Goal: Task Accomplishment & Management: Use online tool/utility

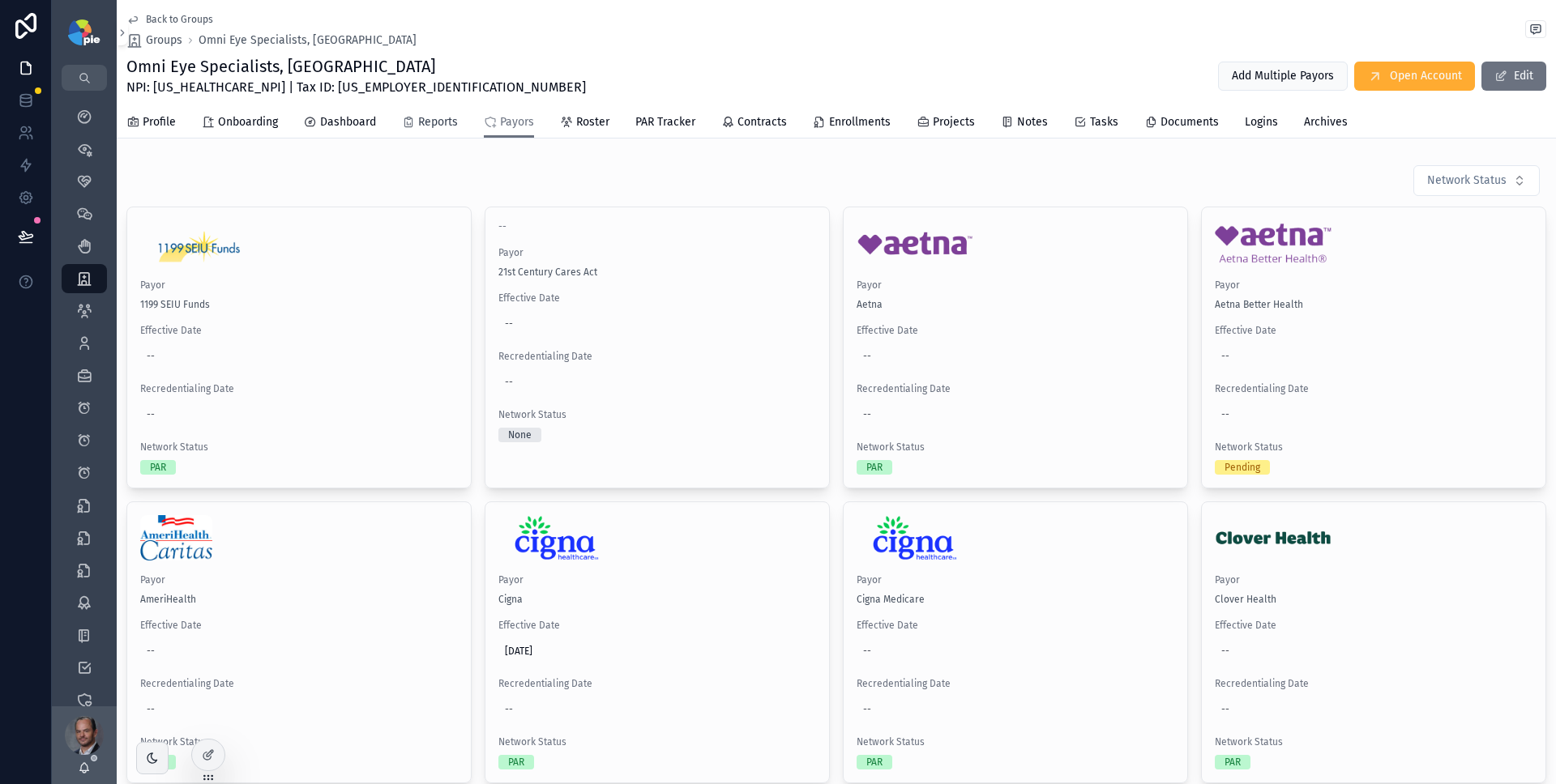
click at [414, 126] on icon "scrollable content" at bounding box center [408, 122] width 13 height 13
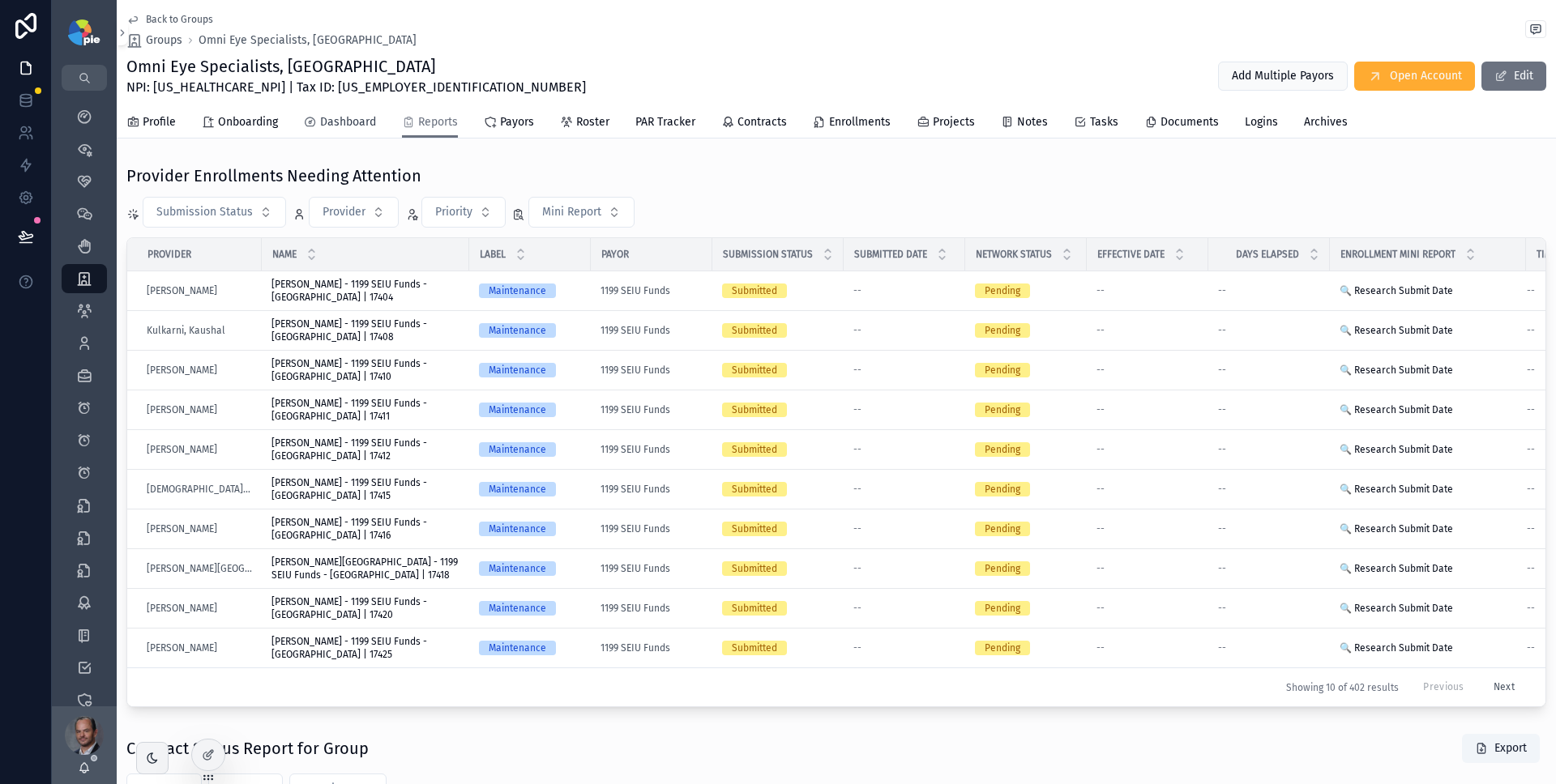
click at [362, 122] on span "Dashboard" at bounding box center [347, 122] width 56 height 16
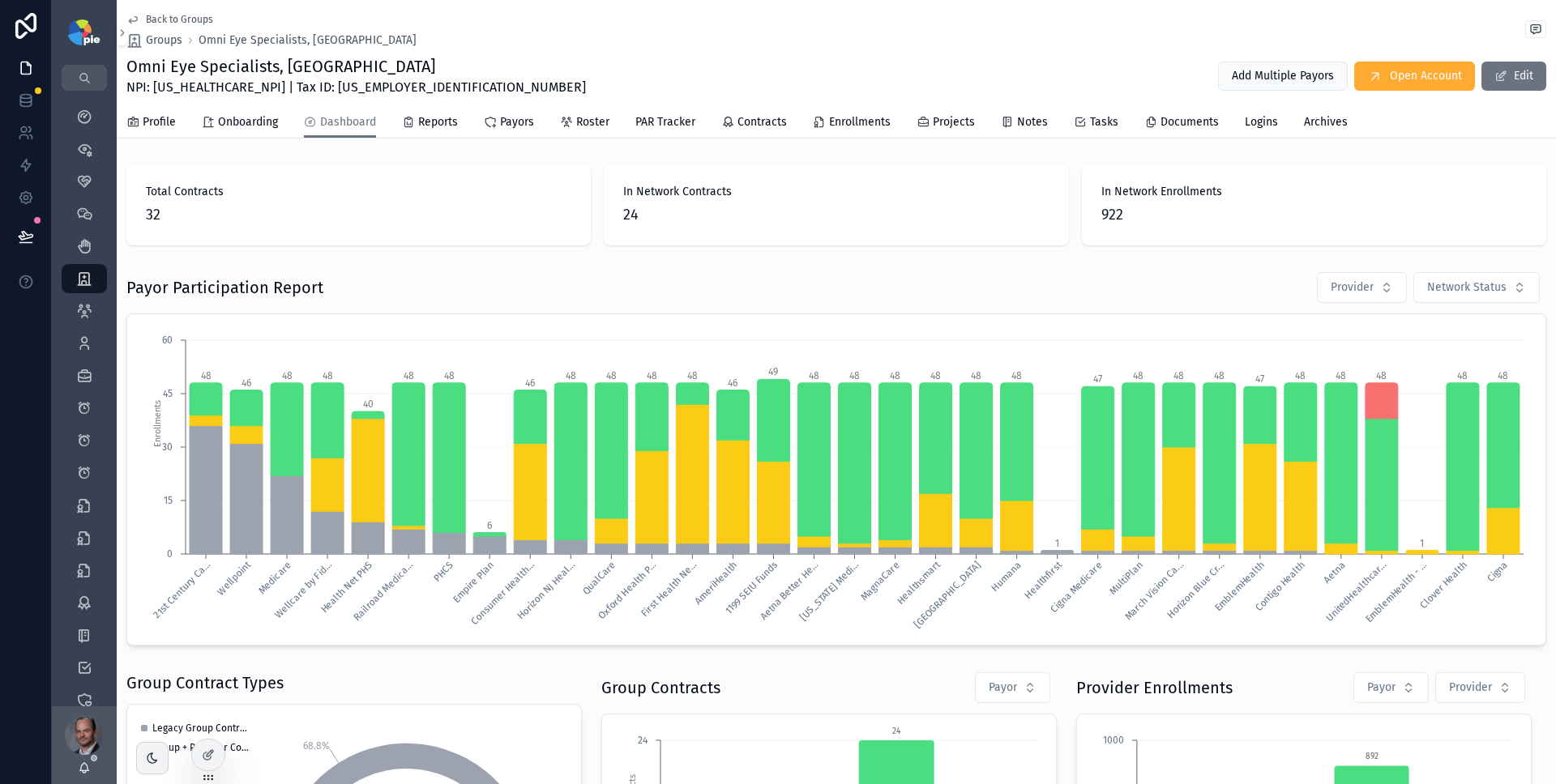
click at [194, 19] on span "Back to Groups" at bounding box center [179, 19] width 67 height 13
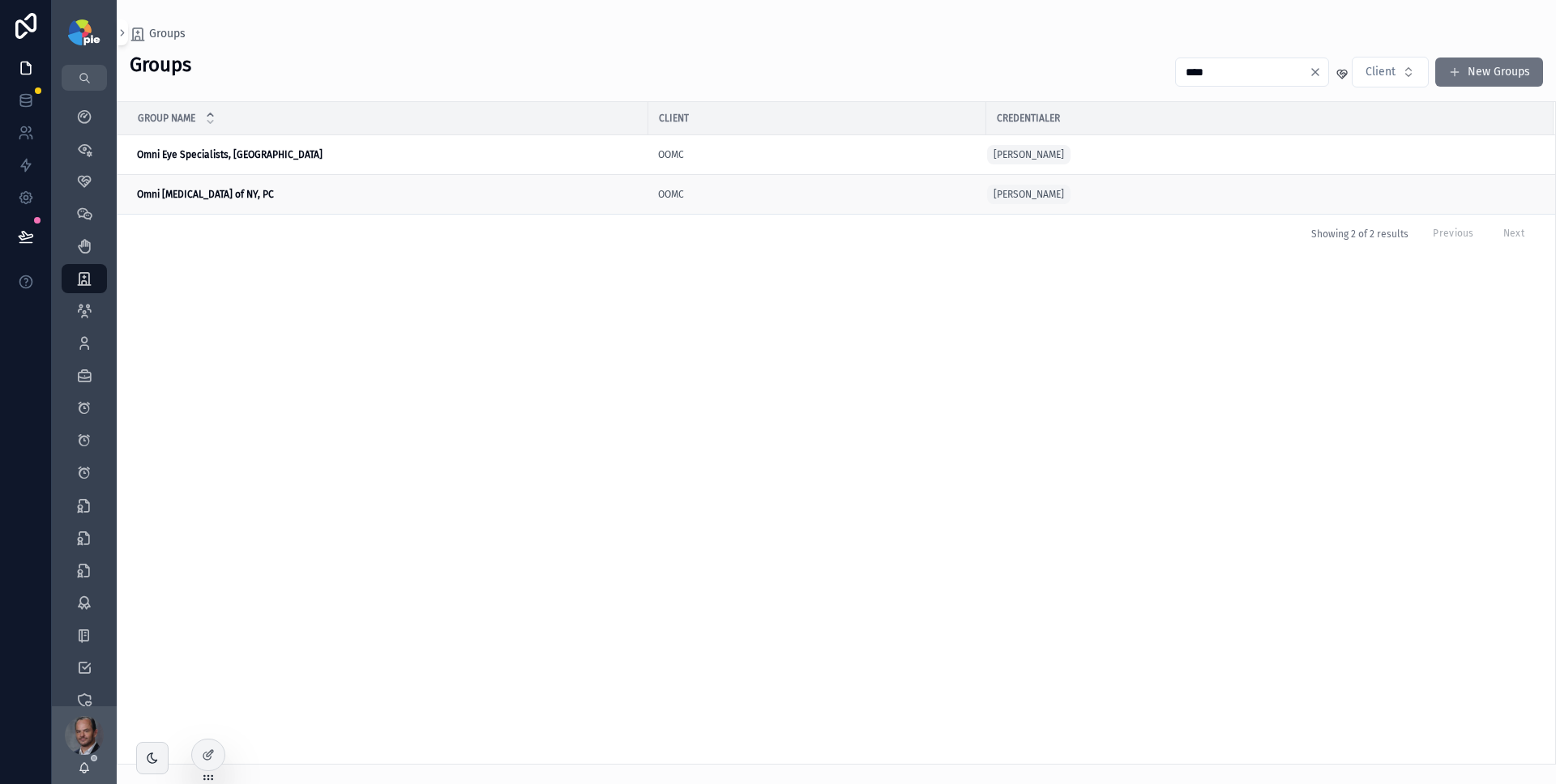
click at [226, 196] on strong "Omni [MEDICAL_DATA] of NY, PC" at bounding box center [205, 194] width 137 height 11
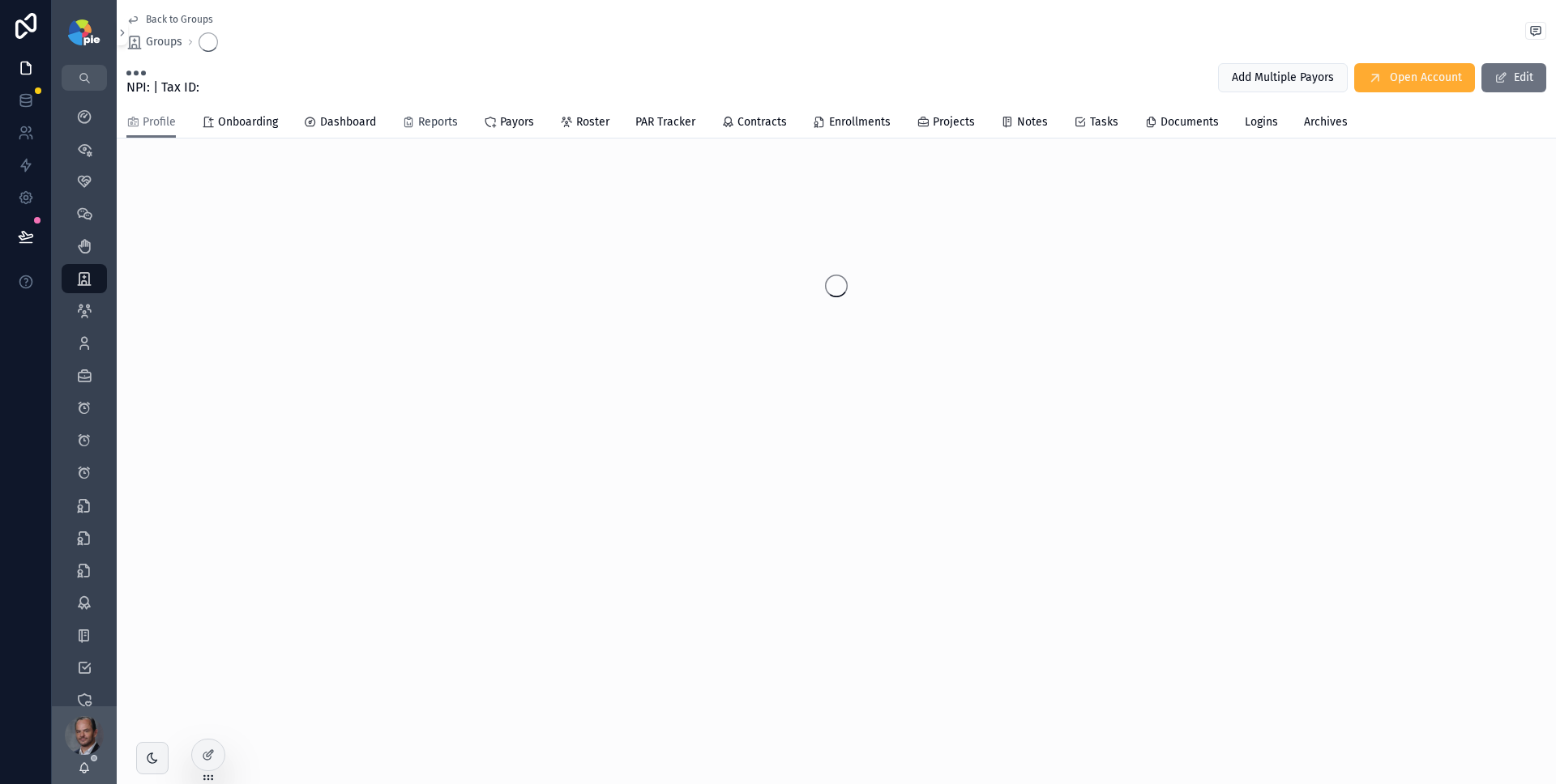
click at [439, 122] on span "Reports" at bounding box center [438, 122] width 40 height 16
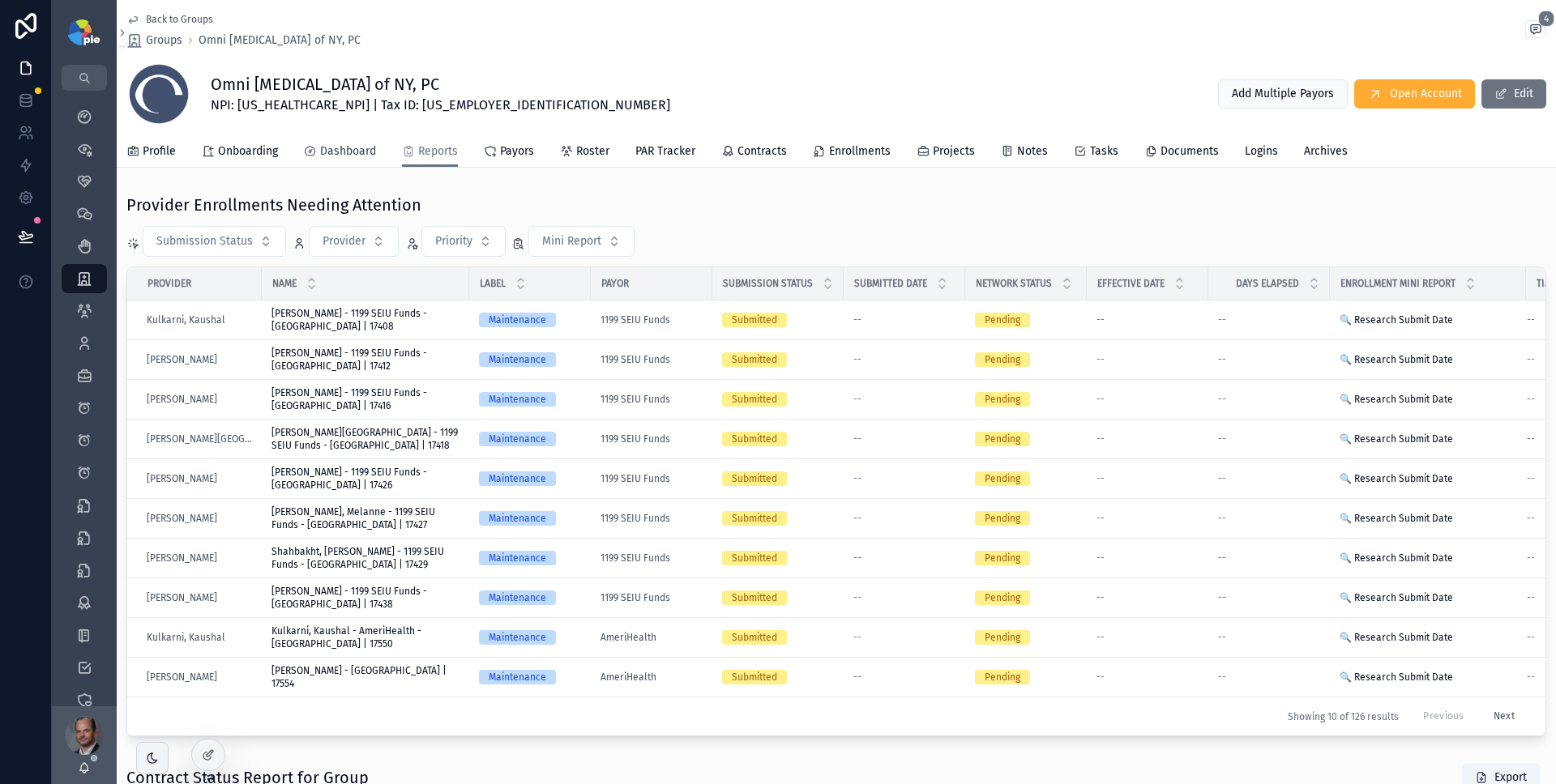
click at [365, 151] on span "Dashboard" at bounding box center [347, 151] width 56 height 16
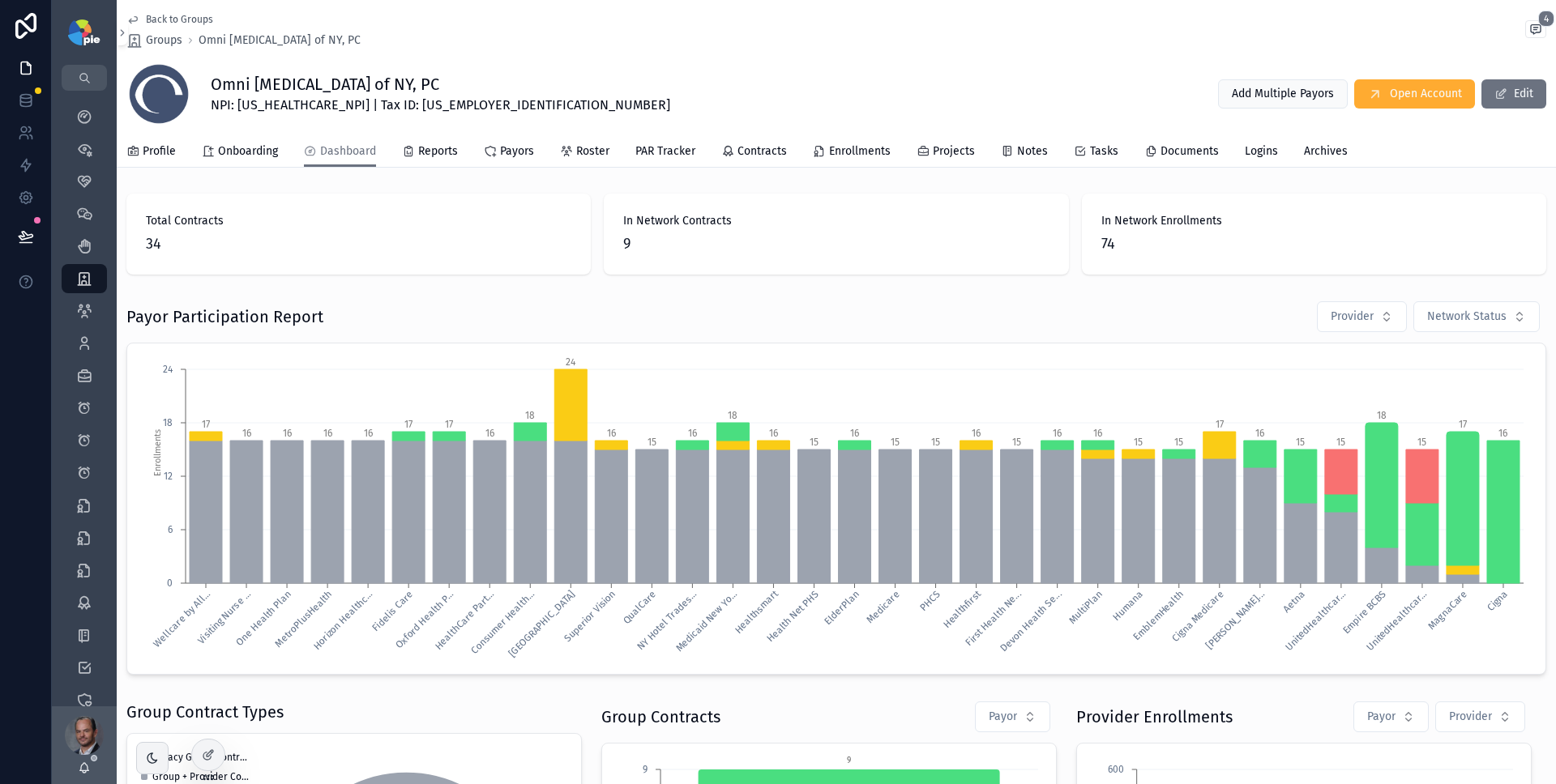
click at [192, 15] on span "Back to Groups" at bounding box center [179, 19] width 67 height 13
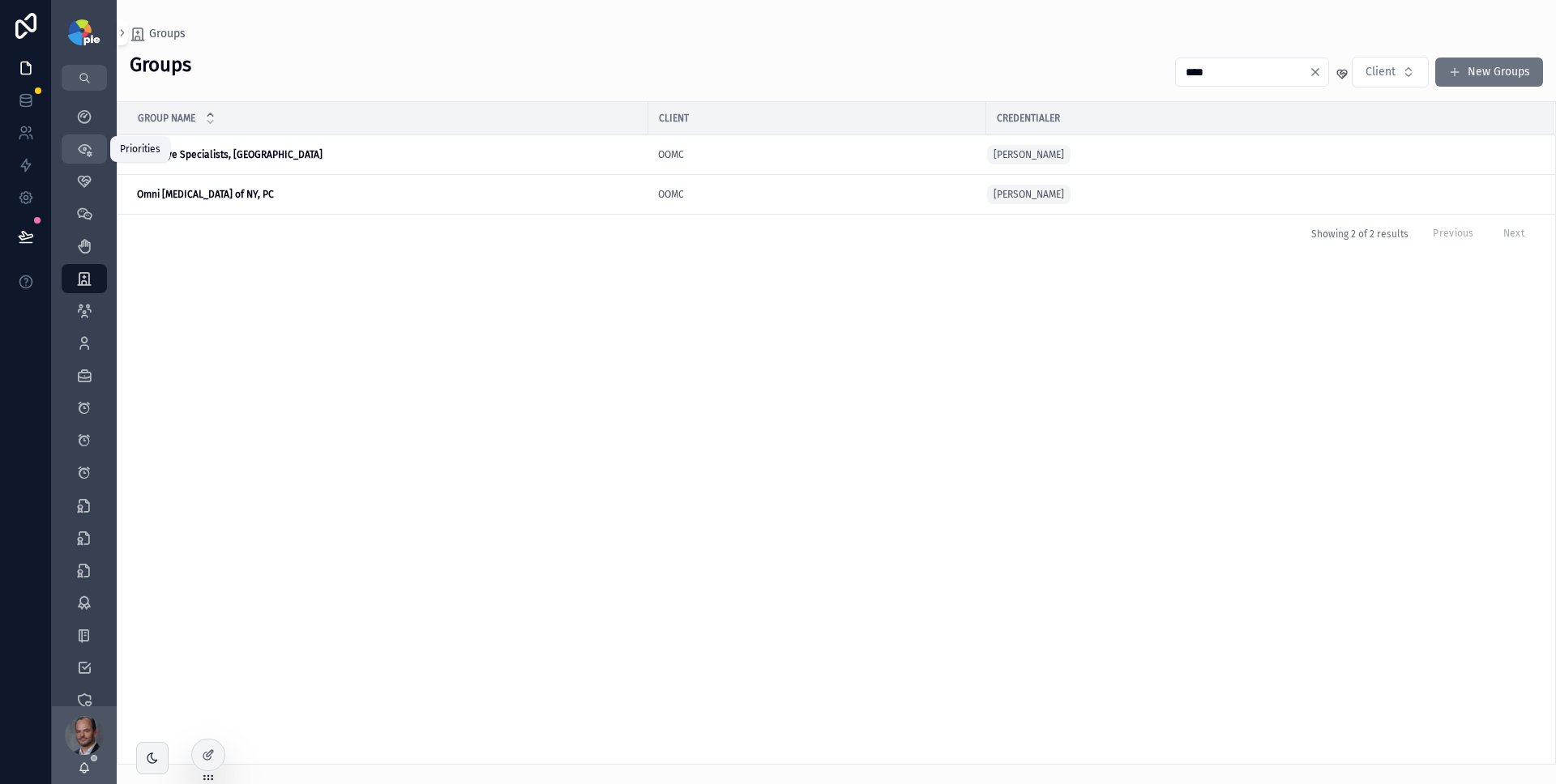
click at [93, 145] on div "Priorities" at bounding box center [84, 148] width 26 height 26
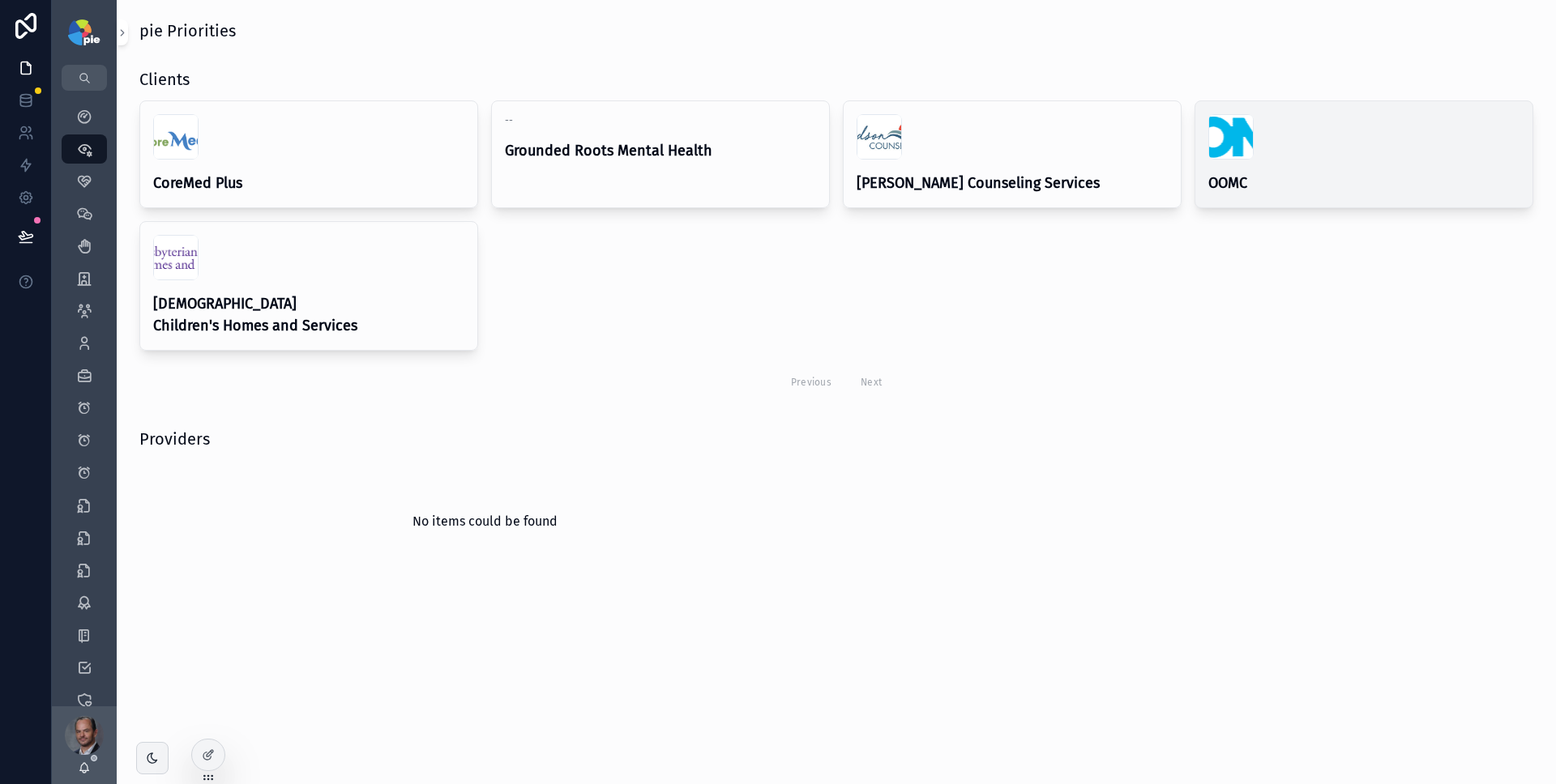
click at [1293, 144] on div "scrollable content" at bounding box center [1364, 136] width 311 height 45
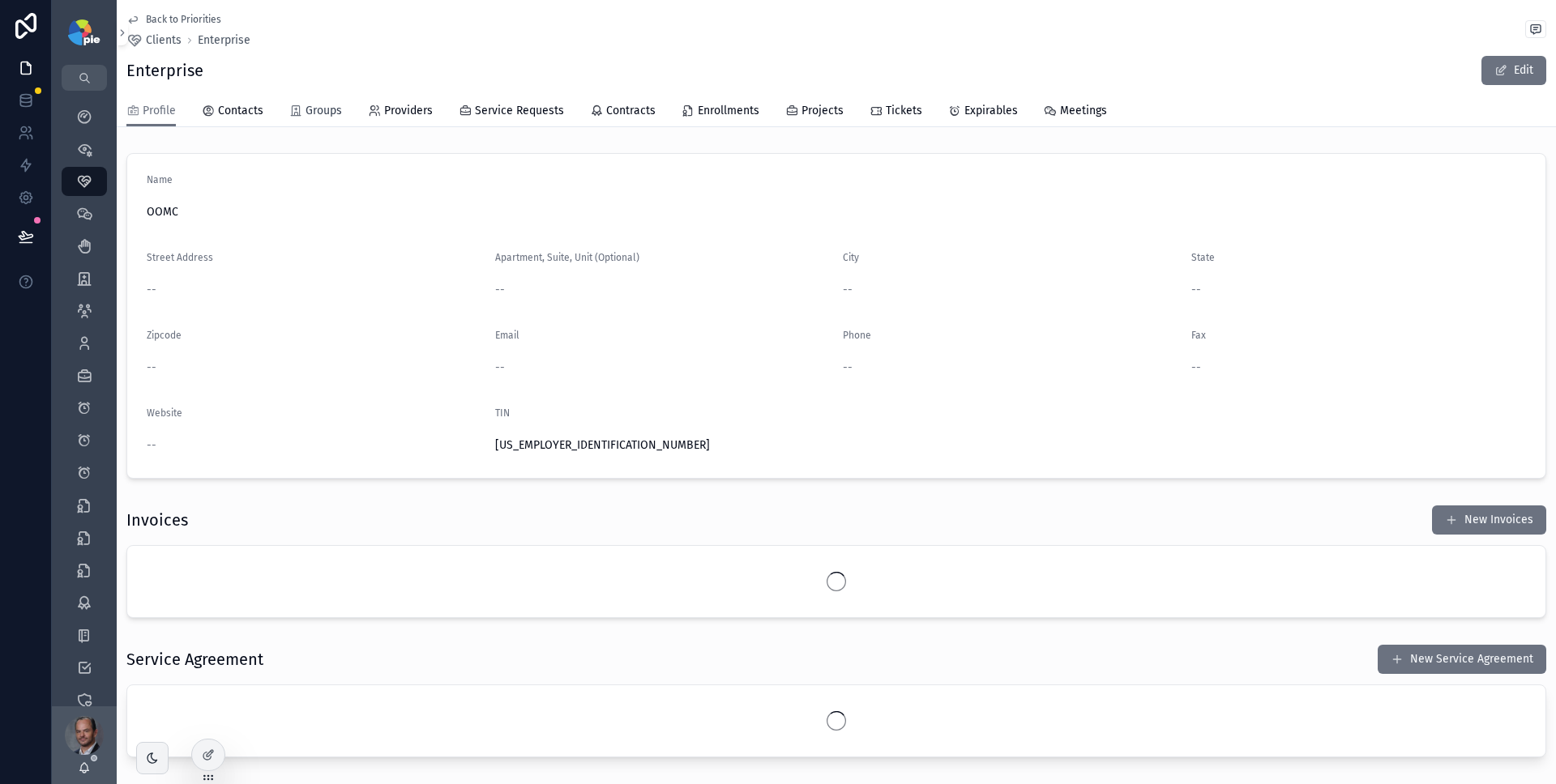
click at [329, 110] on span "Groups" at bounding box center [324, 110] width 36 height 16
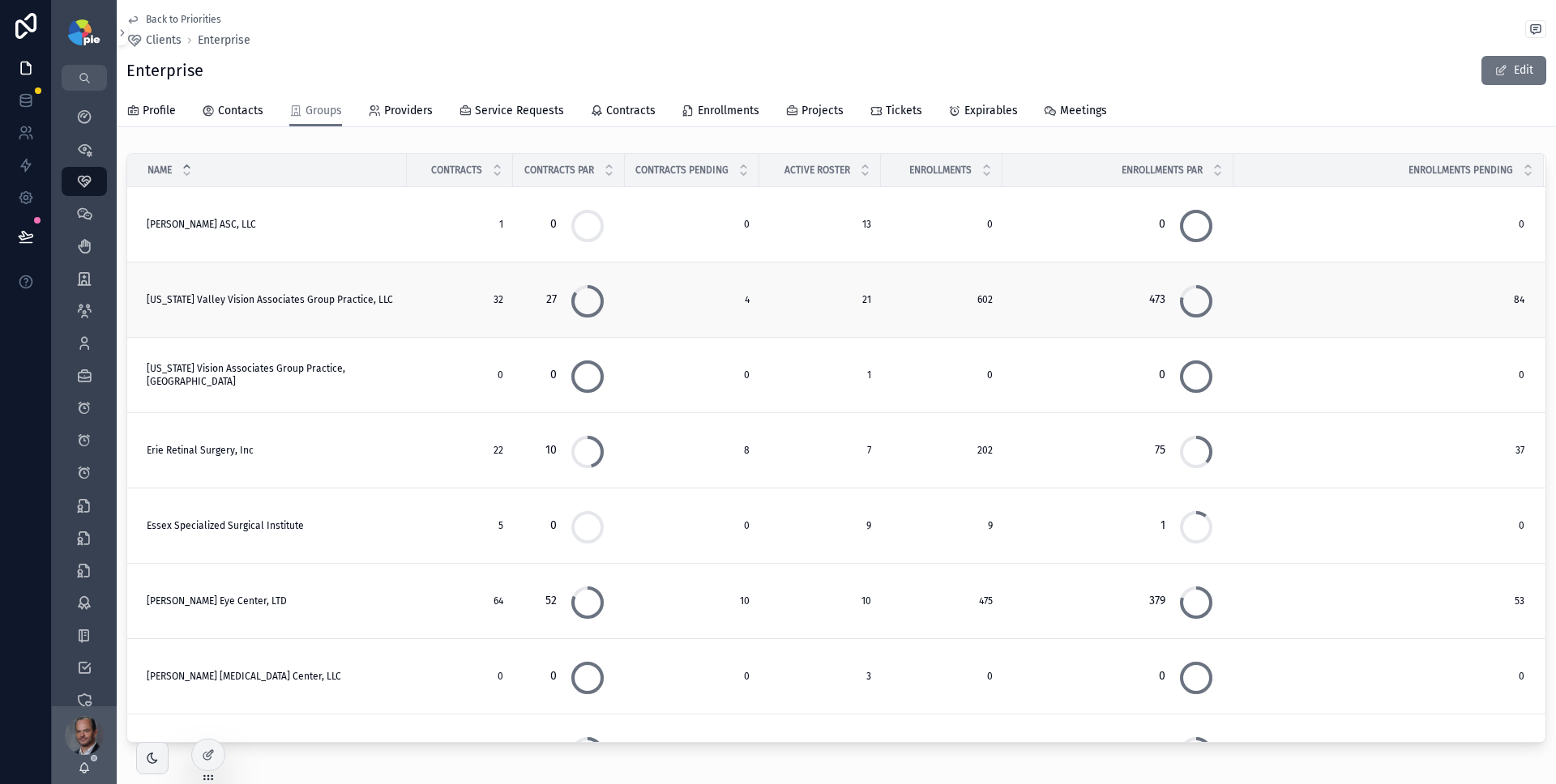
click at [262, 297] on span "[US_STATE] Valley Vision Associates Group Practice, LLC" at bounding box center [270, 300] width 247 height 13
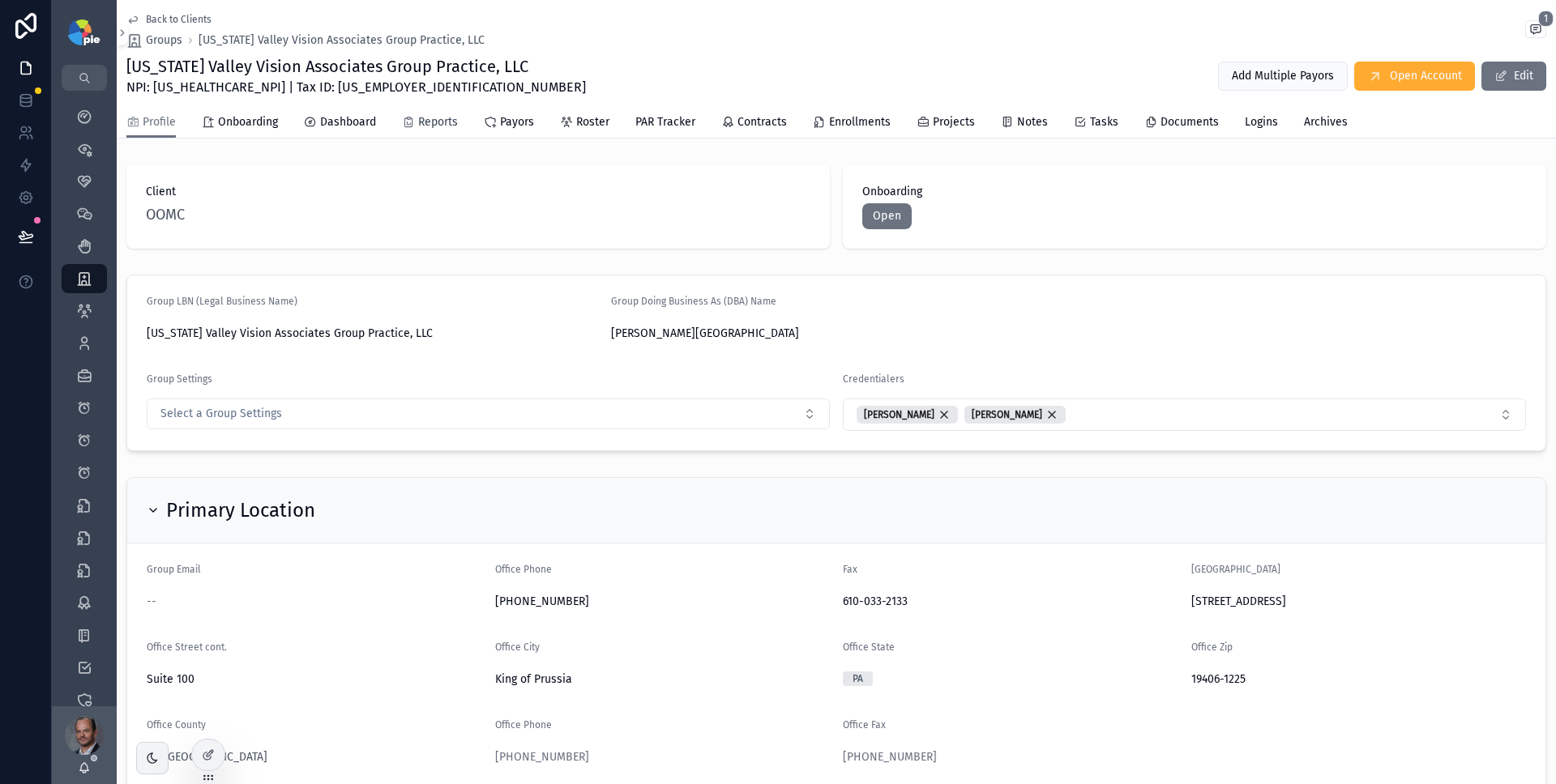
click at [425, 127] on span "Reports" at bounding box center [438, 122] width 40 height 16
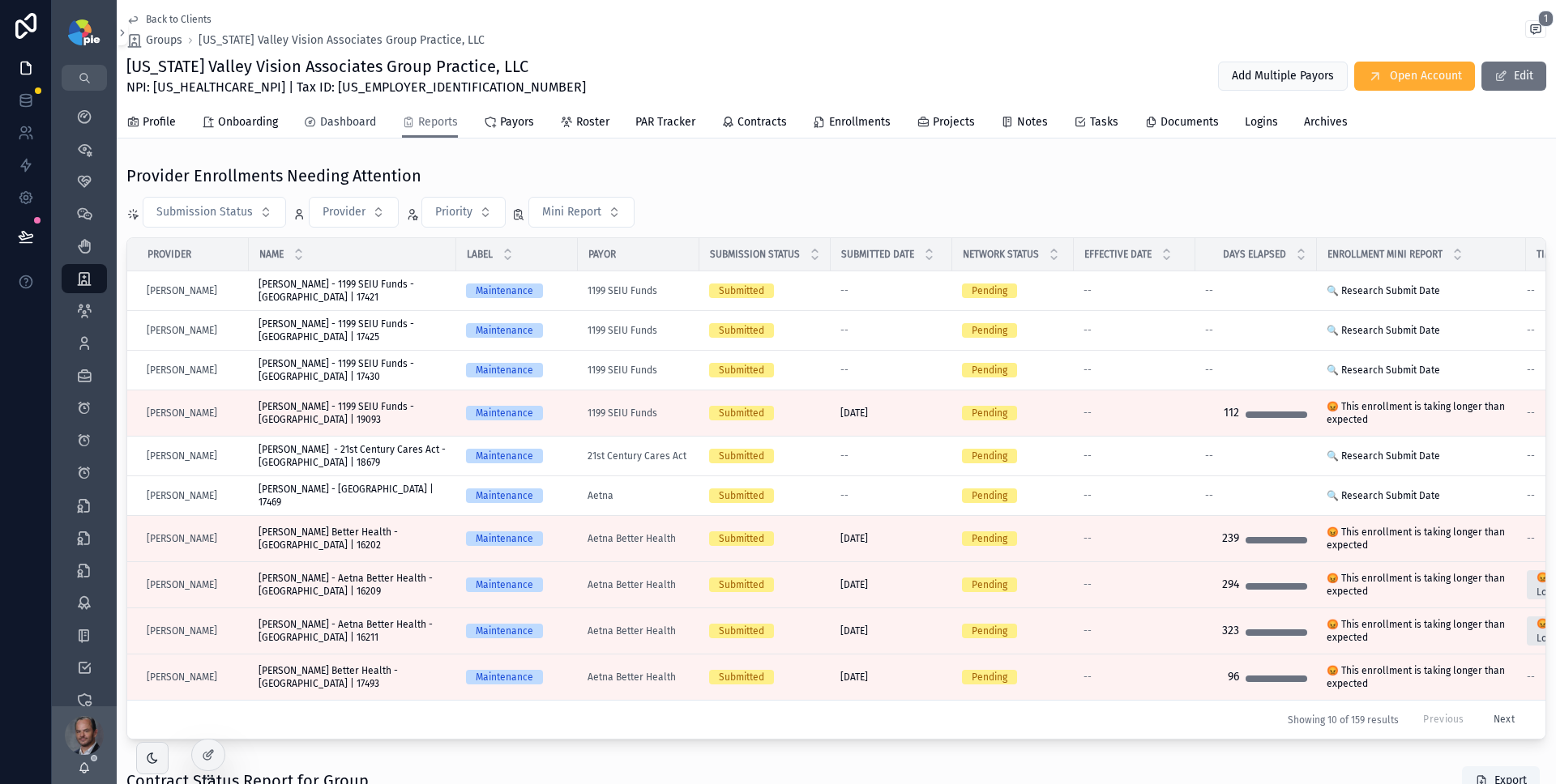
click at [369, 130] on span "Dashboard" at bounding box center [347, 122] width 56 height 16
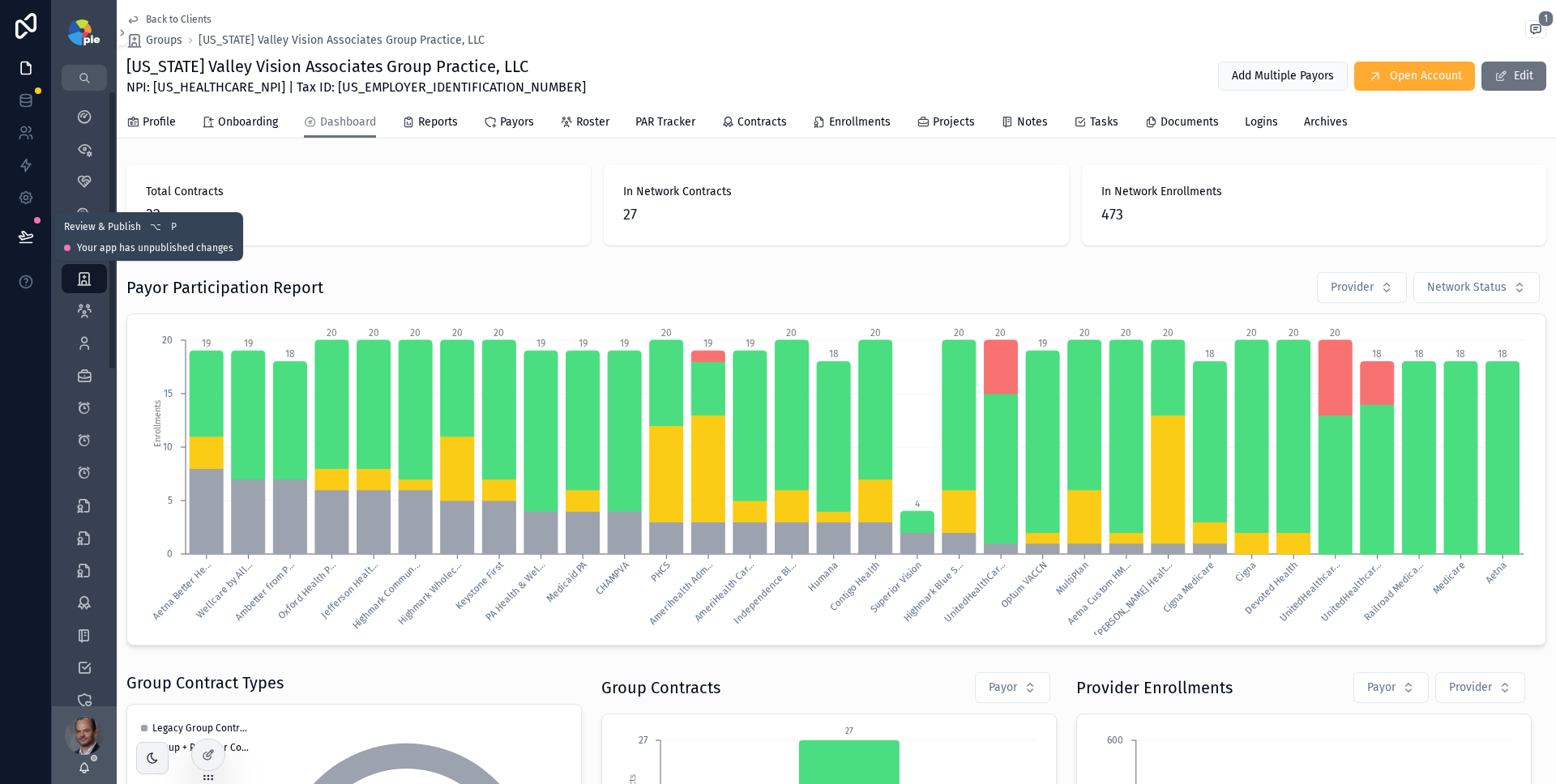
click at [18, 233] on icon at bounding box center [26, 237] width 16 height 16
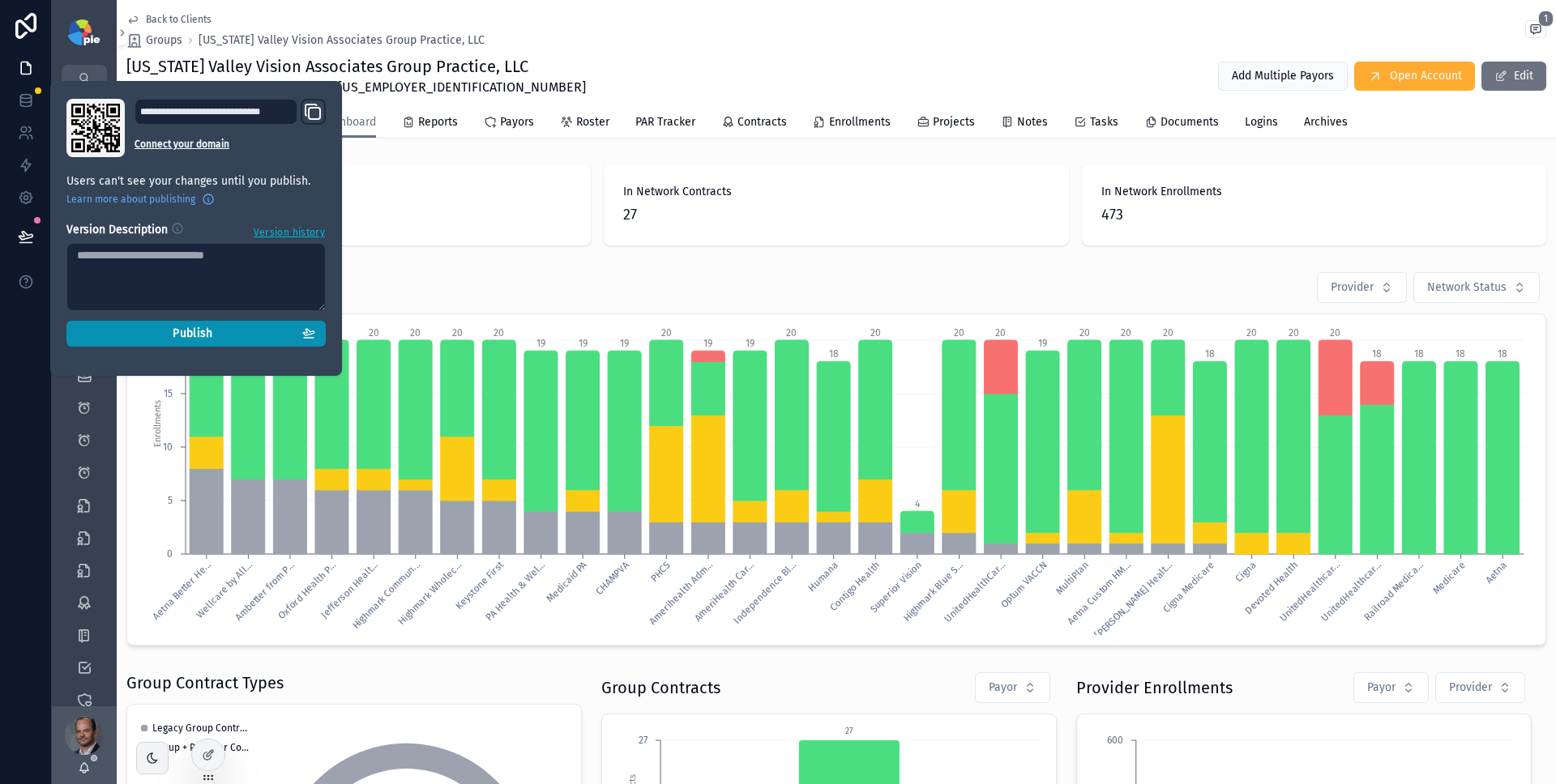
click at [157, 336] on div "Publish" at bounding box center [196, 333] width 239 height 15
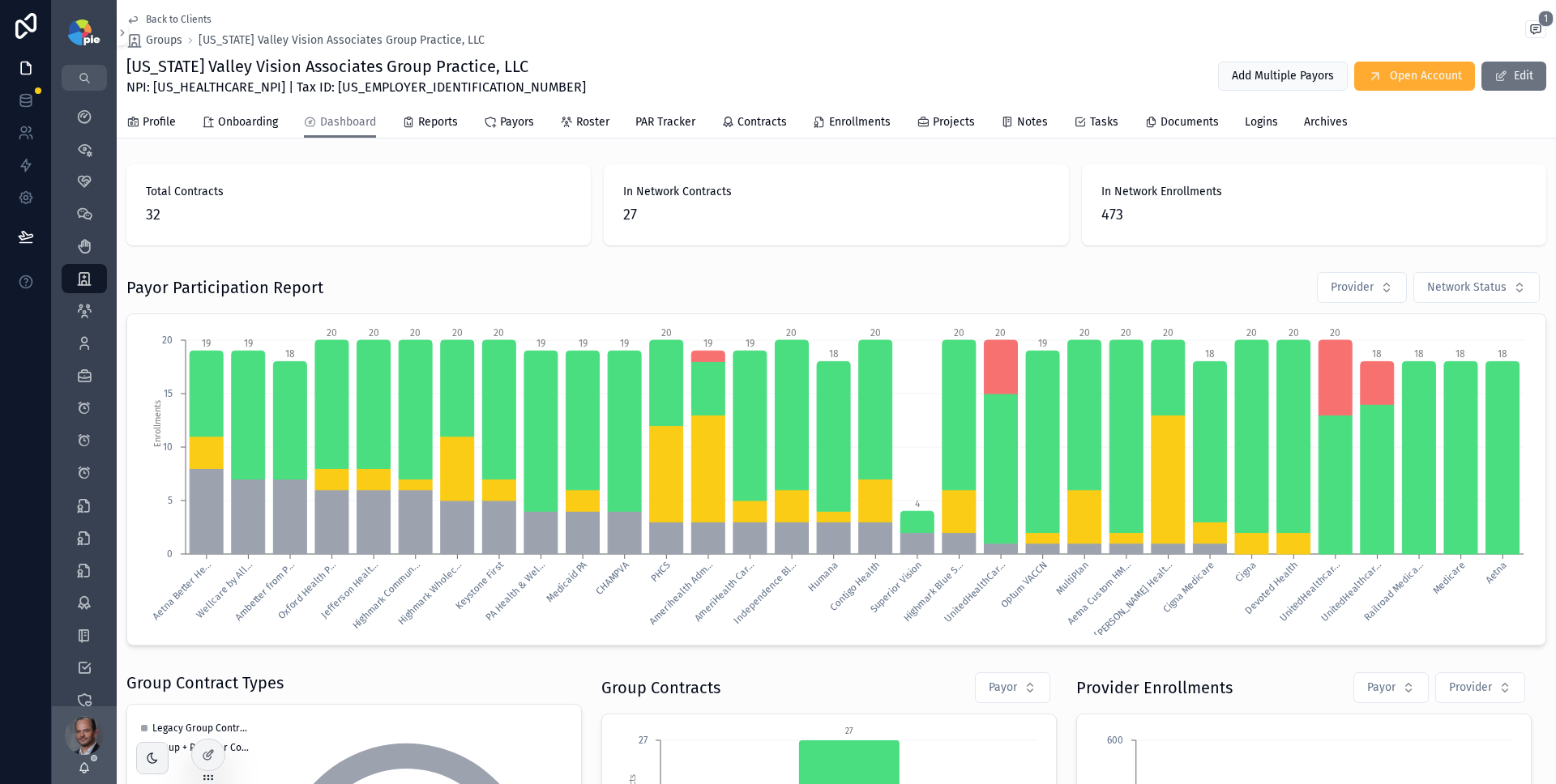
click at [547, 272] on div "Payor Participation Report Provider Network Status" at bounding box center [836, 287] width 1420 height 33
click at [30, 171] on icon at bounding box center [26, 165] width 16 height 16
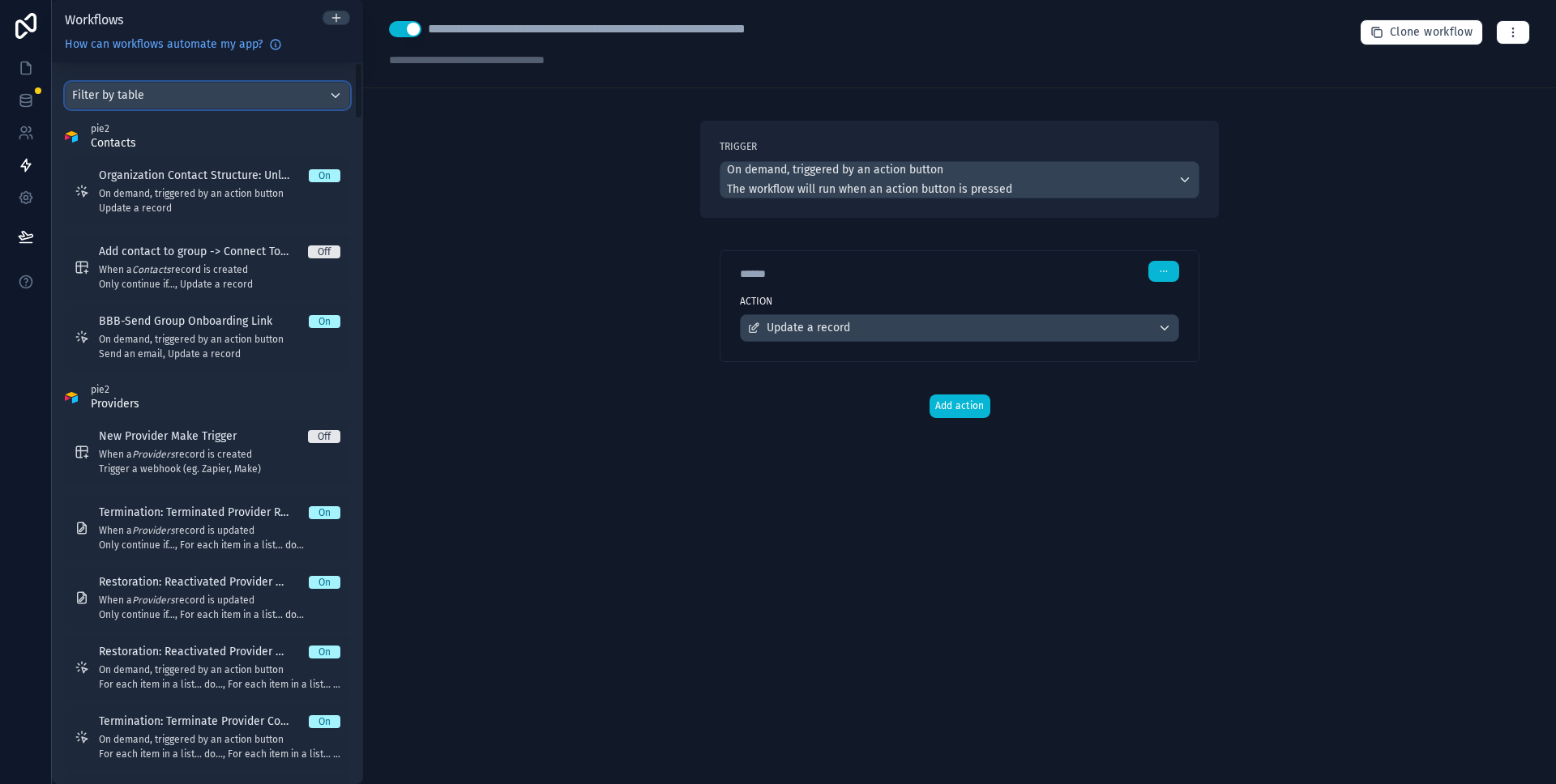
click at [177, 95] on div "Filter by table" at bounding box center [207, 95] width 284 height 26
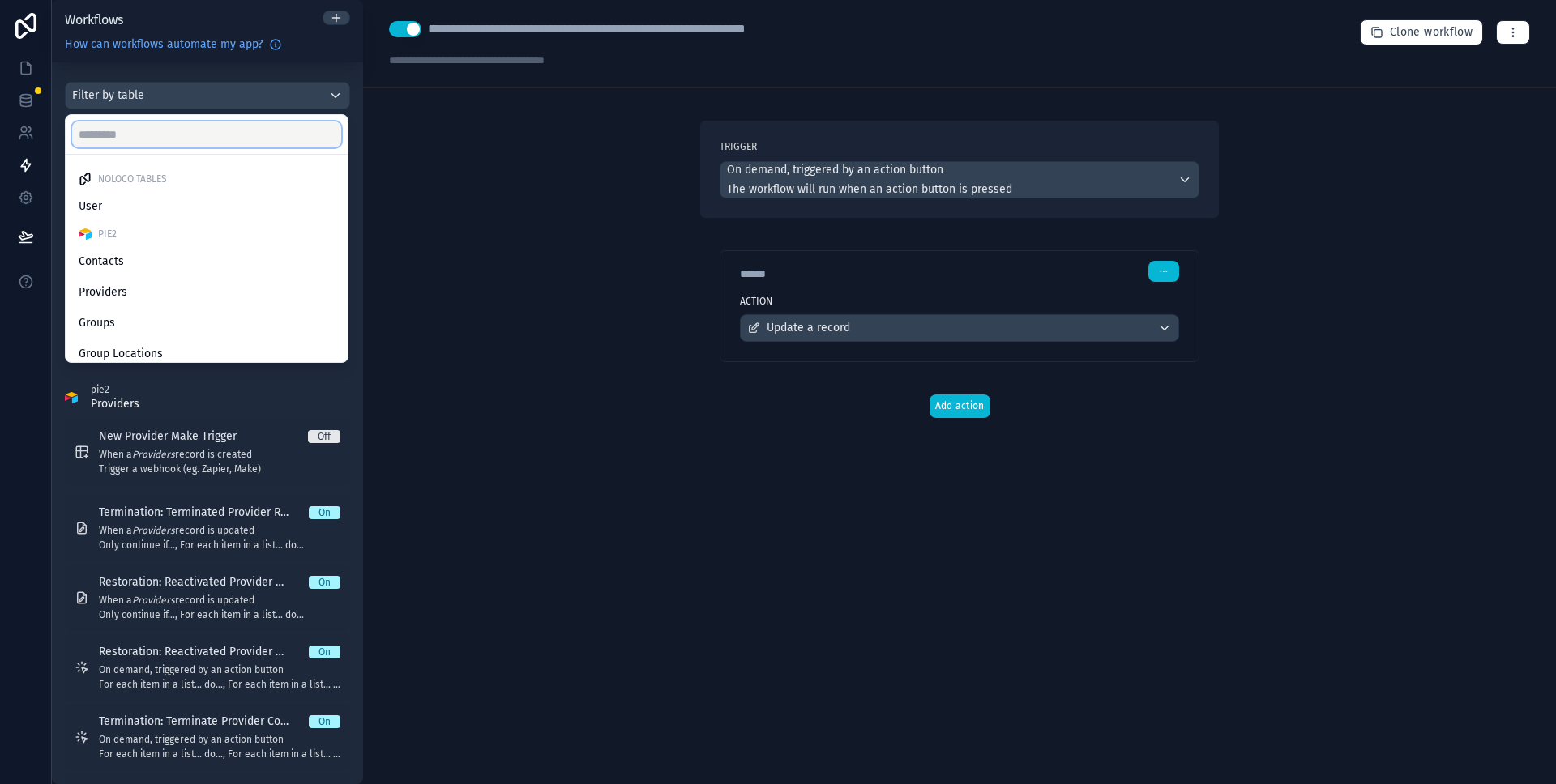
click at [168, 130] on input "text" at bounding box center [207, 134] width 269 height 26
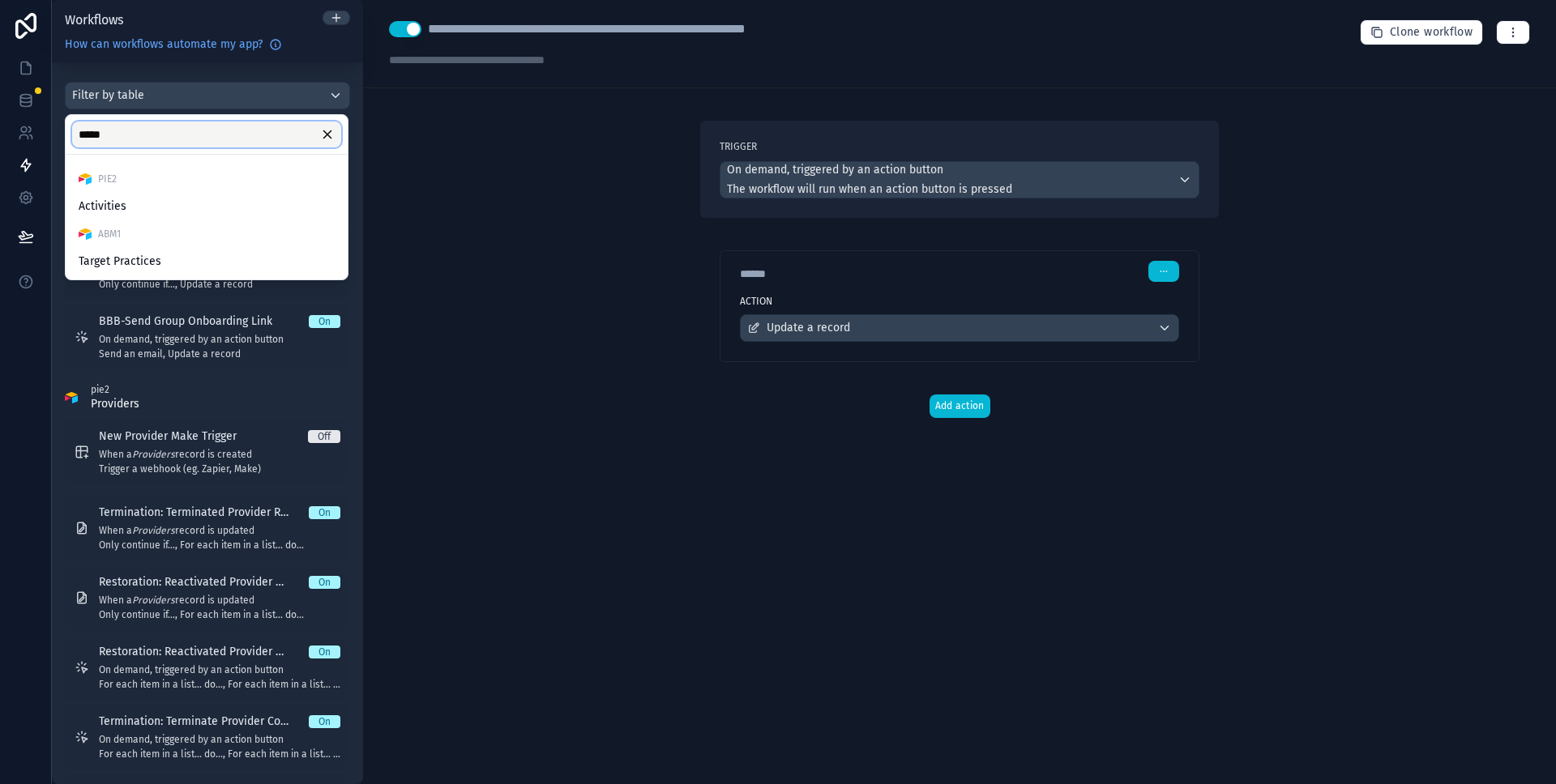
type input "******"
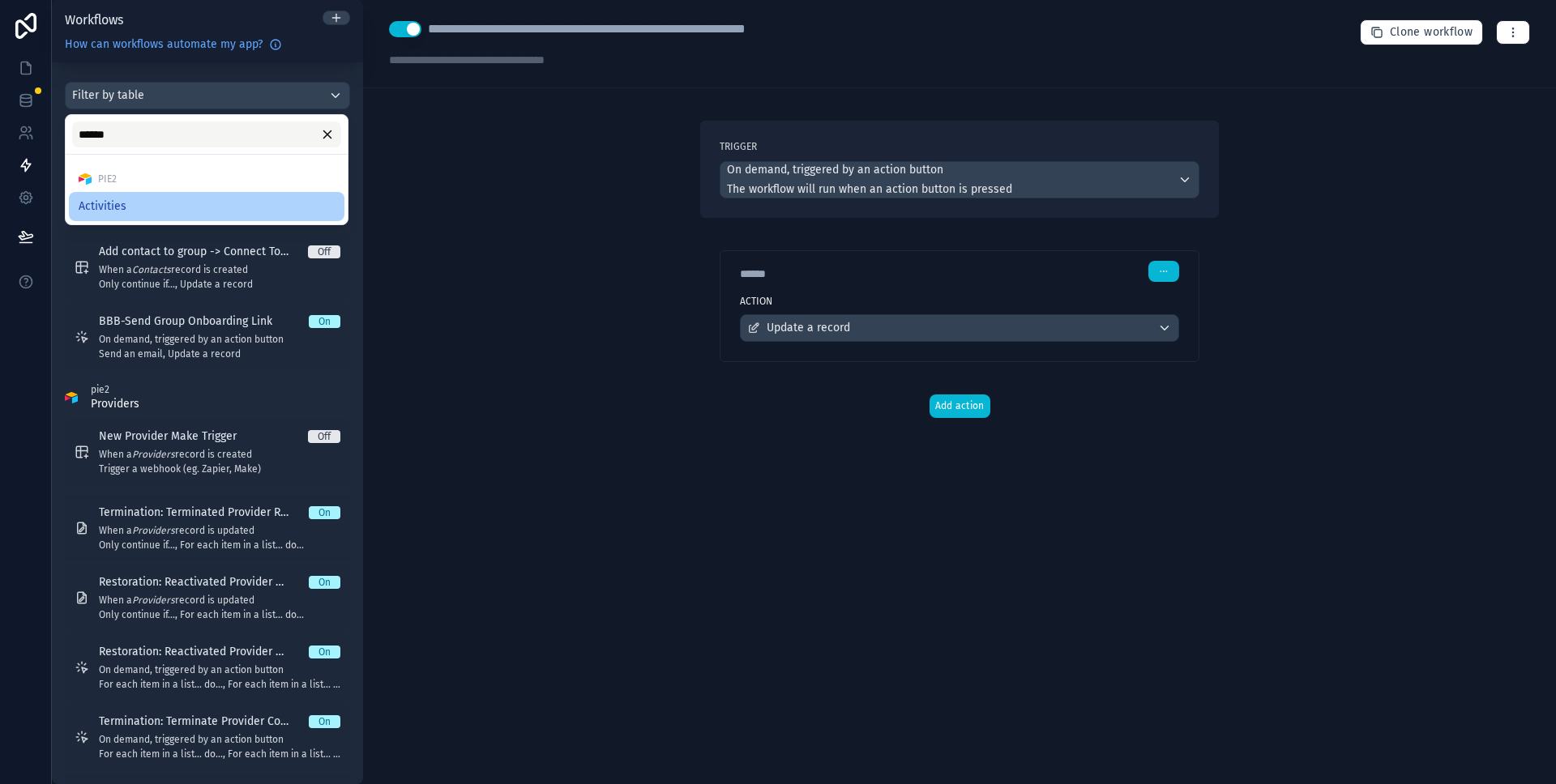
click at [143, 200] on div "Activities" at bounding box center [207, 207] width 256 height 19
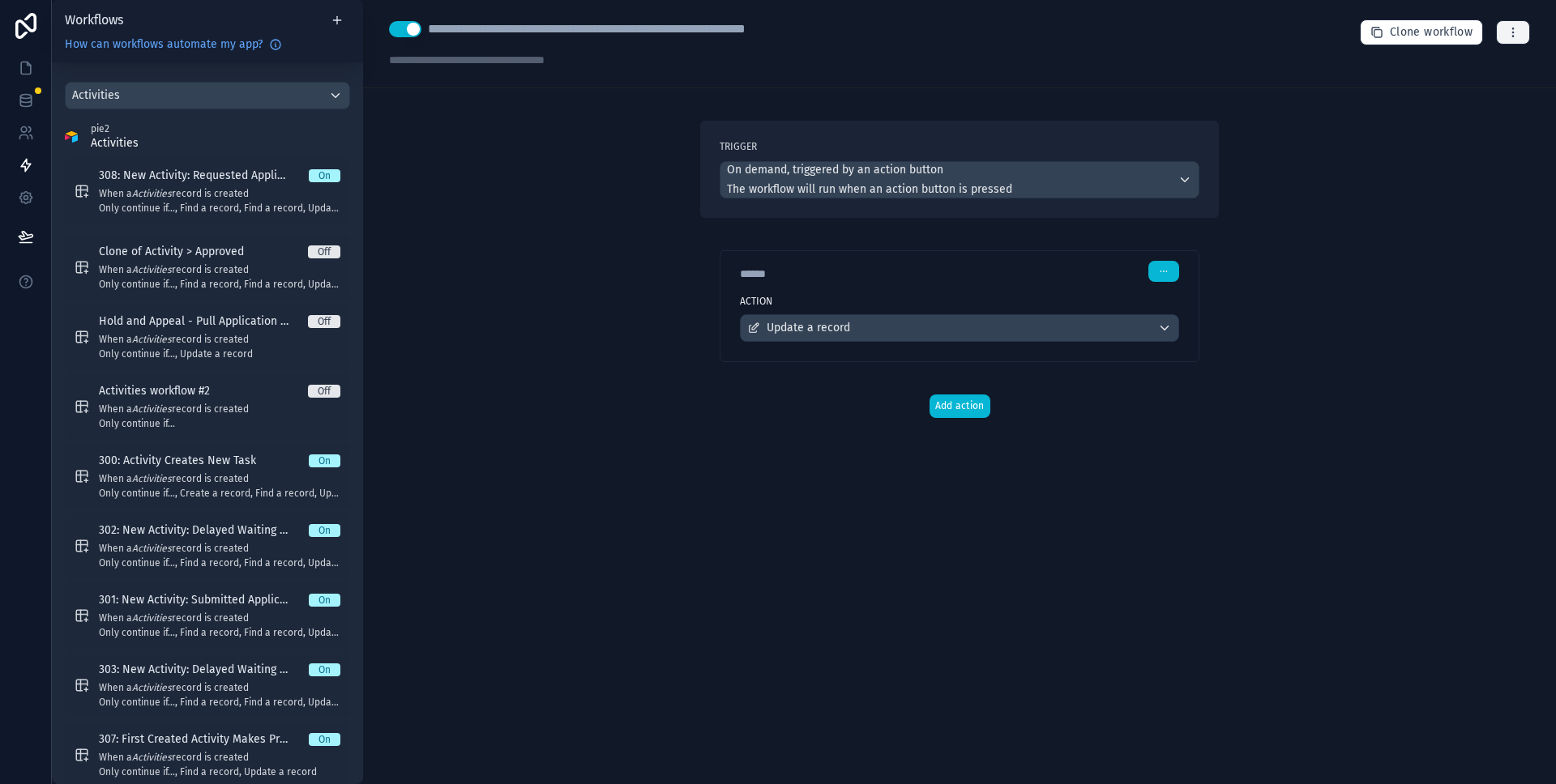
click at [1514, 32] on icon "button" at bounding box center [1513, 32] width 13 height 13
drag, startPoint x: 1474, startPoint y: 70, endPoint x: 1468, endPoint y: 103, distance: 33.5
click at [1468, 103] on div "Test workflow Run history Delete workflow" at bounding box center [1457, 96] width 130 height 91
click at [1517, 25] on button "button" at bounding box center [1513, 33] width 34 height 25
click at [561, 193] on div "**********" at bounding box center [960, 392] width 1194 height 784
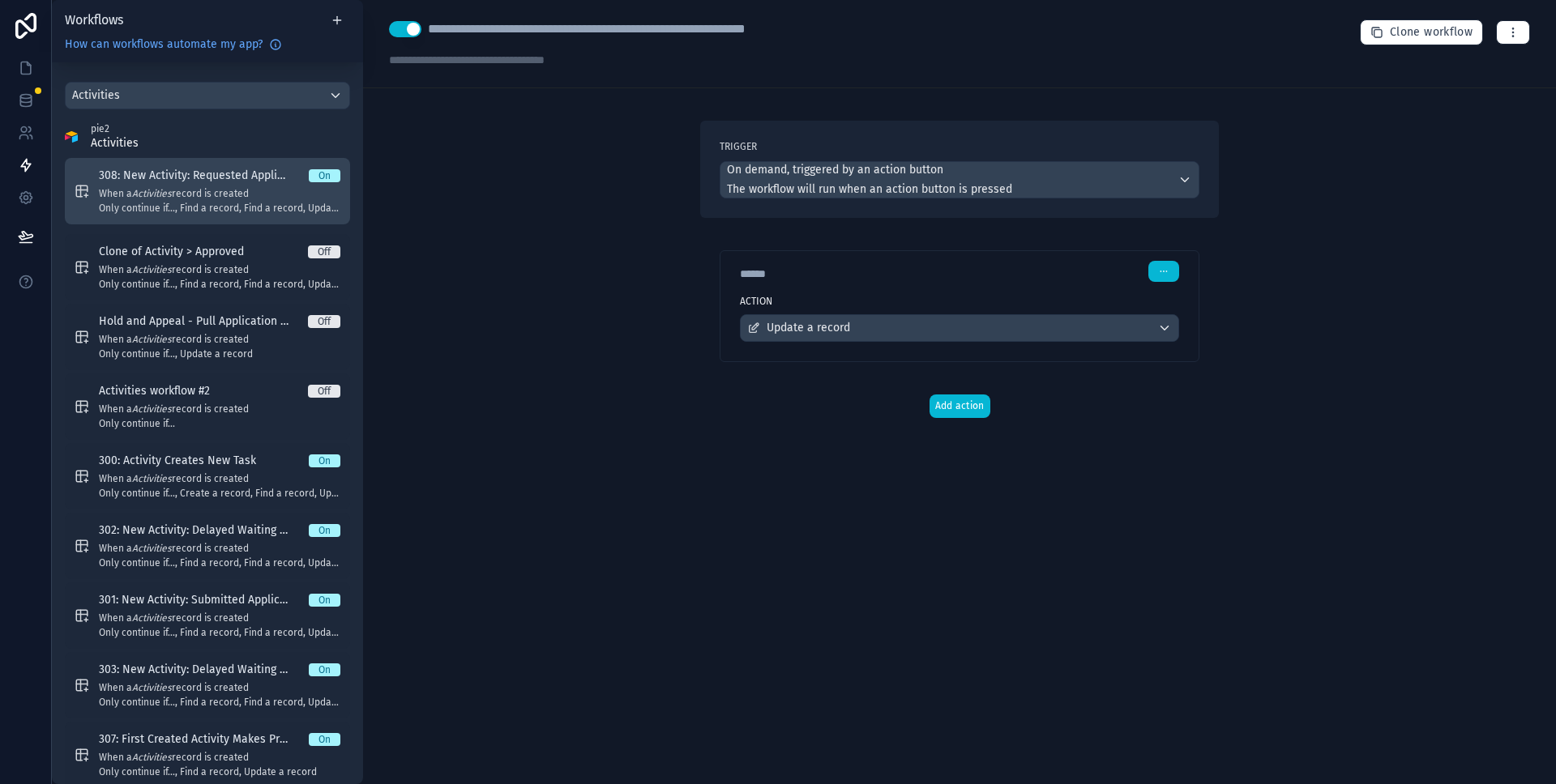
click at [209, 196] on span "When a Activities record is created" at bounding box center [219, 194] width 241 height 13
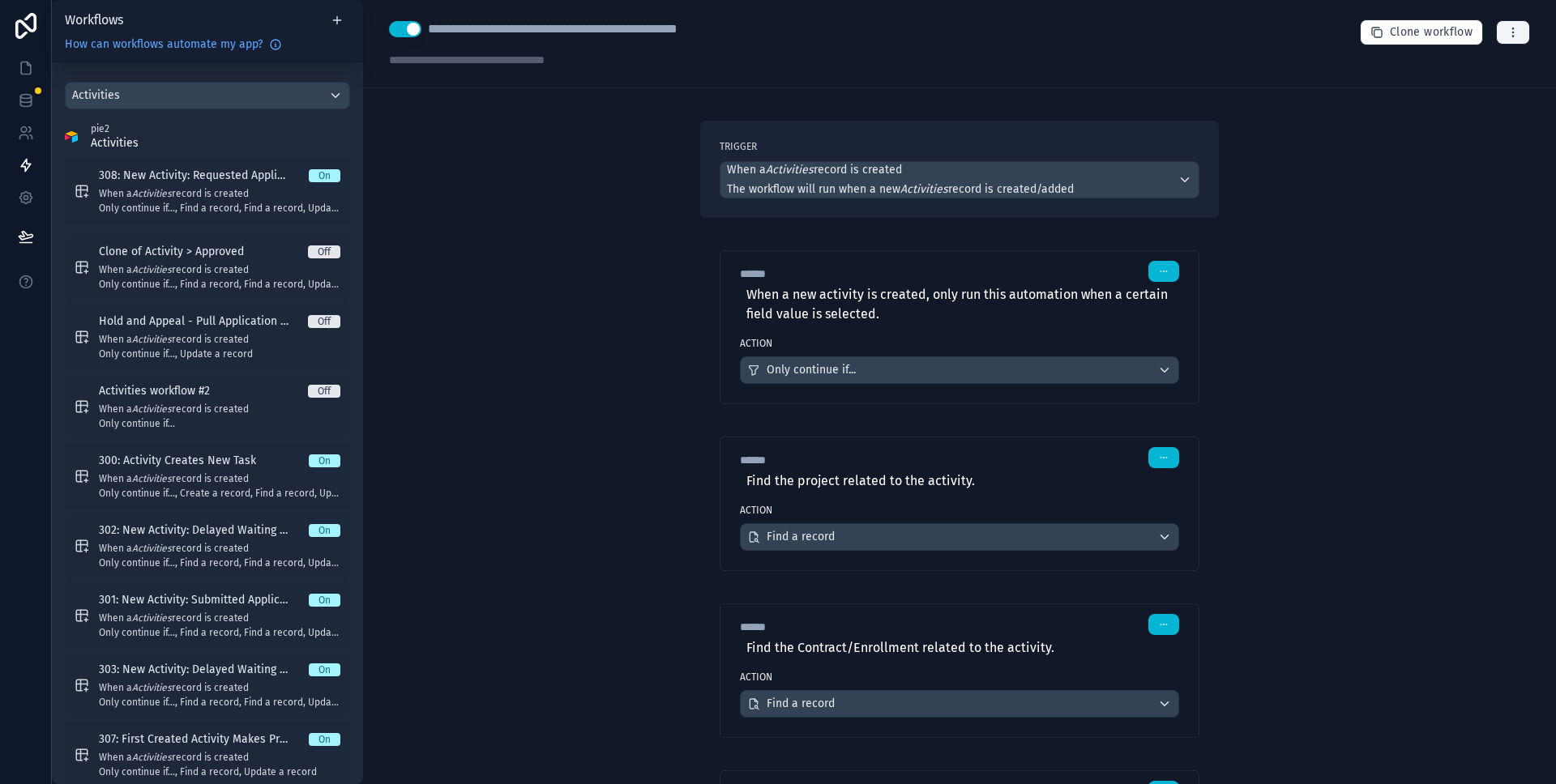
click at [1506, 34] on icon "button" at bounding box center [1513, 32] width 13 height 13
click at [1437, 98] on span "Run history" at bounding box center [1458, 96] width 78 height 13
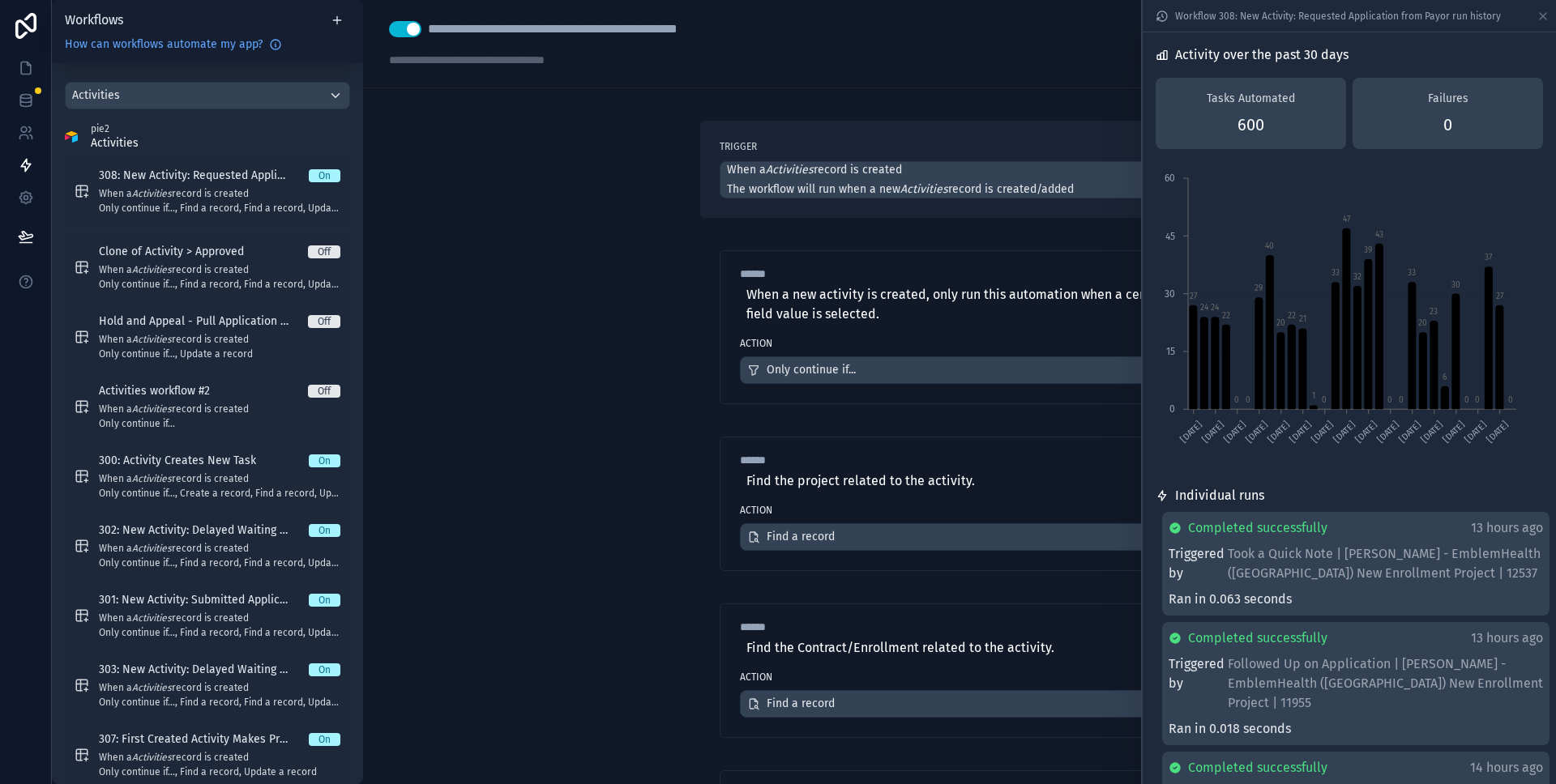
click at [1058, 84] on div "**********" at bounding box center [960, 44] width 1194 height 88
drag, startPoint x: 14, startPoint y: 66, endPoint x: 26, endPoint y: 64, distance: 12.2
click at [14, 66] on link at bounding box center [26, 68] width 51 height 33
click at [25, 64] on icon at bounding box center [26, 68] width 16 height 16
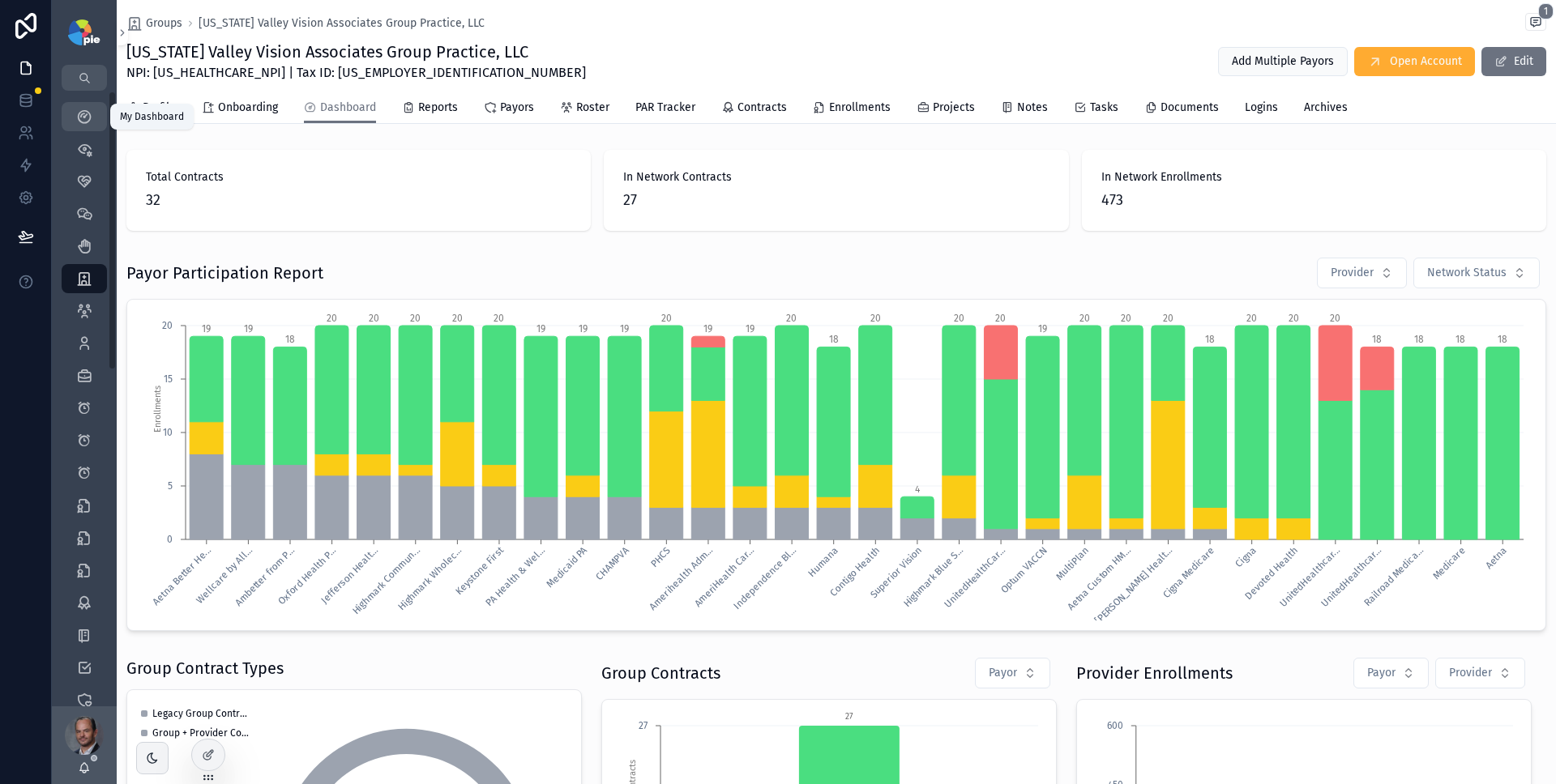
click at [86, 118] on icon "scrollable content" at bounding box center [84, 117] width 16 height 16
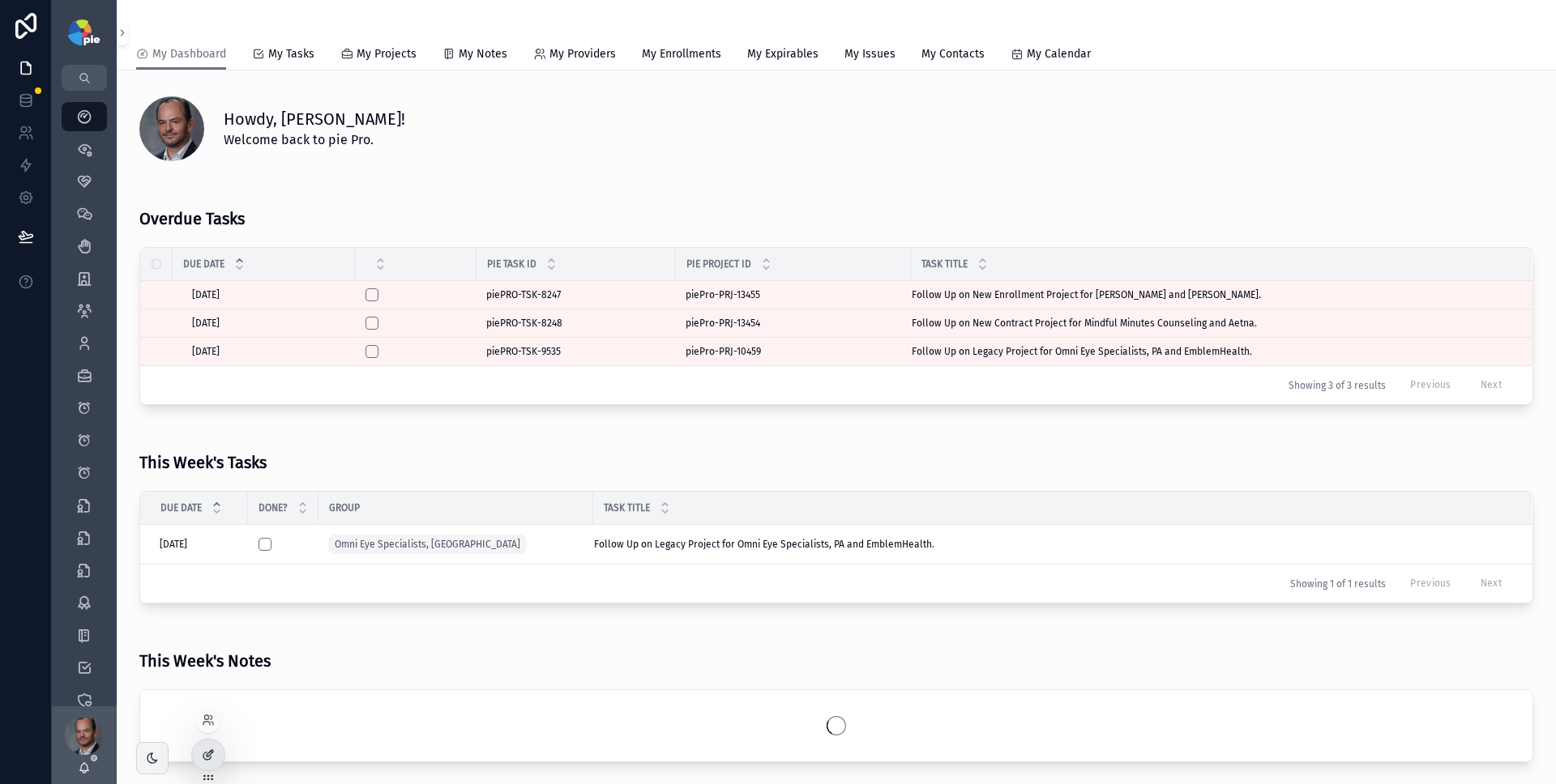
click at [218, 755] on div at bounding box center [208, 755] width 33 height 31
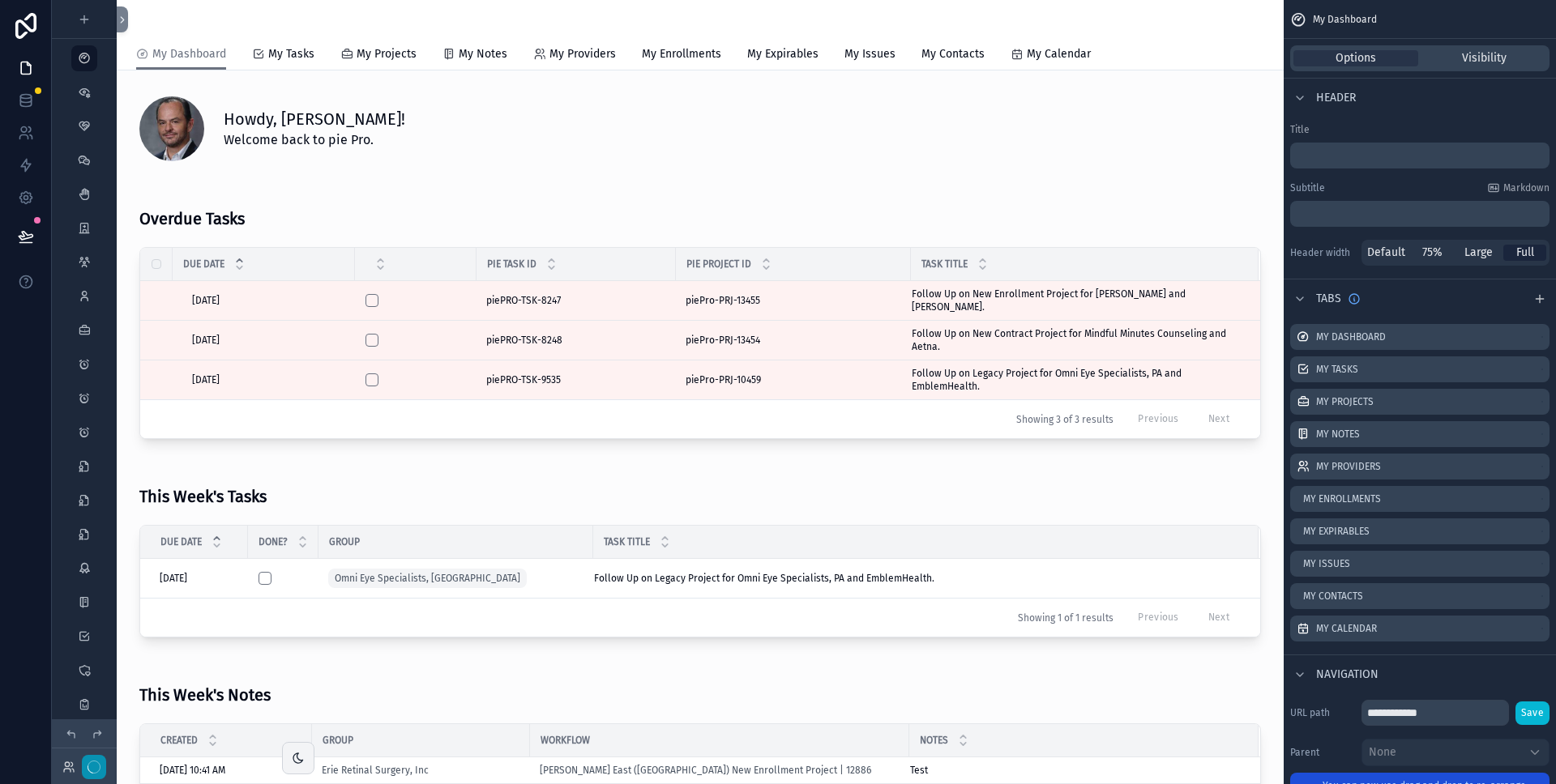
click at [98, 760] on button "button" at bounding box center [95, 767] width 25 height 25
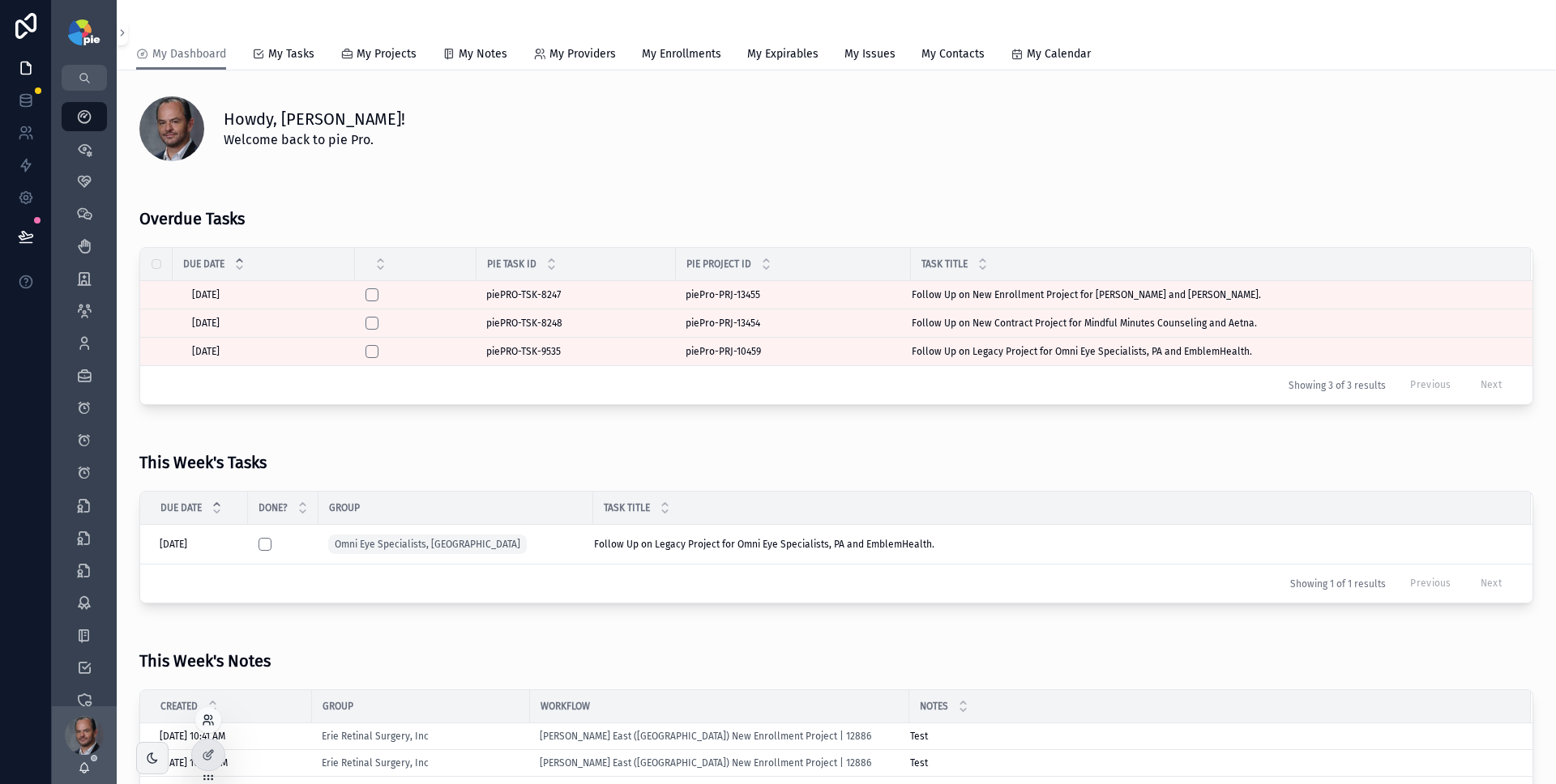
click at [212, 719] on icon at bounding box center [208, 720] width 13 height 13
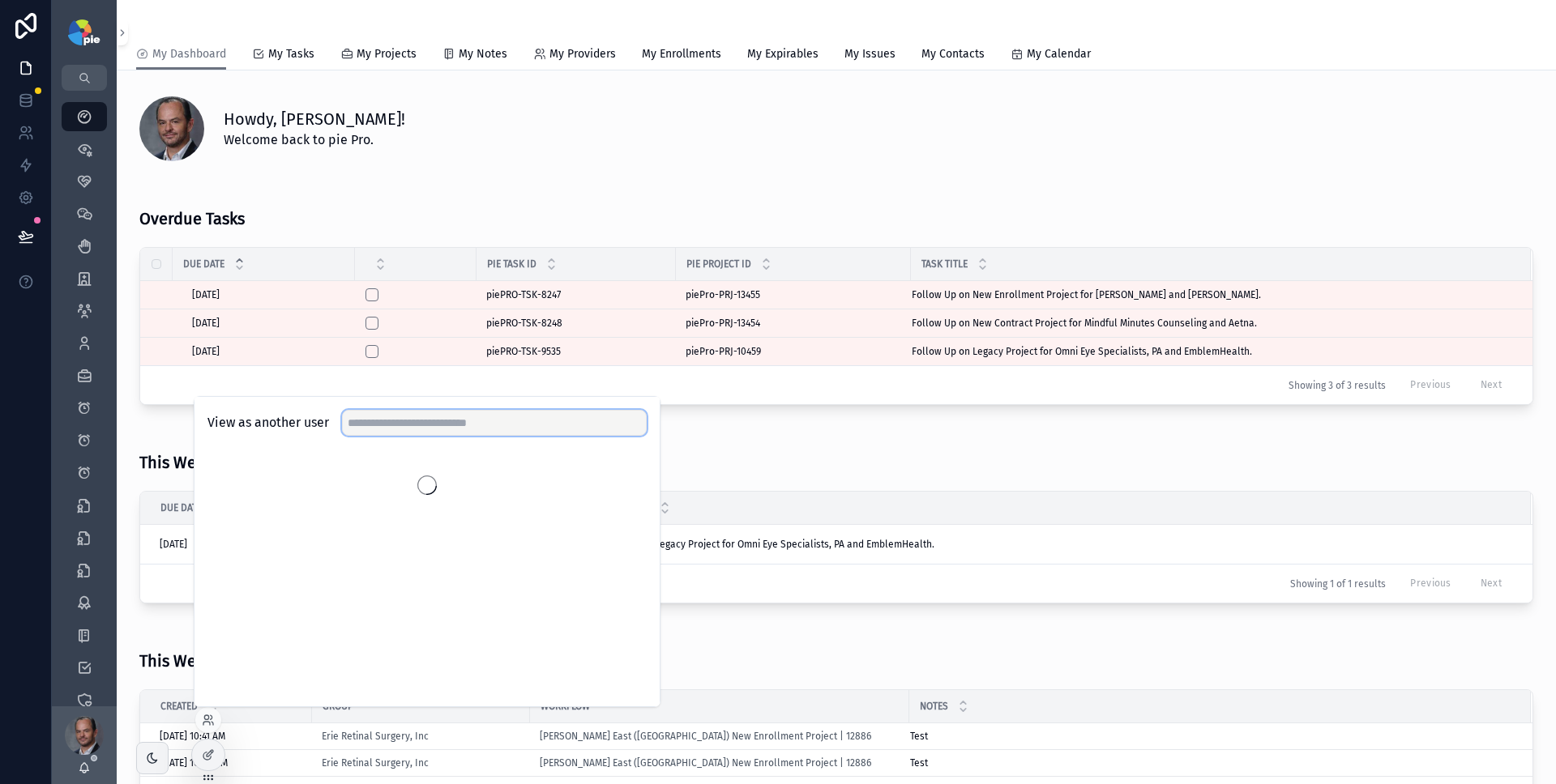
click at [429, 415] on input "text" at bounding box center [494, 422] width 305 height 26
type input "******"
click at [623, 482] on button "Select" at bounding box center [626, 483] width 42 height 24
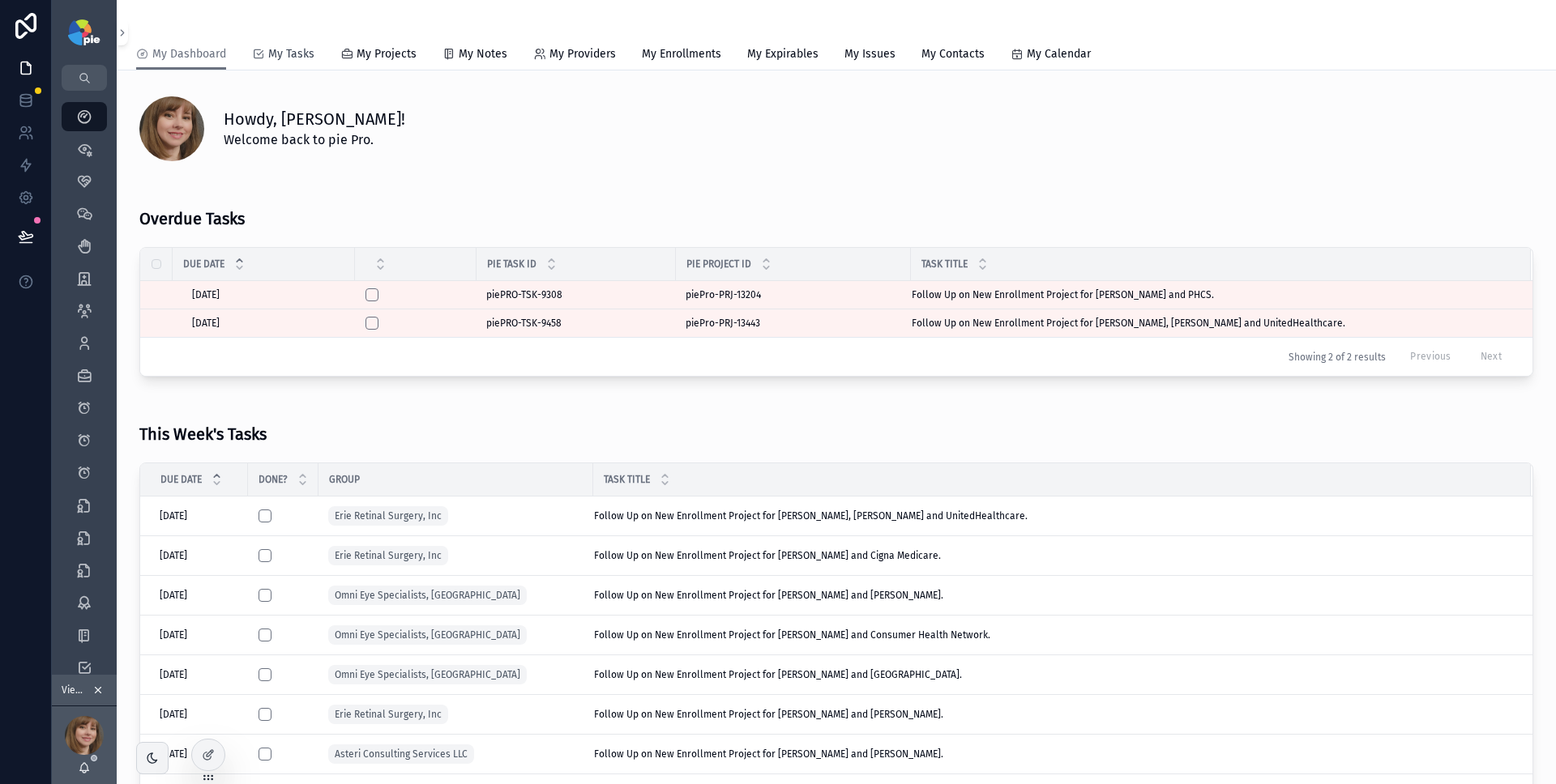
click at [280, 46] on span "My Tasks" at bounding box center [291, 54] width 46 height 16
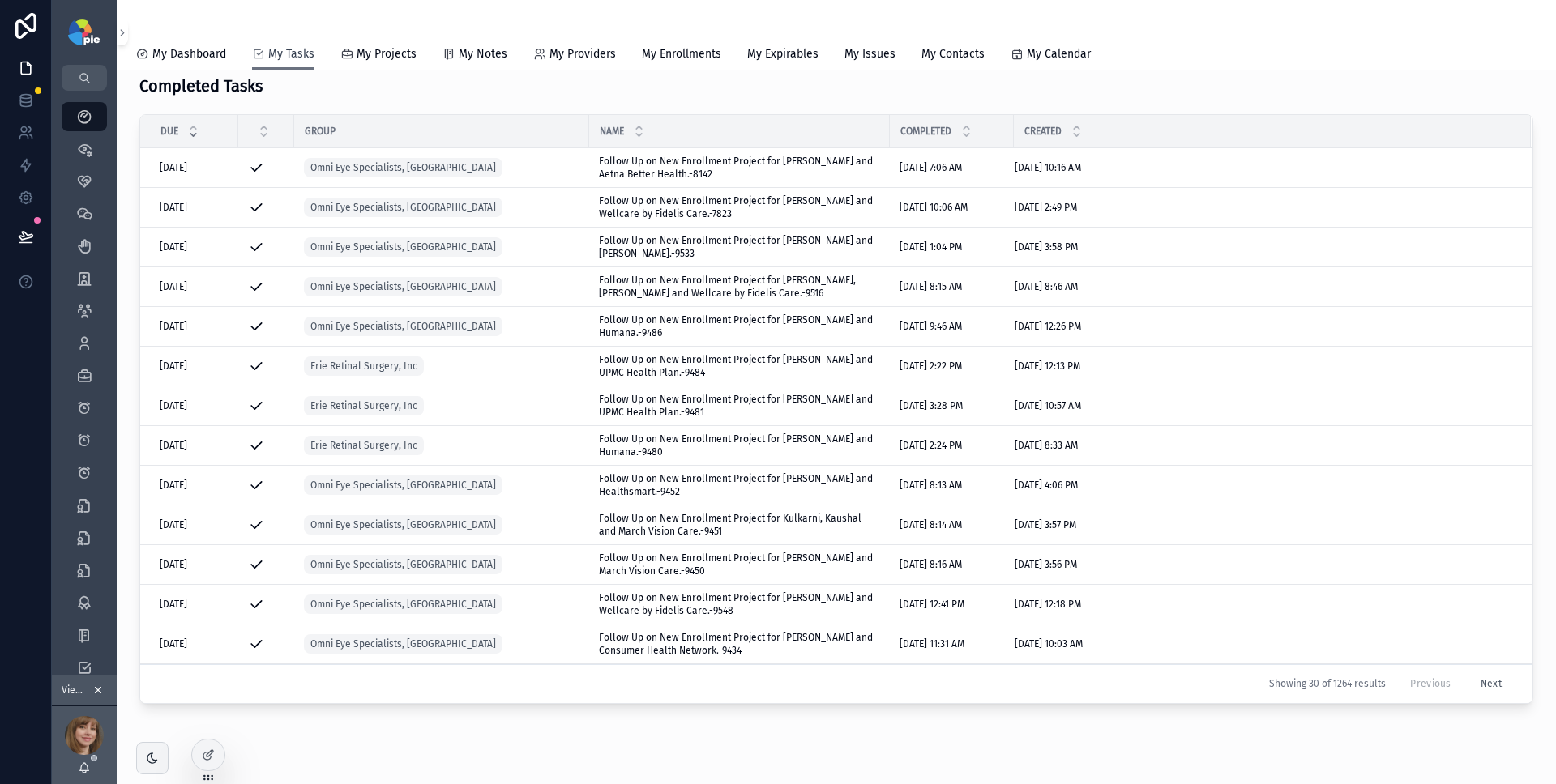
scroll to position [808, 0]
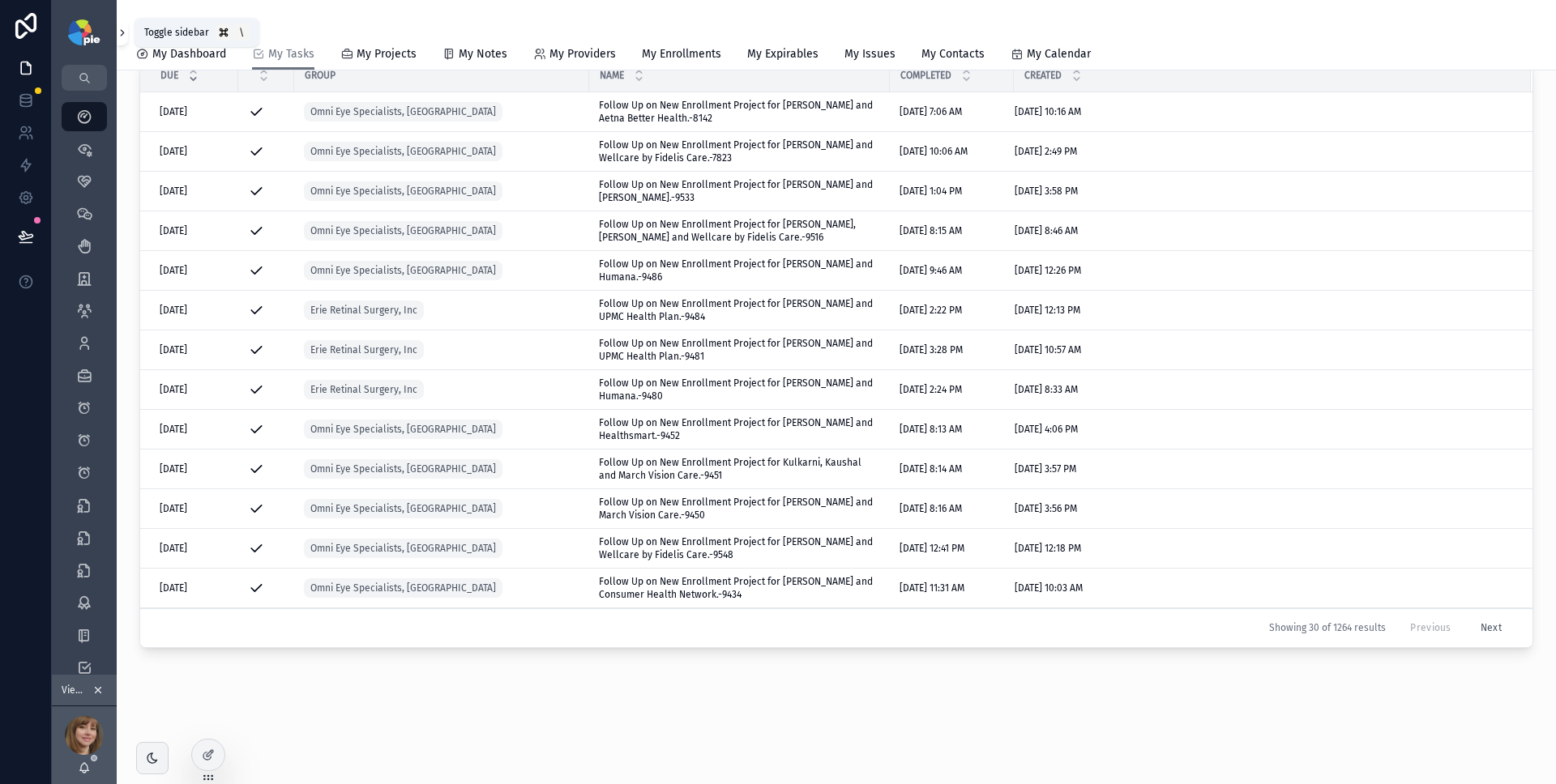
click at [123, 34] on icon "scrollable content" at bounding box center [122, 33] width 11 height 12
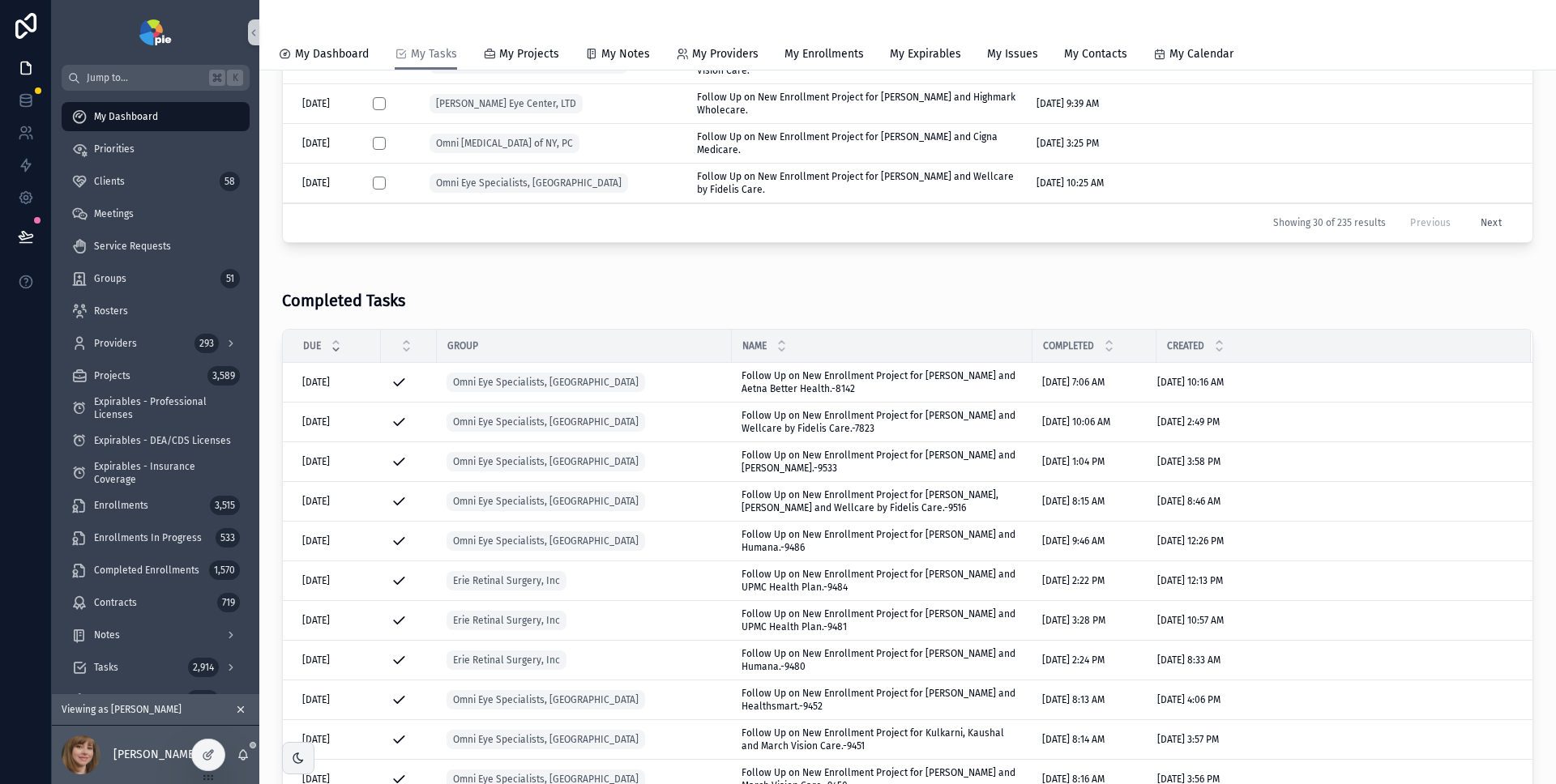
scroll to position [453, 0]
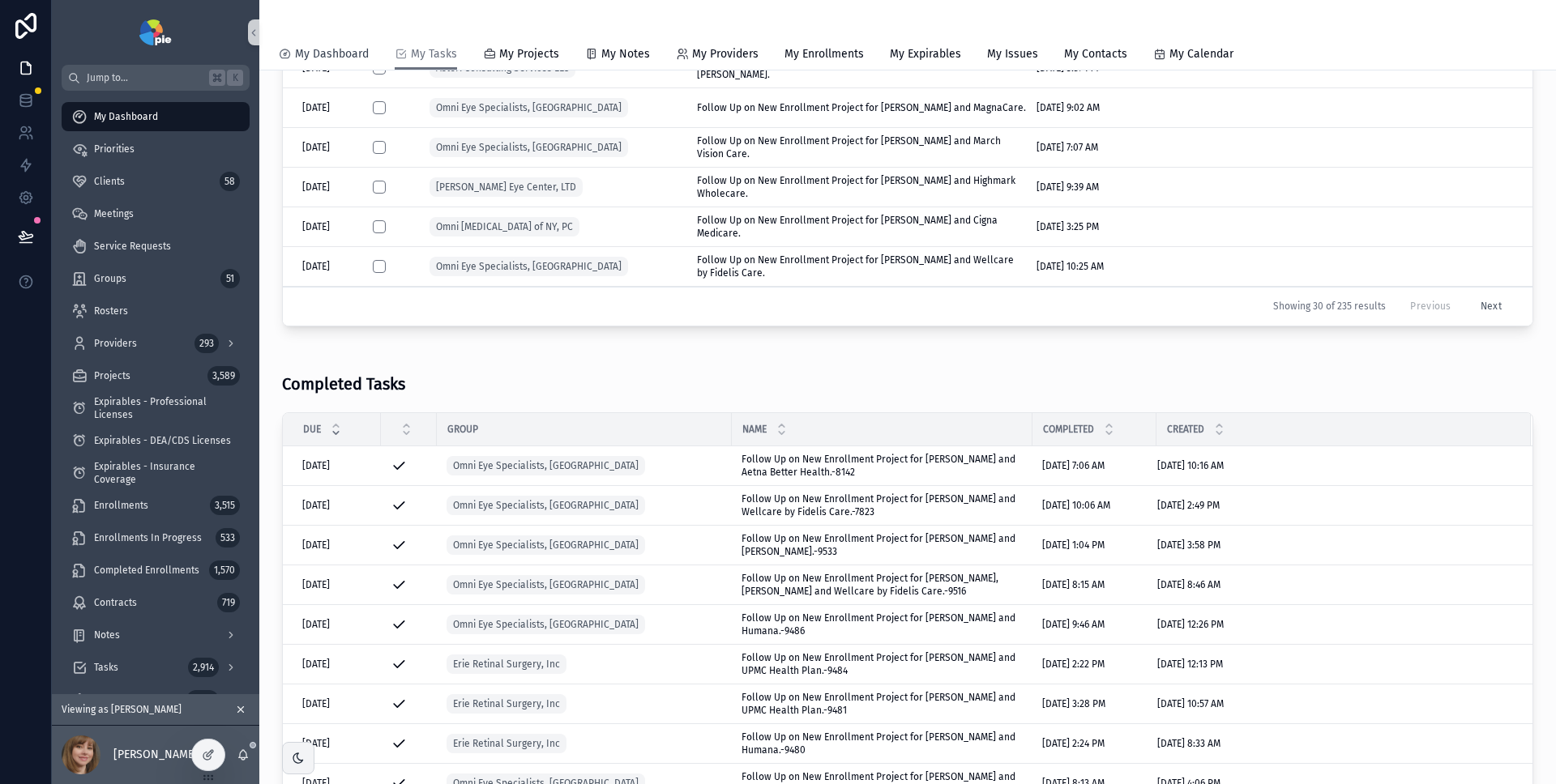
click at [346, 54] on span "My Dashboard" at bounding box center [332, 54] width 73 height 16
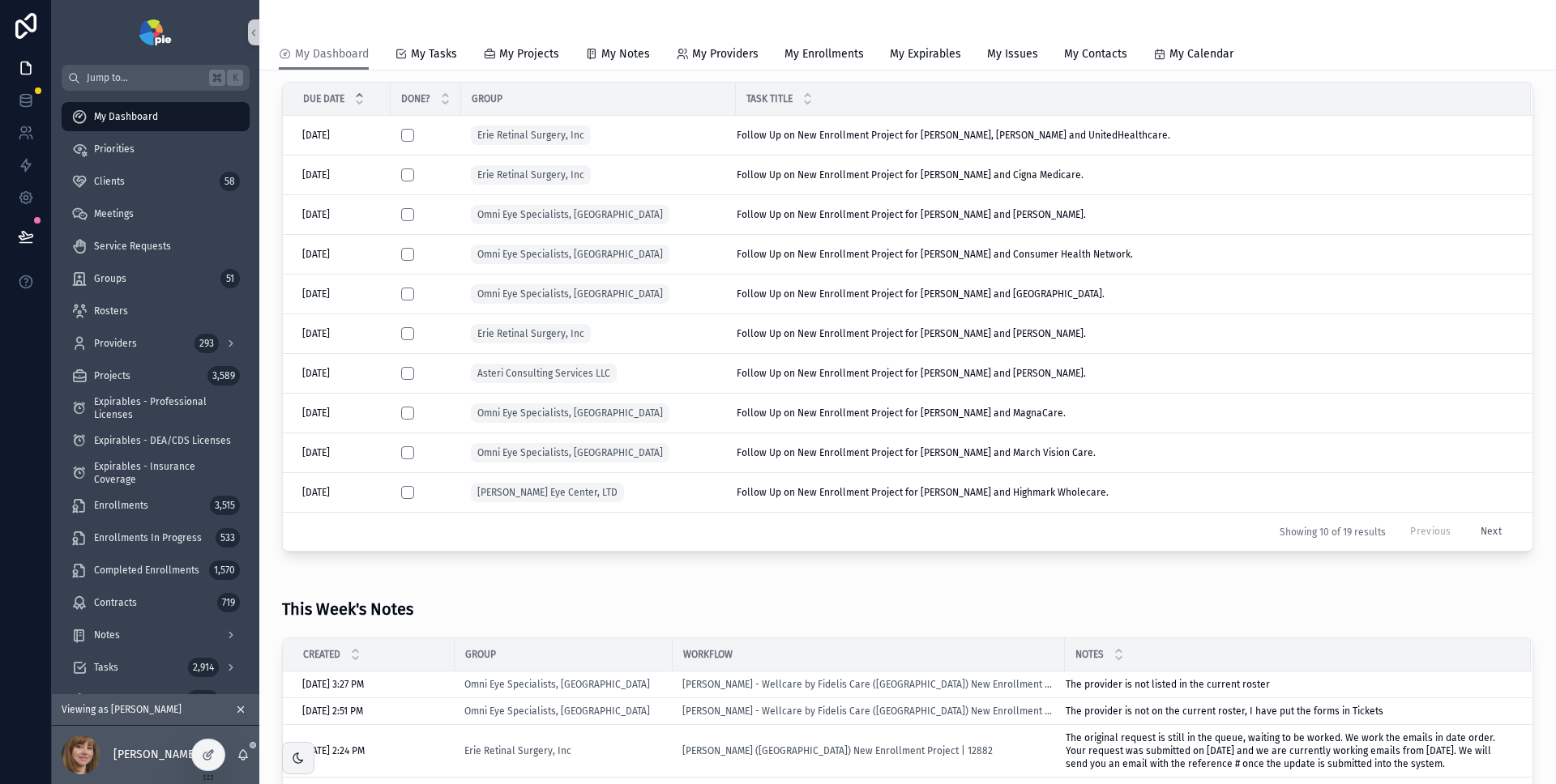
scroll to position [36, 0]
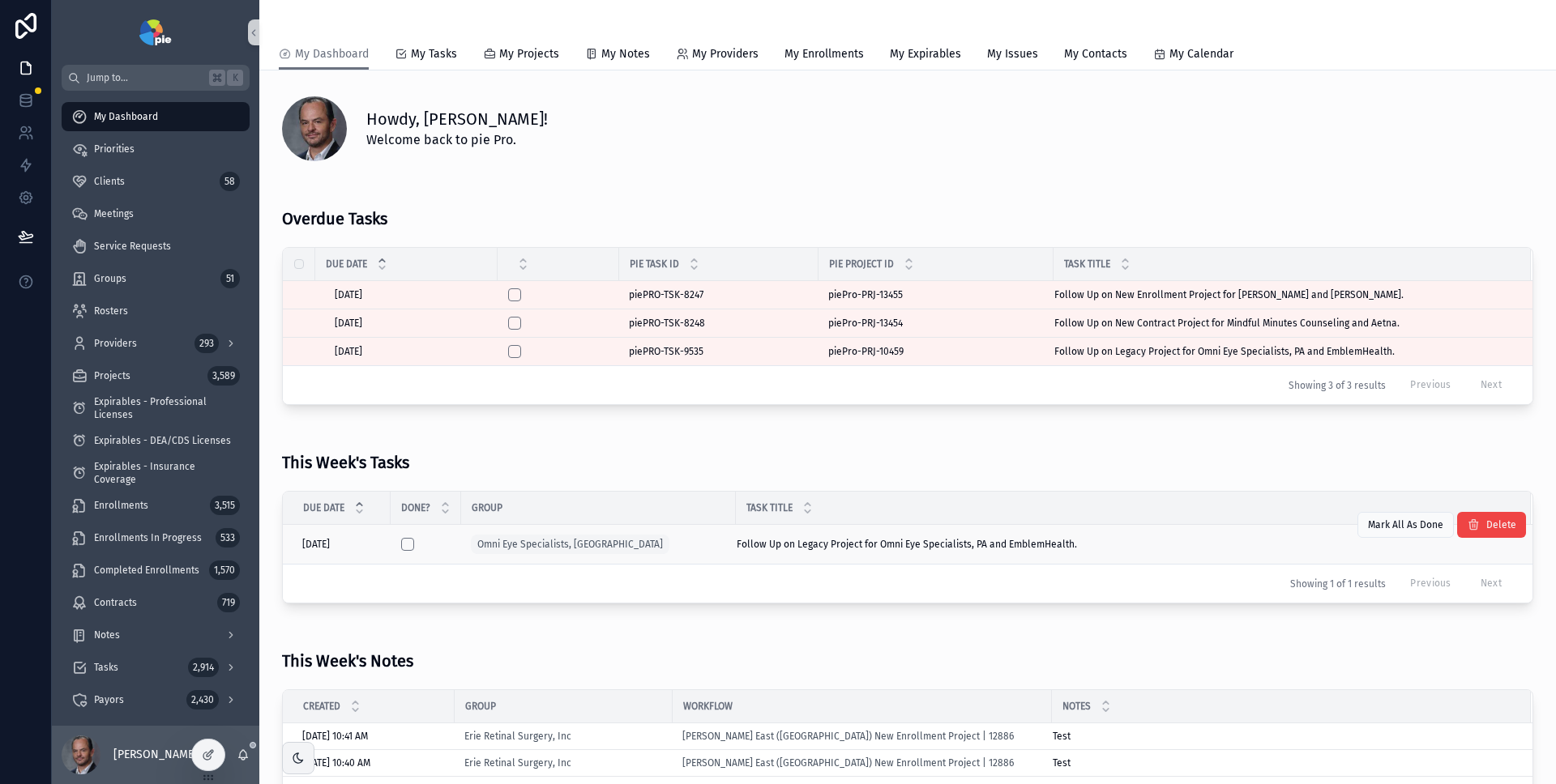
click at [662, 544] on div "Omni Eye Specialists, [GEOGRAPHIC_DATA]" at bounding box center [599, 544] width 256 height 26
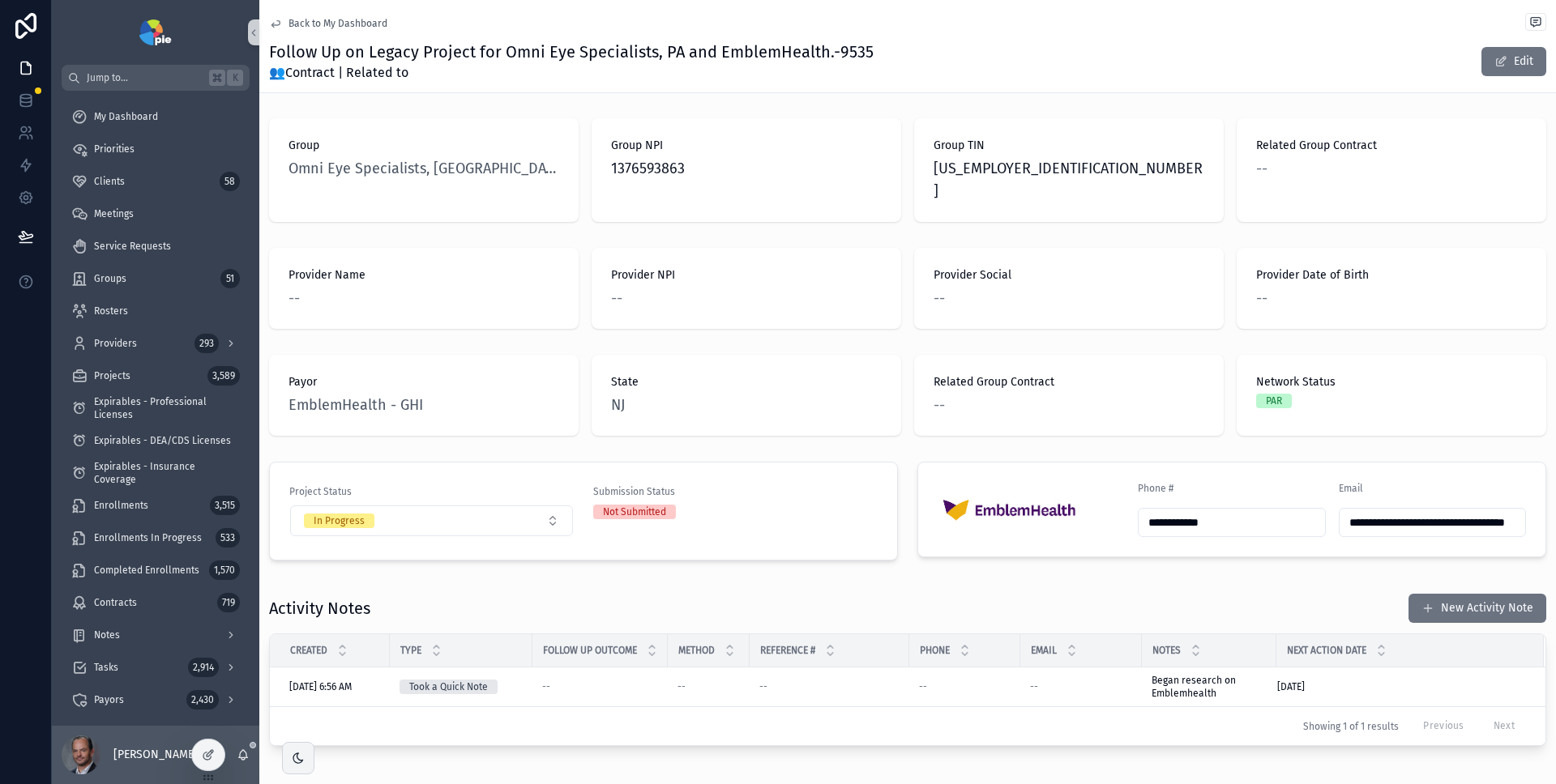
scroll to position [50, 0]
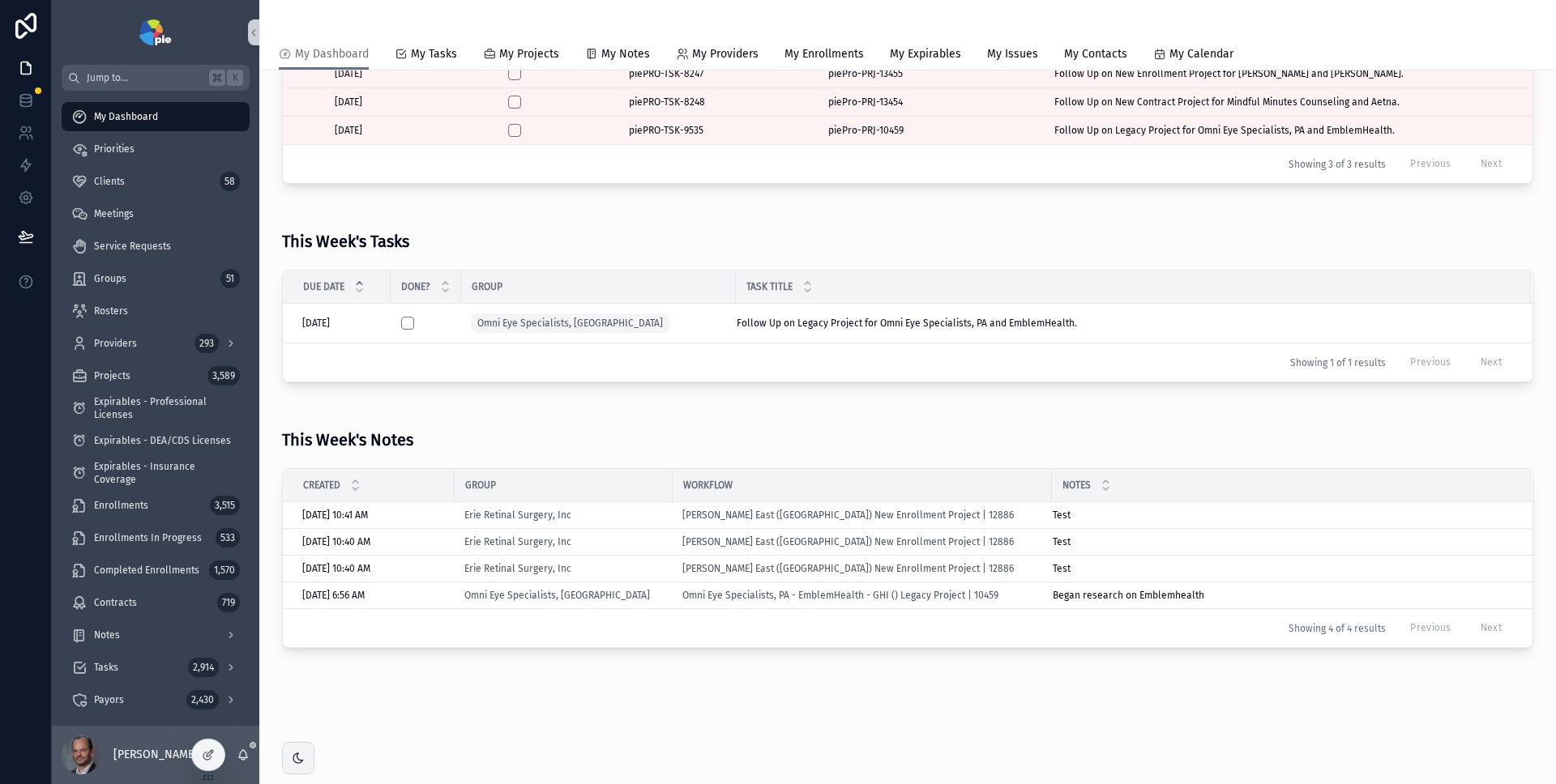
scroll to position [57, 0]
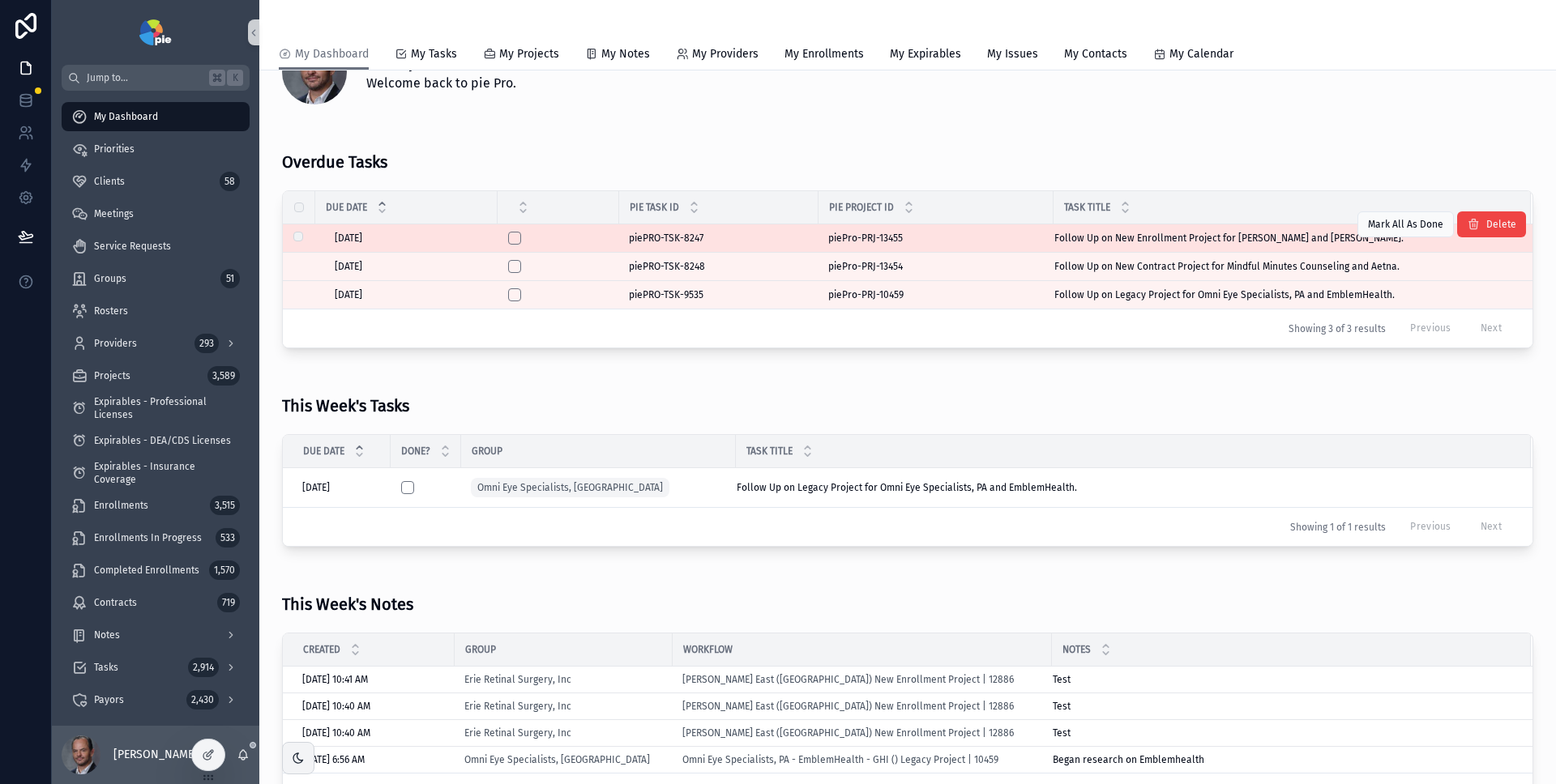
click at [789, 240] on div "piePRO-TSK-8247 piePRO-TSK-8247" at bounding box center [719, 238] width 180 height 13
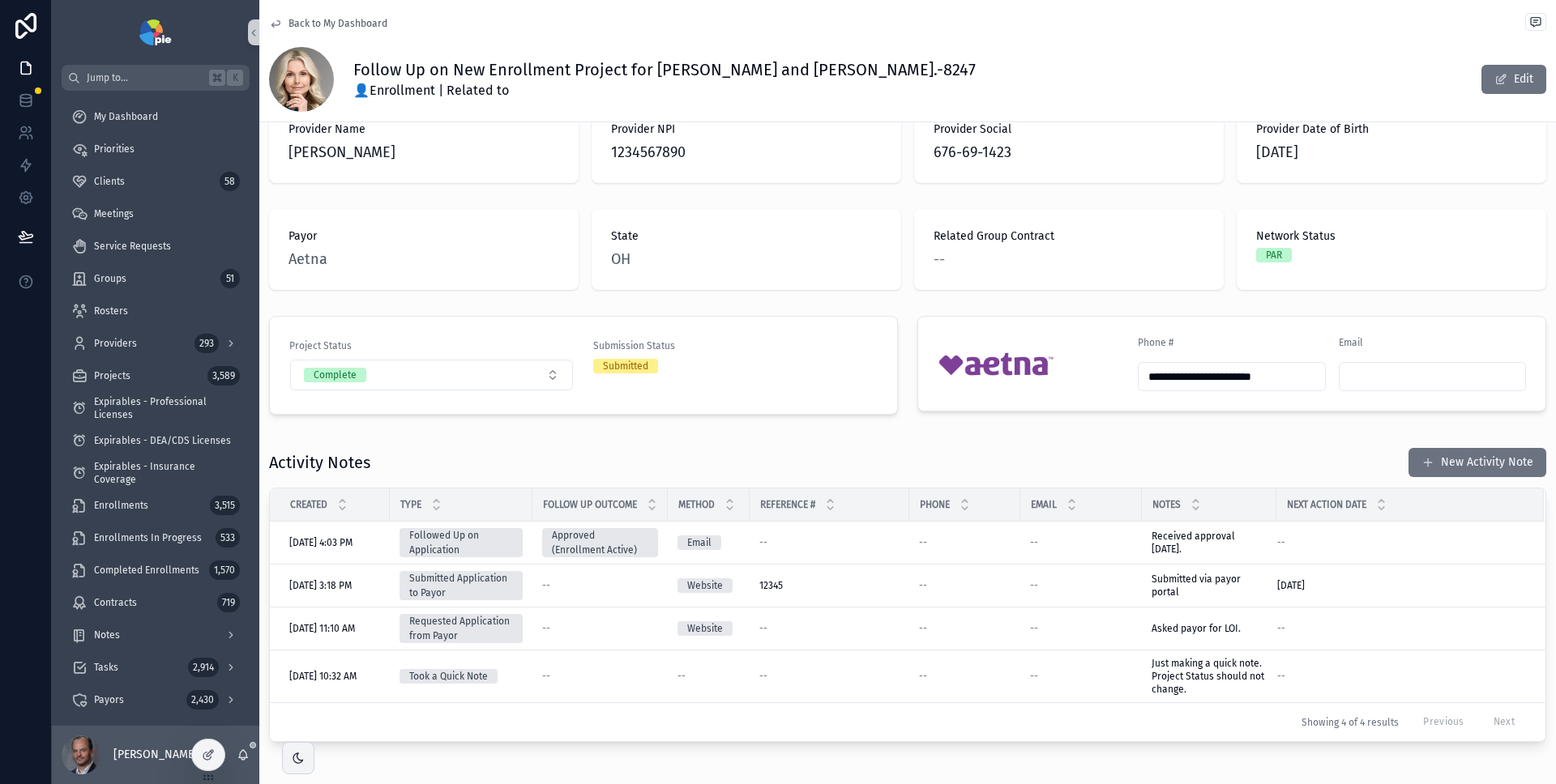
scroll to position [173, 0]
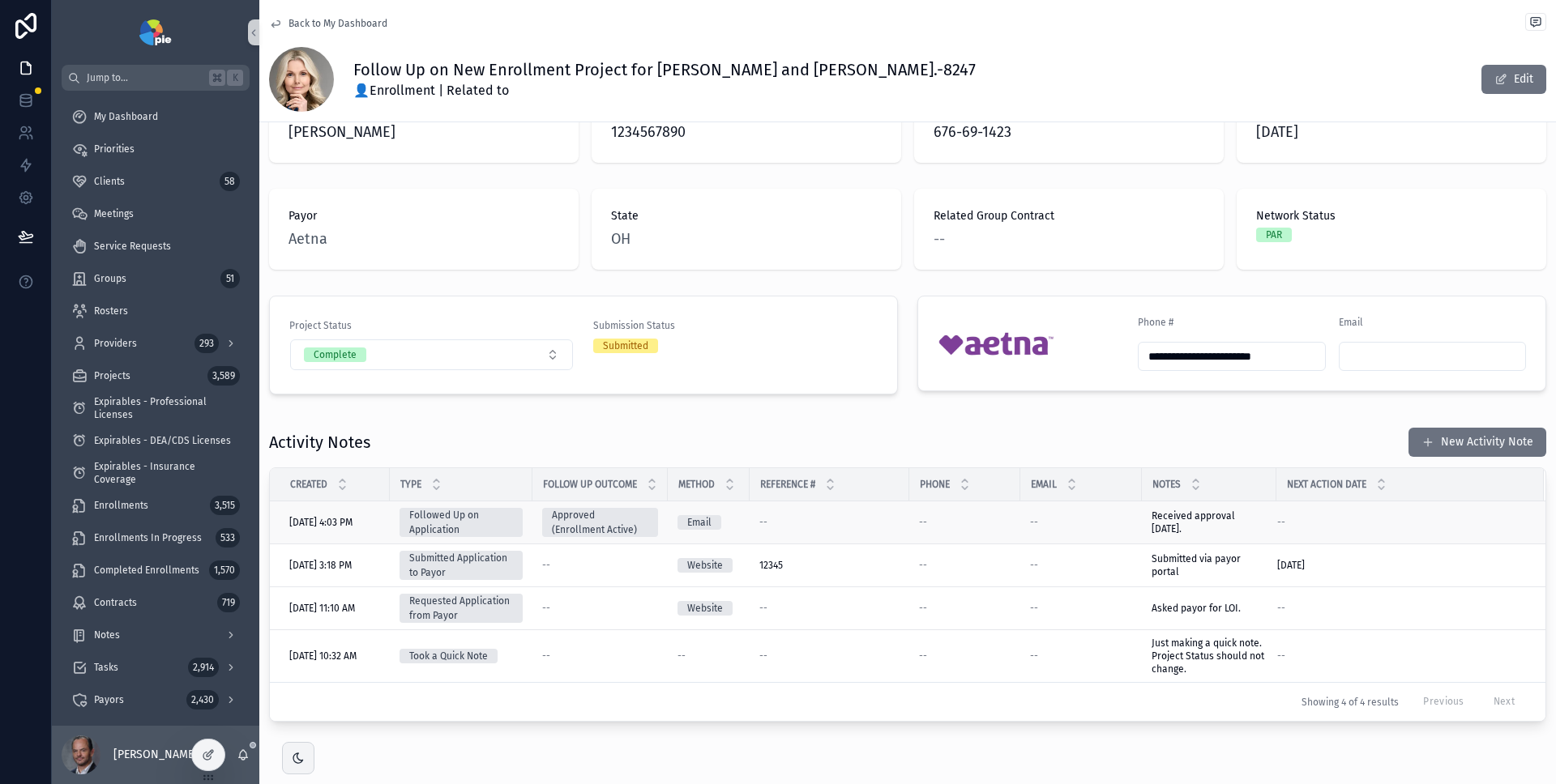
click at [1327, 529] on div "--" at bounding box center [1401, 522] width 248 height 13
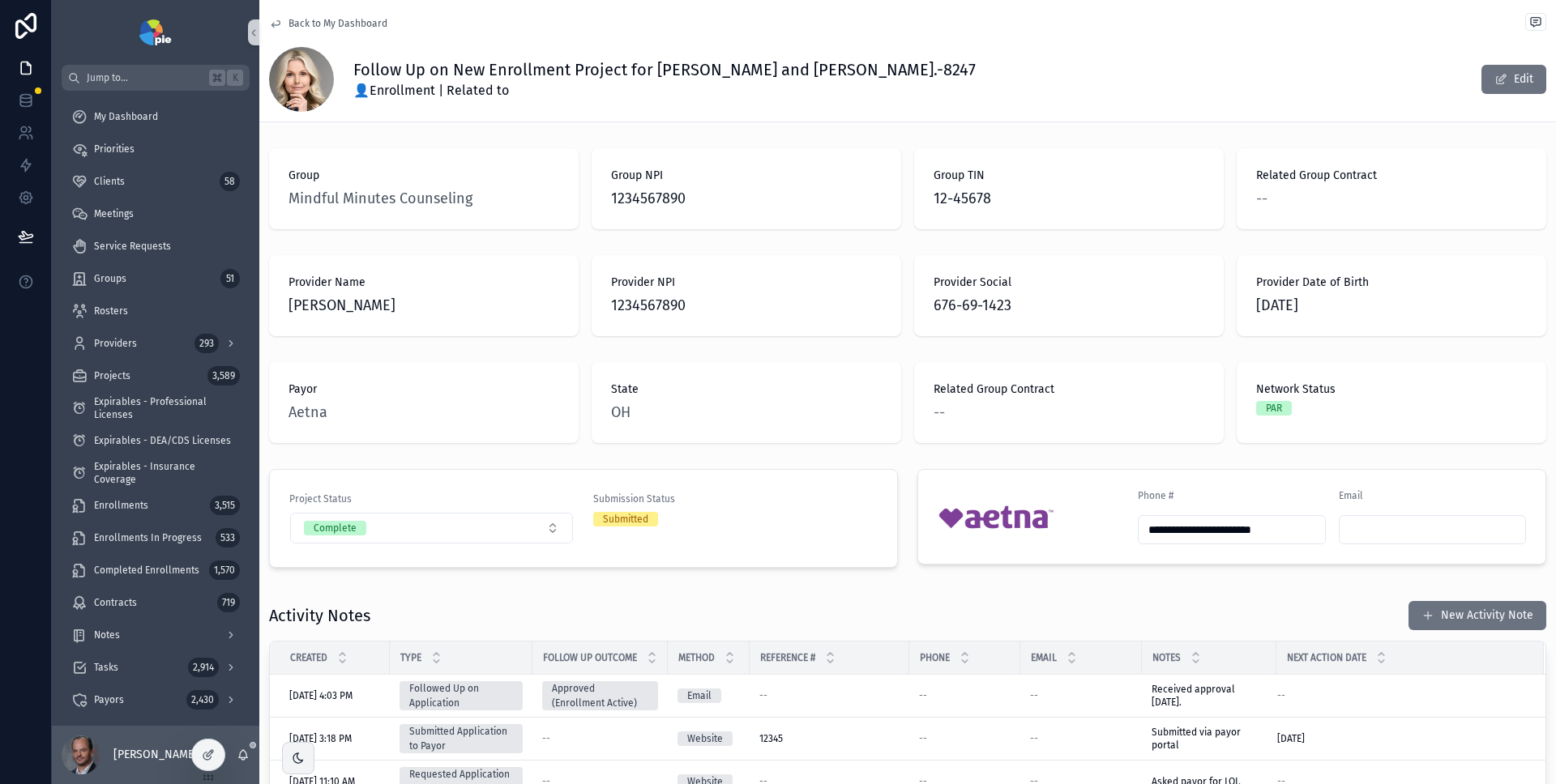
click at [663, 301] on span "1234567890" at bounding box center [746, 306] width 271 height 23
click at [711, 339] on div "Provider Name Allison Paul Provider NPI 1234567890 Provider Social 676-69-1423 …" at bounding box center [907, 295] width 1297 height 94
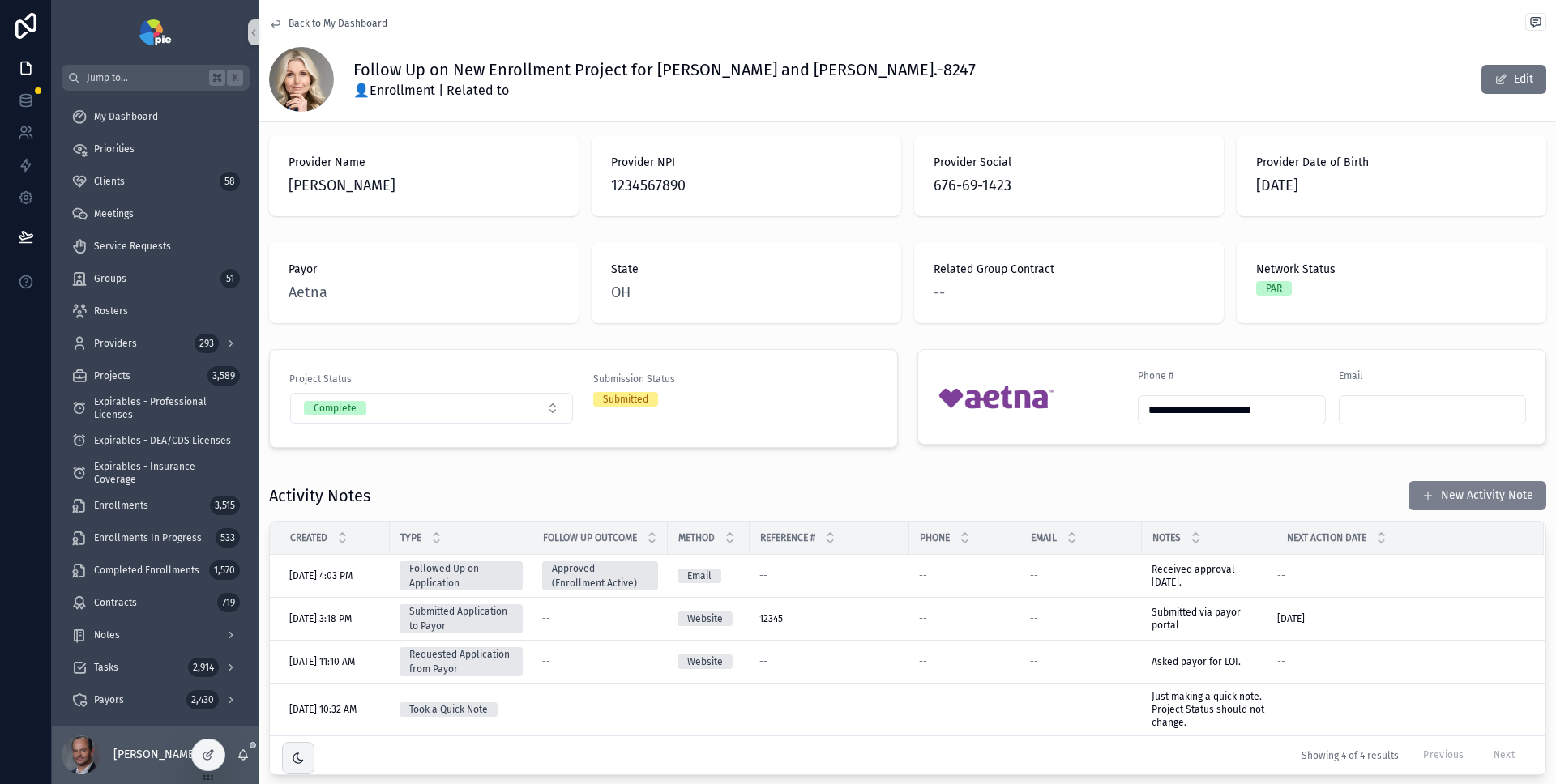
click at [1440, 499] on button "New Activity Note" at bounding box center [1477, 496] width 138 height 29
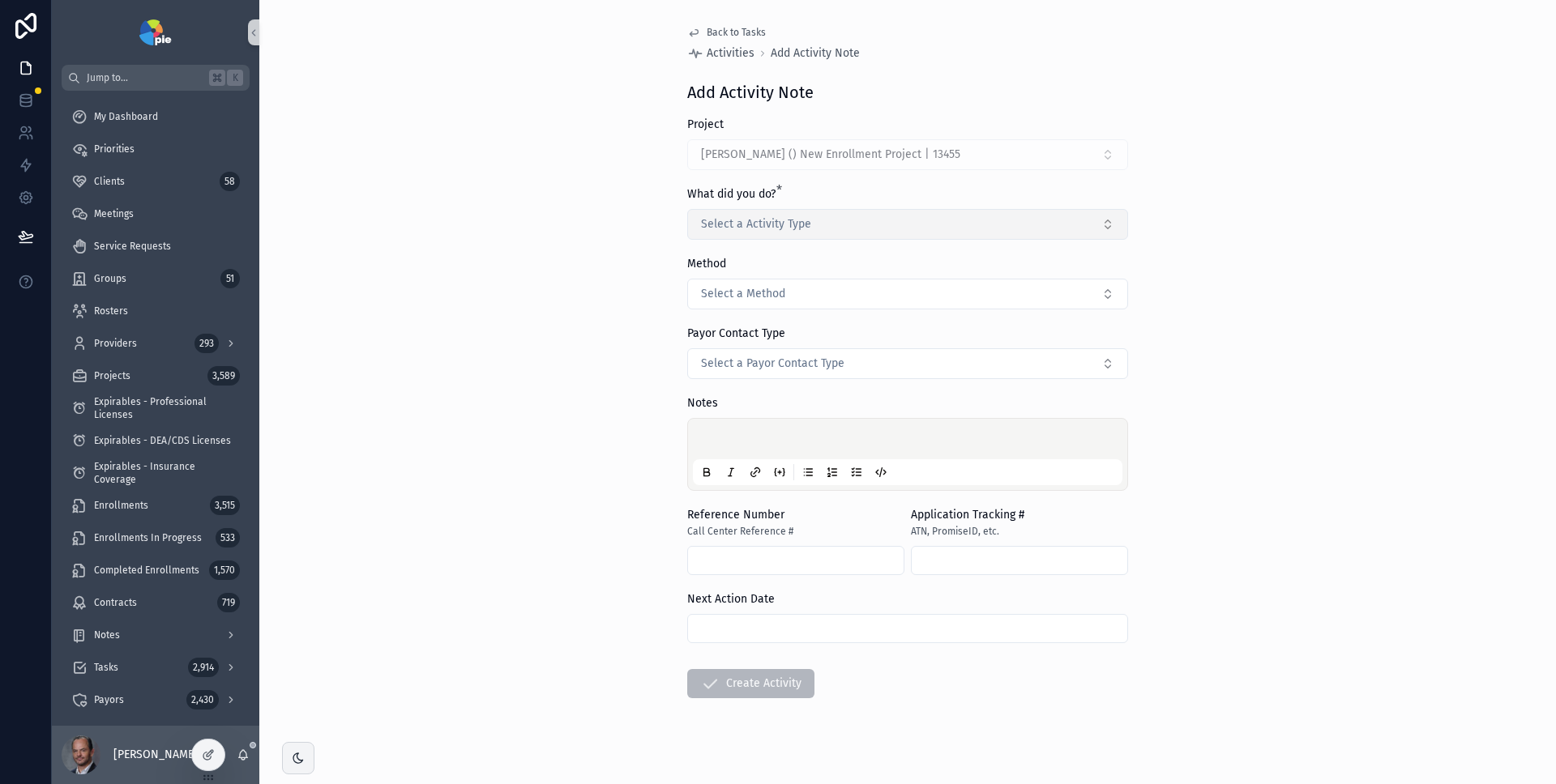
click at [1048, 227] on button "Select a Activity Type" at bounding box center [907, 225] width 441 height 31
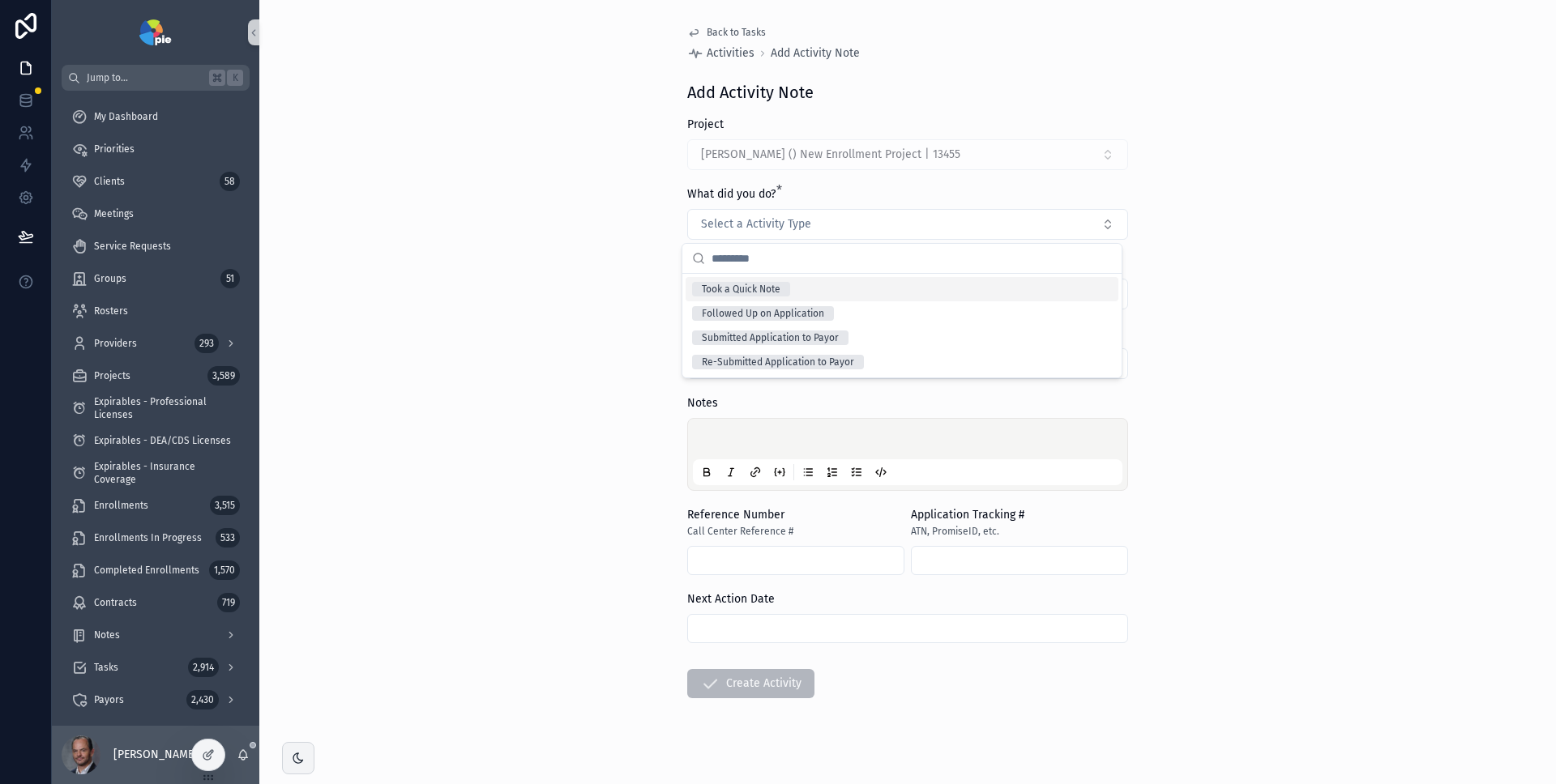
click at [1295, 240] on div "Back to Tasks Activities Add Activity Note Add Activity Note Project Paul, Alli…" at bounding box center [907, 392] width 1297 height 784
click at [1019, 293] on button "Select a Method" at bounding box center [907, 293] width 441 height 31
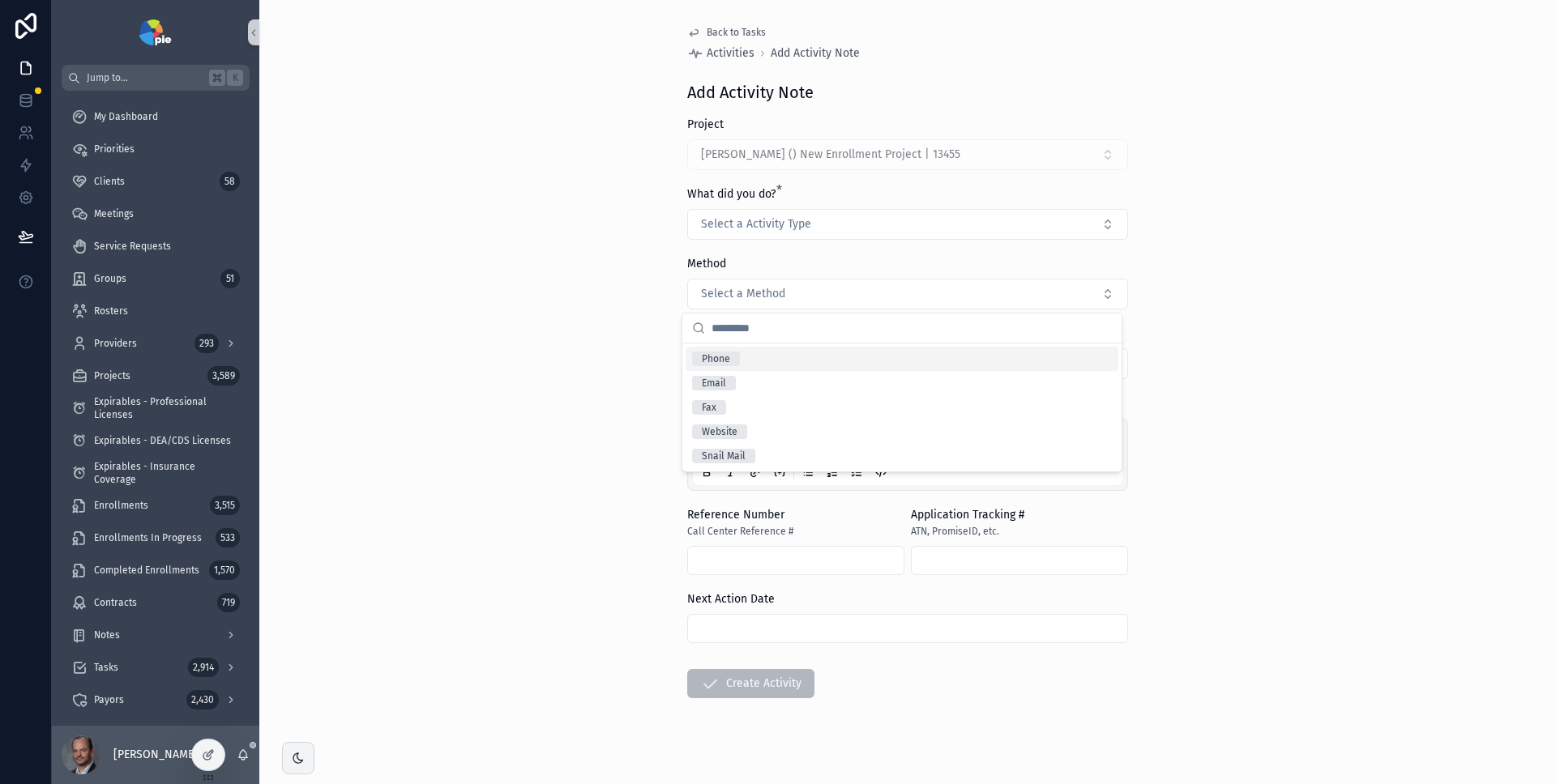
drag, startPoint x: 1198, startPoint y: 281, endPoint x: 1190, endPoint y: 278, distance: 8.5
click at [1199, 281] on div "Back to Tasks Activities Add Activity Note Add Activity Note Project Paul, Alli…" at bounding box center [907, 392] width 1297 height 784
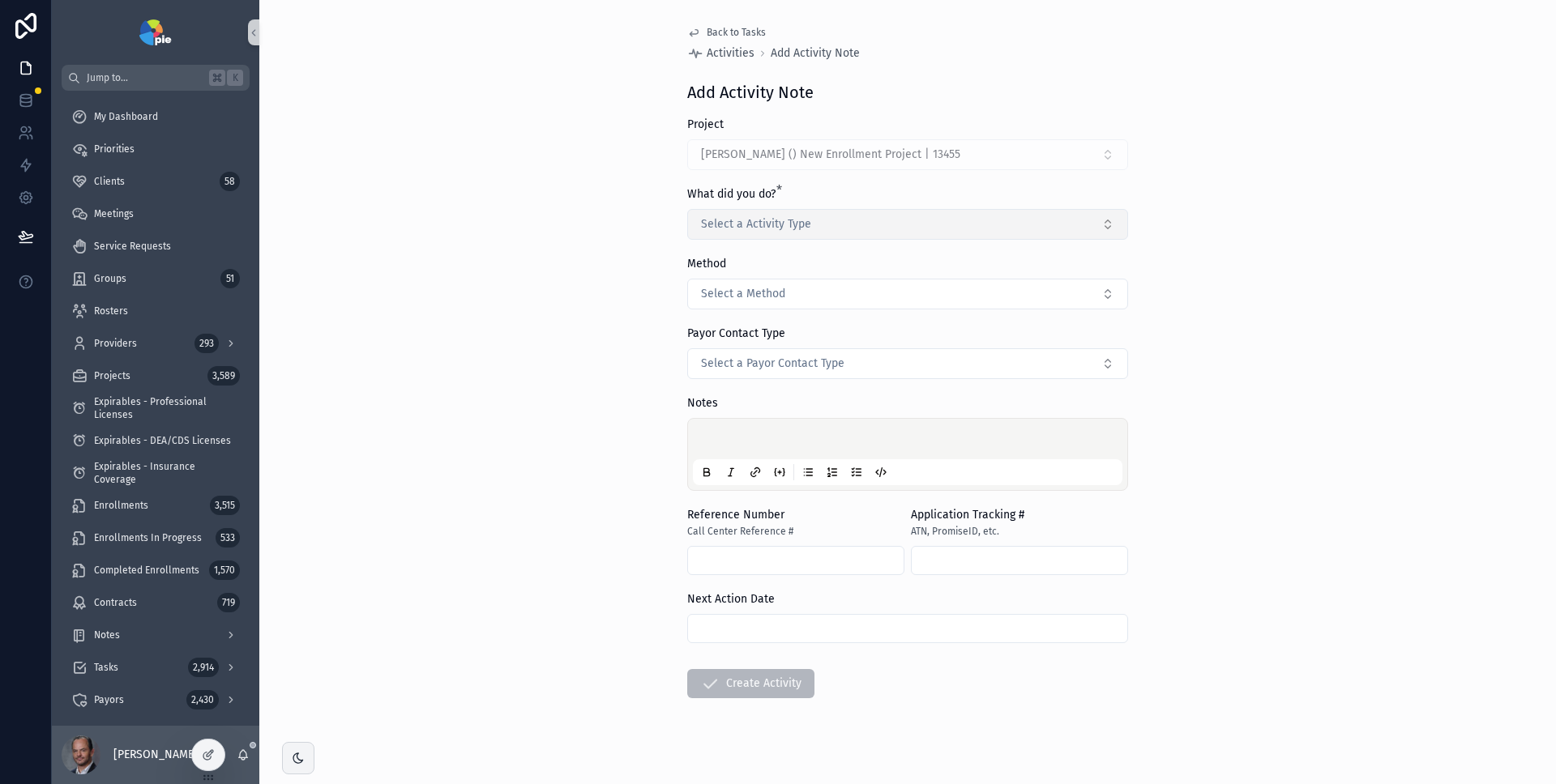
click at [952, 226] on button "Select a Activity Type" at bounding box center [907, 225] width 441 height 31
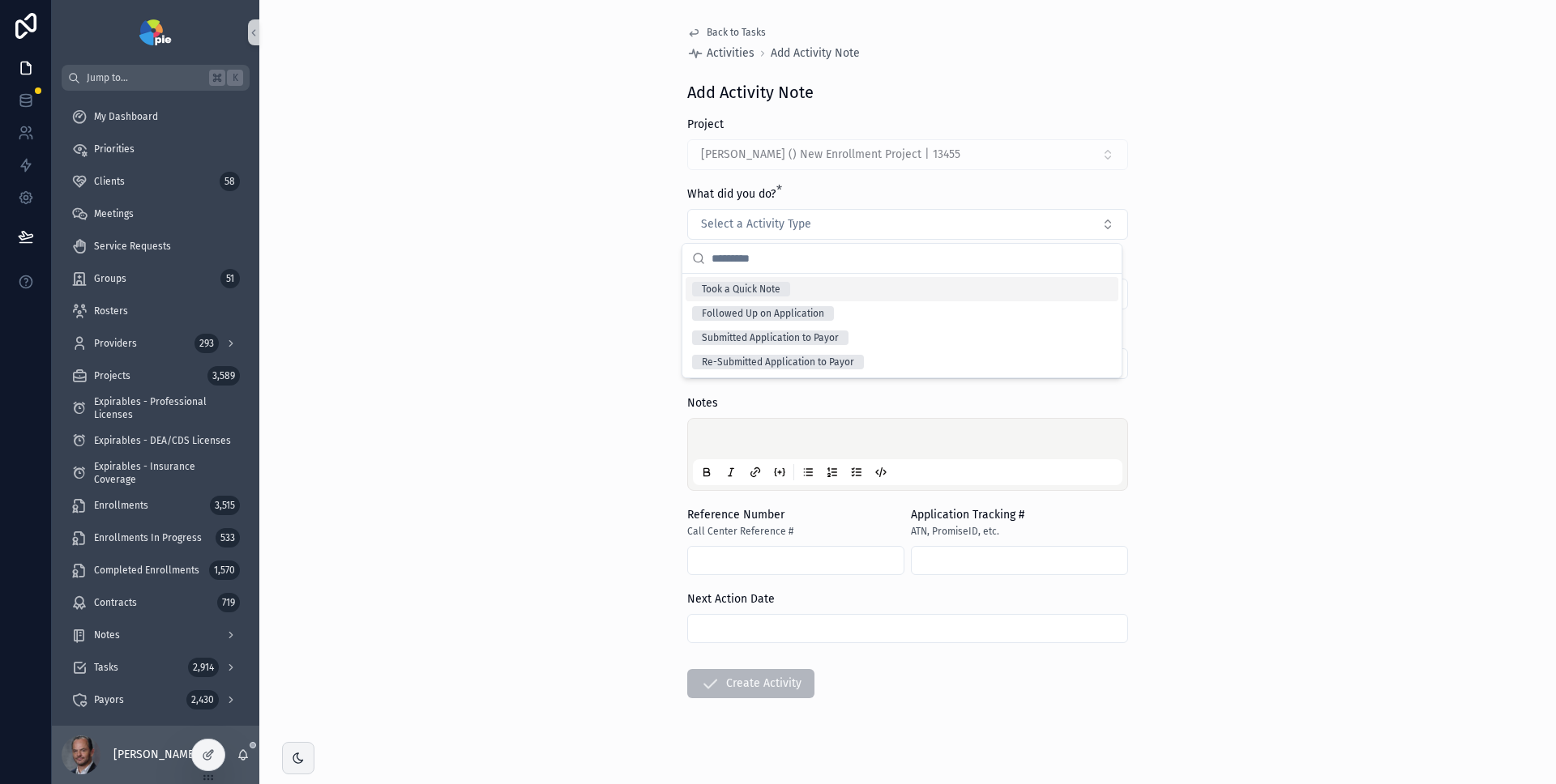
click at [885, 285] on div "Took a Quick Note" at bounding box center [903, 290] width 433 height 25
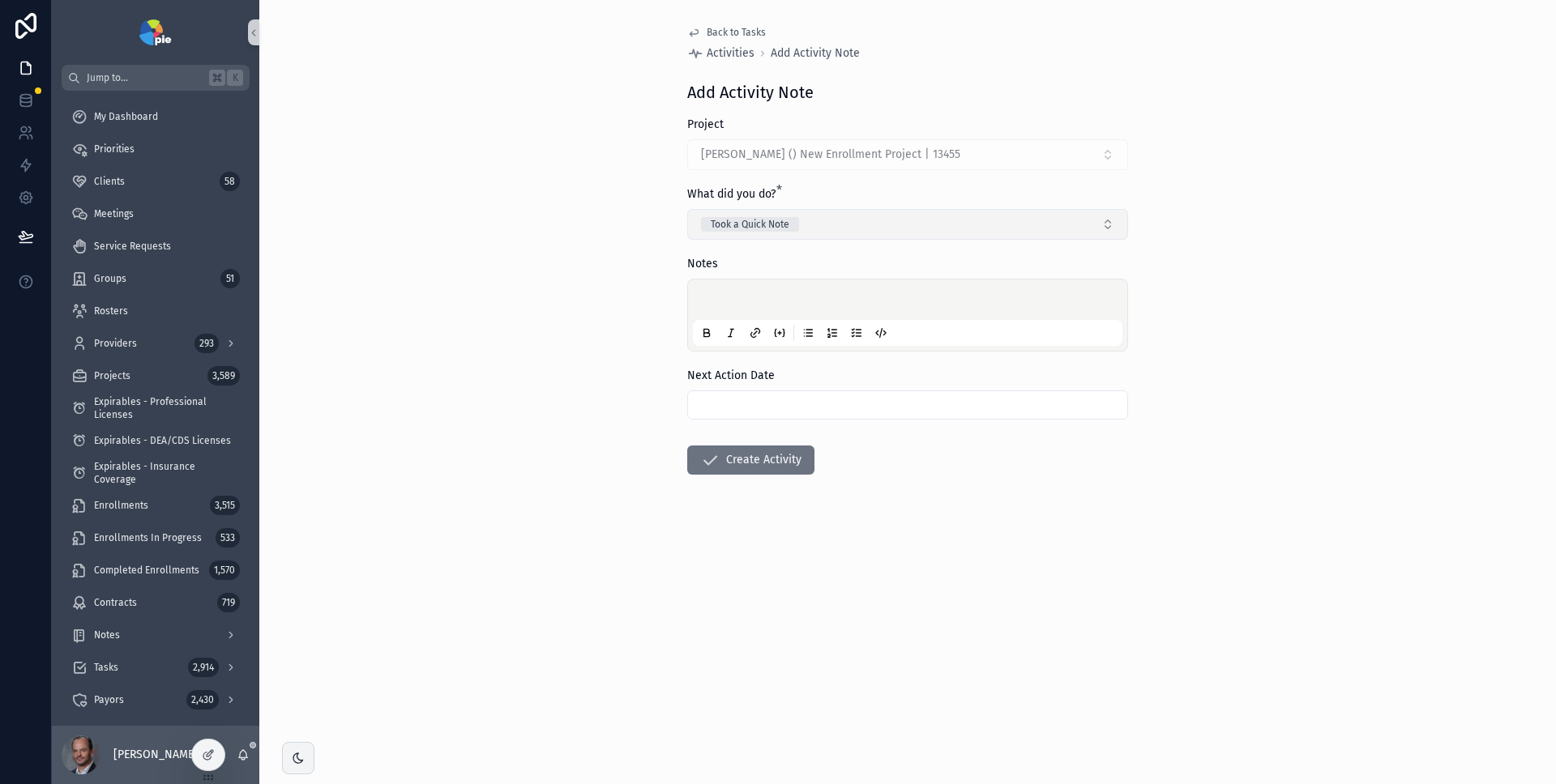
click at [910, 223] on button "Took a Quick Note" at bounding box center [907, 225] width 441 height 31
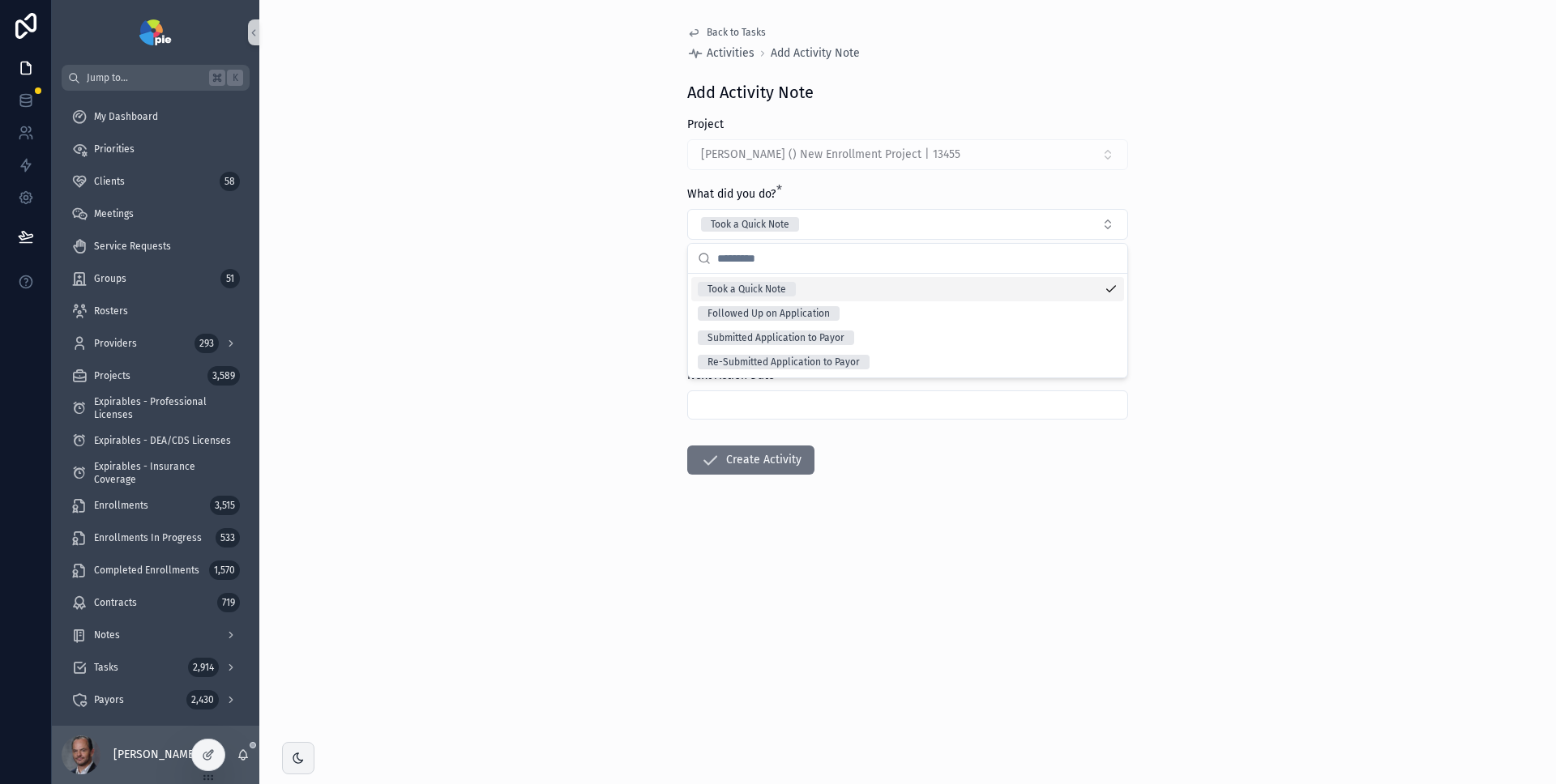
click at [1328, 400] on div "Back to Tasks Activities Add Activity Note Add Activity Note Project Paul, Alli…" at bounding box center [907, 392] width 1297 height 784
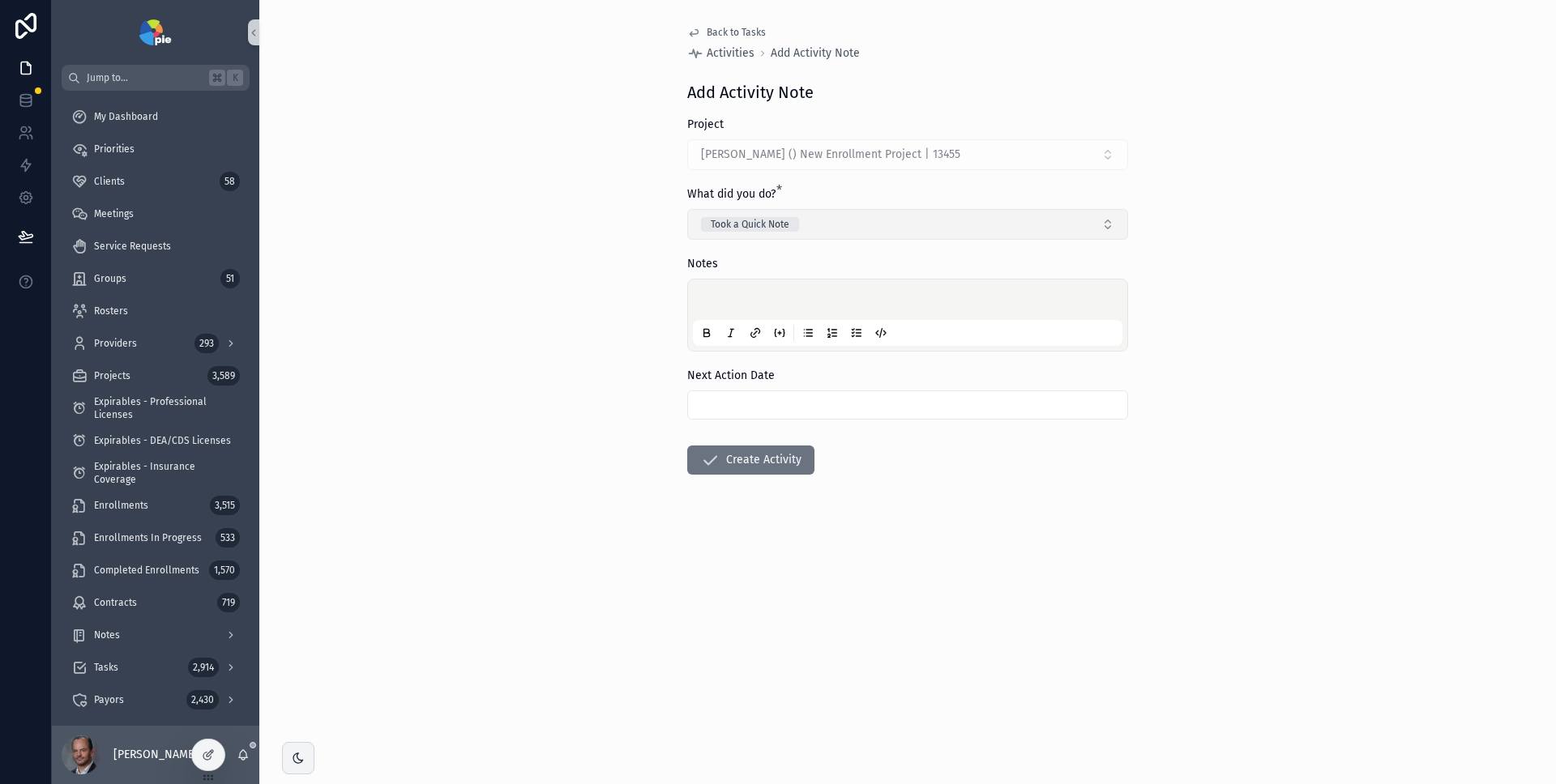
click at [953, 219] on button "Took a Quick Note" at bounding box center [907, 225] width 441 height 31
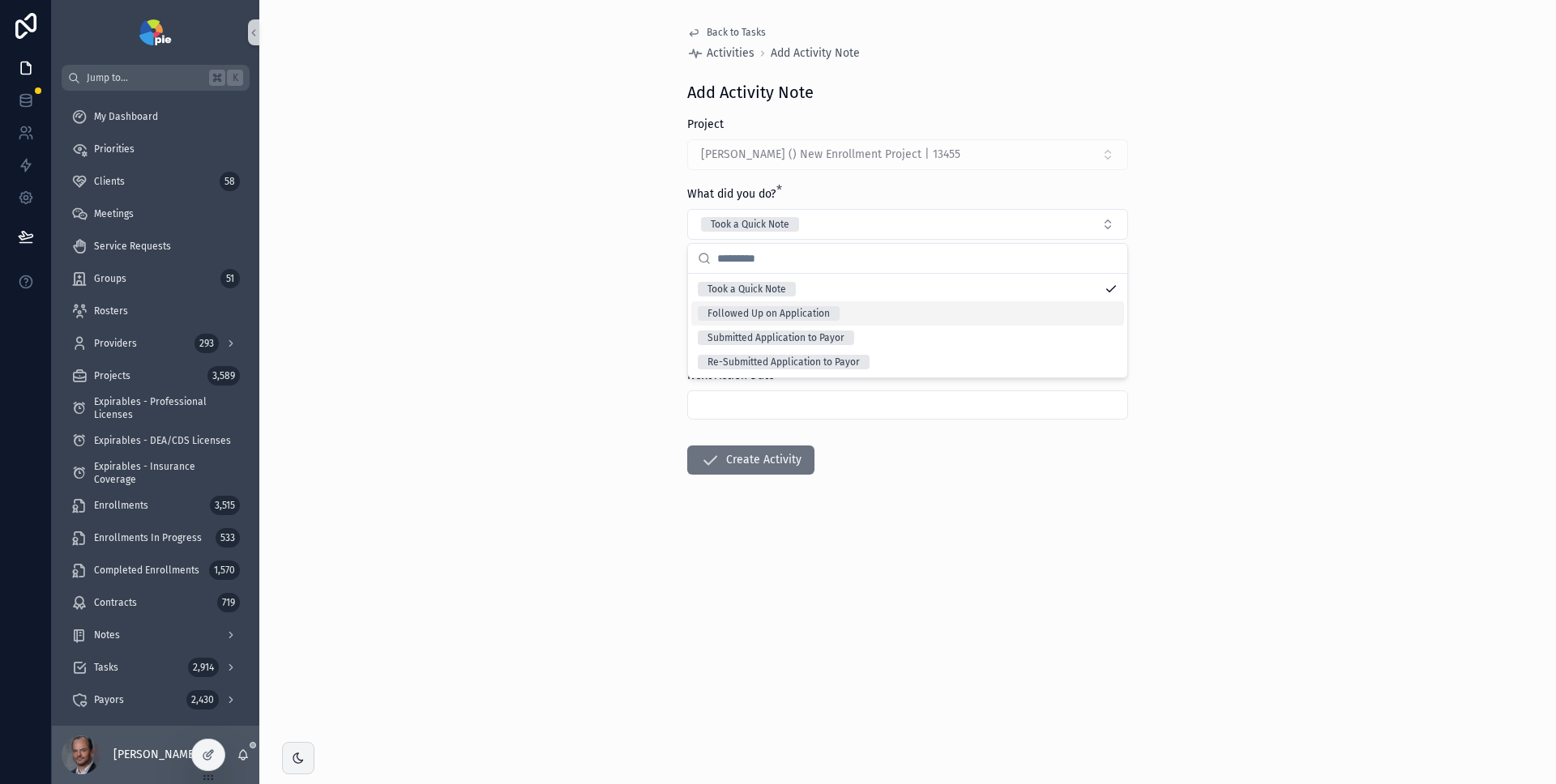
click at [847, 307] on div "Followed Up on Application" at bounding box center [908, 314] width 433 height 25
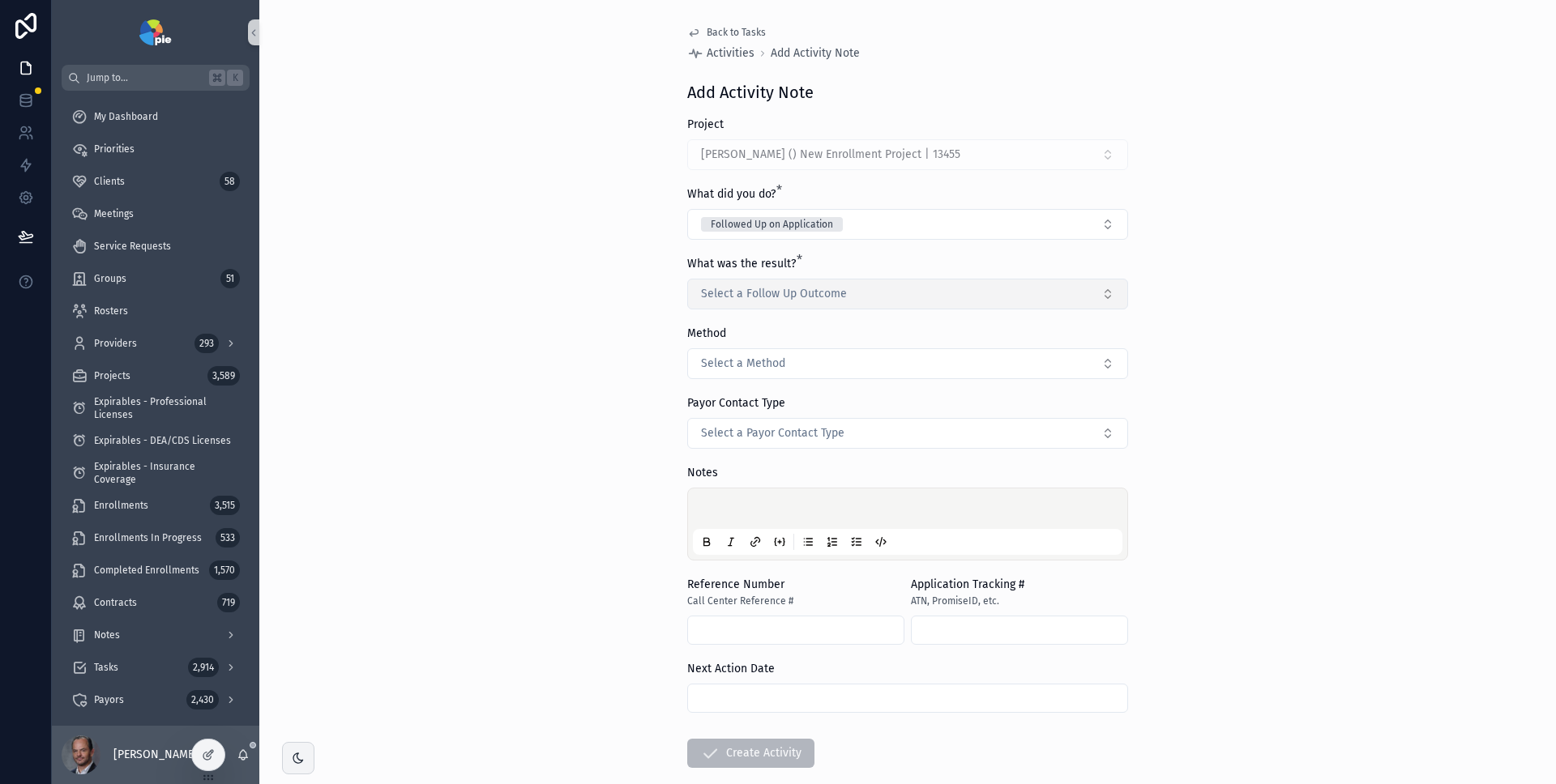
click at [942, 295] on button "Select a Follow Up Outcome" at bounding box center [907, 293] width 441 height 31
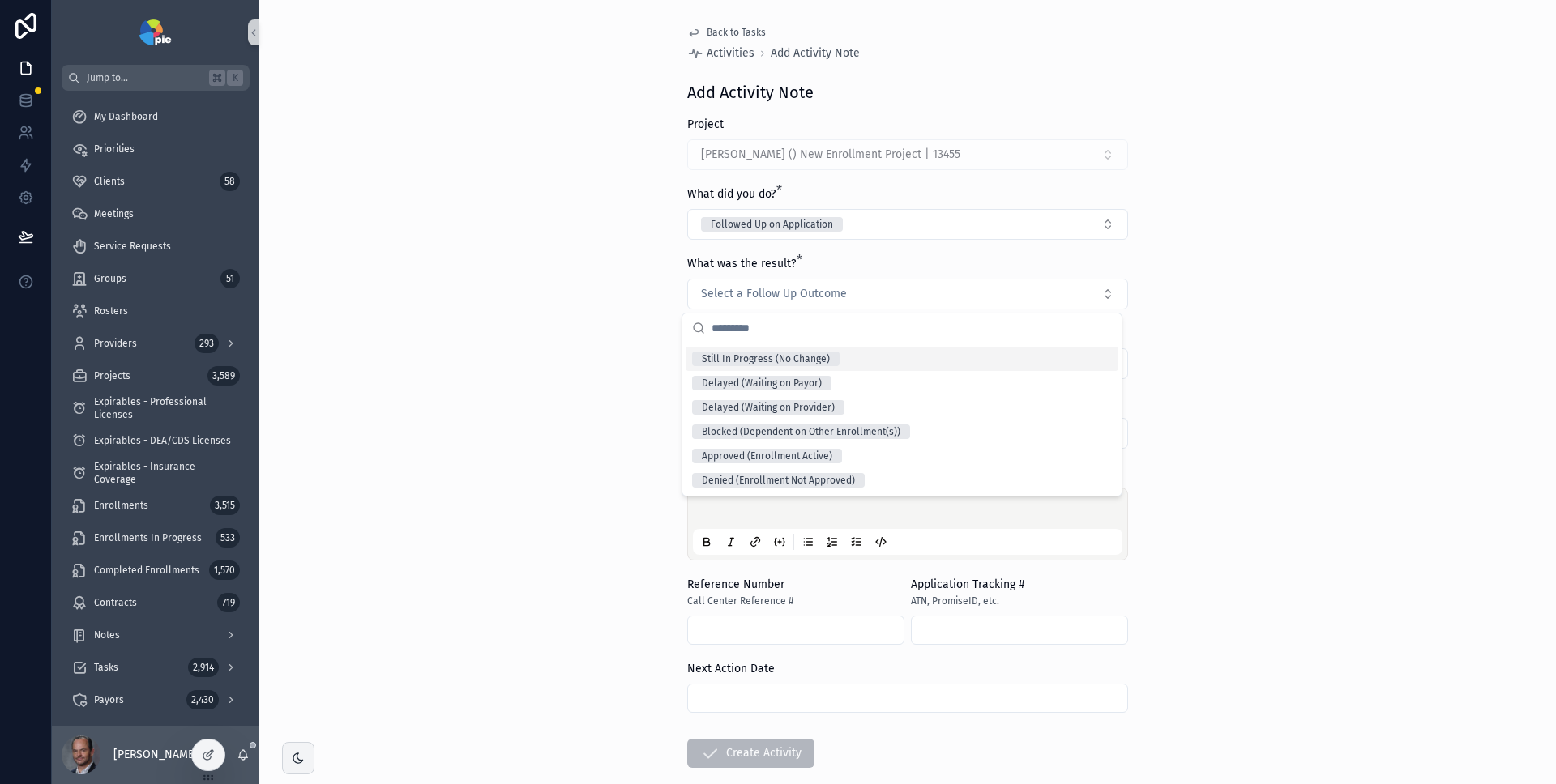
click at [1232, 464] on div "Back to Tasks Activities Add Activity Note Add Activity Note Project Paul, Alli…" at bounding box center [907, 392] width 1297 height 784
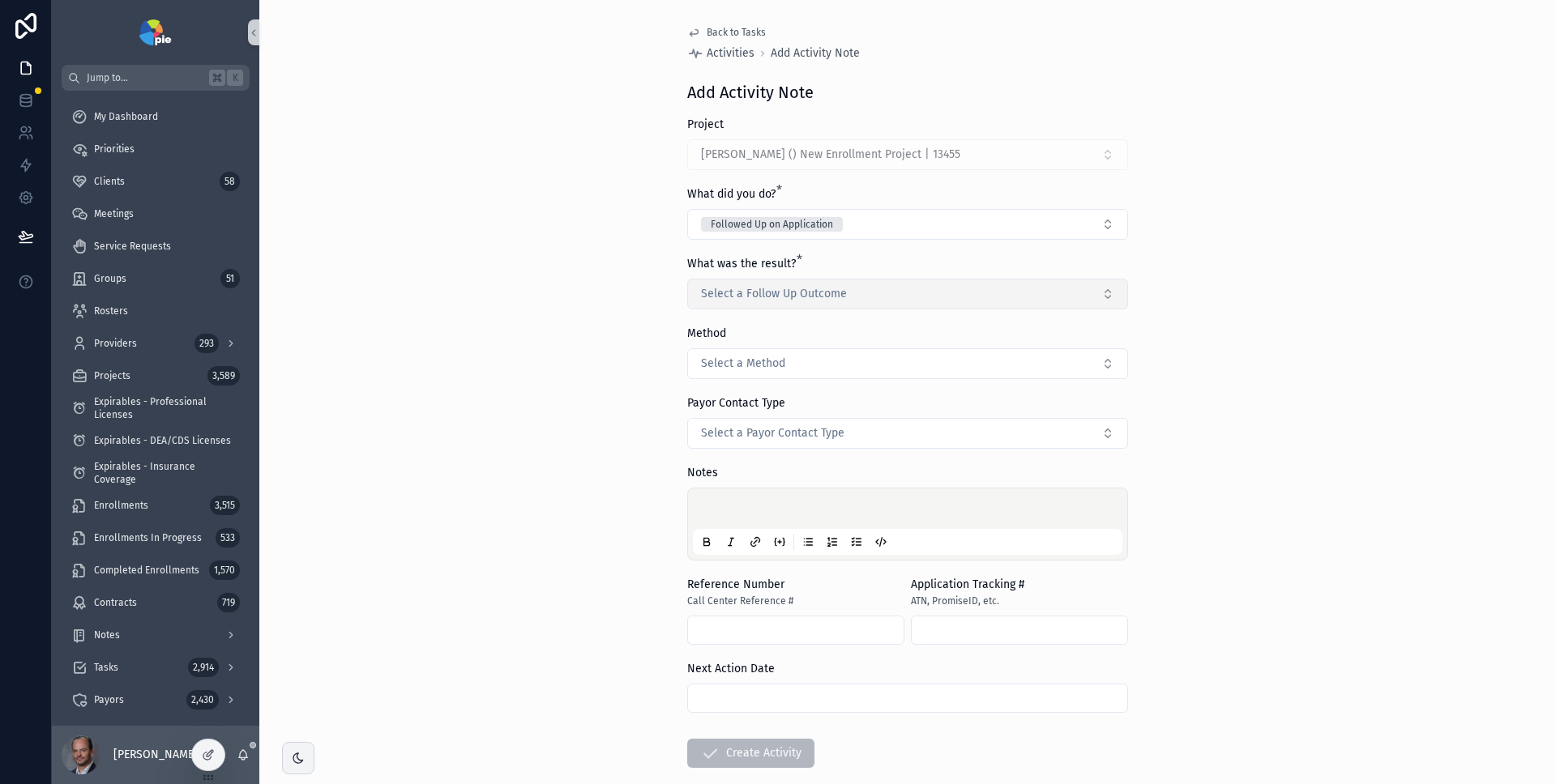
click at [1045, 285] on button "Select a Follow Up Outcome" at bounding box center [907, 293] width 441 height 31
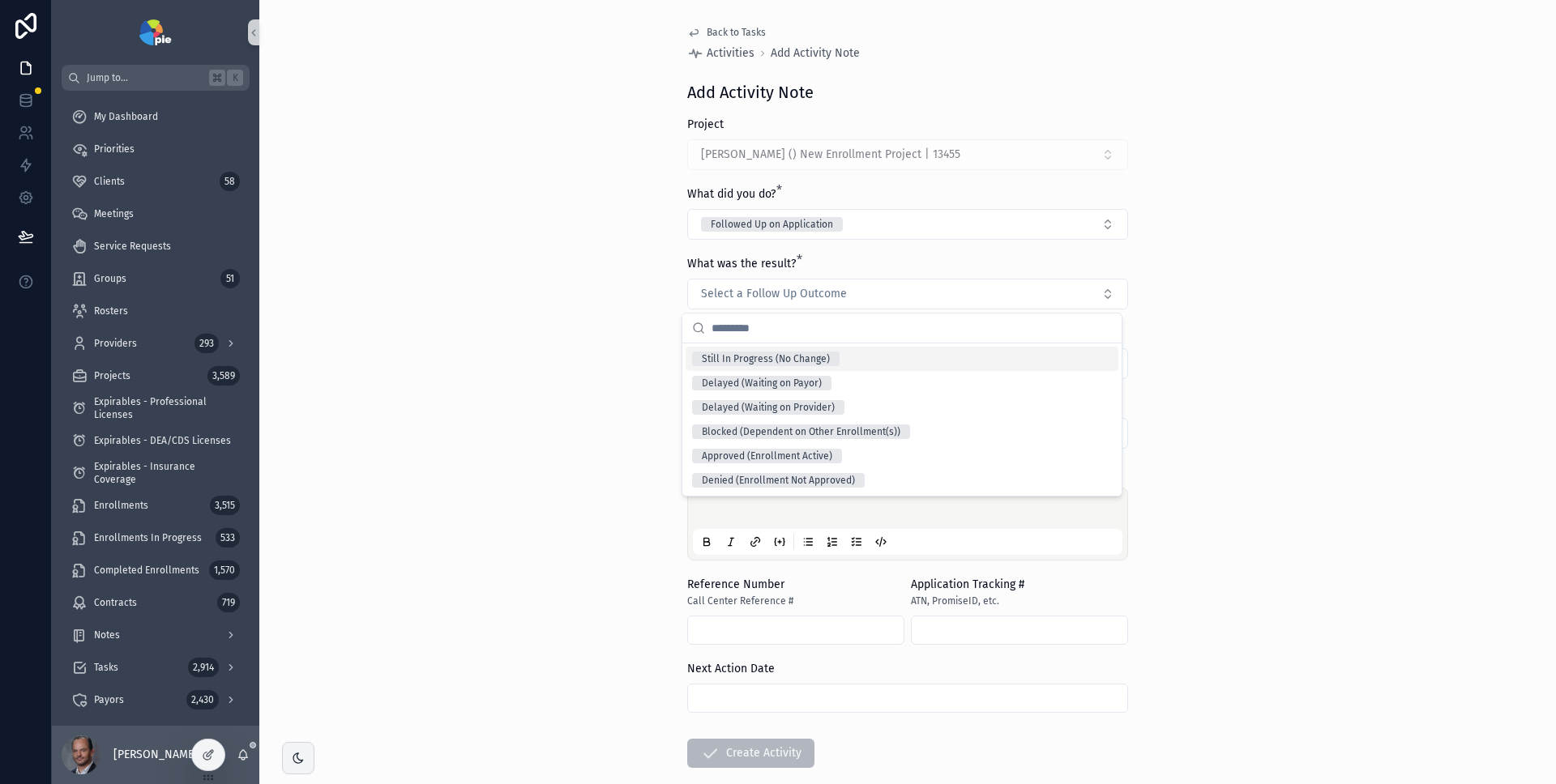
click at [898, 357] on div "Still In Progress (No Change)" at bounding box center [903, 359] width 433 height 25
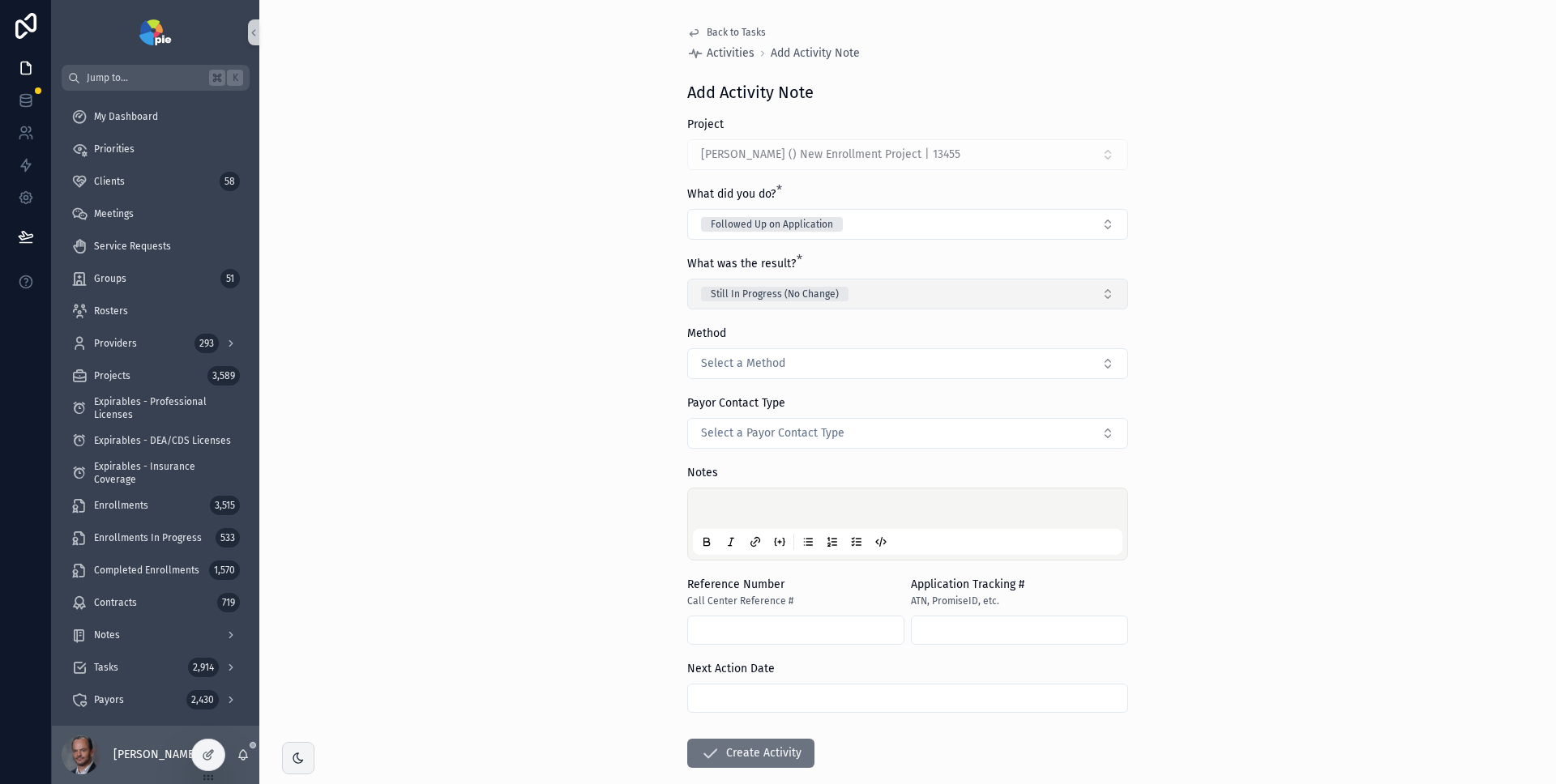
click at [944, 297] on button "Still In Progress (No Change)" at bounding box center [907, 293] width 441 height 31
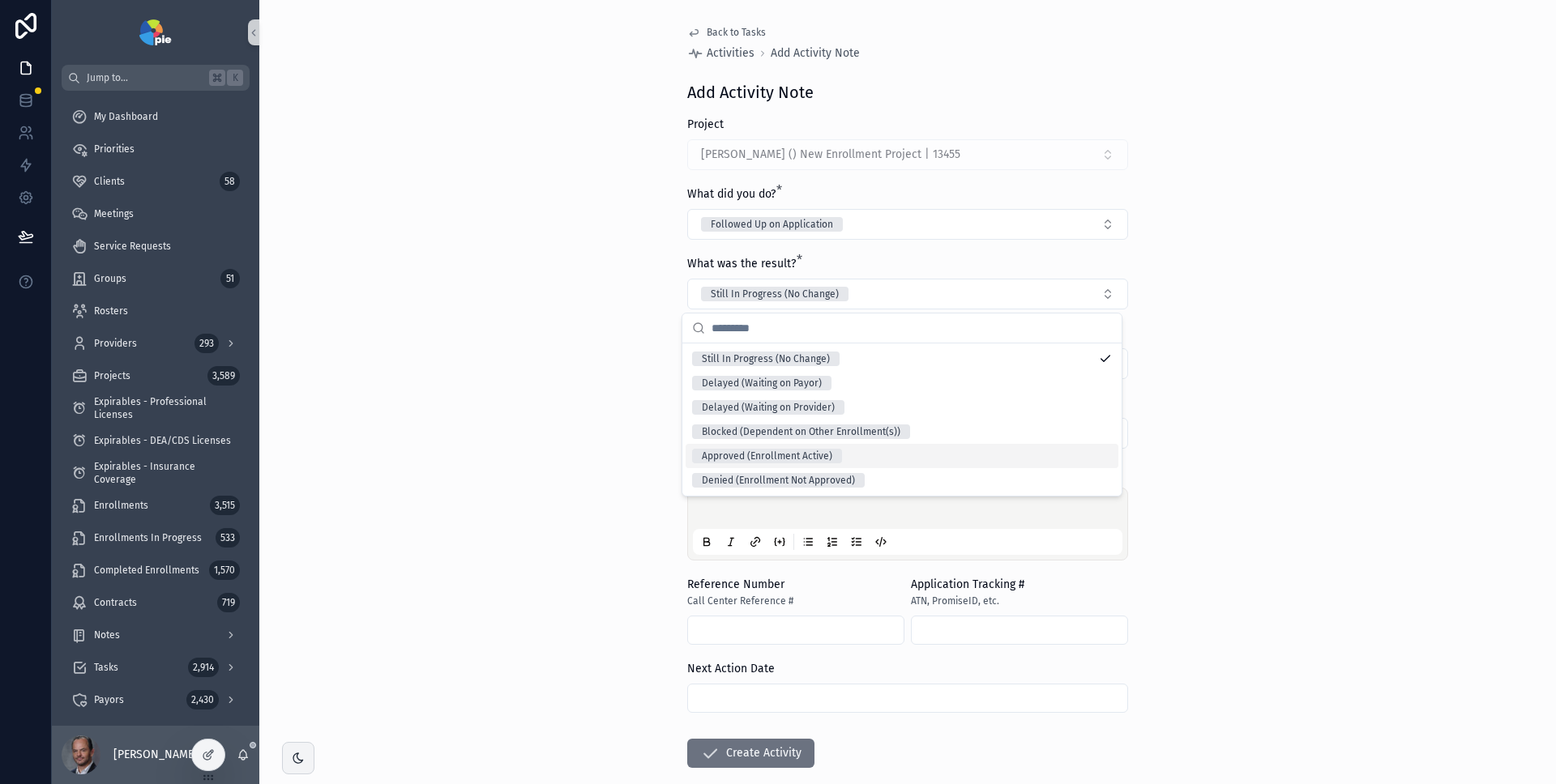
click at [919, 451] on div "Approved (Enrollment Active)" at bounding box center [903, 456] width 433 height 25
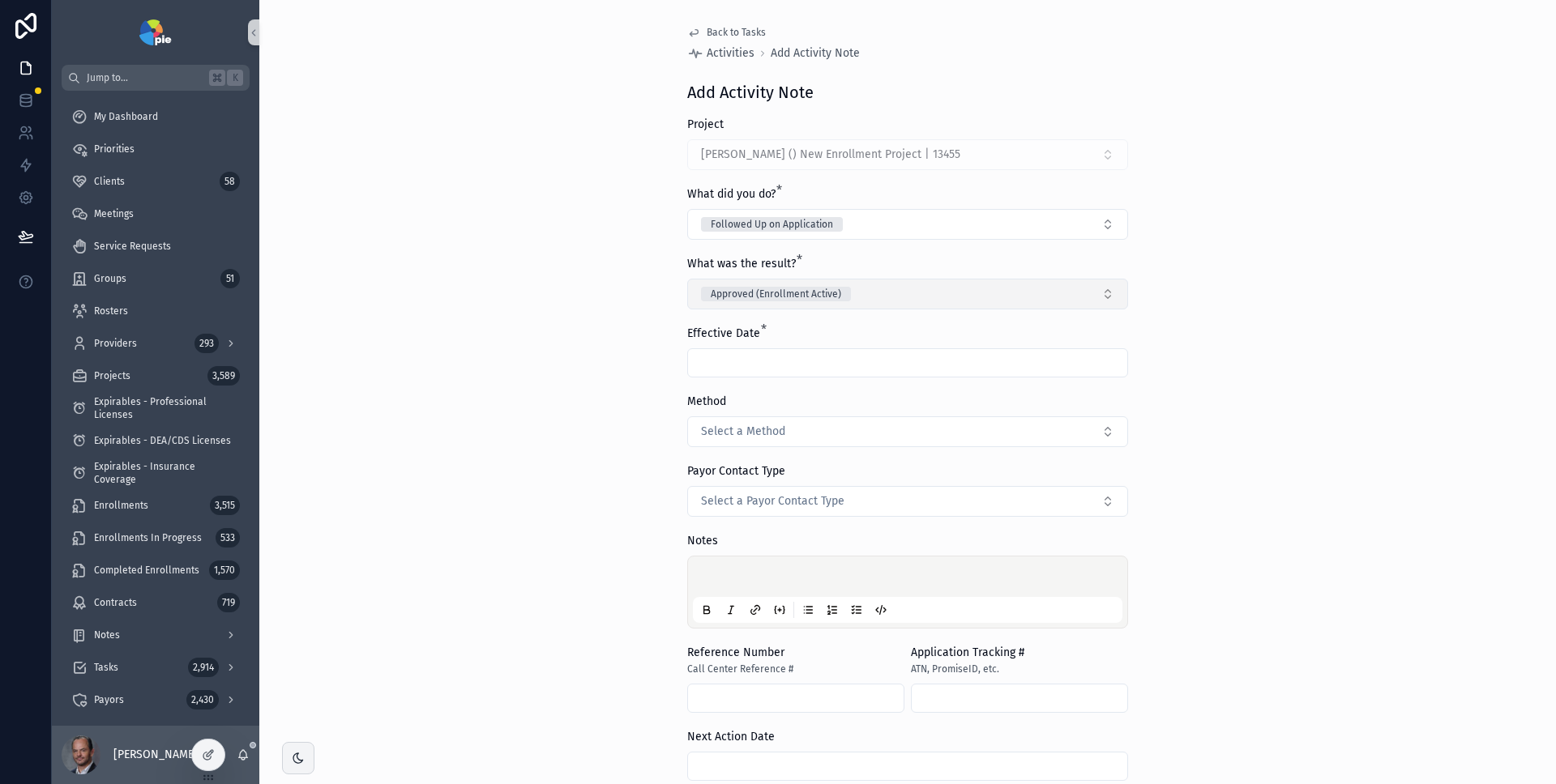
click at [944, 290] on button "Approved (Enrollment Active)" at bounding box center [907, 293] width 441 height 31
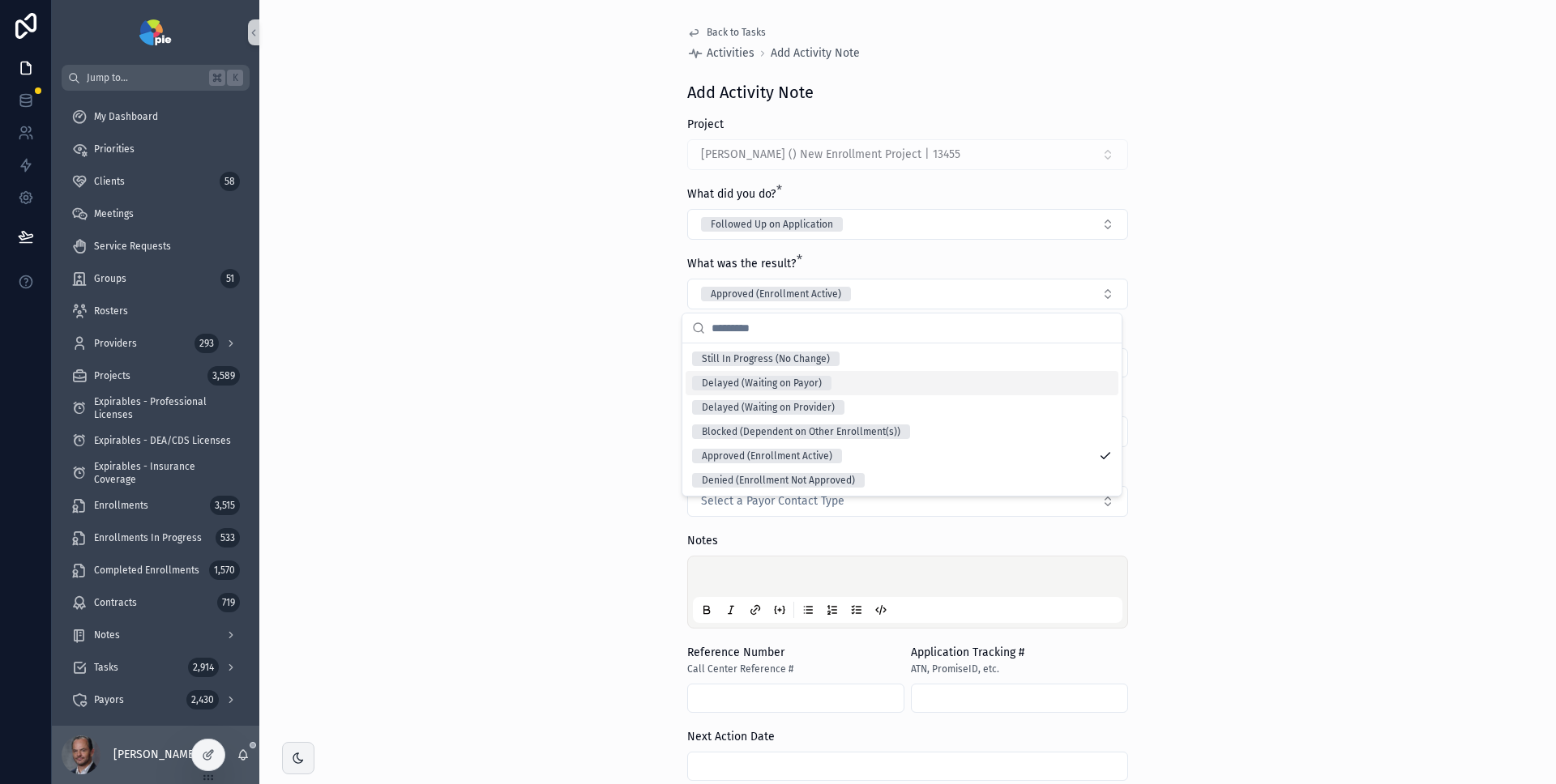
click at [936, 371] on div "Delayed (Waiting on Payor)" at bounding box center [903, 384] width 433 height 25
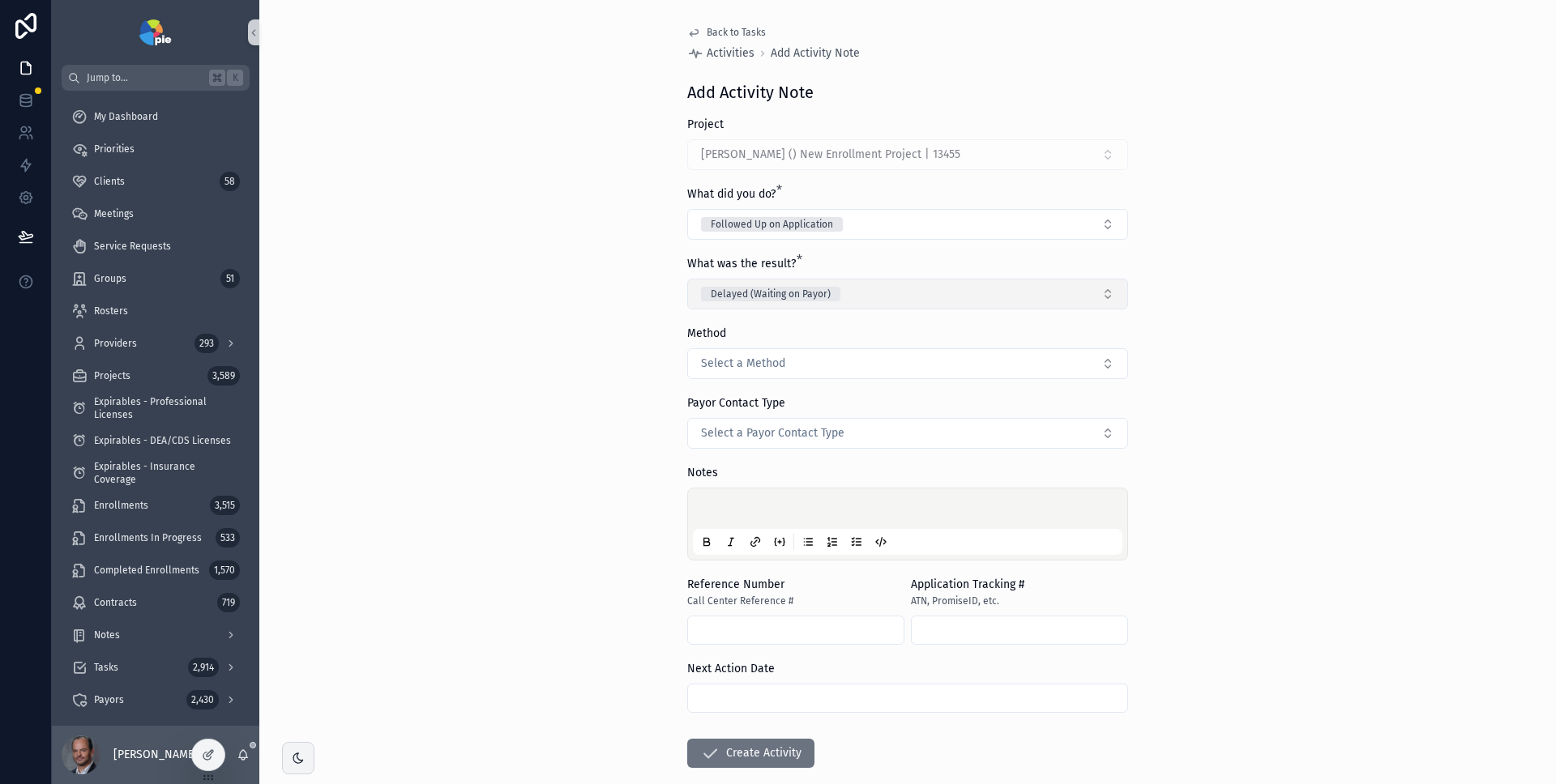
click at [899, 301] on button "Delayed (Waiting on Payor)" at bounding box center [907, 293] width 441 height 31
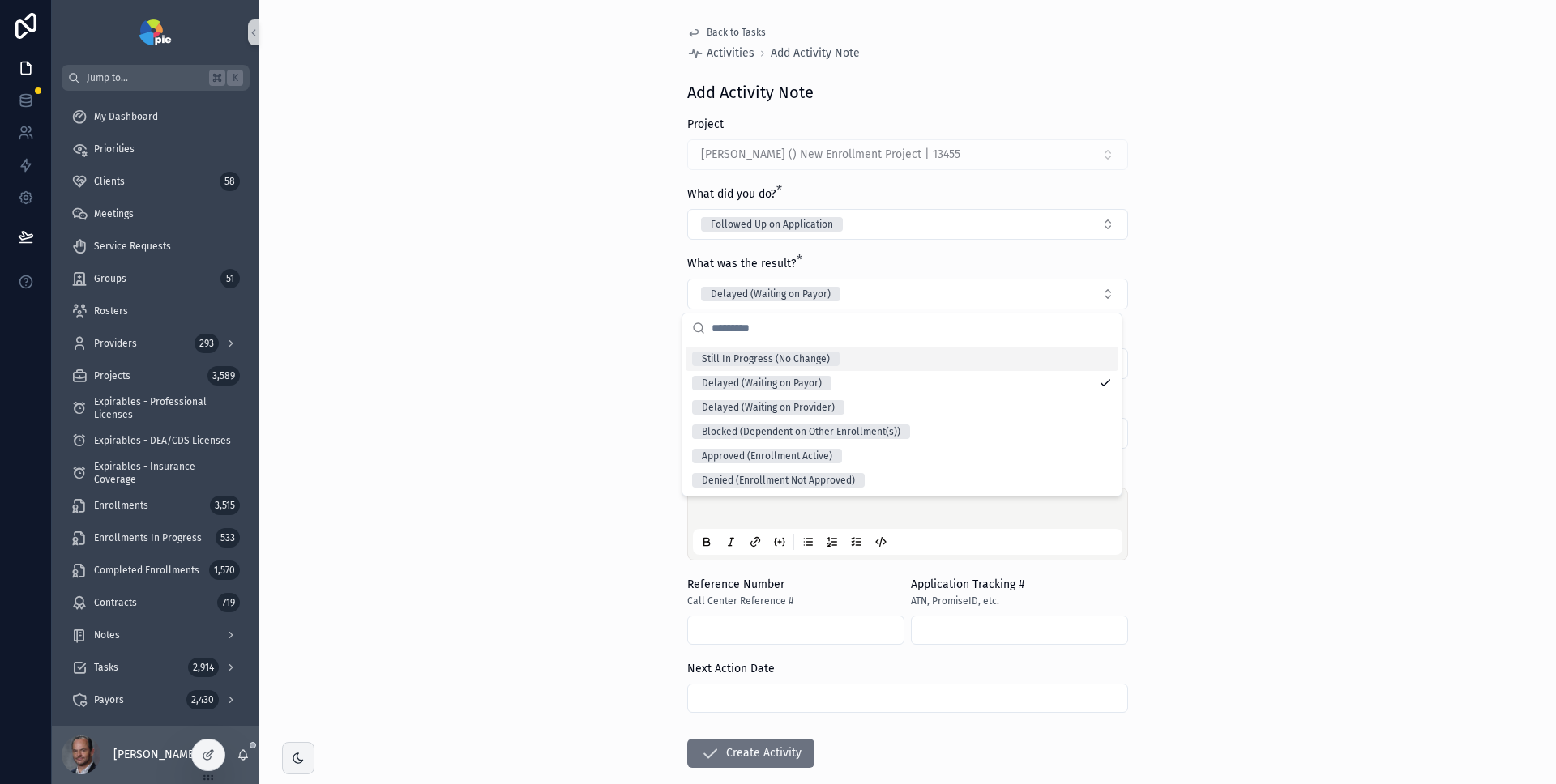
click at [878, 363] on div "Still In Progress (No Change)" at bounding box center [903, 359] width 433 height 25
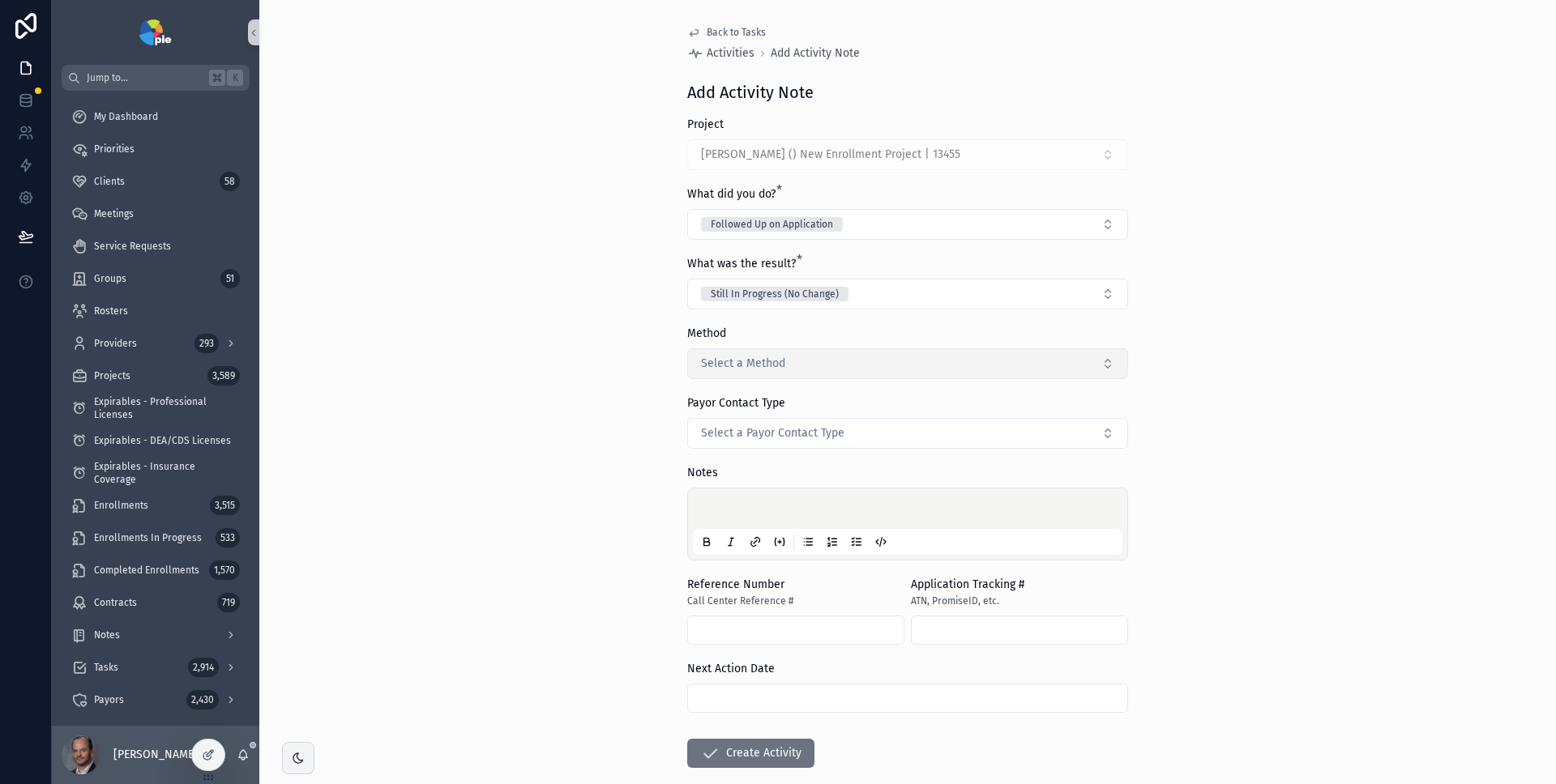
click at [814, 361] on button "Select a Method" at bounding box center [907, 363] width 441 height 31
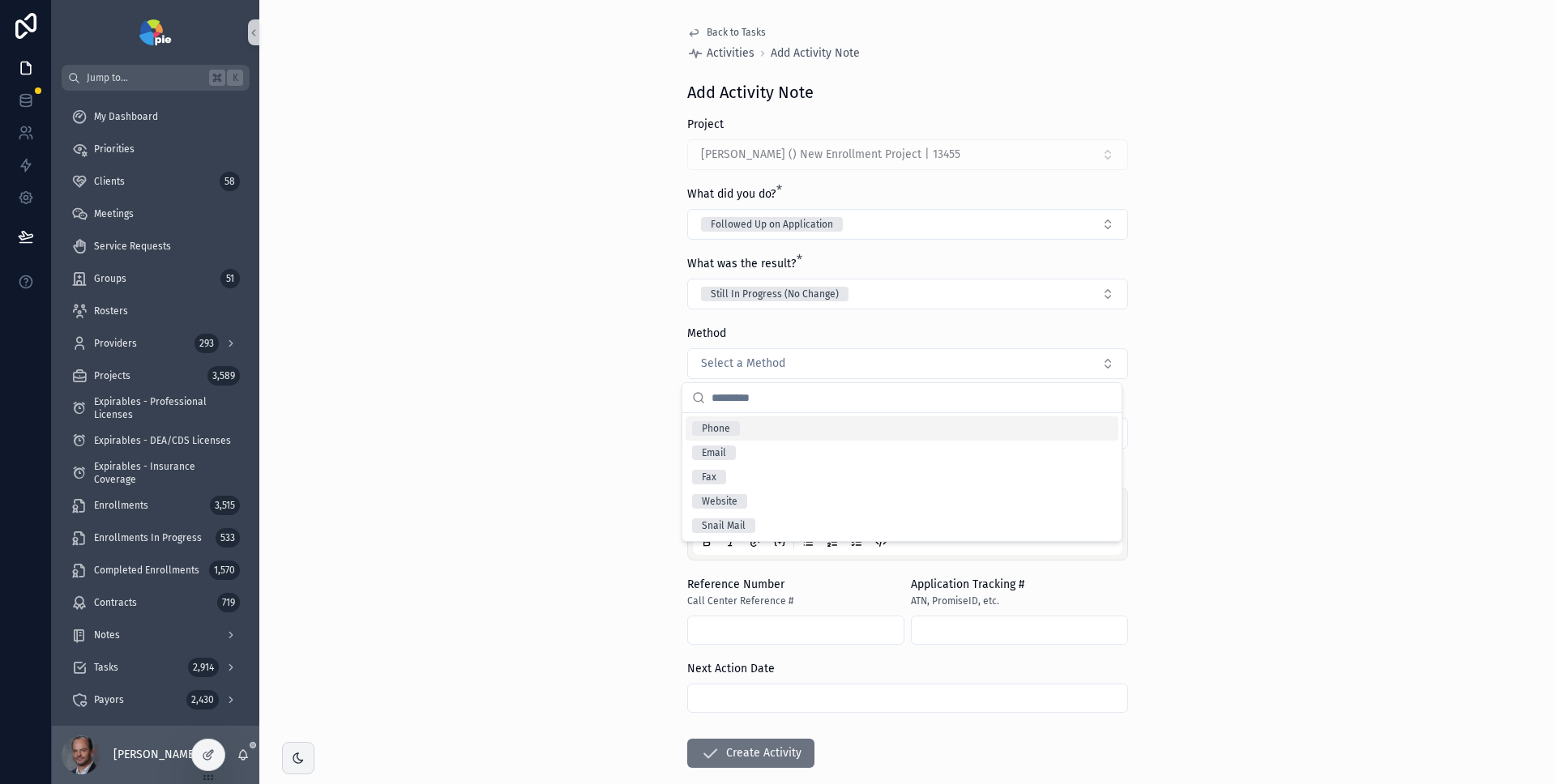
click at [1303, 385] on div "Back to Tasks Activities Add Activity Note Add Activity Note Project Paul, Alli…" at bounding box center [907, 392] width 1297 height 784
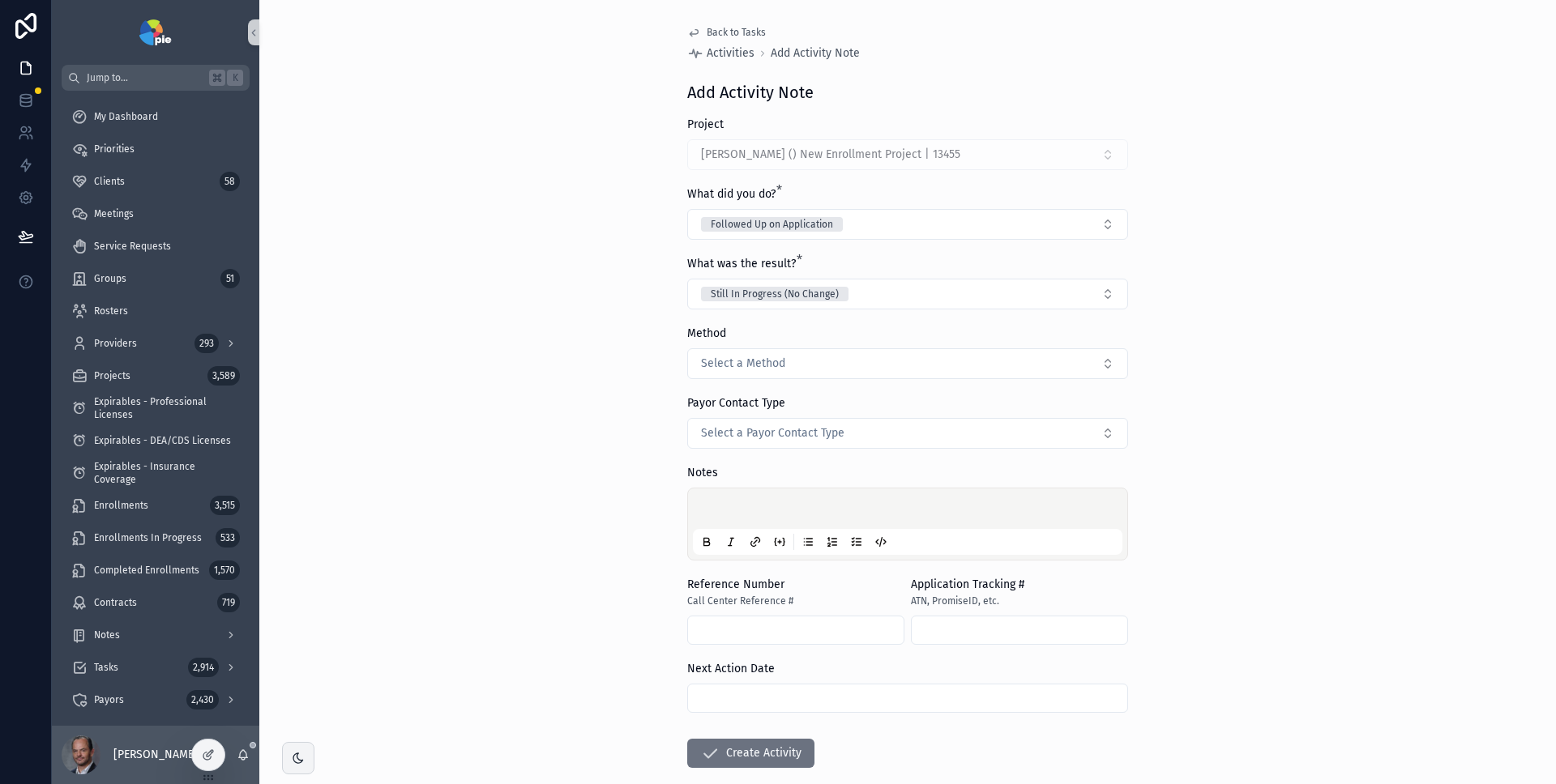
click at [1307, 383] on div "Back to Tasks Activities Add Activity Note Add Activity Note Project Paul, Alli…" at bounding box center [907, 392] width 1297 height 784
click at [1036, 429] on button "Select a Payor Contact Type" at bounding box center [907, 433] width 441 height 31
click at [789, 500] on span "Payor Main Contact" at bounding box center [744, 499] width 104 height 15
click at [1278, 460] on div "Back to Tasks Activities Add Activity Note Add Activity Note Project Paul, Alli…" at bounding box center [907, 392] width 1297 height 784
click at [1034, 430] on button "Payor Main Contact" at bounding box center [907, 433] width 441 height 31
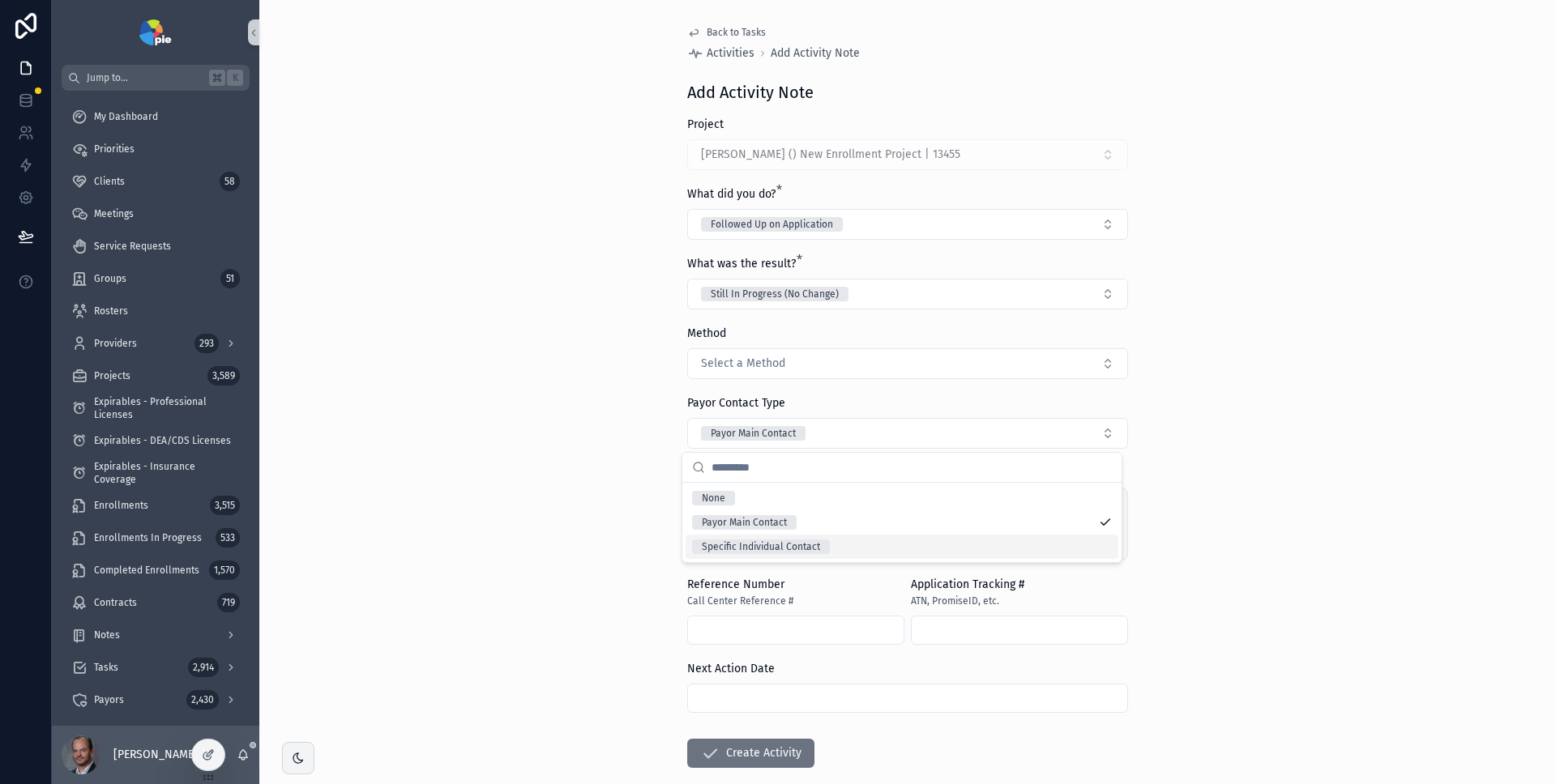
click at [881, 544] on div "Specific Individual Contact" at bounding box center [903, 547] width 433 height 25
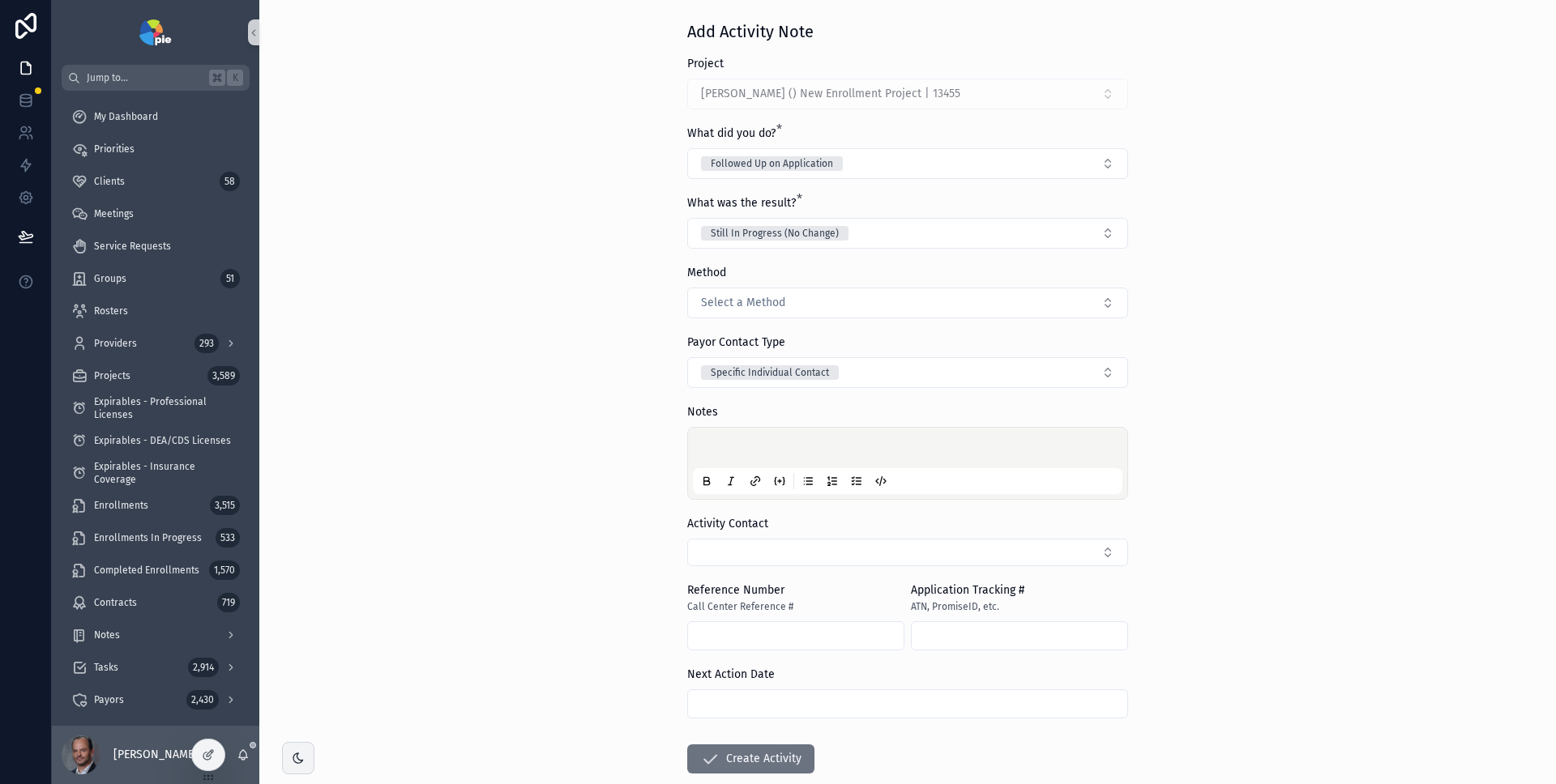
scroll to position [72, 0]
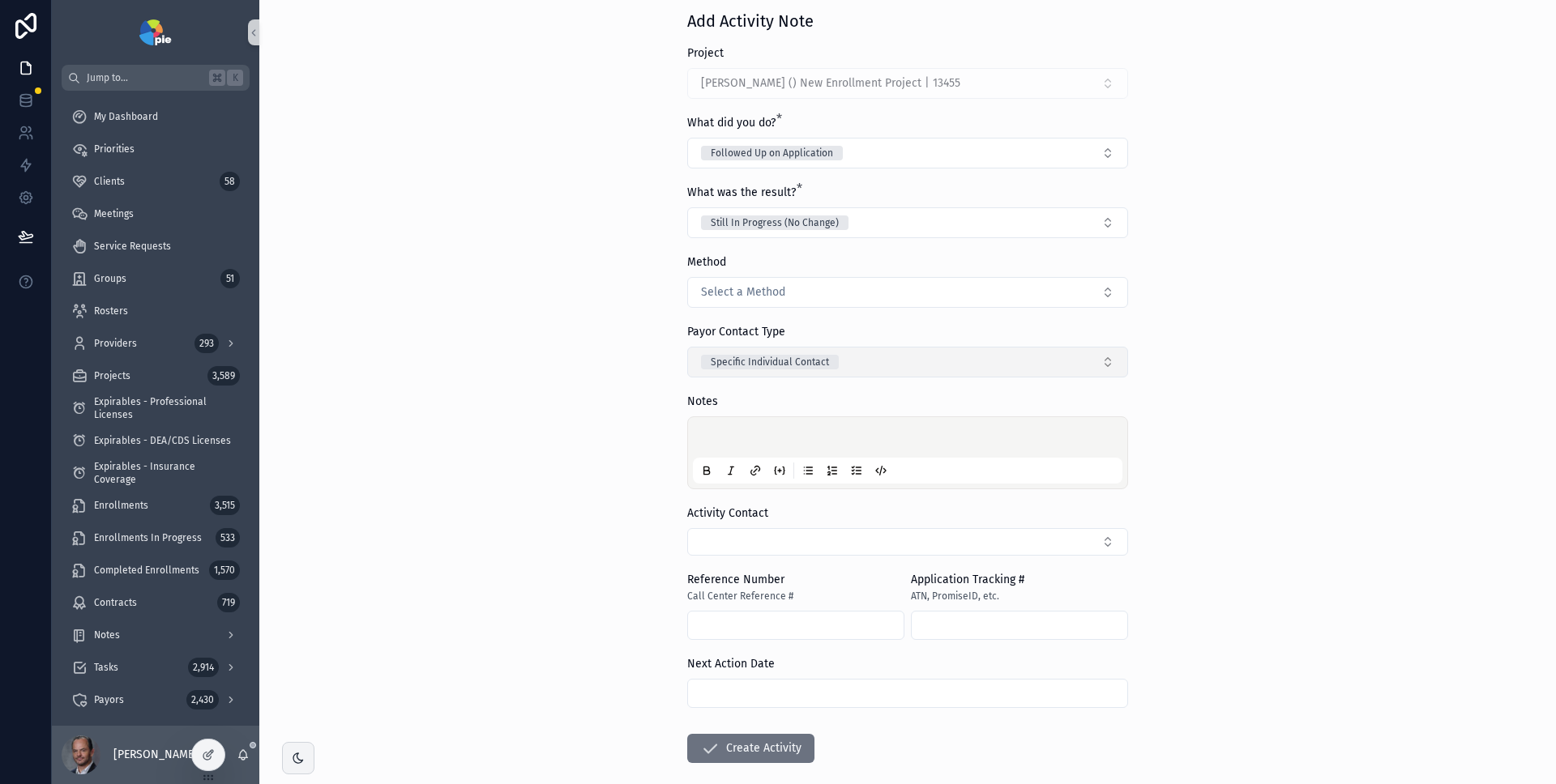
click at [956, 374] on button "Specific Individual Contact" at bounding box center [907, 362] width 441 height 31
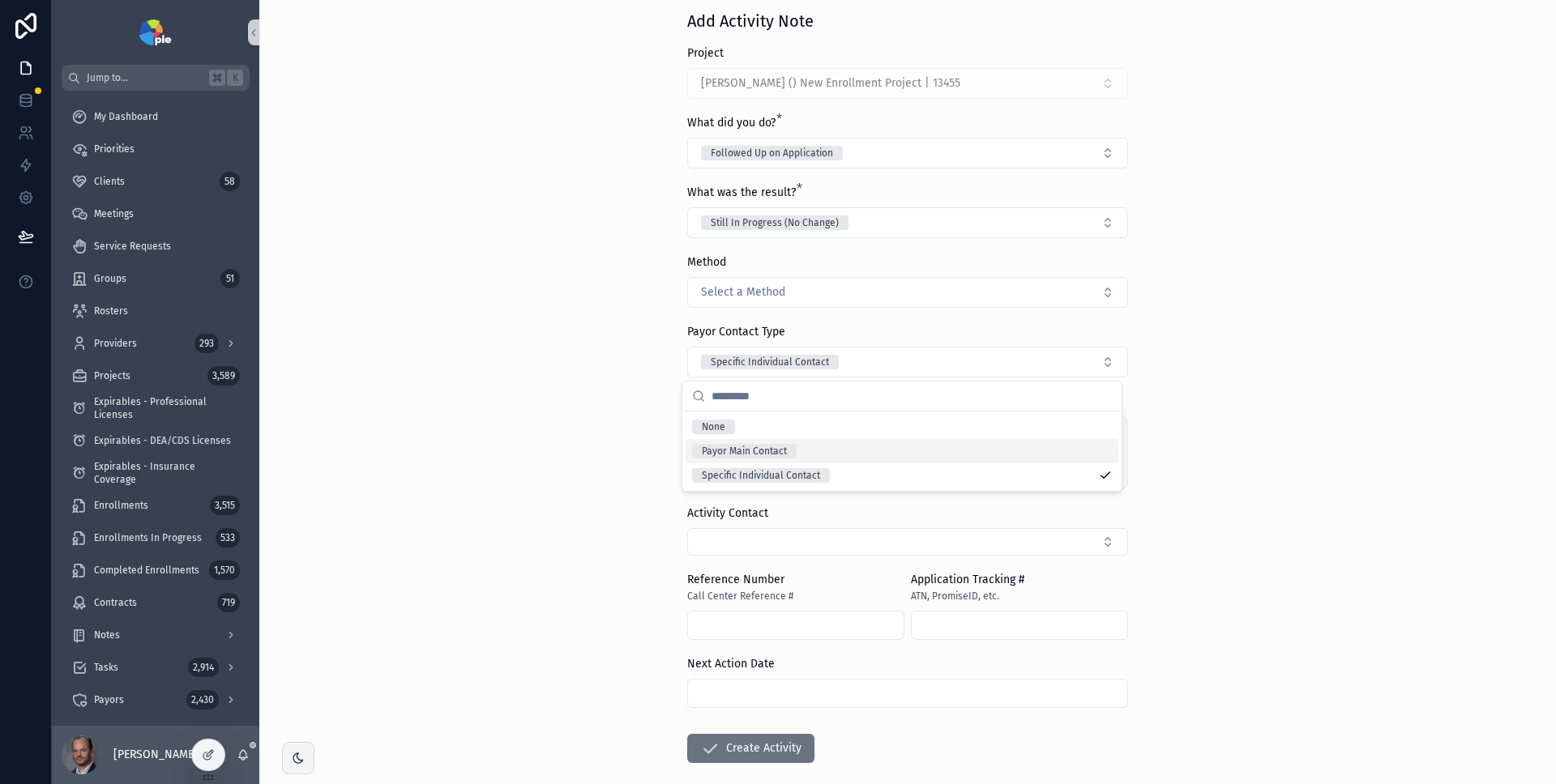
click at [904, 446] on div "Payor Main Contact" at bounding box center [903, 452] width 433 height 25
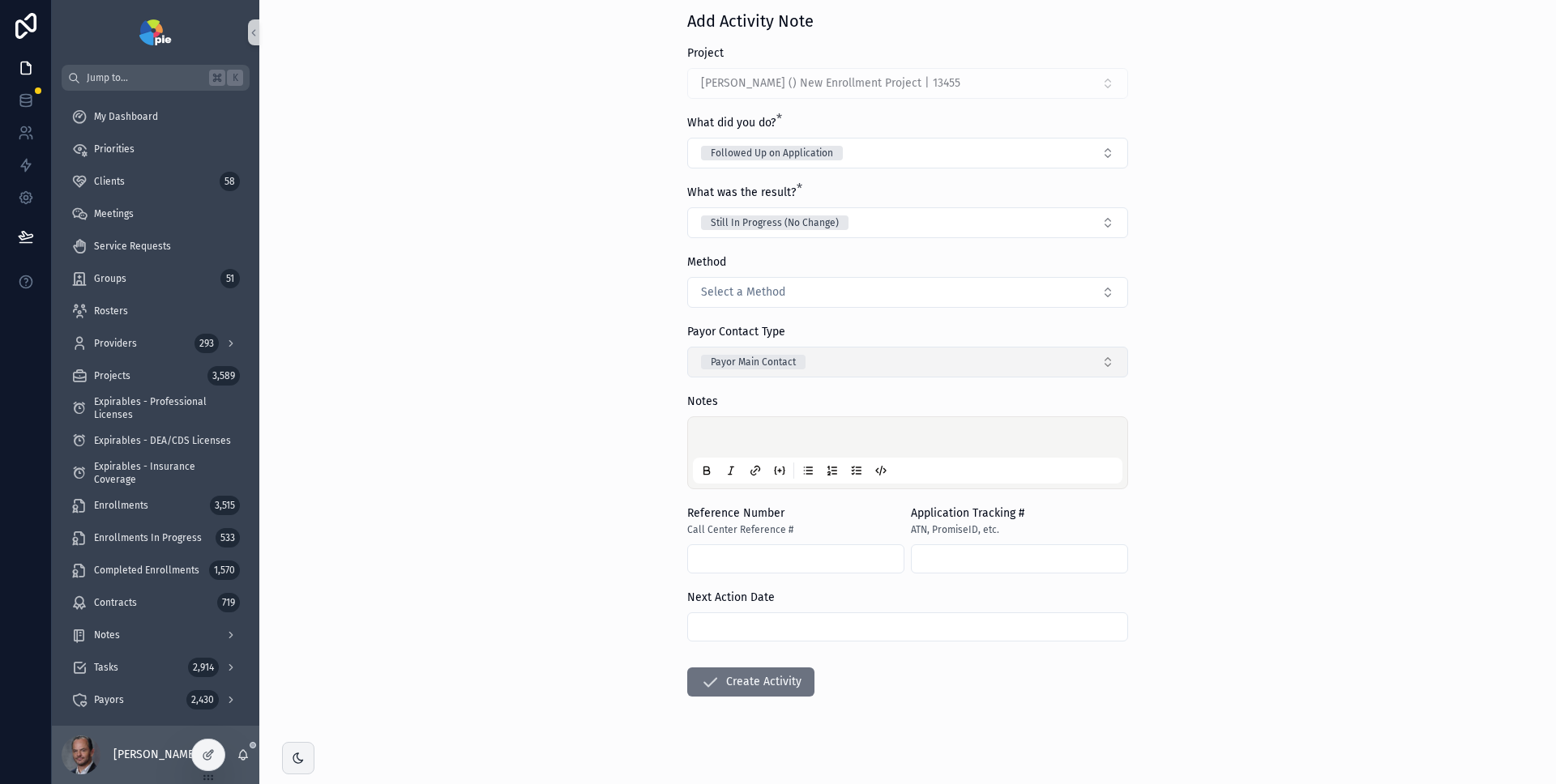
click at [928, 369] on button "Payor Main Contact" at bounding box center [907, 362] width 441 height 31
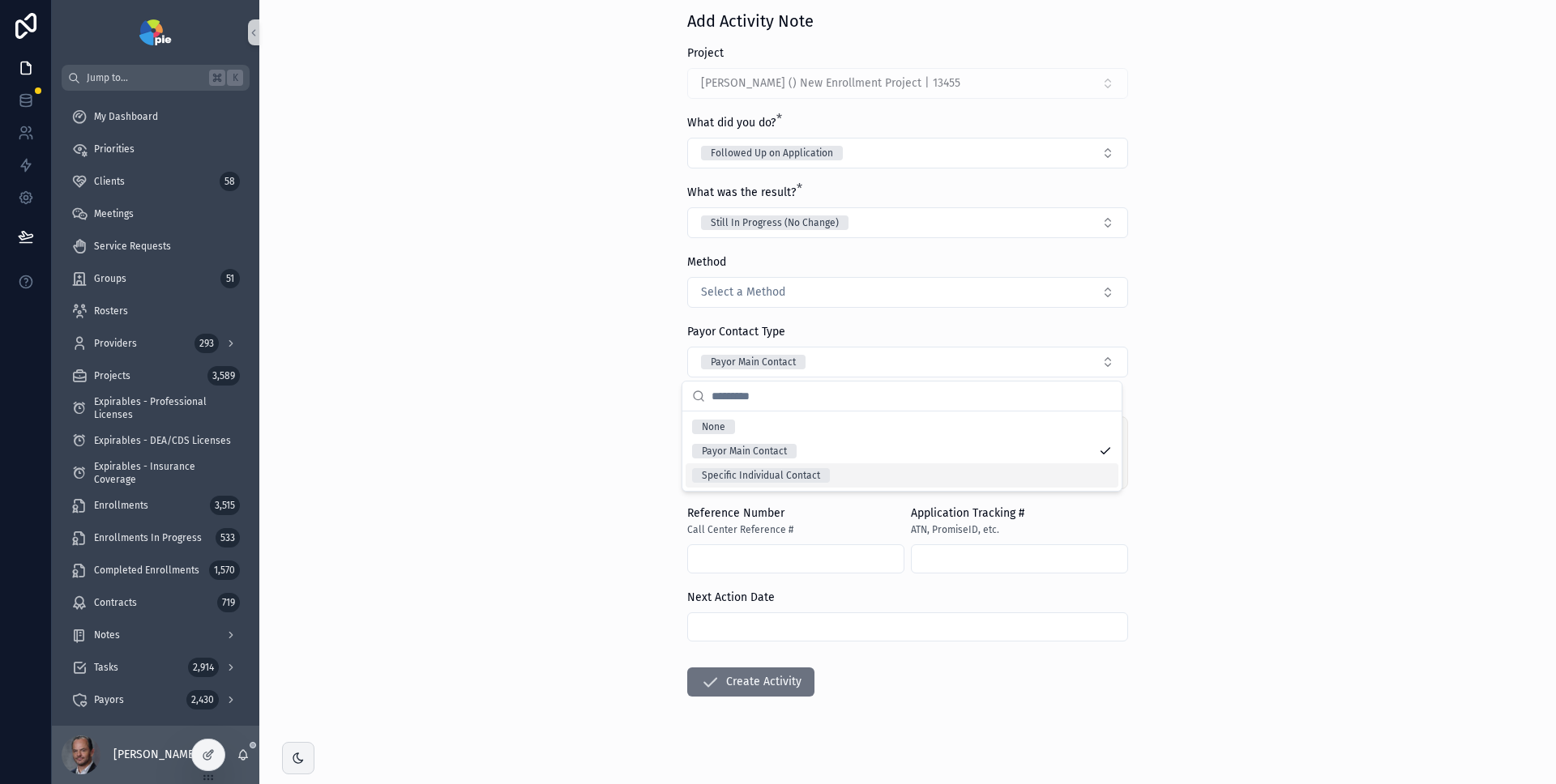
click at [867, 471] on div "Specific Individual Contact" at bounding box center [903, 476] width 433 height 25
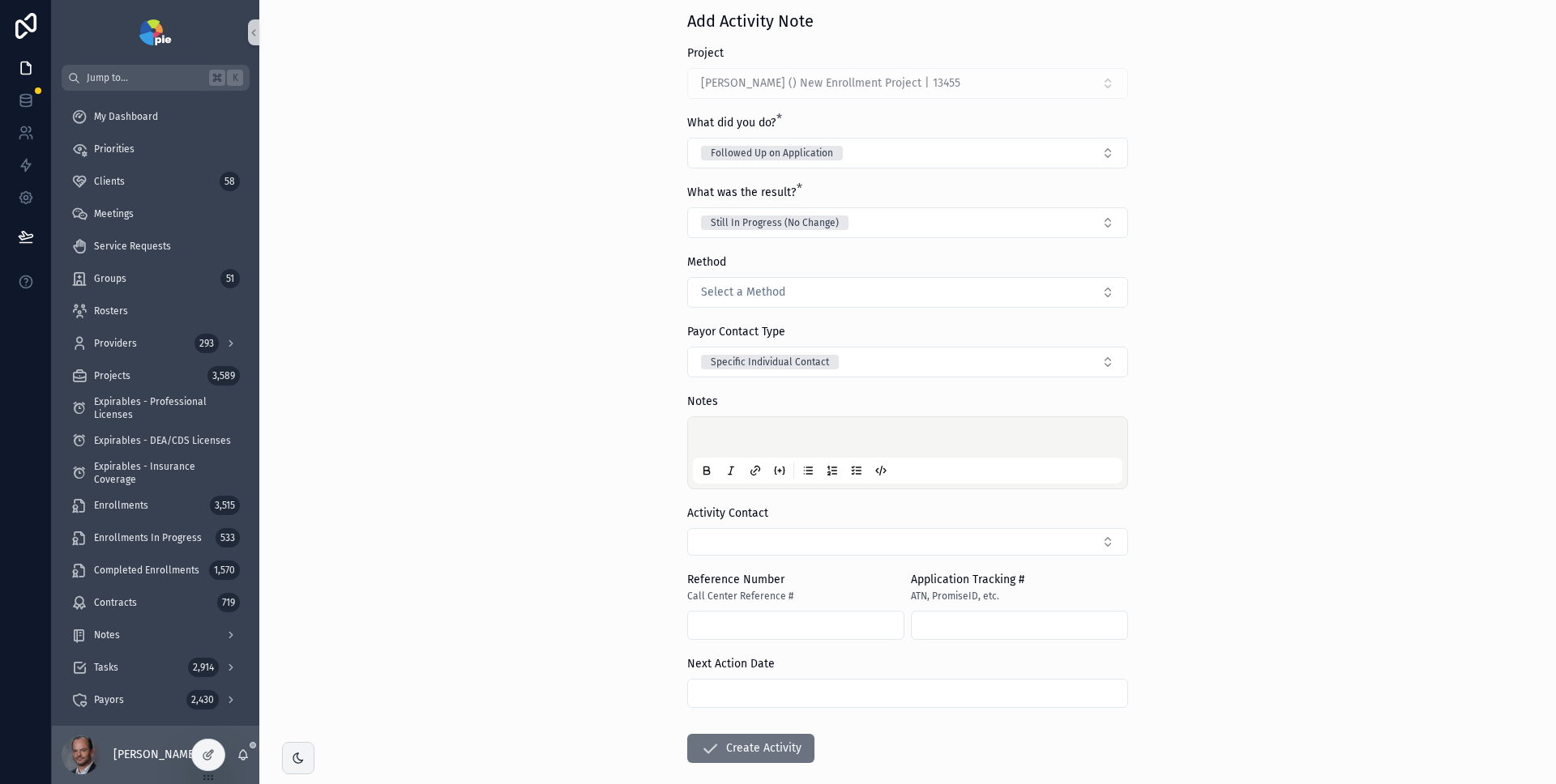
click at [1356, 405] on div "Back to Tasks Activities Add Activity Note Add Activity Note Project Paul, Alli…" at bounding box center [907, 320] width 1297 height 784
click at [1003, 364] on button "Specific Individual Contact" at bounding box center [907, 362] width 441 height 31
type input "*"
click at [1299, 375] on div "Back to Tasks Activities Add Activity Note Add Activity Note Project Paul, Alli…" at bounding box center [907, 320] width 1297 height 784
click at [972, 366] on button "Specific Individual Contact" at bounding box center [907, 362] width 441 height 31
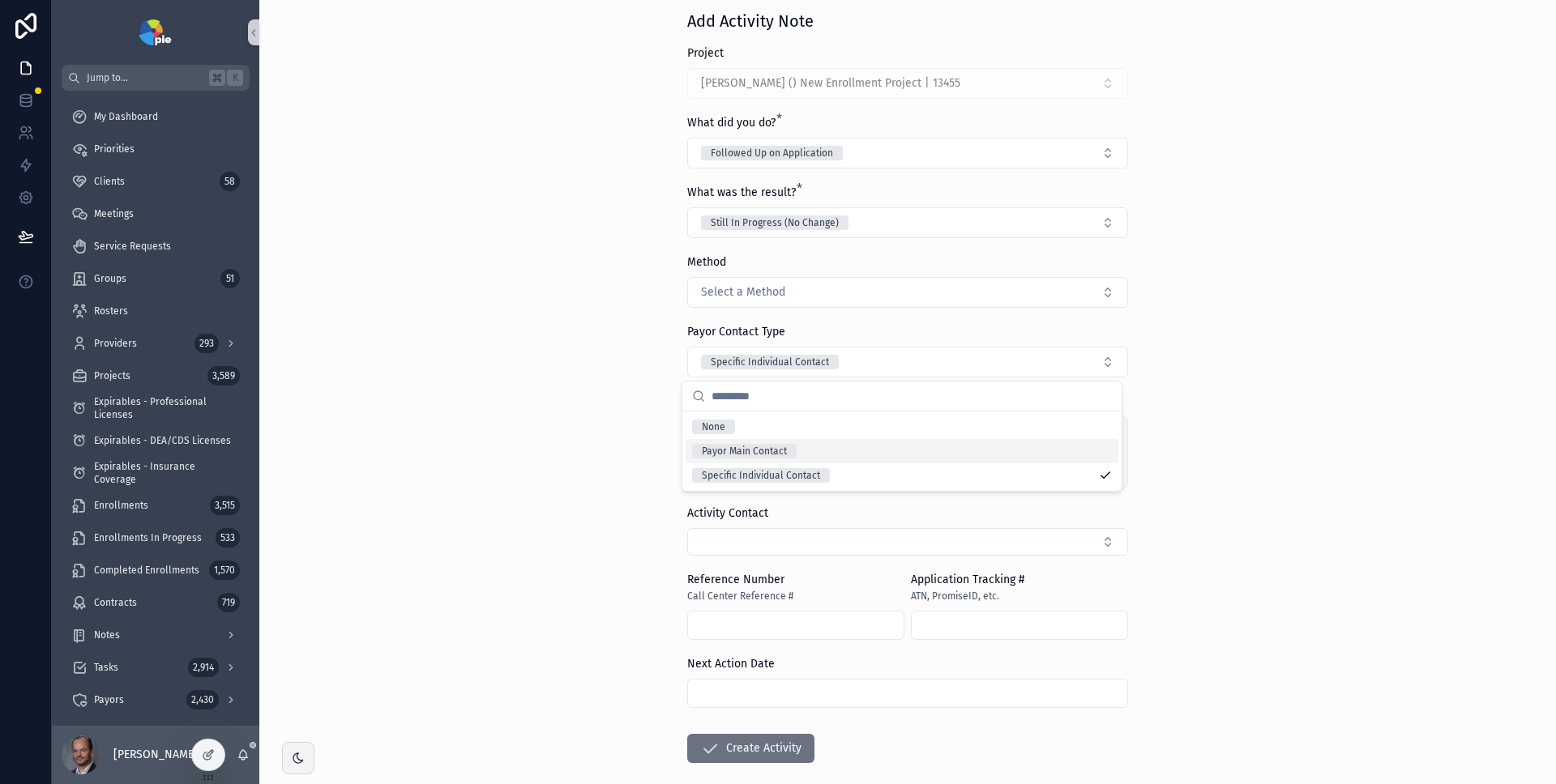
click at [901, 447] on div "Payor Main Contact" at bounding box center [903, 452] width 433 height 25
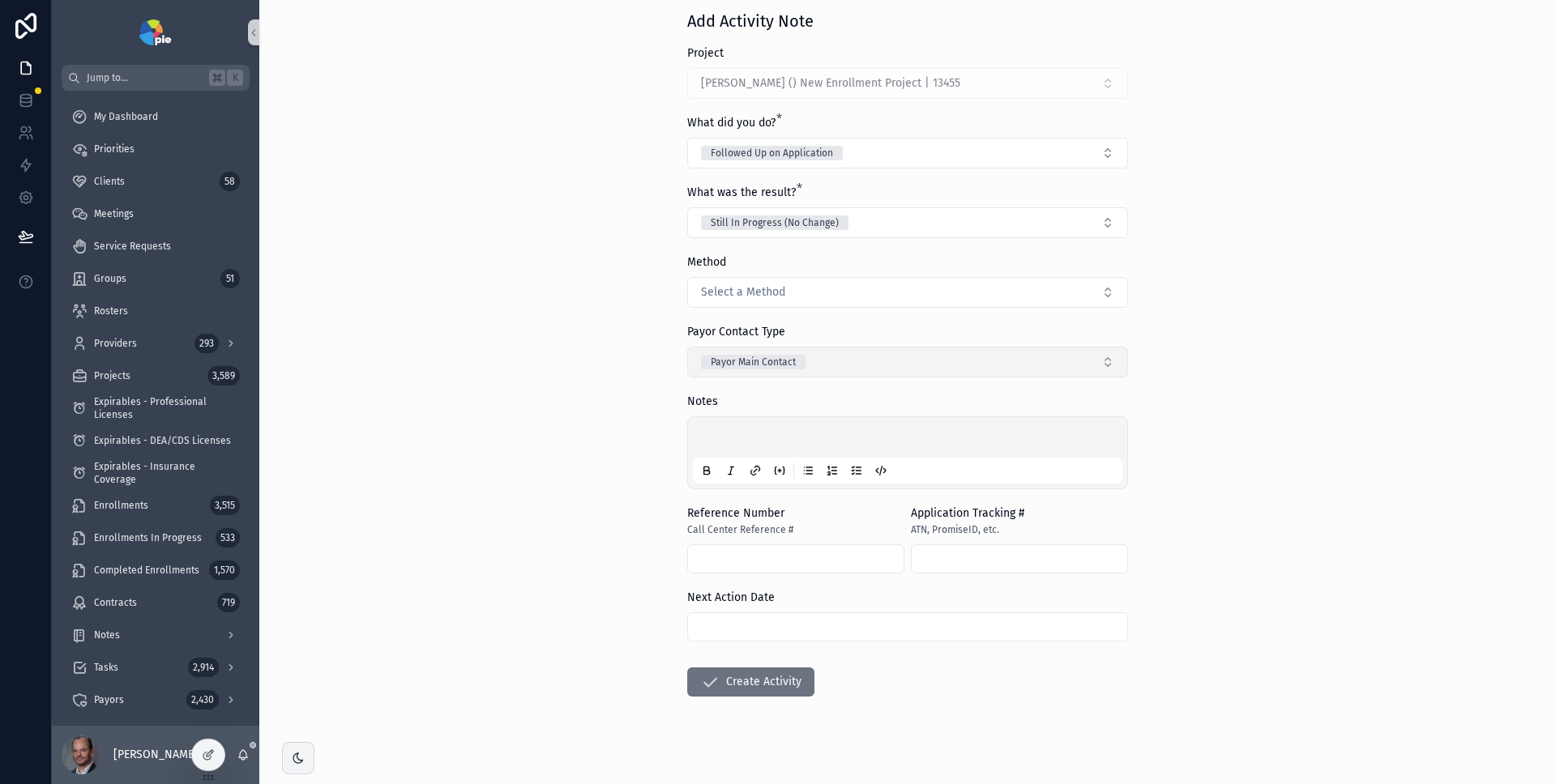
click at [1018, 363] on button "Payor Main Contact" at bounding box center [907, 362] width 441 height 31
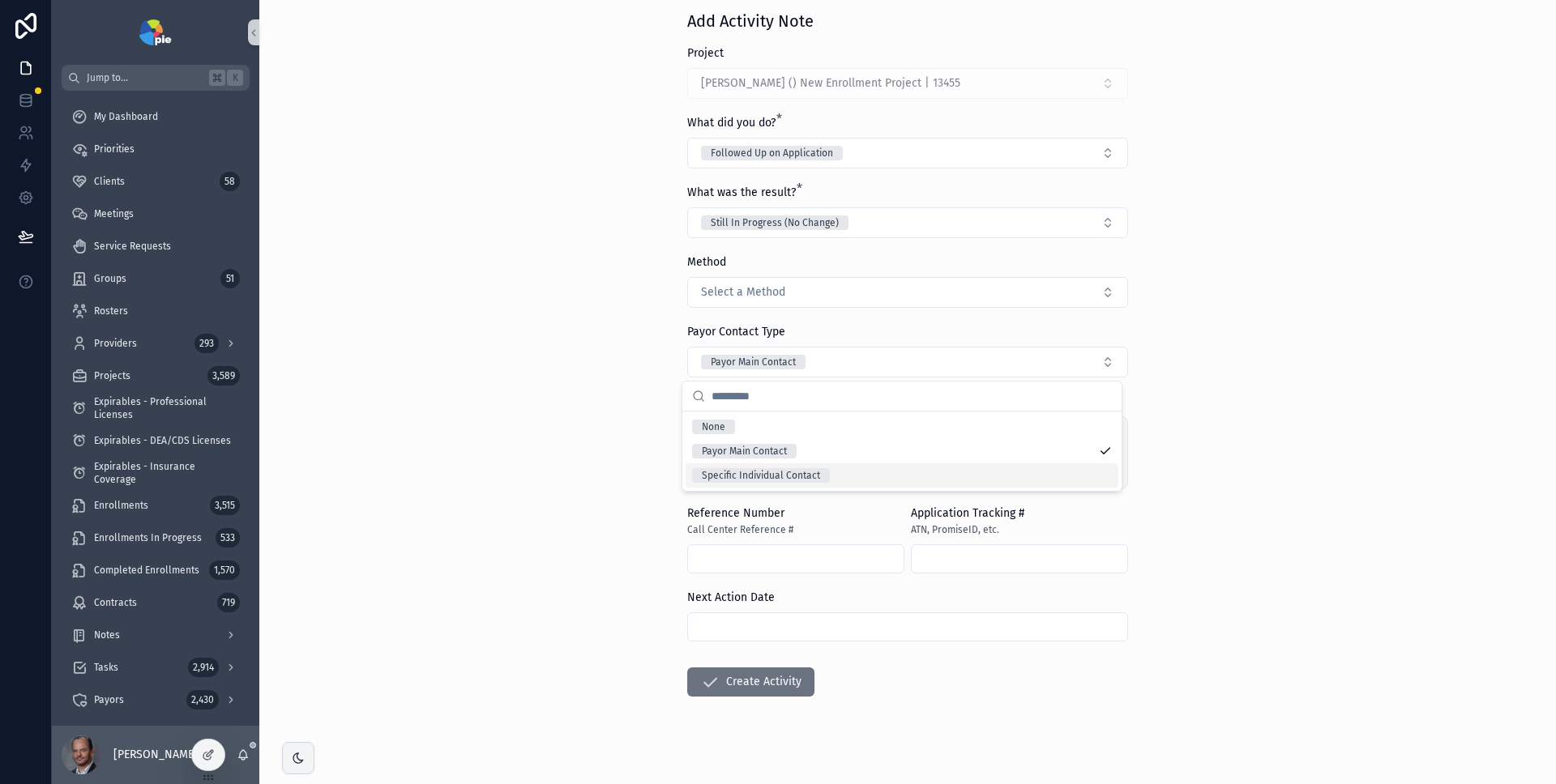
click at [940, 466] on div "Specific Individual Contact" at bounding box center [903, 476] width 433 height 25
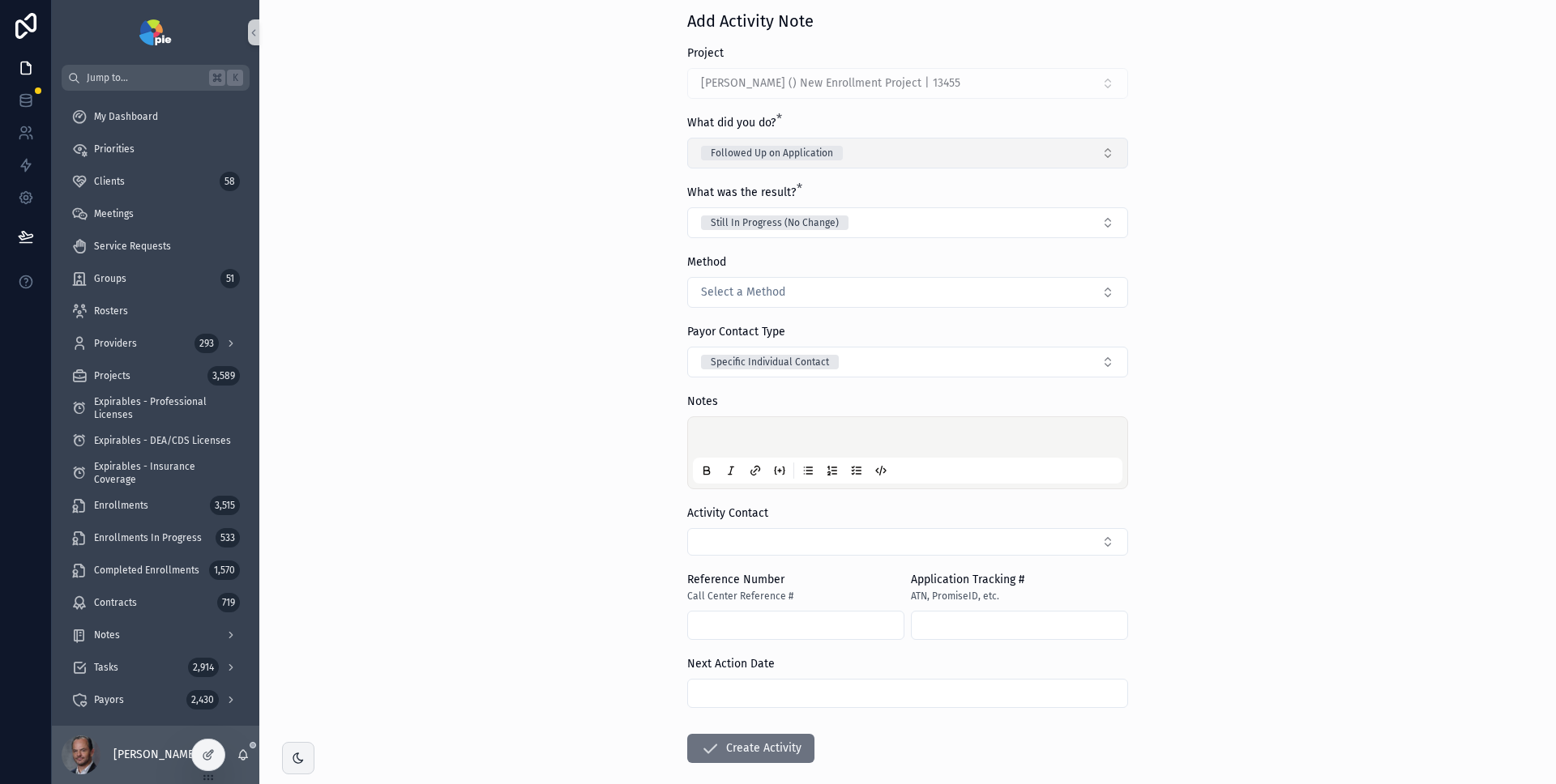
click at [959, 158] on button "Followed Up on Application" at bounding box center [907, 153] width 441 height 31
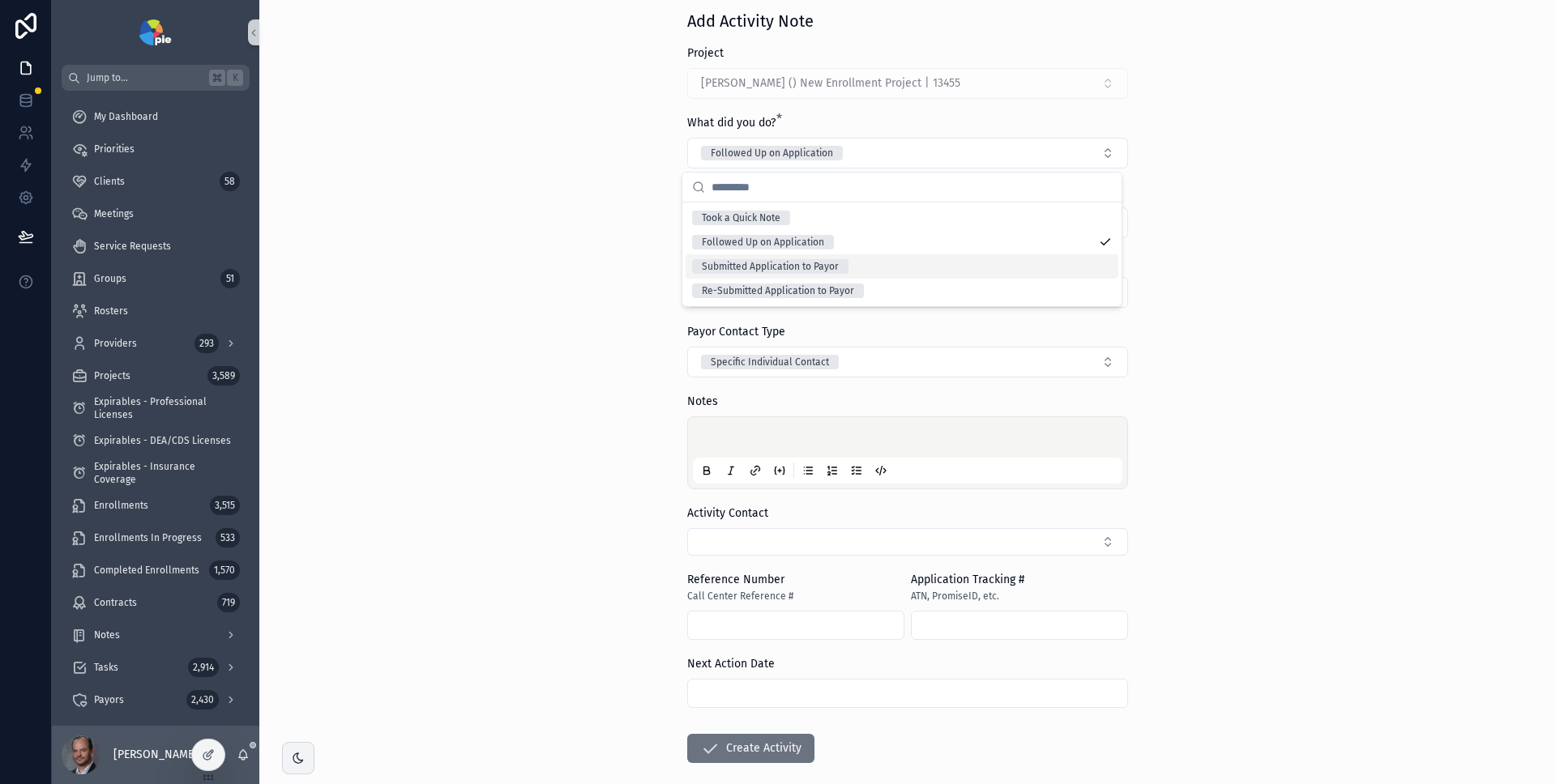
click at [941, 264] on div "Submitted Application to Payor" at bounding box center [903, 267] width 433 height 25
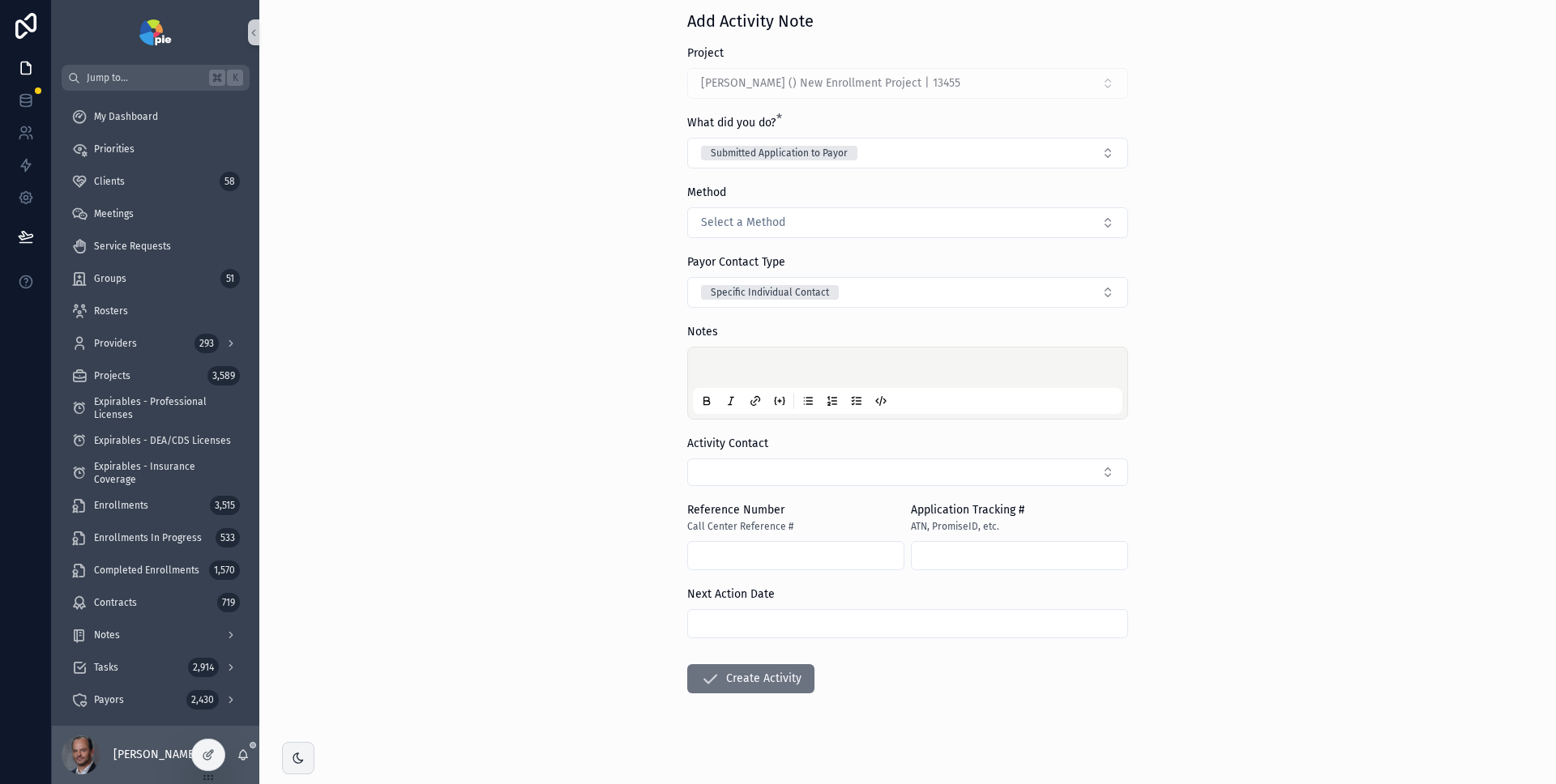
click at [1200, 268] on div "Back to Tasks Activities Add Activity Note Add Activity Note Project Paul, Alli…" at bounding box center [907, 320] width 1297 height 784
drag, startPoint x: 1262, startPoint y: 370, endPoint x: 1252, endPoint y: 314, distance: 56.9
click at [1262, 369] on div "Back to Tasks Activities Add Activity Note Add Activity Note Project Paul, Alli…" at bounding box center [907, 320] width 1297 height 784
click at [1010, 229] on button "Select a Method" at bounding box center [907, 223] width 441 height 31
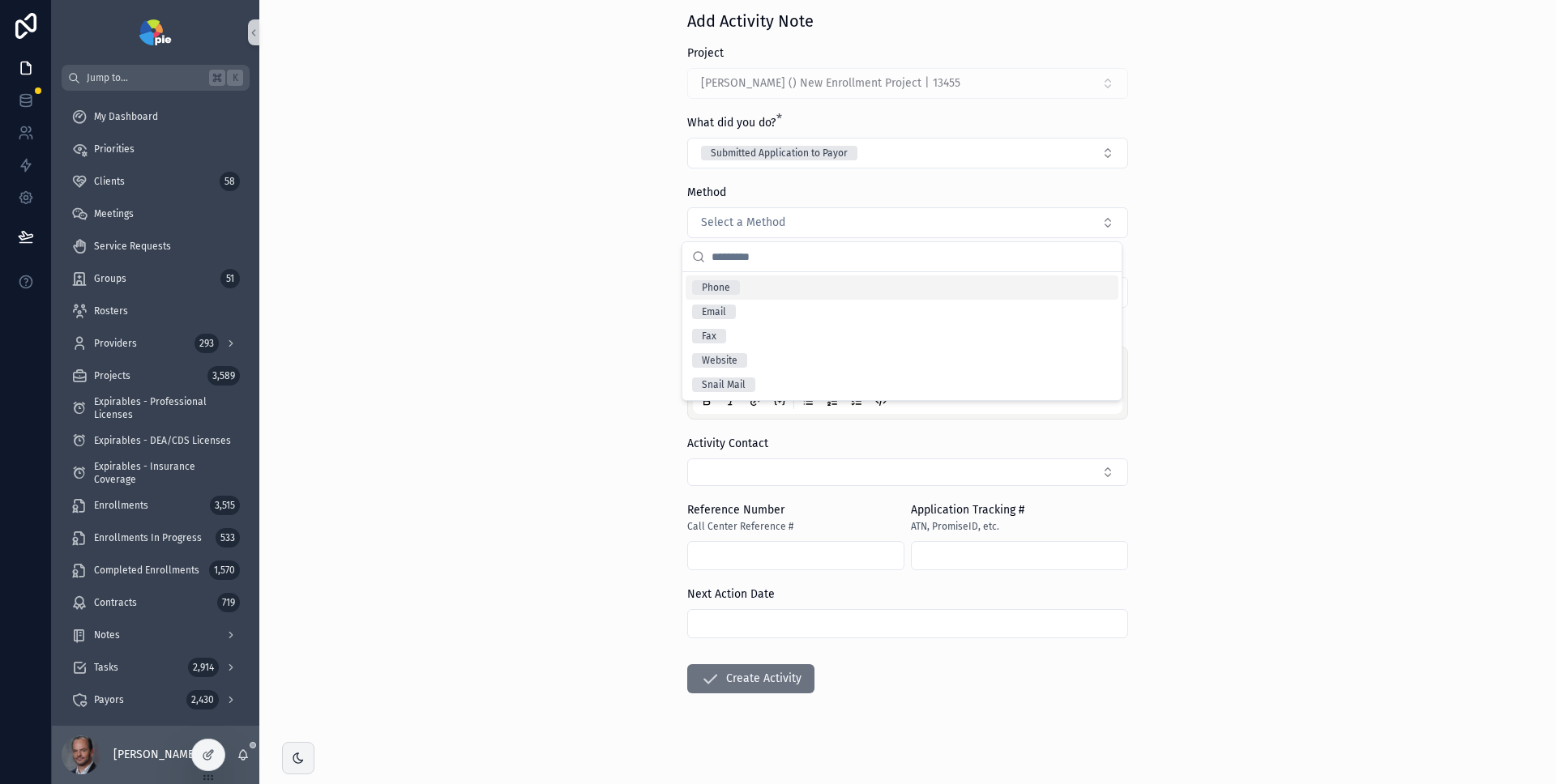
click at [880, 291] on div "Phone" at bounding box center [903, 288] width 433 height 25
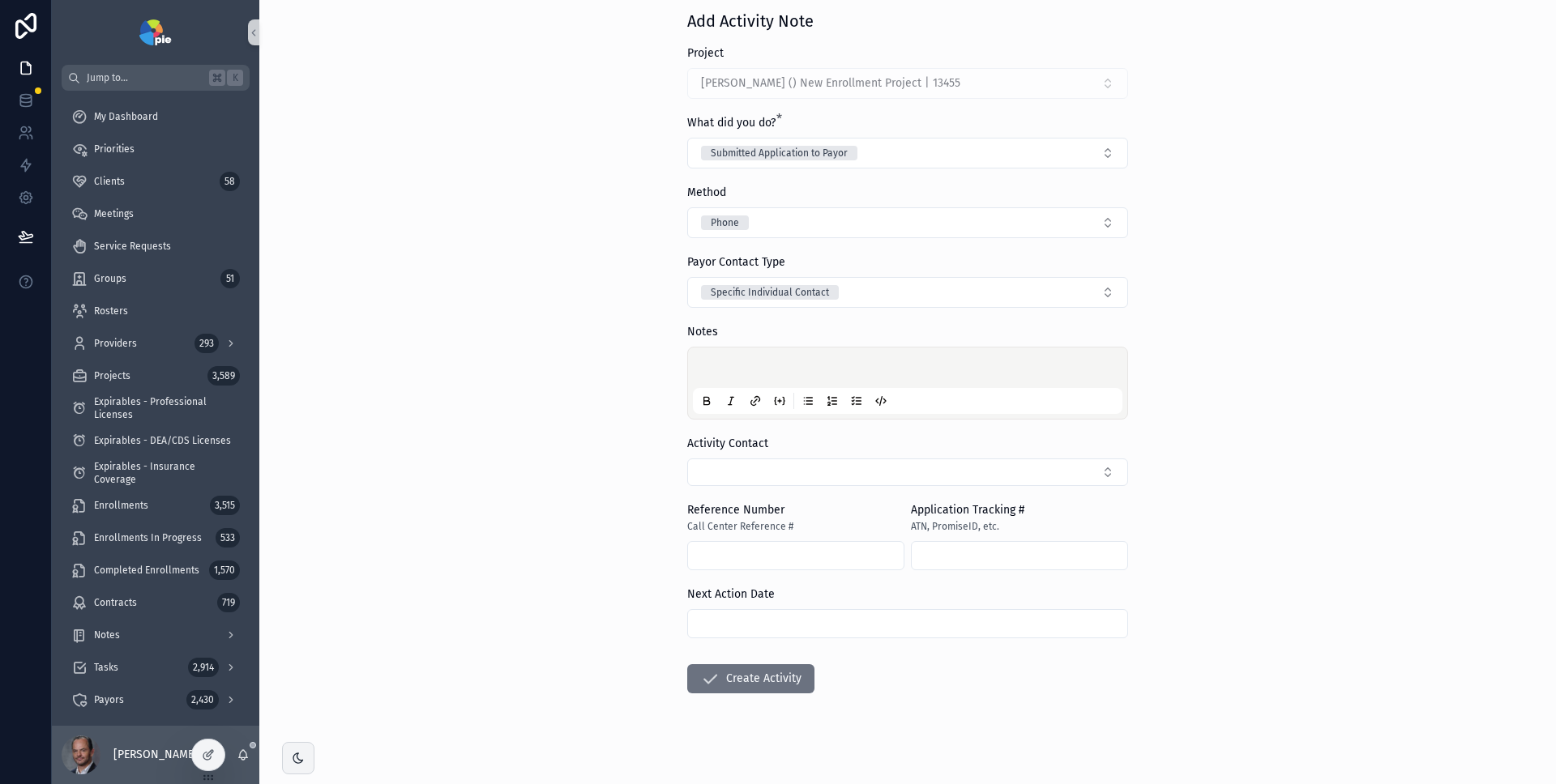
click at [1165, 283] on div "Back to Tasks Activities Add Activity Note Add Activity Note Project Paul, Alli…" at bounding box center [907, 320] width 1297 height 784
click at [1038, 285] on button "Specific Individual Contact" at bounding box center [907, 293] width 441 height 31
click at [1239, 267] on div "Back to Tasks Activities Add Activity Note Add Activity Note Project Paul, Alli…" at bounding box center [907, 320] width 1297 height 784
click at [1221, 270] on div "Back to Tasks Activities Add Activity Note Add Activity Note Project Paul, Alli…" at bounding box center [907, 320] width 1297 height 784
click at [992, 237] on button "Phone" at bounding box center [907, 223] width 441 height 31
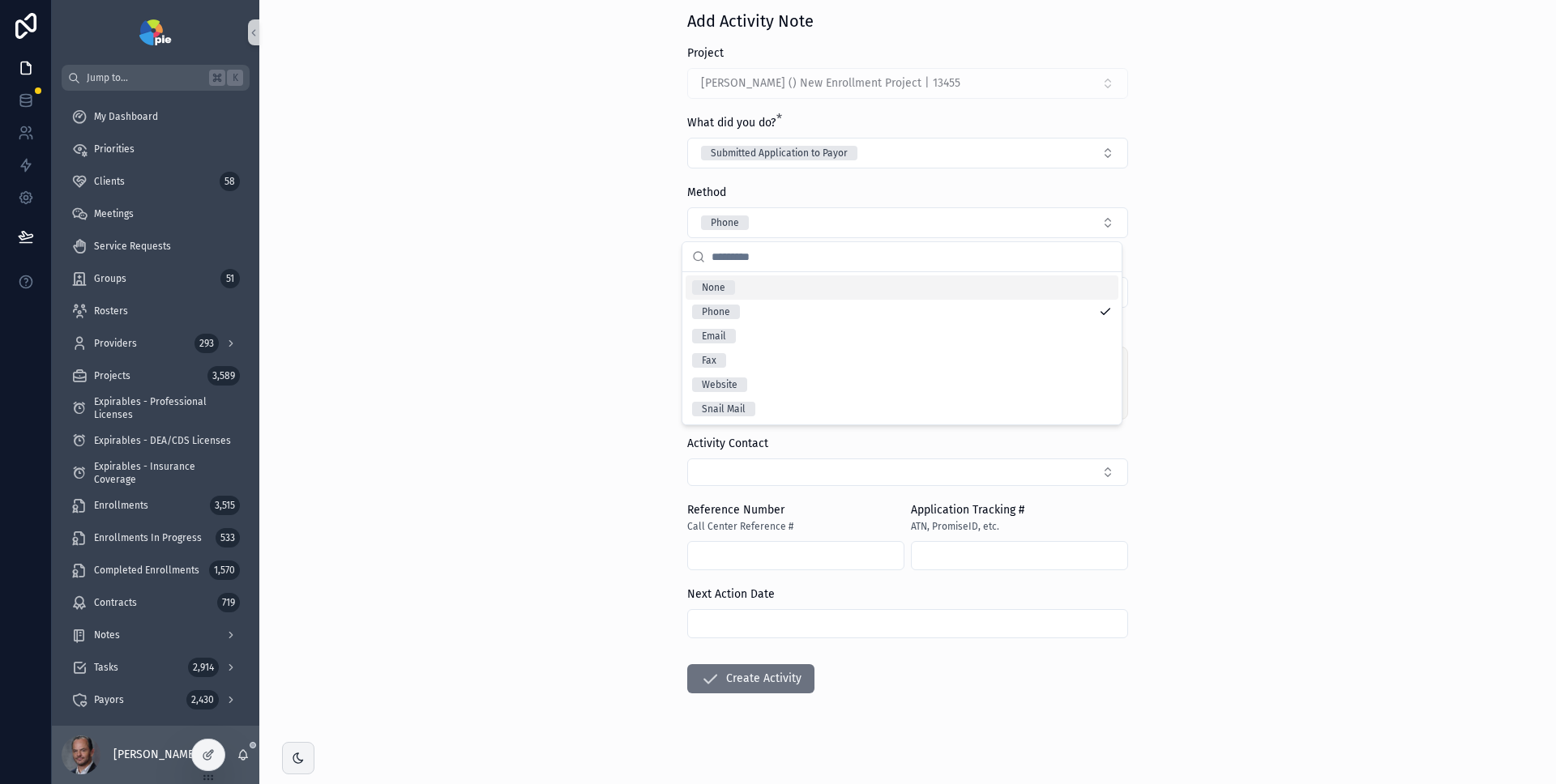
click at [1342, 288] on div "Back to Tasks Activities Add Activity Note Add Activity Note Project Paul, Alli…" at bounding box center [907, 320] width 1297 height 784
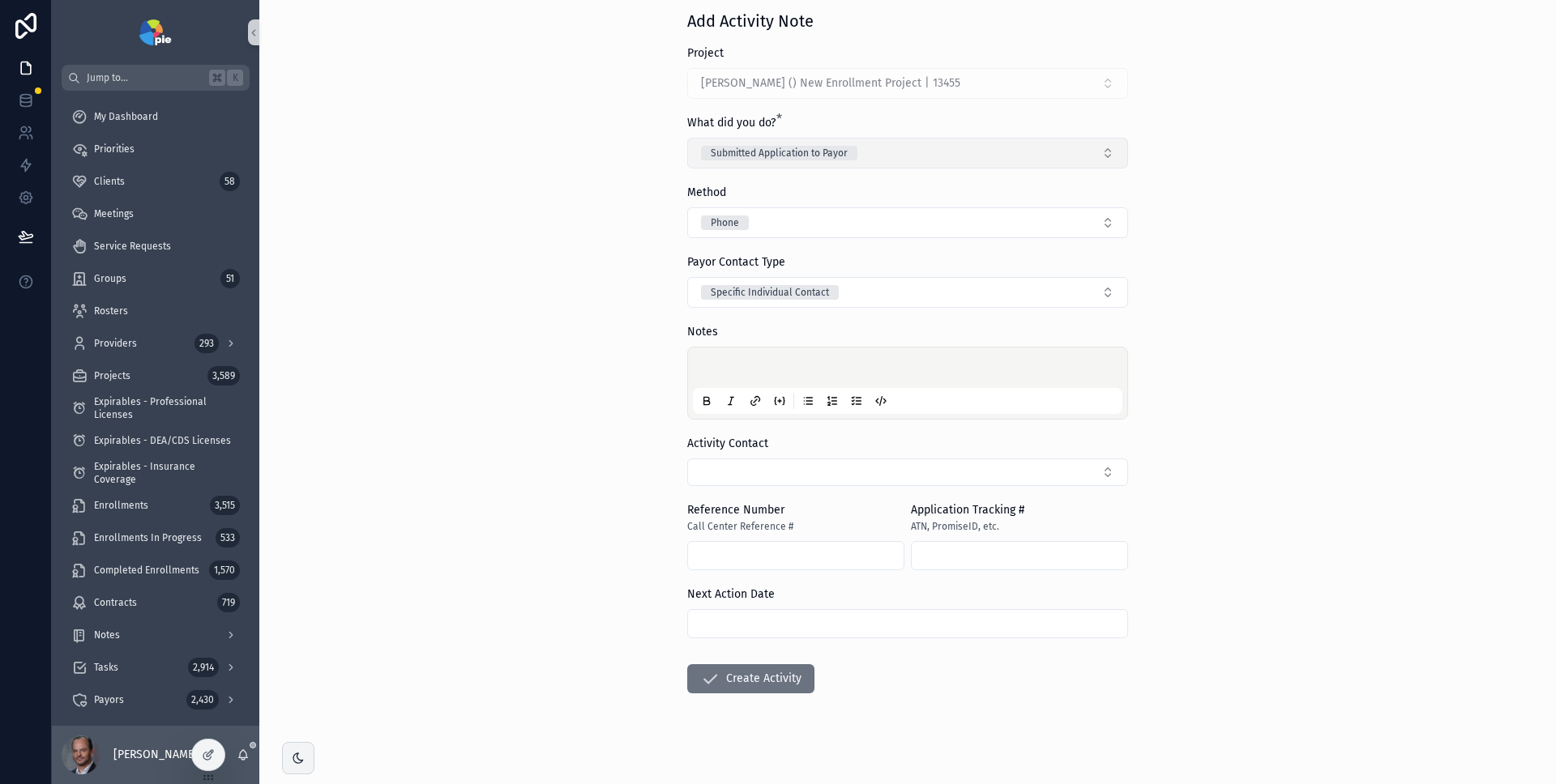
click at [1038, 161] on button "Submitted Application to Payor" at bounding box center [907, 153] width 441 height 31
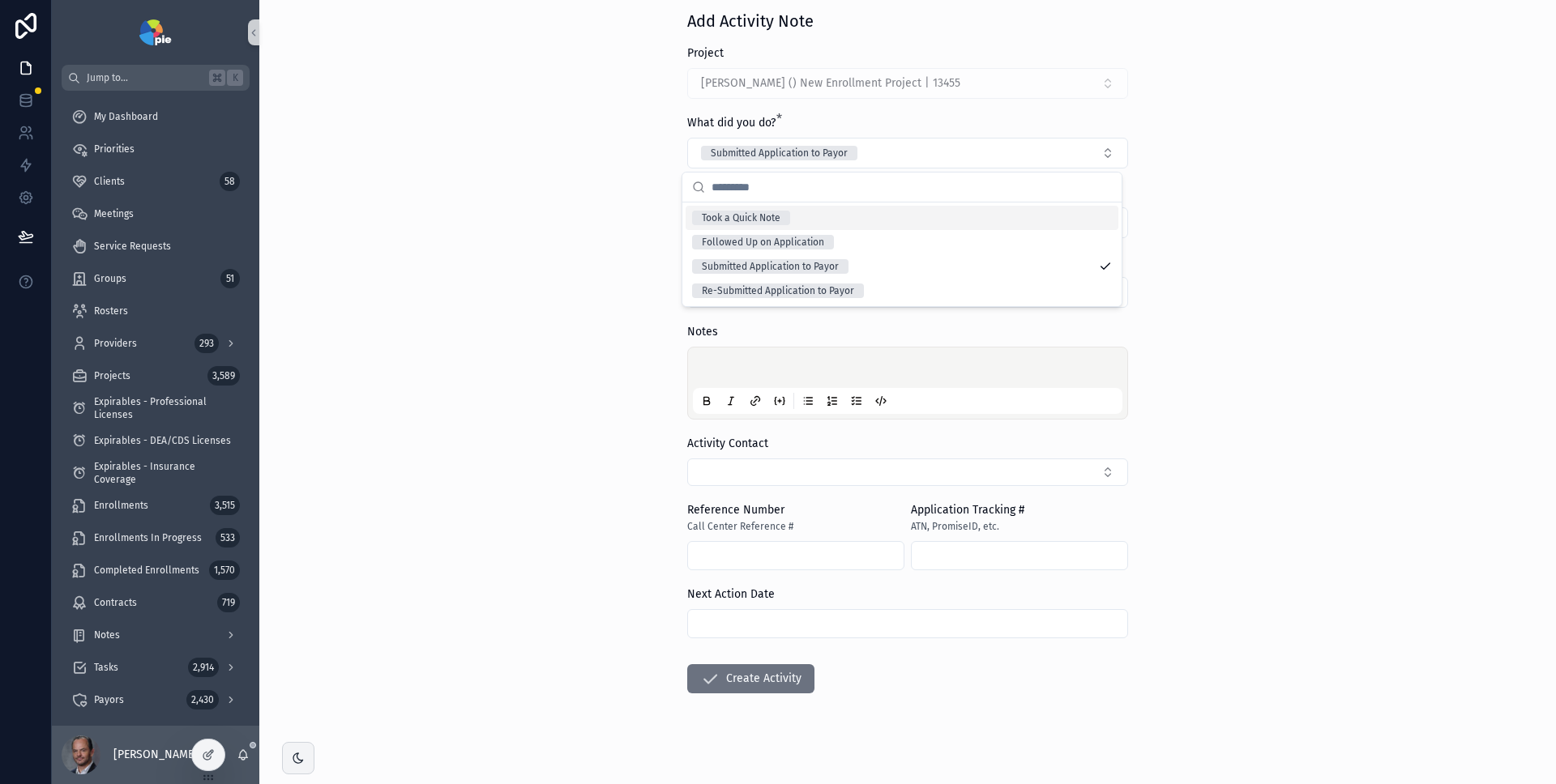
click at [992, 188] on input "scrollable content" at bounding box center [911, 186] width 400 height 29
click at [965, 215] on div "Took a Quick Note" at bounding box center [903, 218] width 433 height 25
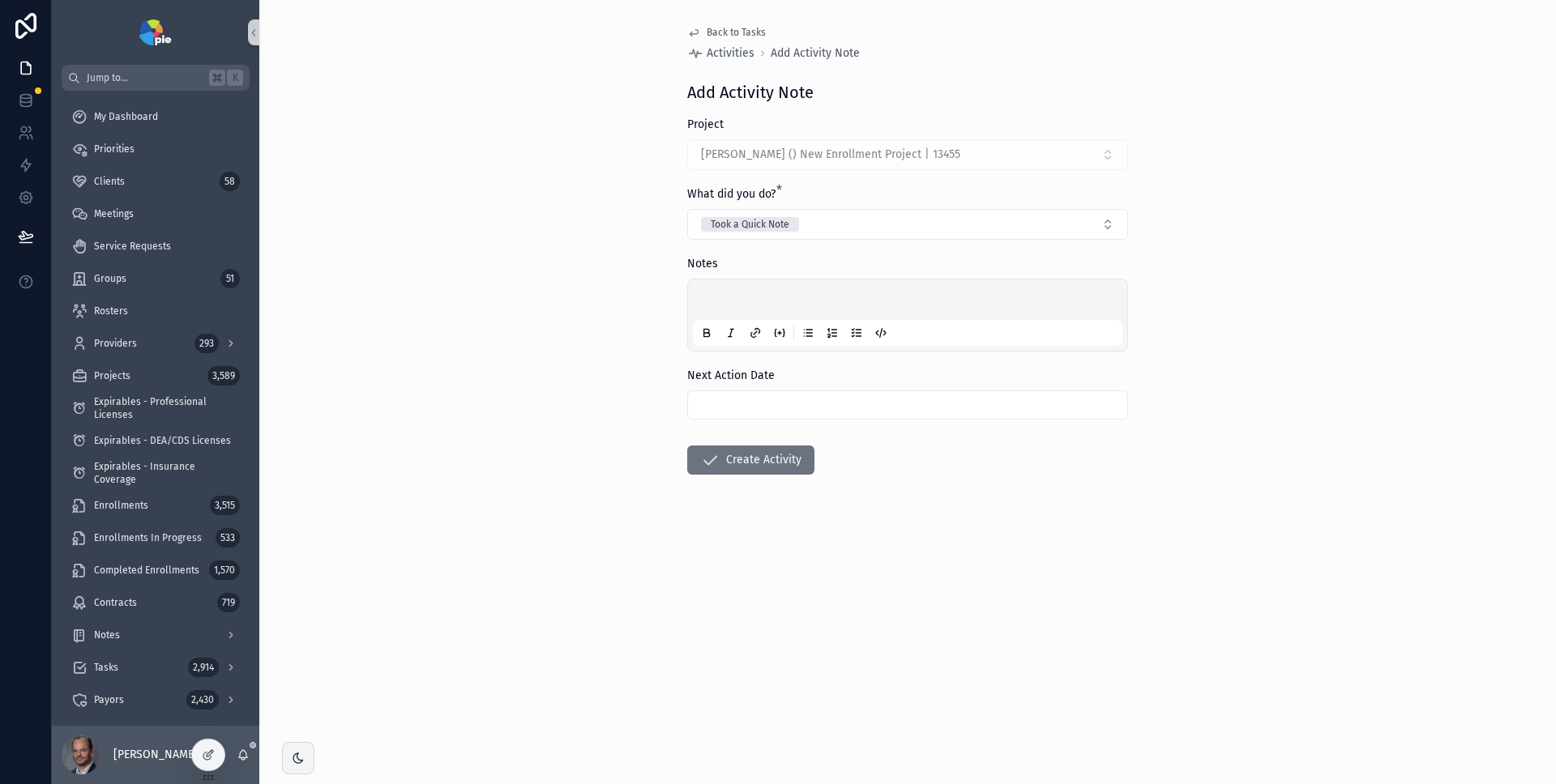
click at [1248, 219] on div "Back to Tasks Activities Add Activity Note Add Activity Note Project Paul, Alli…" at bounding box center [907, 392] width 1297 height 784
click at [1038, 217] on button "Took a Quick Note" at bounding box center [907, 225] width 441 height 31
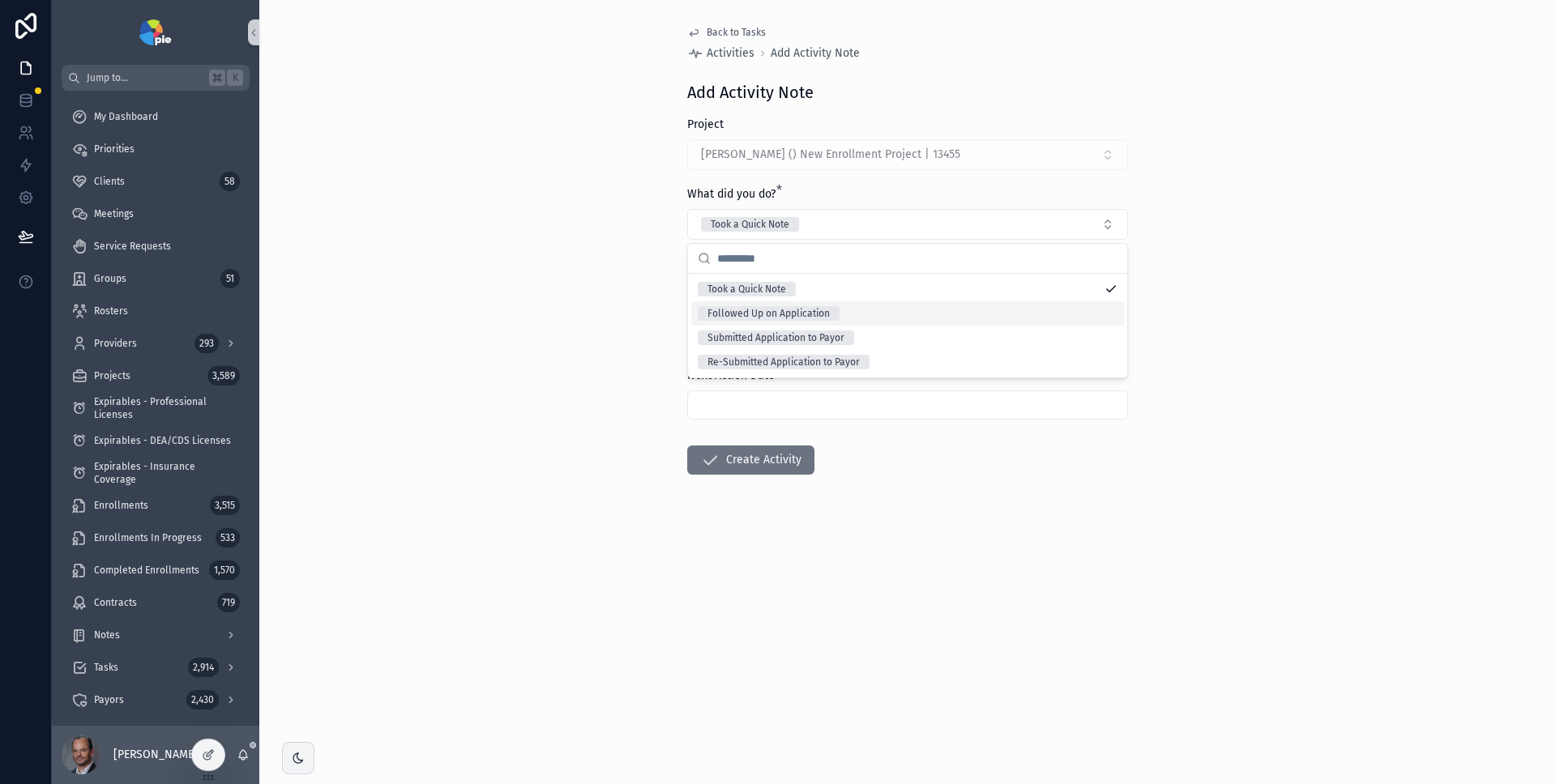
click at [1071, 310] on div "Followed Up on Application" at bounding box center [908, 314] width 433 height 25
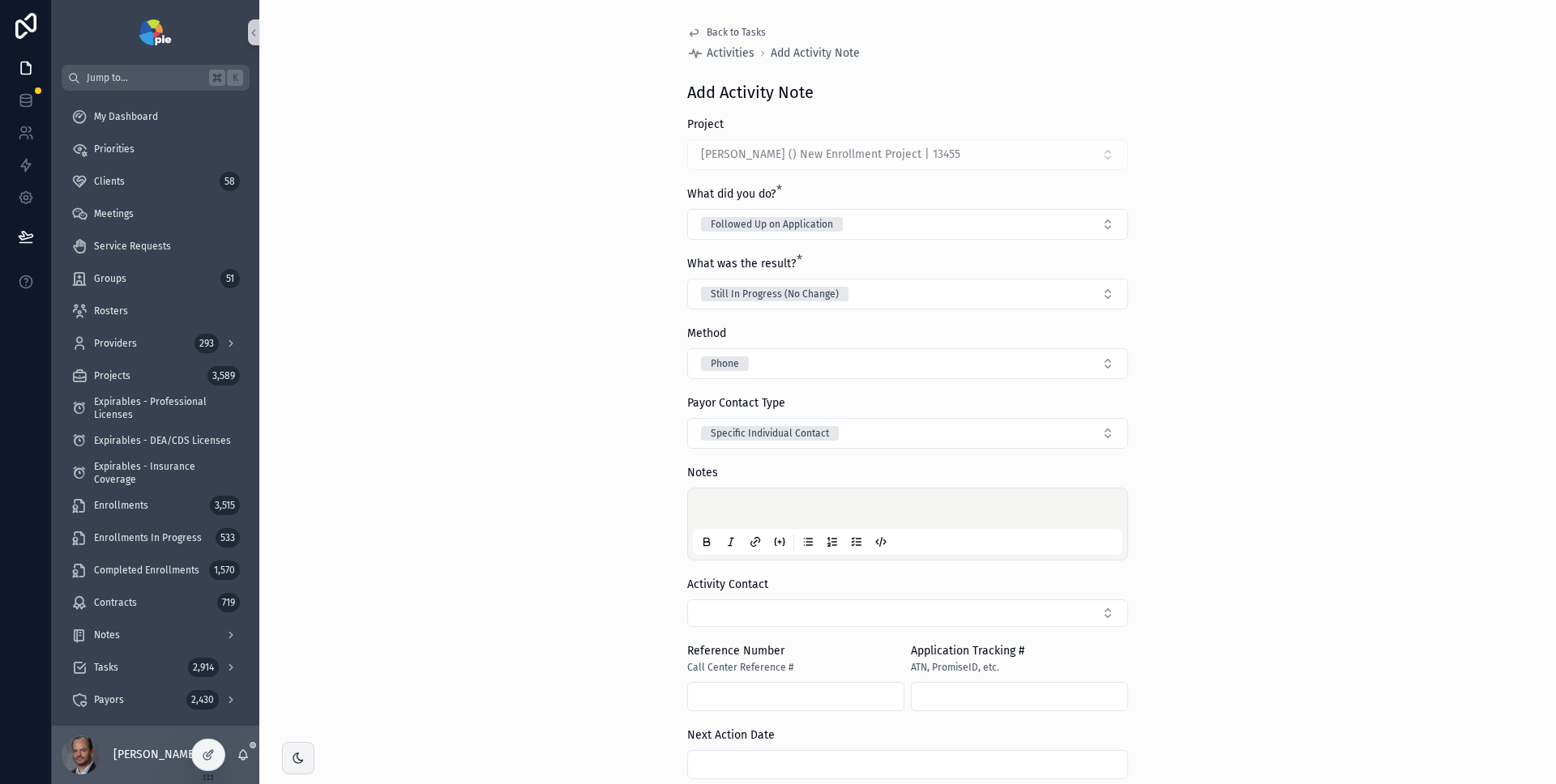
click at [1257, 282] on div "Back to Tasks Activities Add Activity Note Add Activity Note Project Paul, Alli…" at bounding box center [907, 392] width 1297 height 784
click at [1025, 229] on button "Followed Up on Application" at bounding box center [907, 225] width 441 height 31
click at [995, 328] on div "Submitted Application to Payor" at bounding box center [903, 339] width 433 height 25
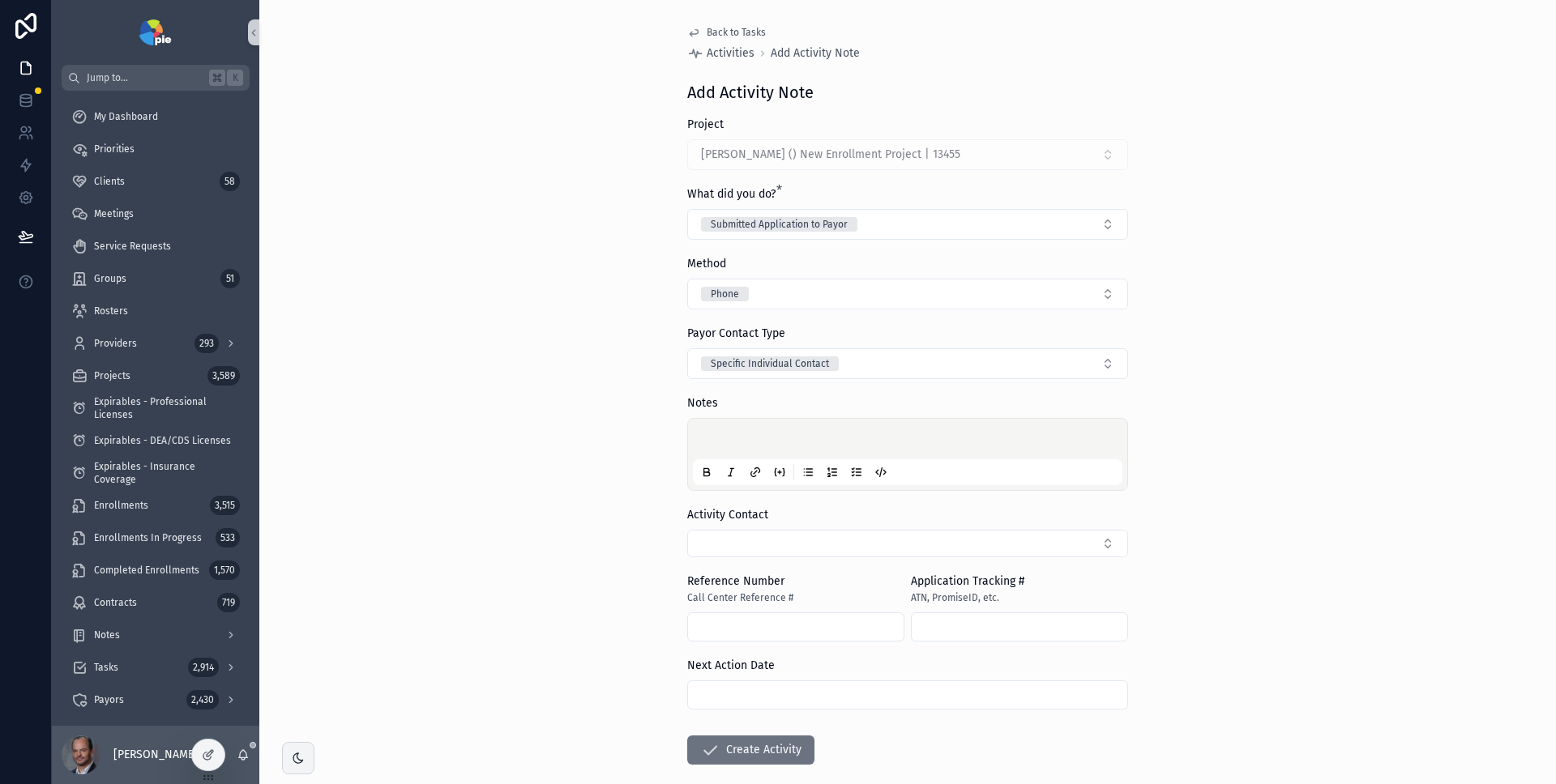
drag, startPoint x: 1257, startPoint y: 298, endPoint x: 1239, endPoint y: 297, distance: 18.0
click at [1256, 297] on div "Back to Tasks Activities Add Activity Note Add Activity Note Project Paul, Alli…" at bounding box center [907, 392] width 1297 height 784
click at [1018, 220] on button "Submitted Application to Payor" at bounding box center [907, 225] width 441 height 31
click at [977, 307] on div "Followed Up on Application" at bounding box center [903, 314] width 433 height 25
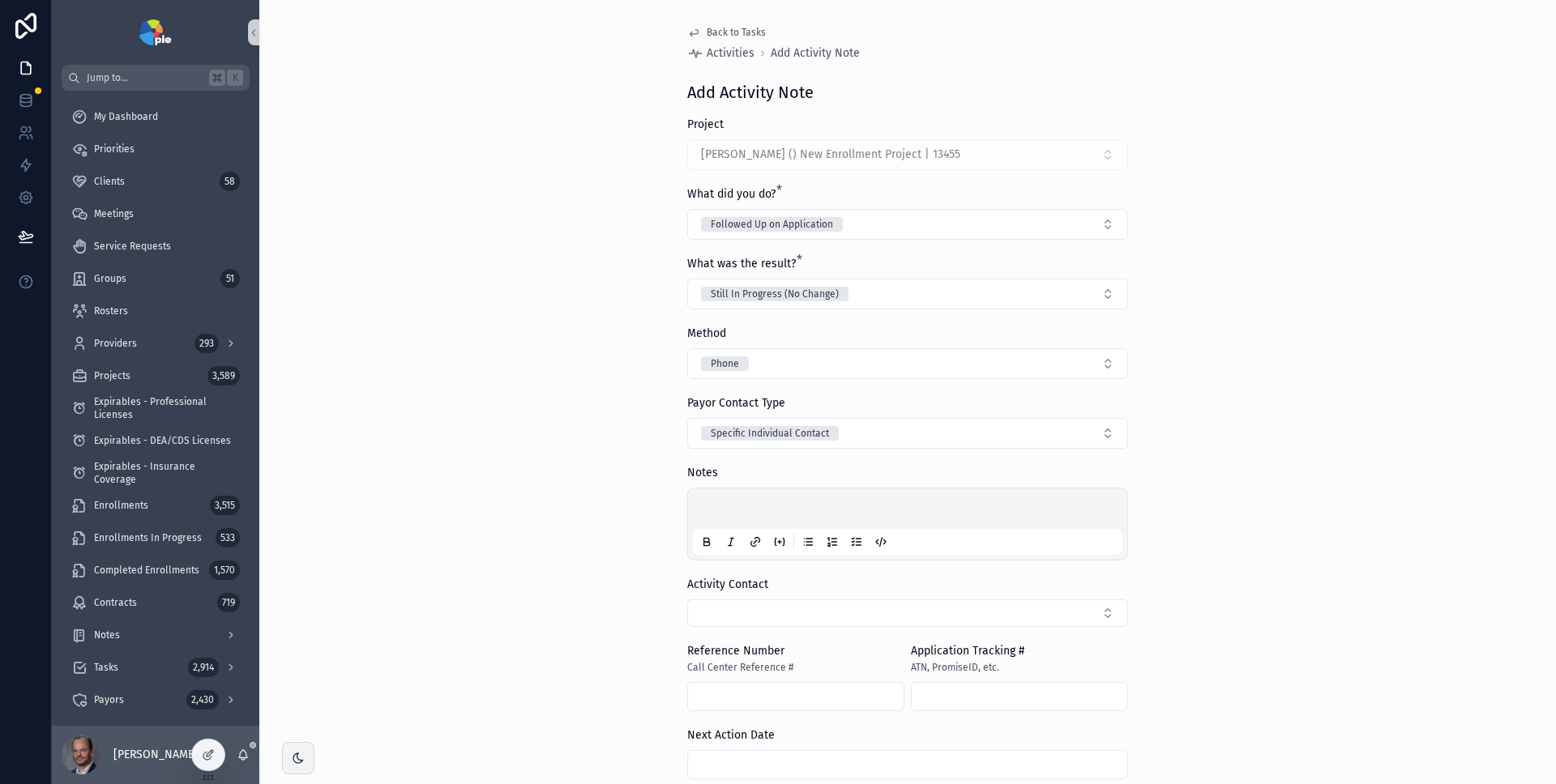
click at [1248, 302] on div "Back to Tasks Activities Add Activity Note Add Activity Note Project Paul, Alli…" at bounding box center [907, 392] width 1297 height 784
click at [1049, 290] on button "Still In Progress (No Change)" at bounding box center [907, 293] width 441 height 31
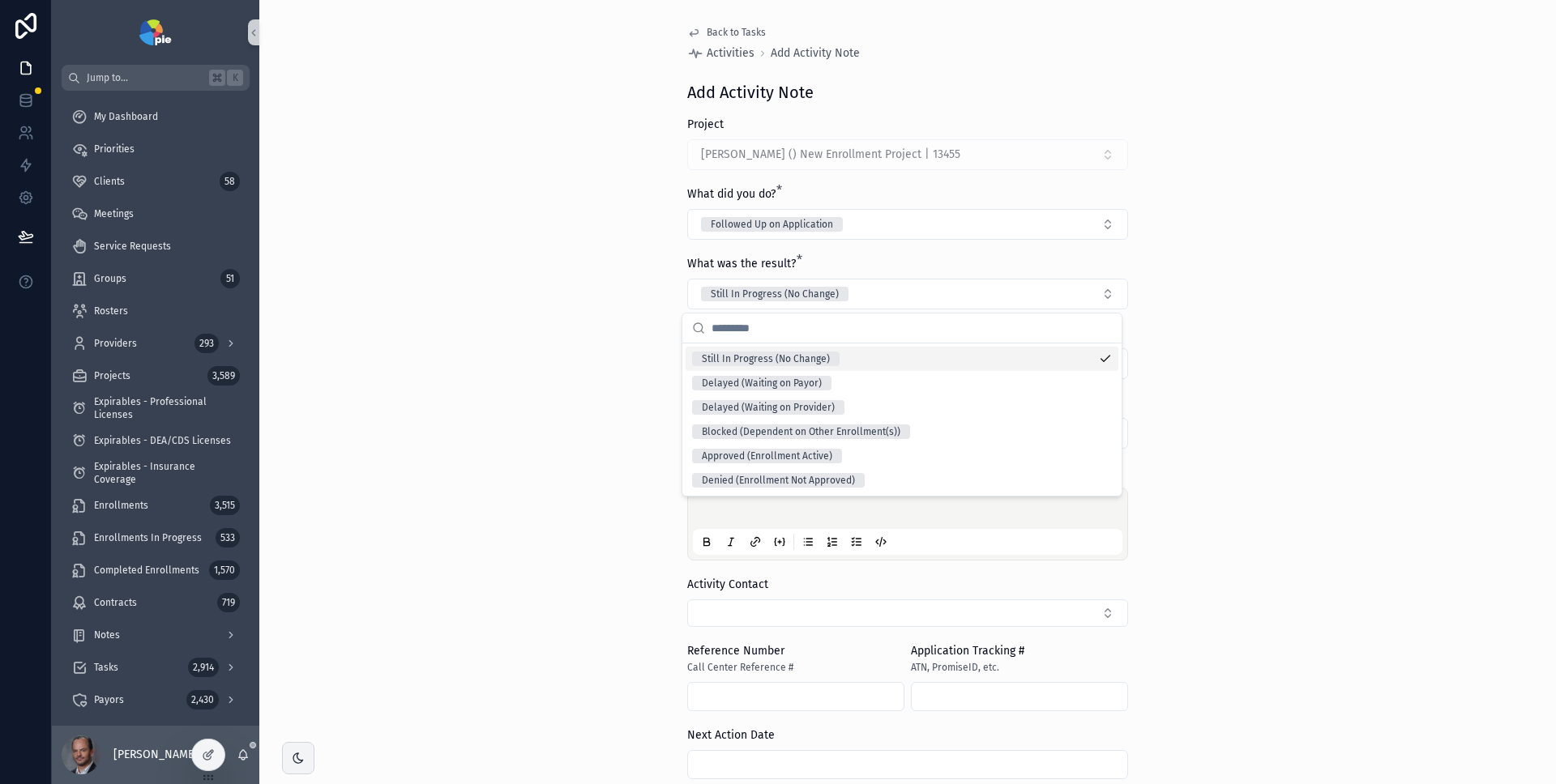
click at [1331, 289] on div "Back to Tasks Activities Add Activity Note Add Activity Note Project Paul, Alli…" at bounding box center [907, 392] width 1297 height 784
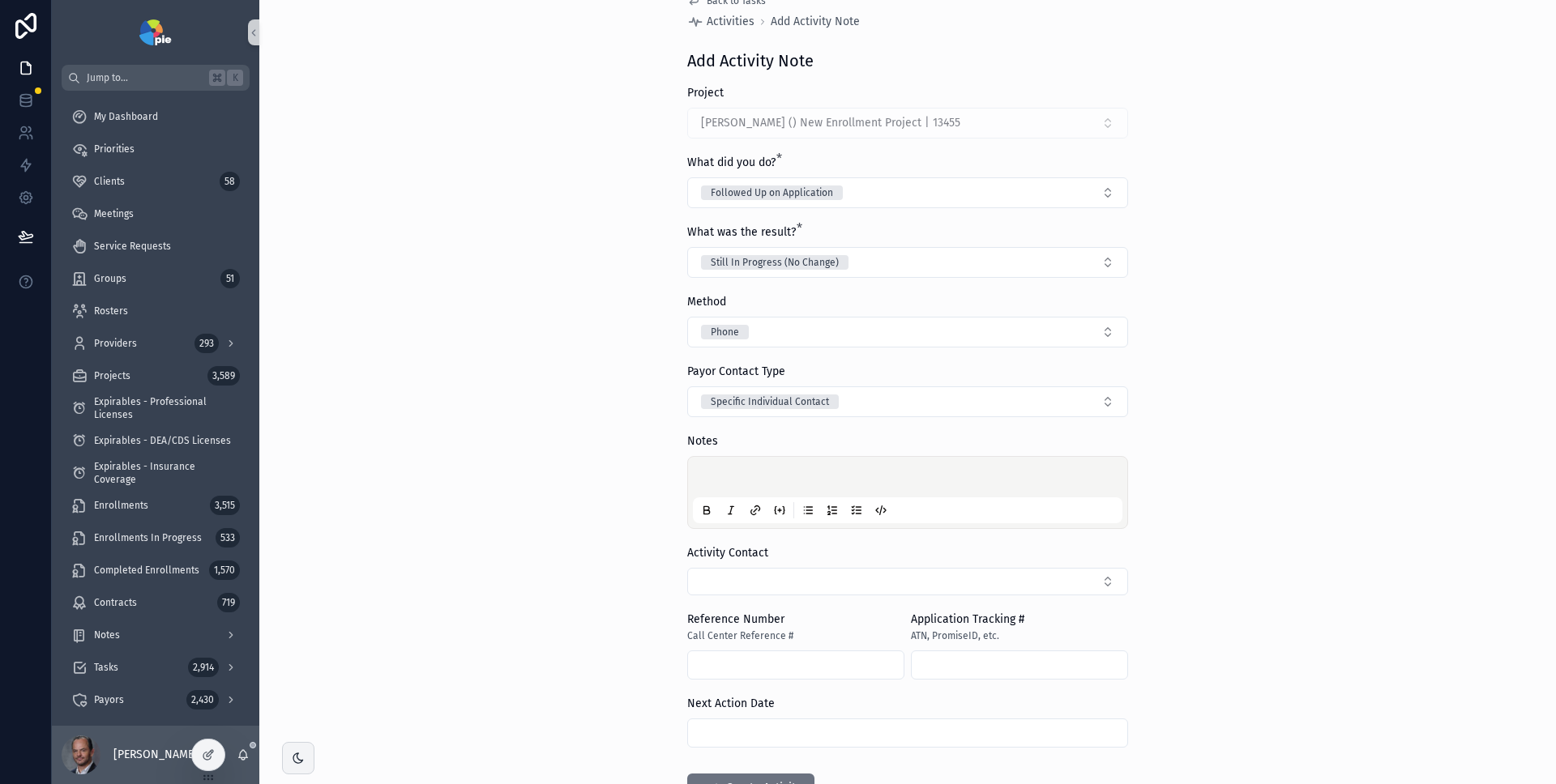
scroll to position [53, 0]
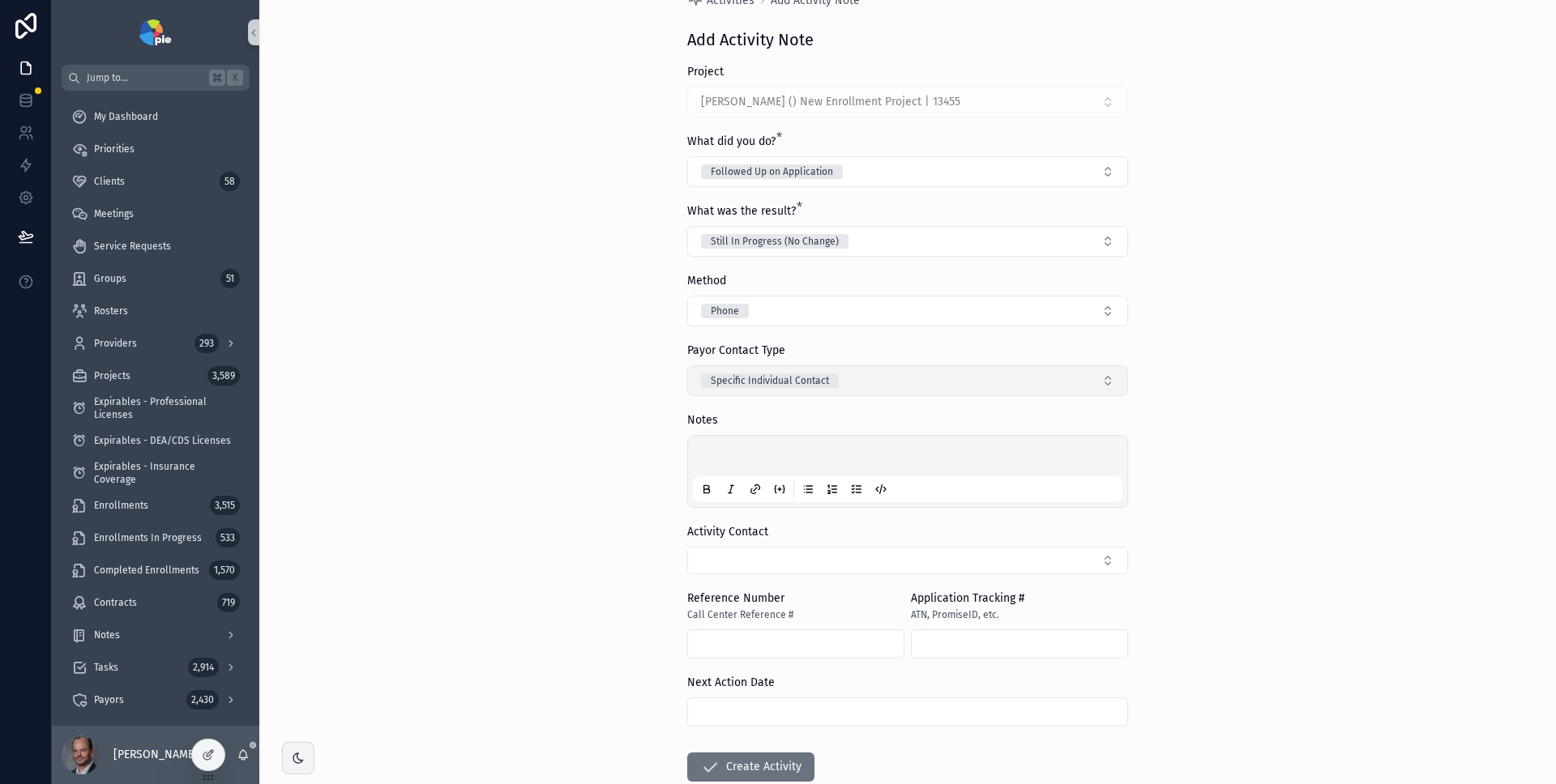
click at [1003, 382] on button "Specific Individual Contact" at bounding box center [907, 380] width 441 height 31
click at [862, 445] on div "None" at bounding box center [903, 445] width 433 height 25
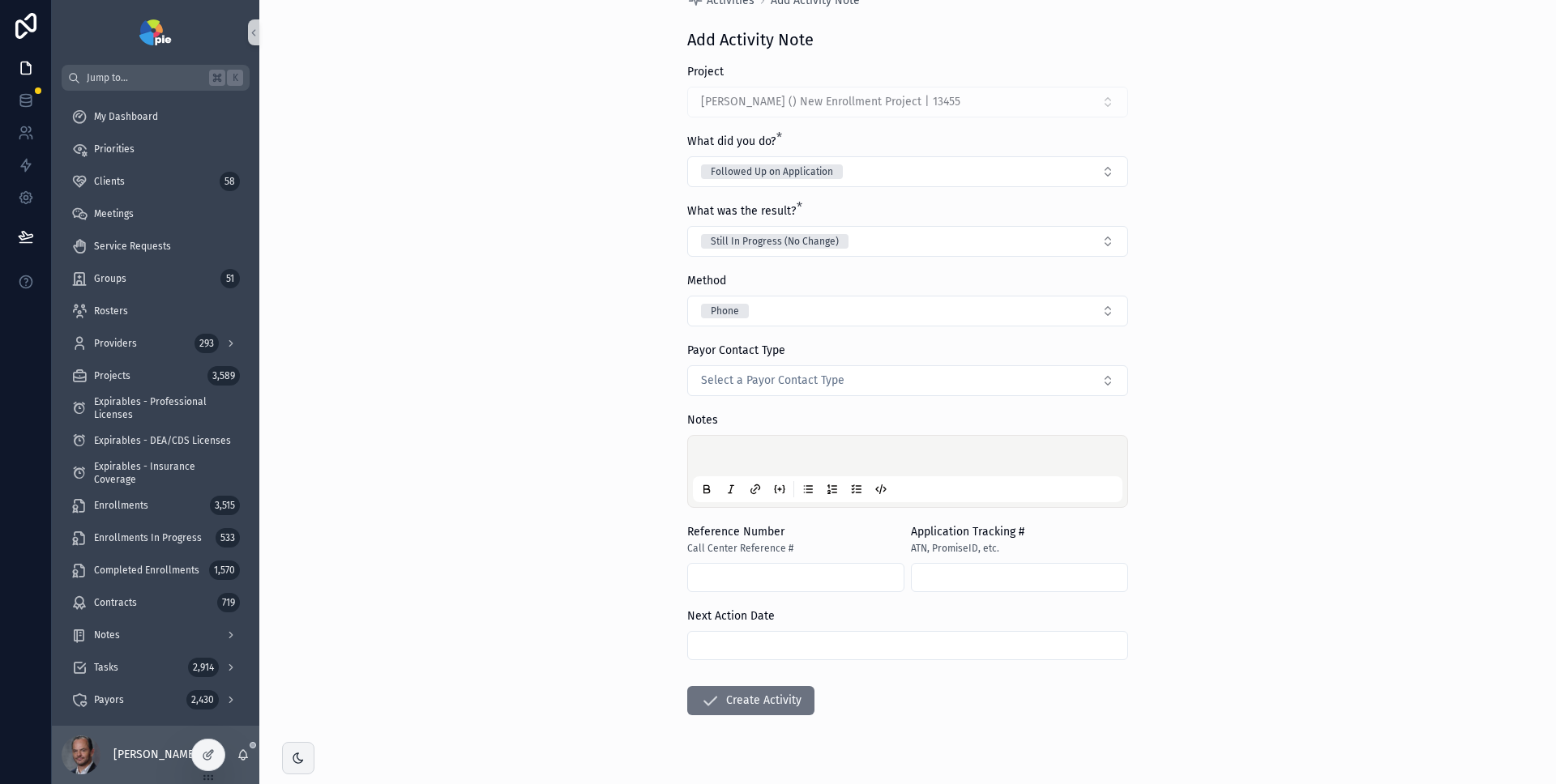
click at [1293, 443] on div "Back to Tasks Activities Add Activity Note Add Activity Note Project Paul, Alli…" at bounding box center [907, 339] width 1297 height 784
click at [1056, 250] on button "Still In Progress (No Change)" at bounding box center [907, 241] width 441 height 31
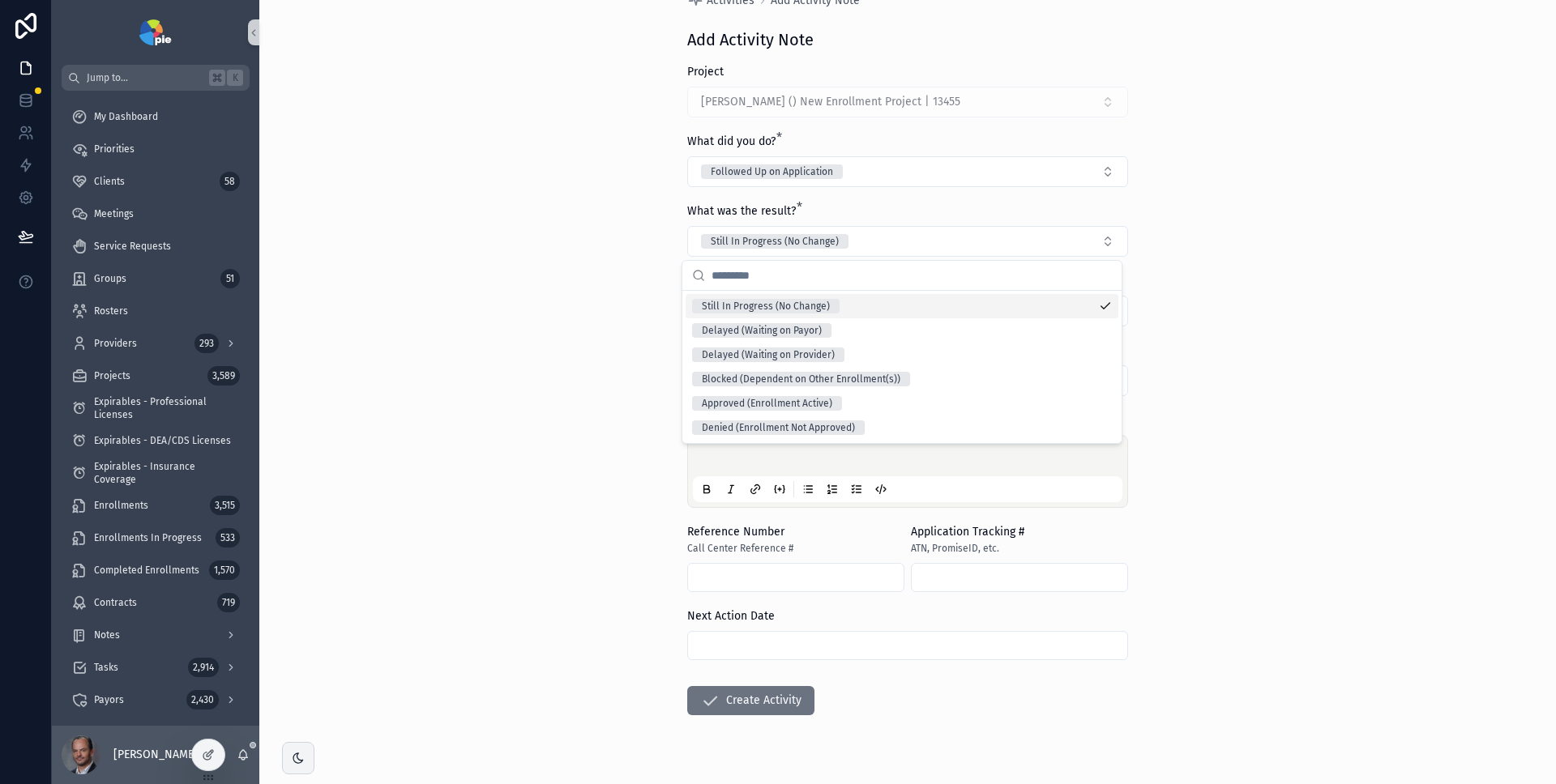
click at [1288, 271] on div "Back to Tasks Activities Add Activity Note Add Activity Note Project Paul, Alli…" at bounding box center [907, 339] width 1297 height 784
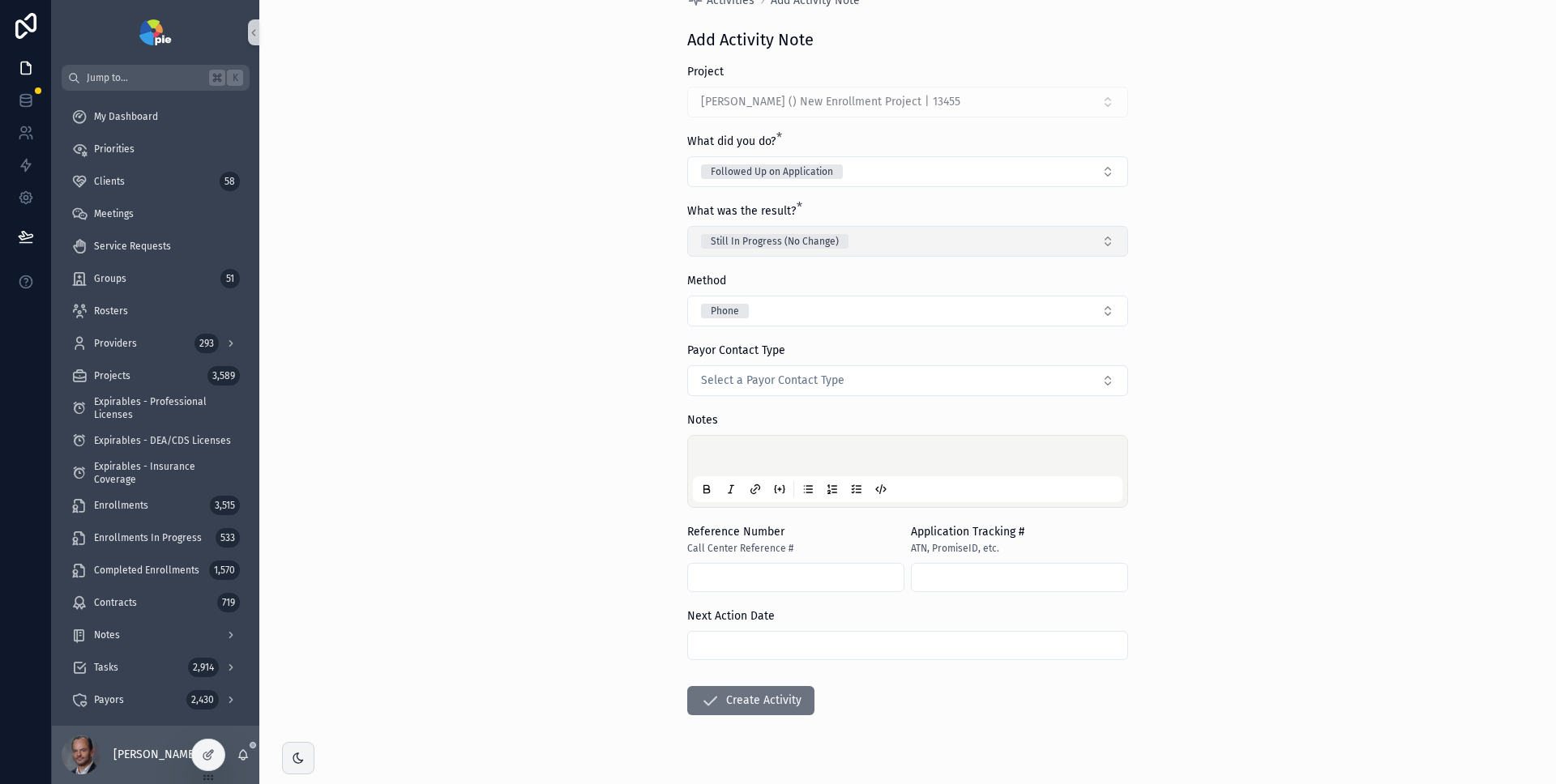
click at [1036, 256] on form "Project Paul, Allison - Aetna () New Enrollment Project | 13455 What did you do…" at bounding box center [907, 441] width 441 height 755
click at [1025, 249] on button "Still In Progress (No Change)" at bounding box center [907, 241] width 441 height 31
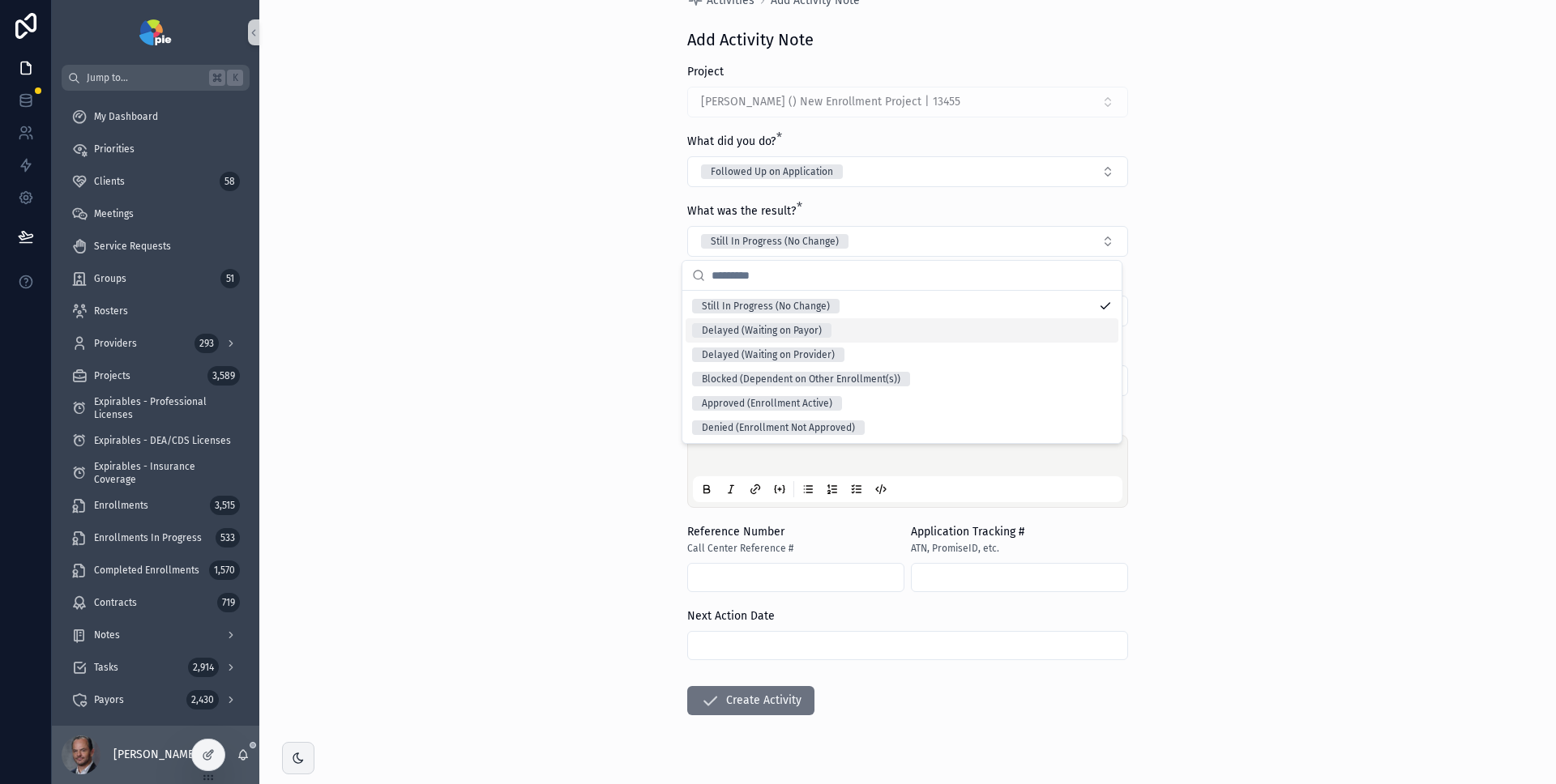
click at [986, 326] on div "Delayed (Waiting on Payor)" at bounding box center [903, 331] width 433 height 25
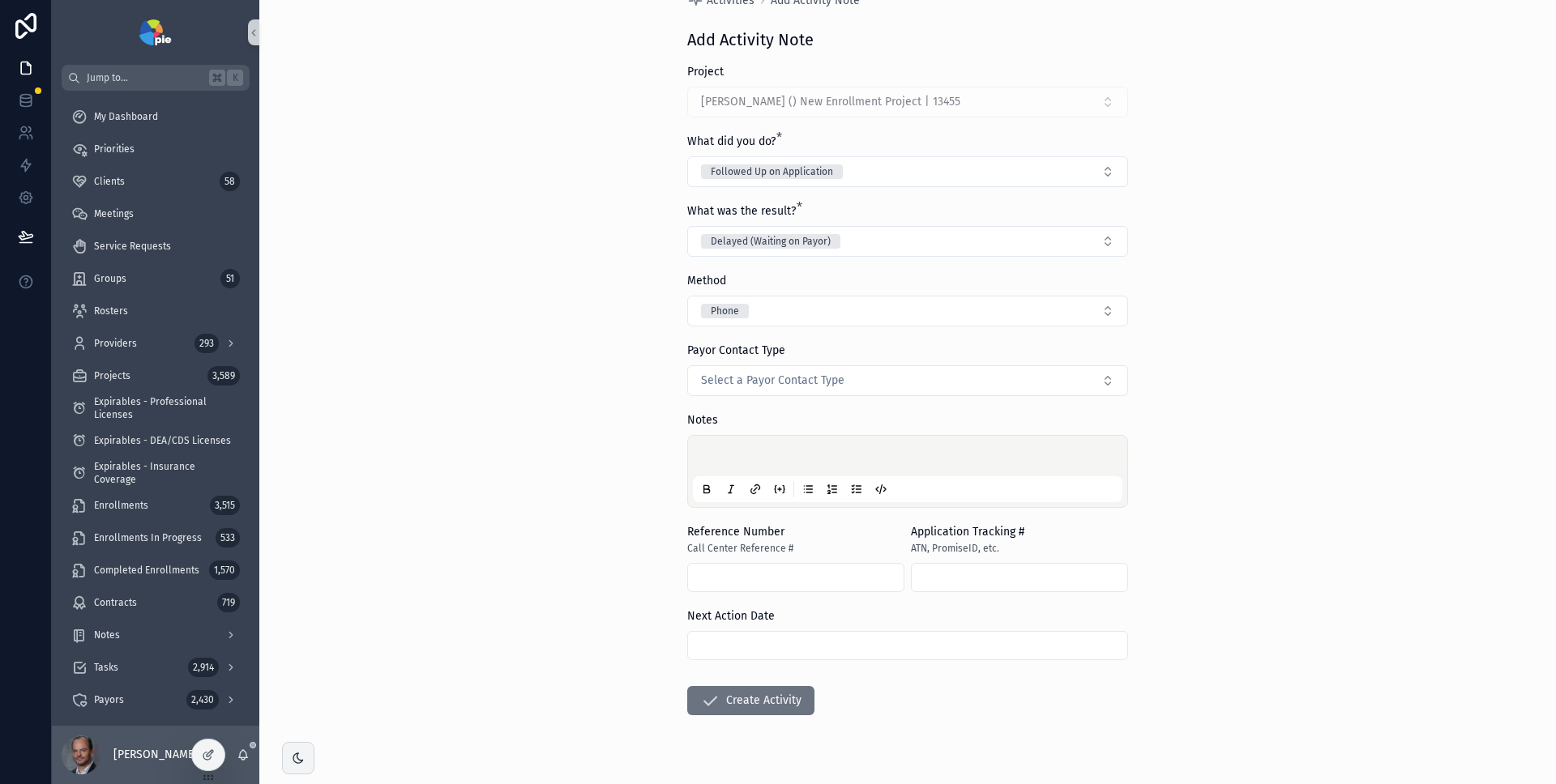
click at [1179, 323] on div "Back to Tasks Activities Add Activity Note Add Activity Note Project Paul, Alli…" at bounding box center [907, 339] width 1297 height 784
click at [1045, 177] on button "Followed Up on Application" at bounding box center [907, 171] width 441 height 31
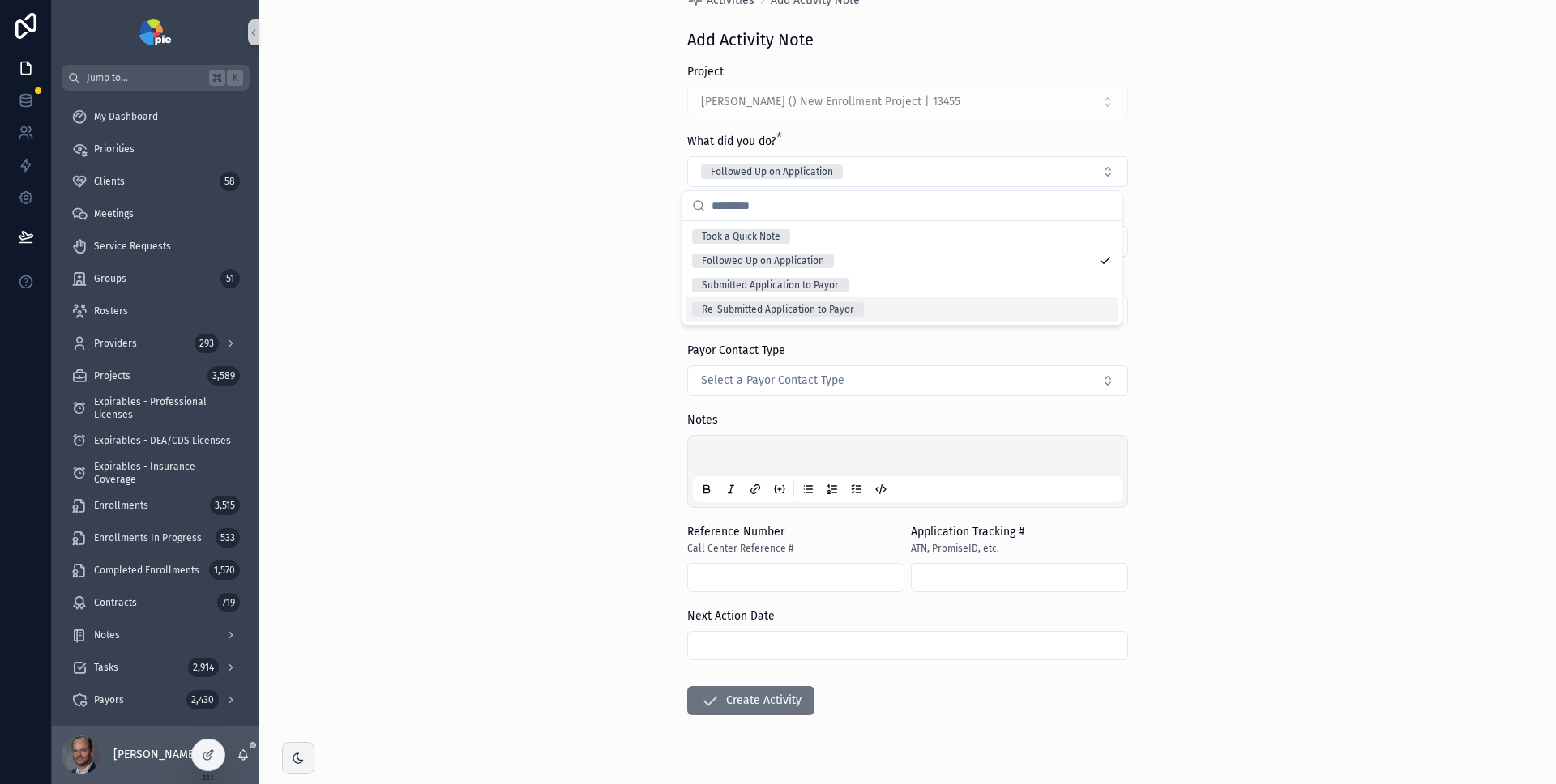
click at [1223, 296] on div "Back to Tasks Activities Add Activity Note Add Activity Note Project Paul, Alli…" at bounding box center [907, 339] width 1297 height 784
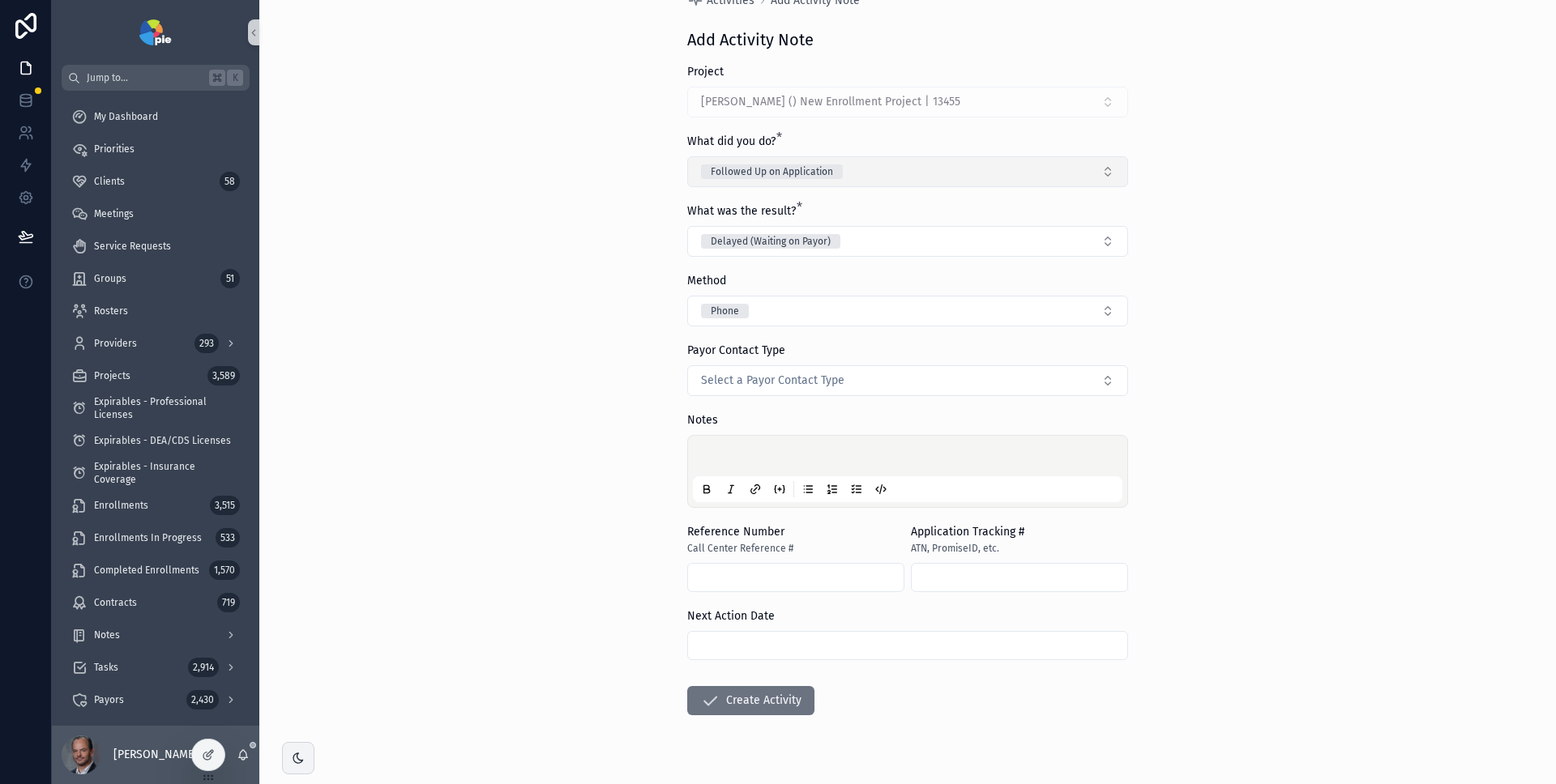
click at [1048, 171] on button "Followed Up on Application" at bounding box center [907, 171] width 441 height 31
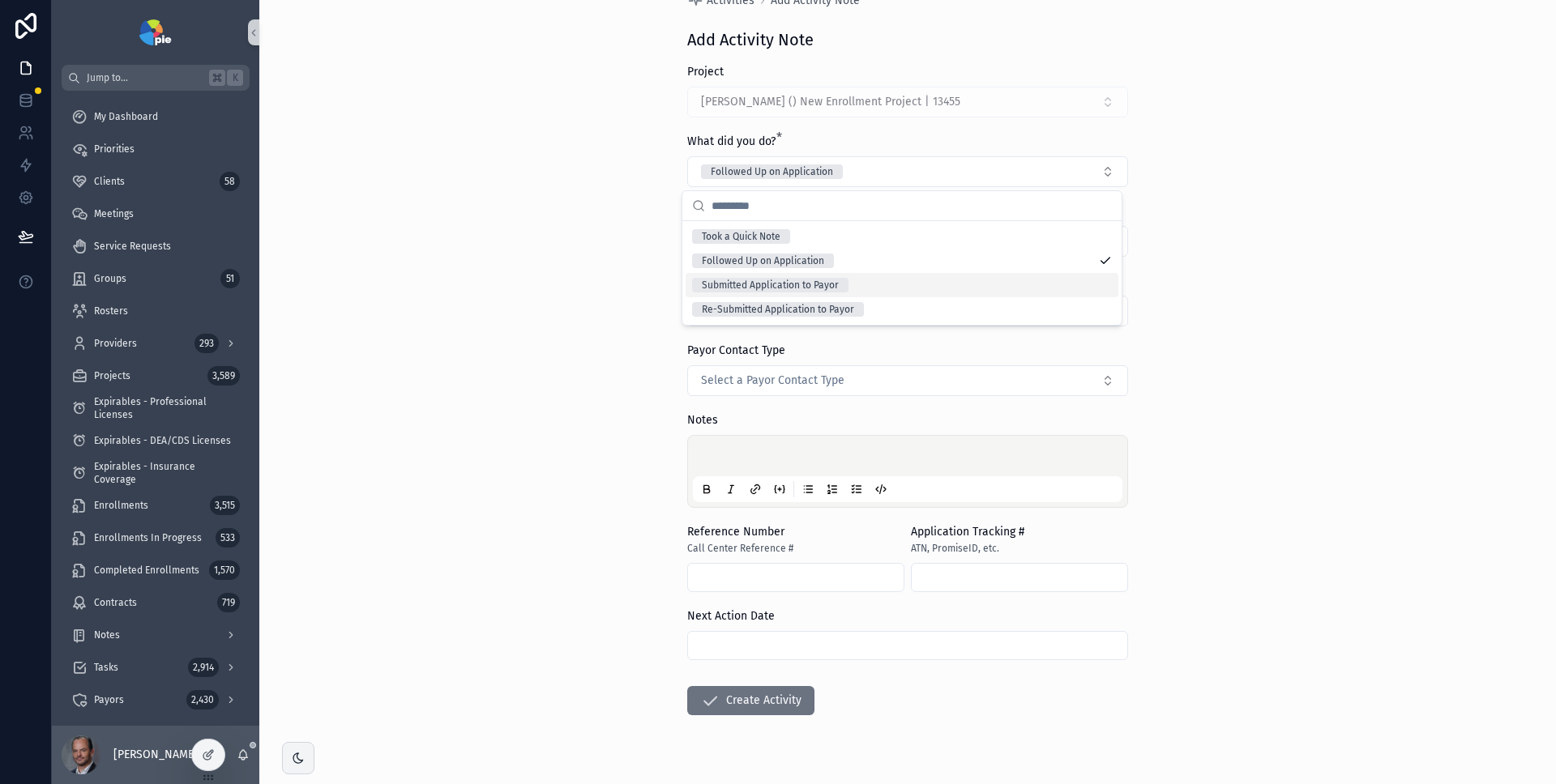
click at [937, 279] on div "Submitted Application to Payor" at bounding box center [903, 285] width 433 height 25
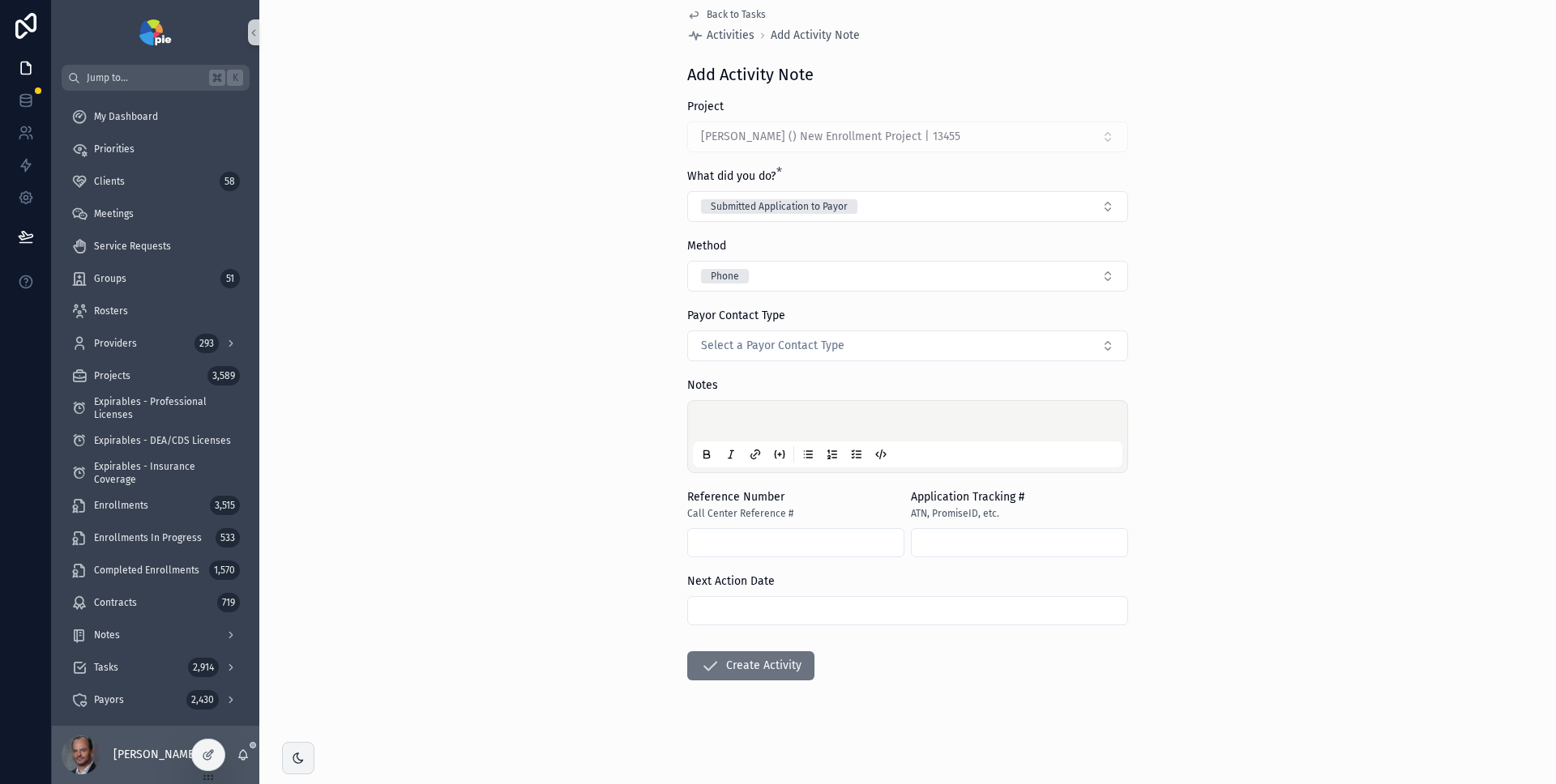
click at [1194, 273] on div "Back to Tasks Activities Add Activity Note Add Activity Note Project Paul, Alli…" at bounding box center [907, 374] width 1297 height 784
click at [1054, 351] on button "Select a Payor Contact Type" at bounding box center [907, 346] width 441 height 31
click at [1197, 348] on div "Back to Tasks Activities Add Activity Note Add Activity Note Project Paul, Alli…" at bounding box center [907, 374] width 1297 height 784
click at [1090, 209] on button "Submitted Application to Payor" at bounding box center [907, 206] width 441 height 31
click at [995, 289] on div "Followed Up on Application" at bounding box center [903, 296] width 433 height 25
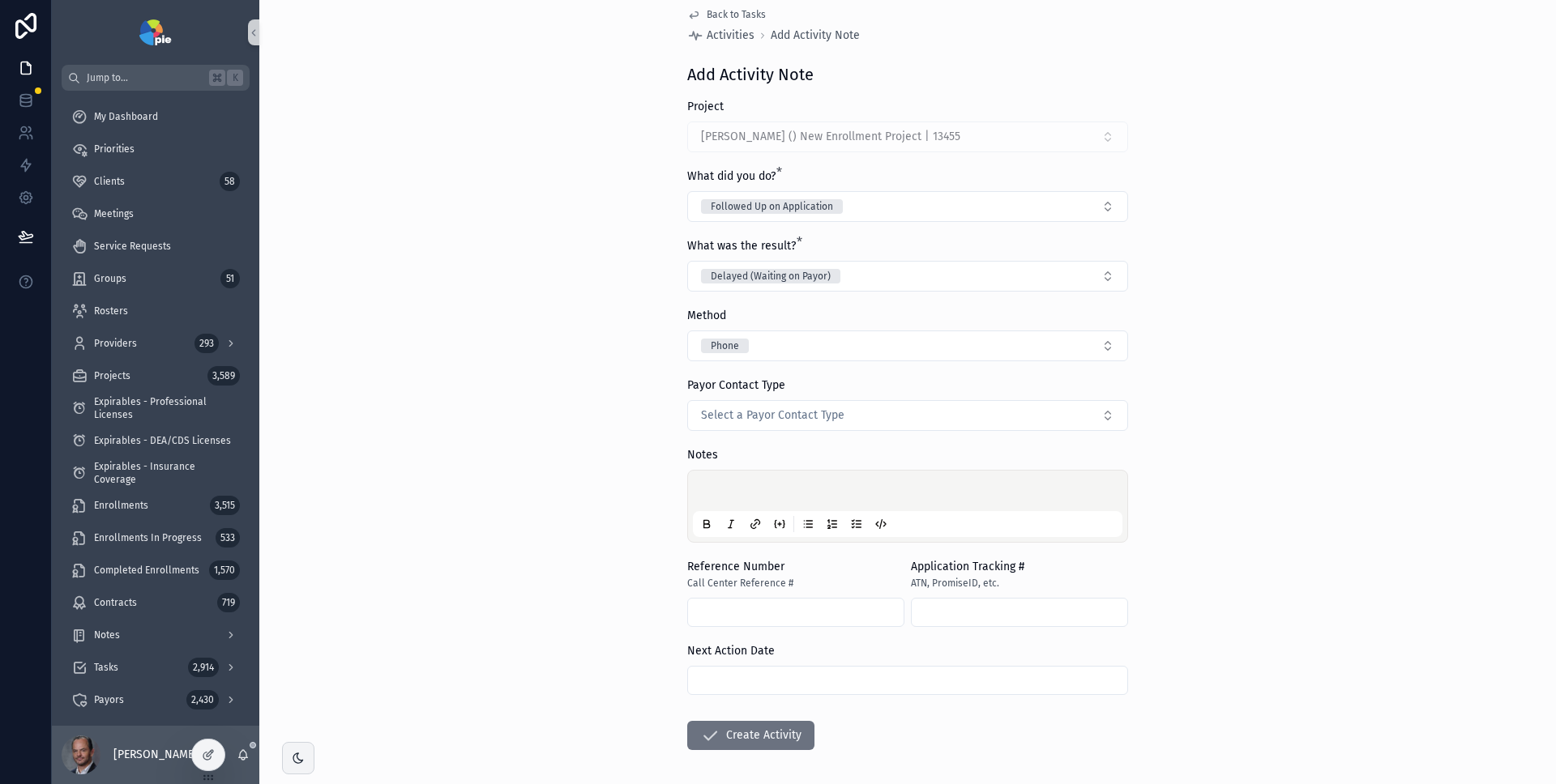
click at [1267, 277] on div "Back to Tasks Activities Add Activity Note Add Activity Note Project Paul, Alli…" at bounding box center [907, 374] width 1297 height 784
click at [1077, 214] on button "Followed Up on Application" at bounding box center [907, 206] width 441 height 31
click at [1319, 306] on div "Back to Tasks Activities Add Activity Note Add Activity Note Project Paul, Alli…" at bounding box center [907, 374] width 1297 height 784
click at [1046, 209] on button "Followed Up on Application" at bounding box center [907, 206] width 441 height 31
click at [1008, 313] on div "Submitted Application to Payor" at bounding box center [903, 320] width 433 height 25
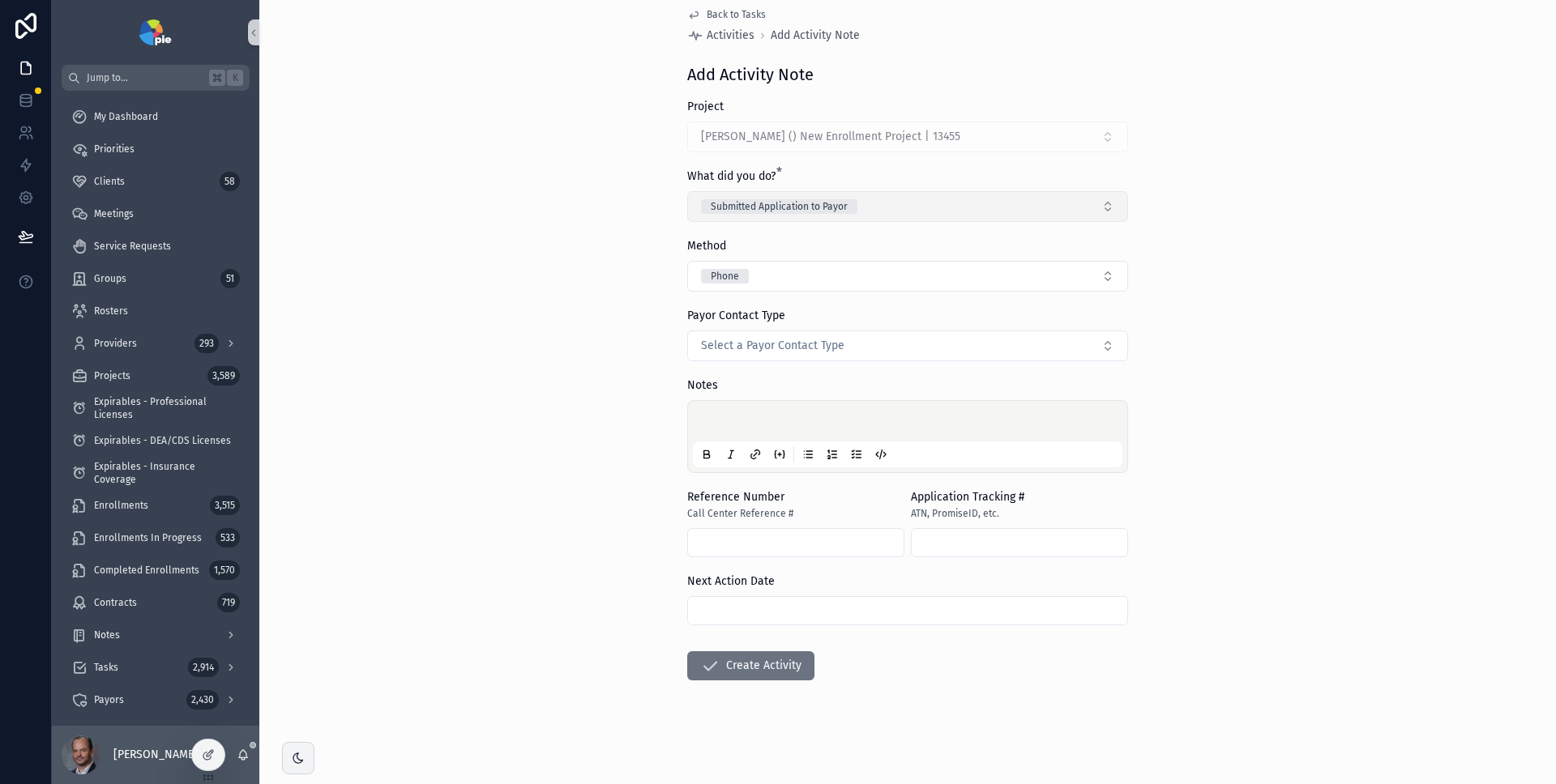
click at [1022, 213] on button "Submitted Application to Payor" at bounding box center [907, 206] width 441 height 31
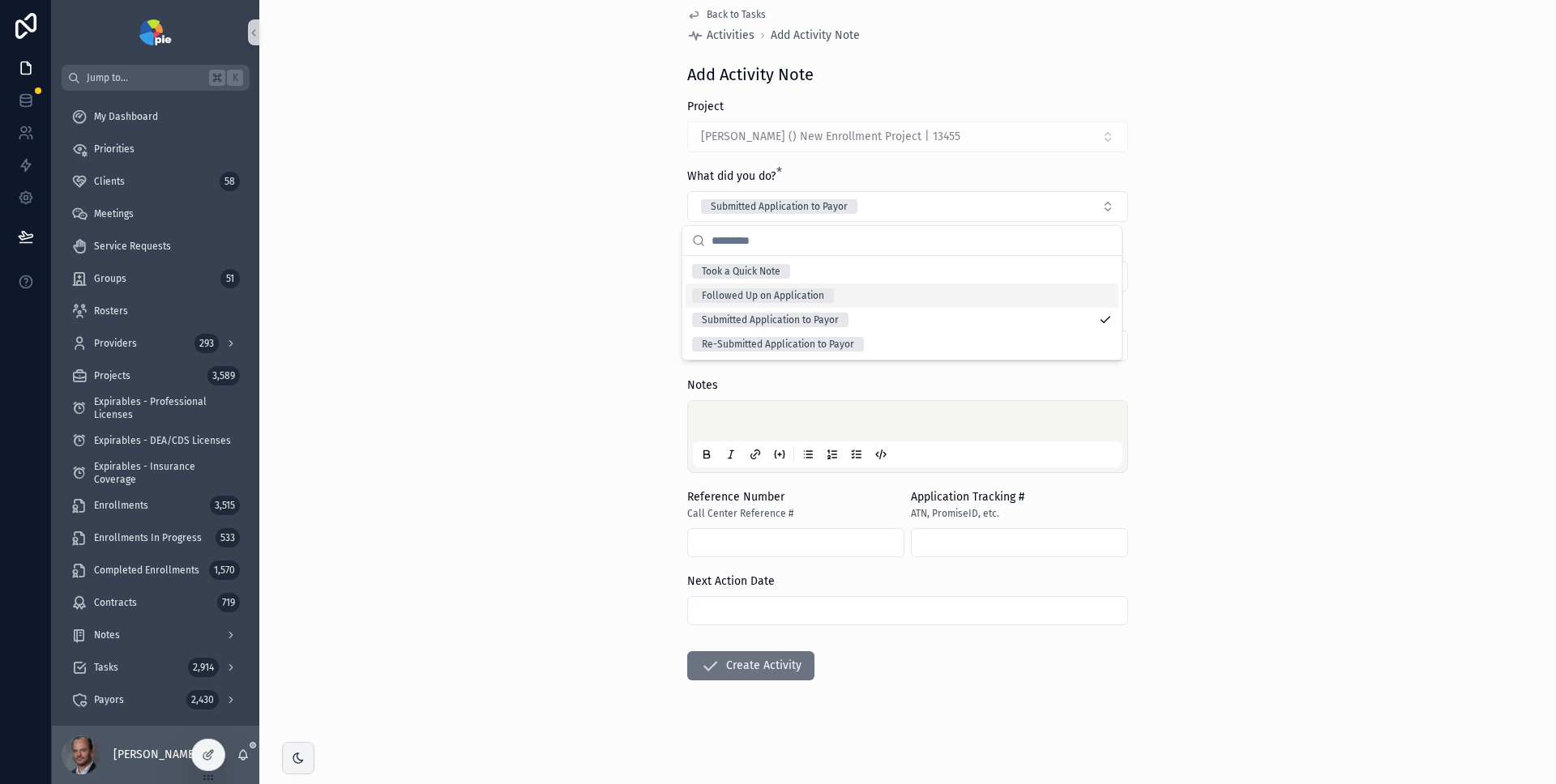
click at [1006, 288] on div "Followed Up on Application" at bounding box center [903, 296] width 433 height 25
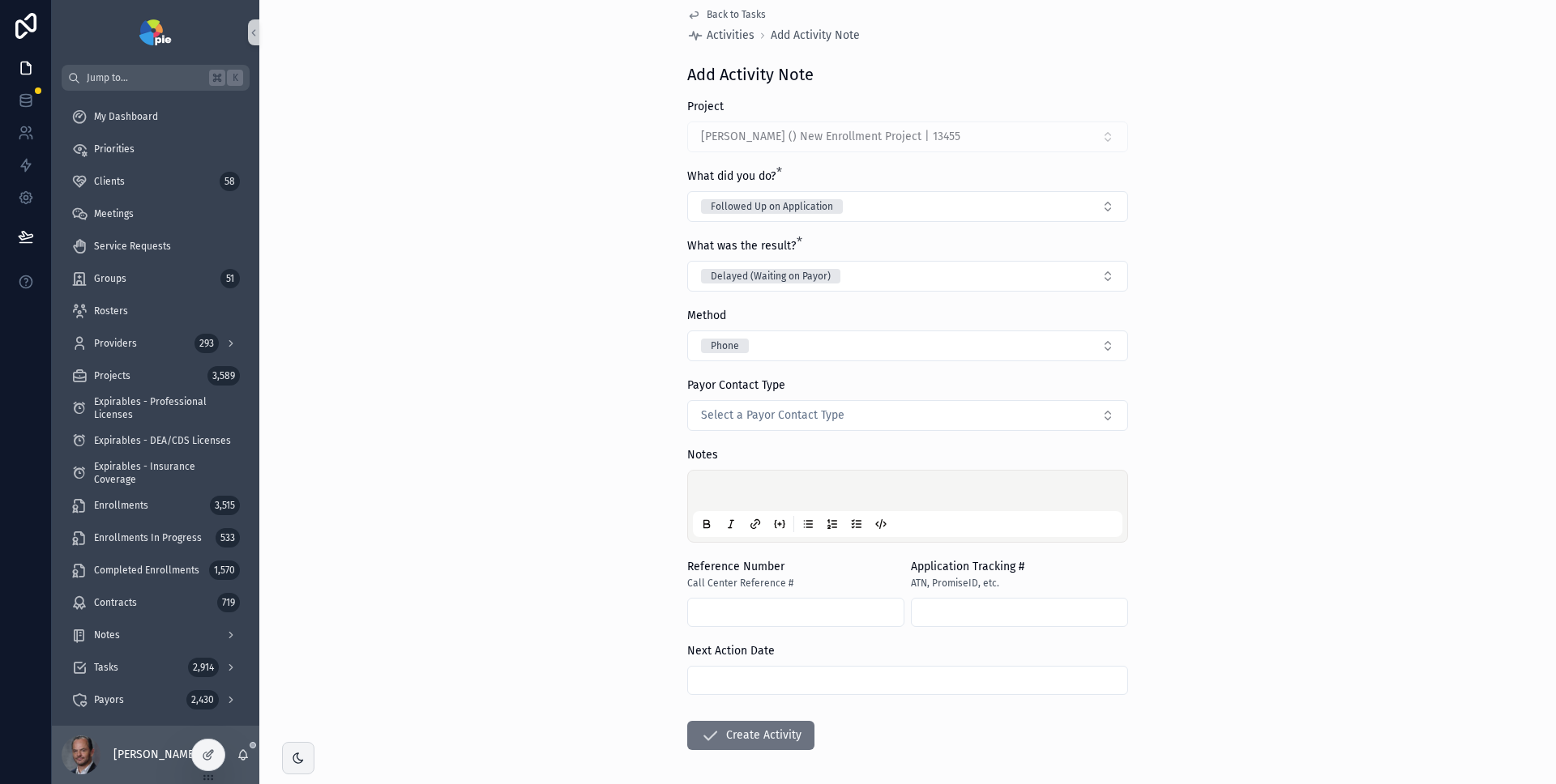
click at [1302, 277] on div "Back to Tasks Activities Add Activity Note Add Activity Note Project Paul, Alli…" at bounding box center [907, 374] width 1297 height 784
click at [1045, 282] on button "Delayed (Waiting on Payor)" at bounding box center [907, 276] width 441 height 31
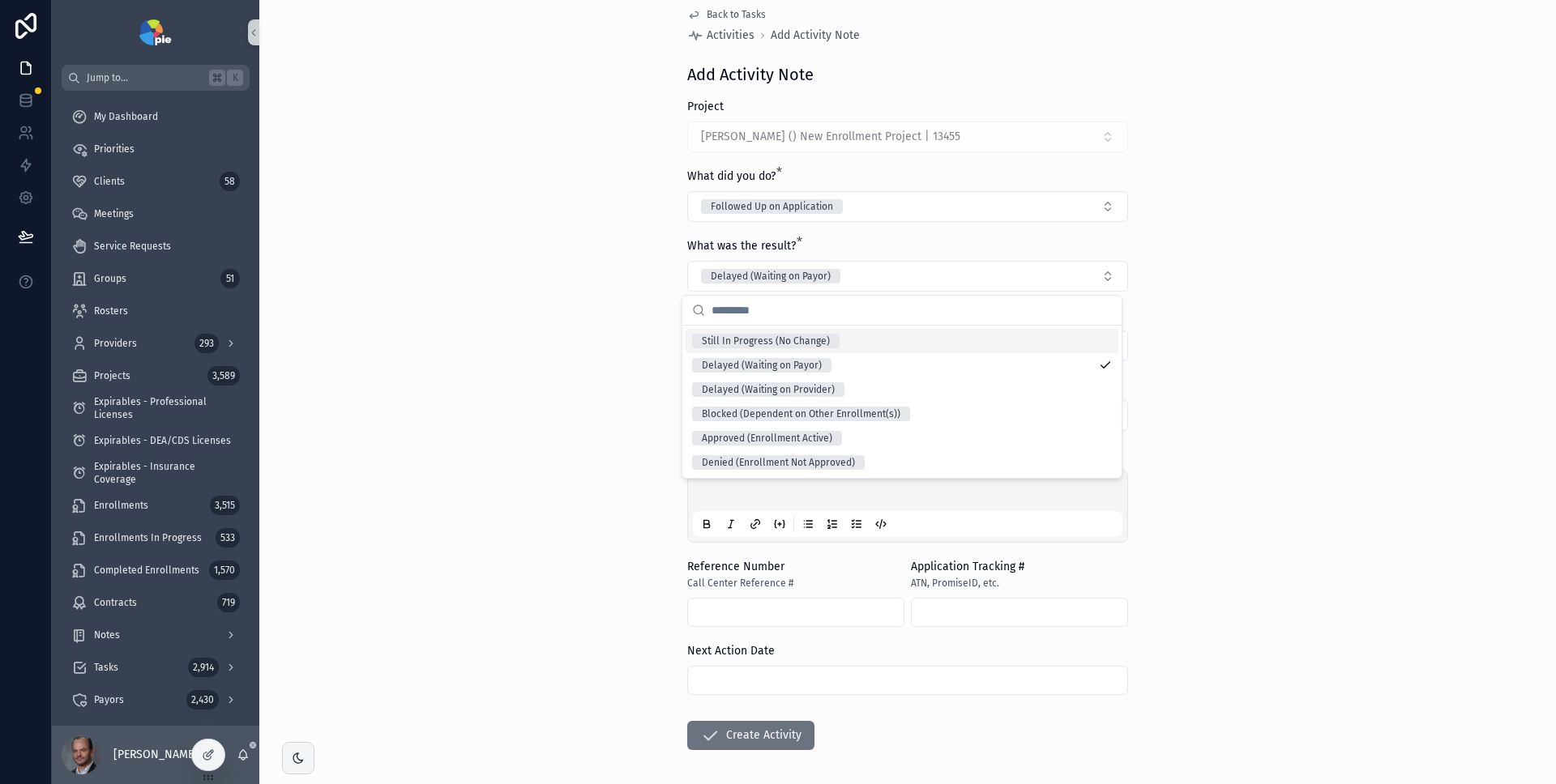
click at [1293, 268] on div "Back to Tasks Activities Add Activity Note Add Activity Note Project Paul, Alli…" at bounding box center [907, 374] width 1297 height 784
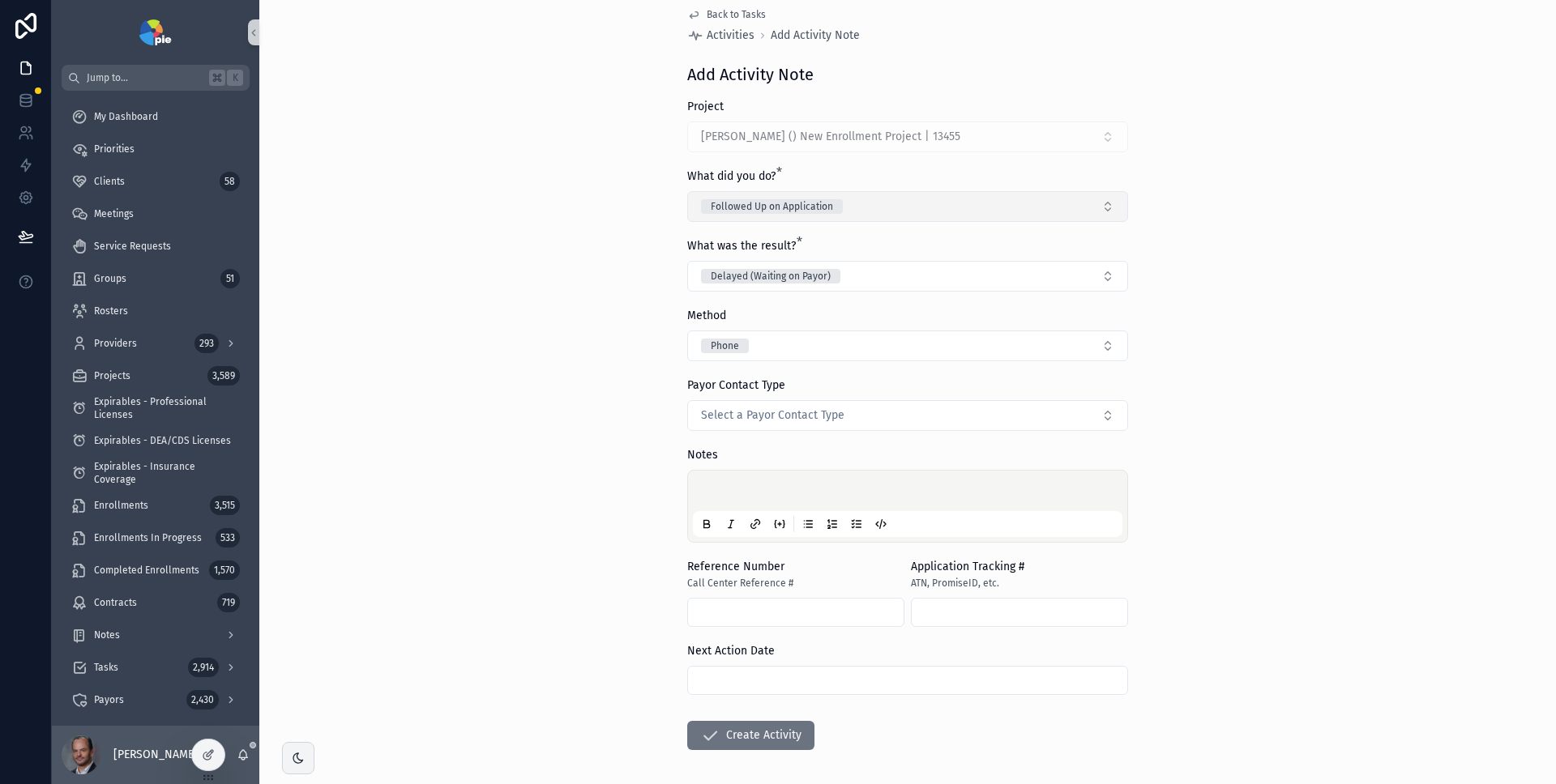
click at [1073, 207] on button "Followed Up on Application" at bounding box center [907, 206] width 441 height 31
click at [835, 320] on div "Submitted Application to Payor" at bounding box center [770, 320] width 137 height 15
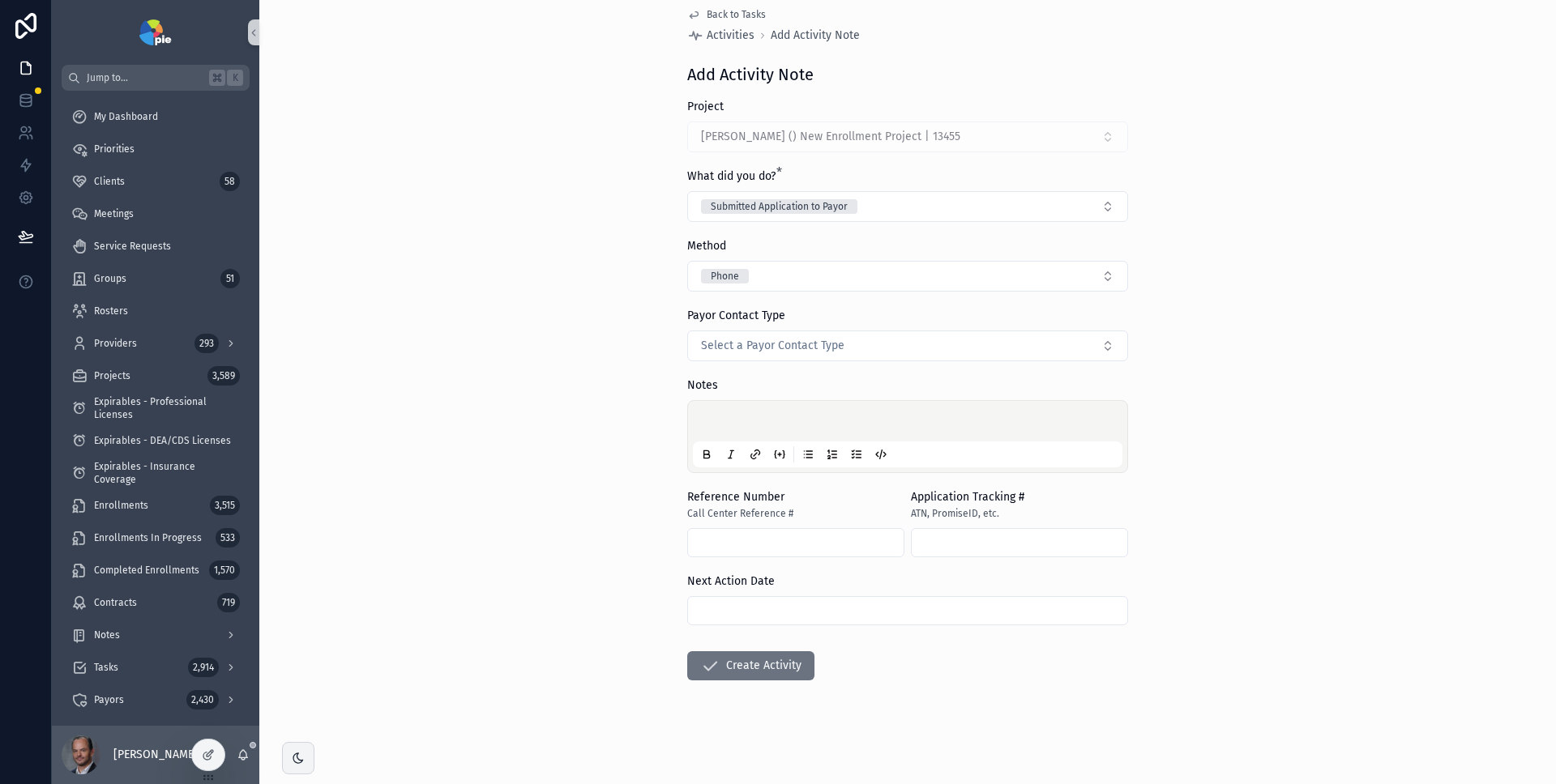
click at [1158, 293] on div "Back to Tasks Activities Add Activity Note Add Activity Note Project Paul, Alli…" at bounding box center [907, 374] width 1297 height 784
click at [1054, 209] on button "Submitted Application to Payor" at bounding box center [907, 206] width 441 height 31
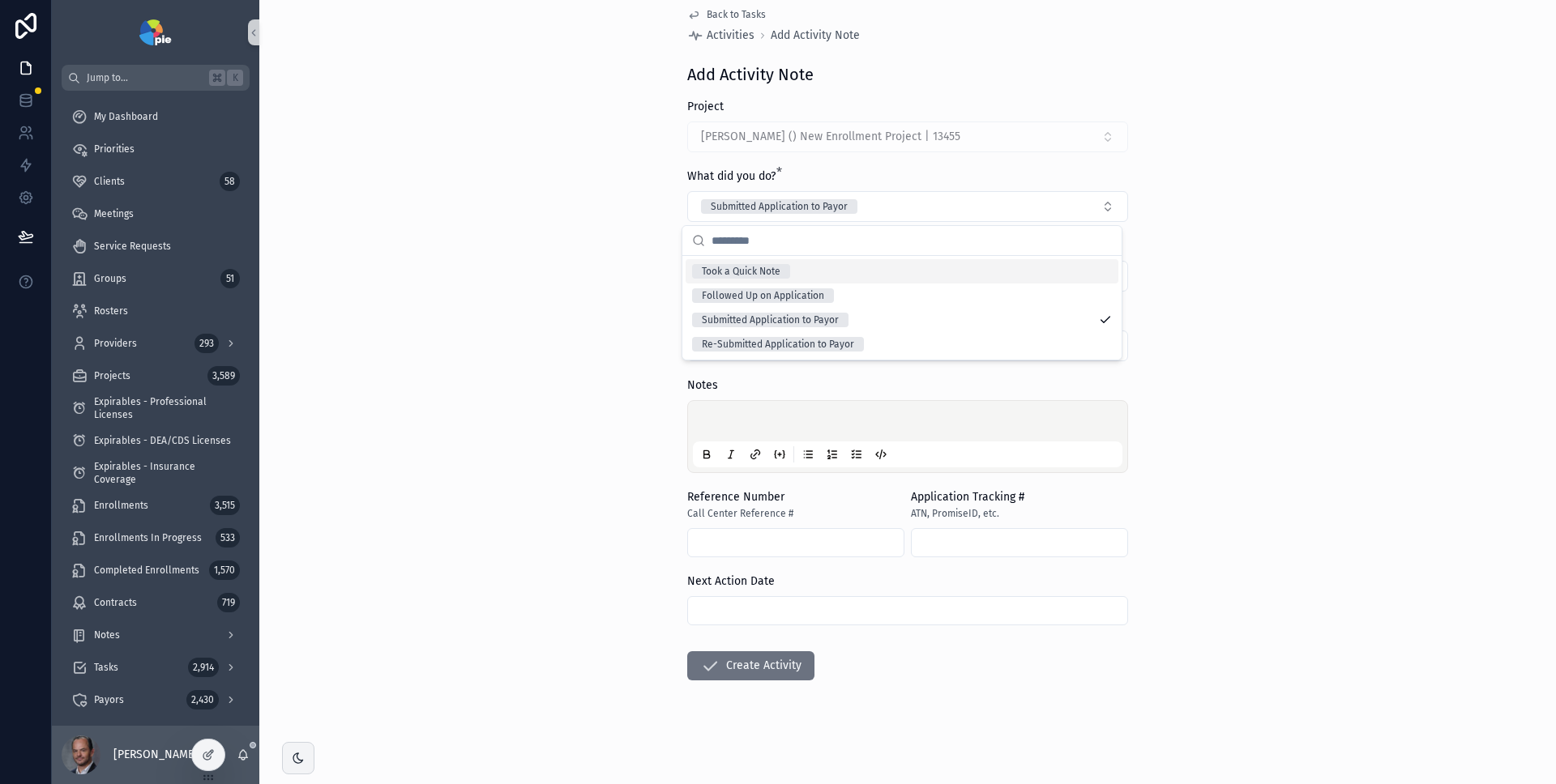
click at [998, 270] on div "Took a Quick Note" at bounding box center [903, 271] width 433 height 25
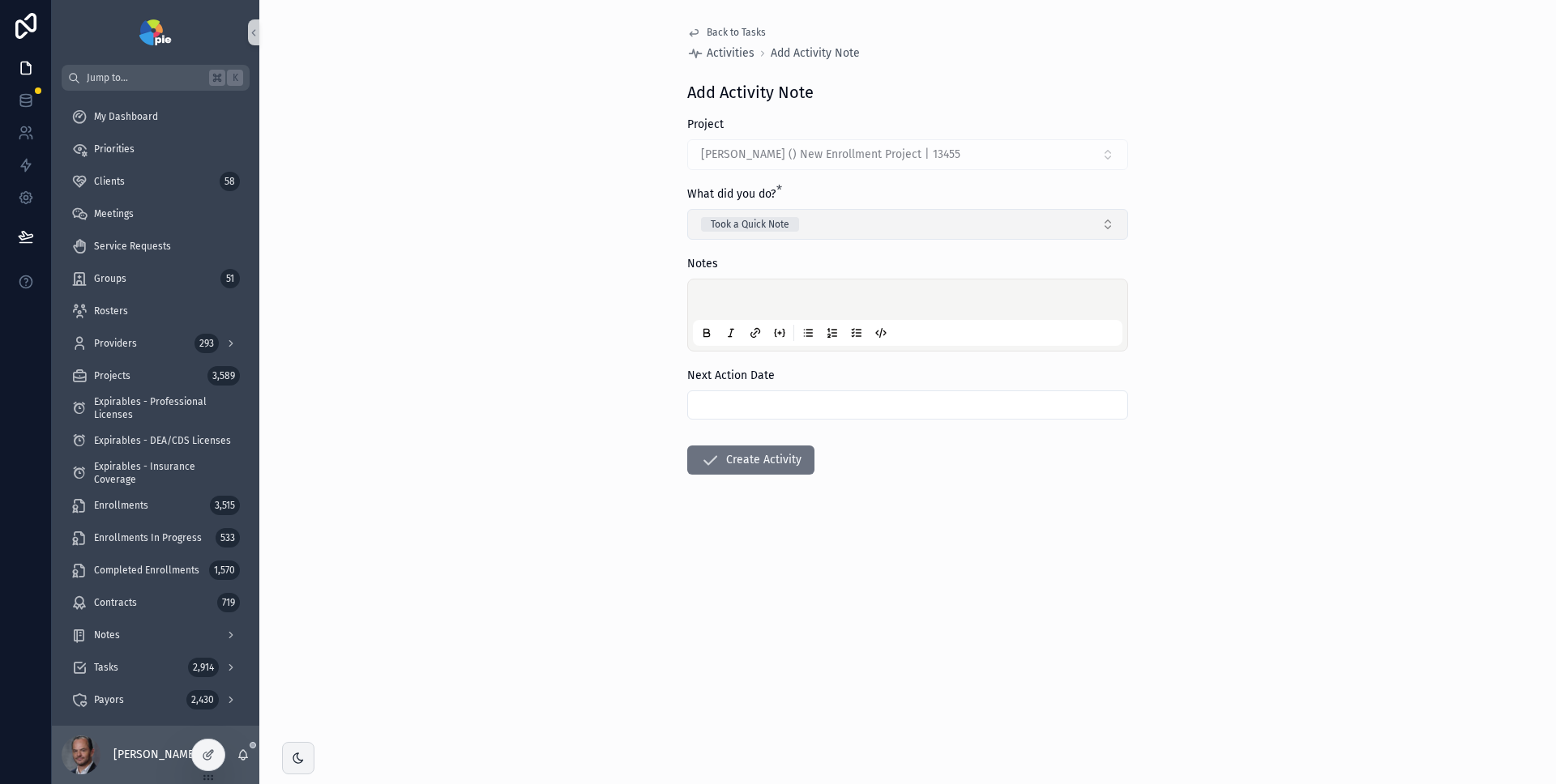
click at [1034, 219] on button "Took a Quick Note" at bounding box center [907, 225] width 441 height 31
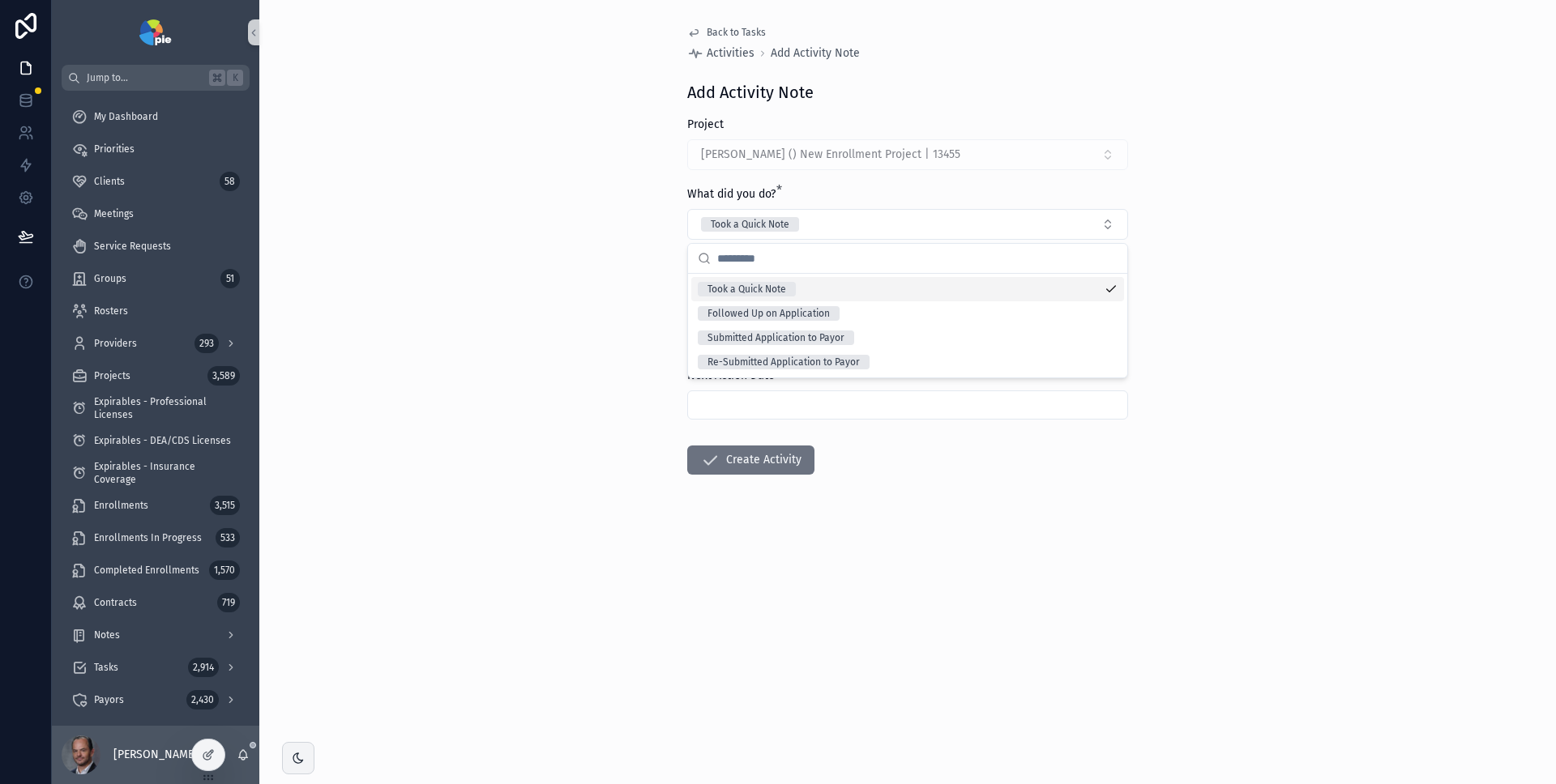
click at [1013, 297] on div "Took a Quick Note" at bounding box center [908, 290] width 433 height 25
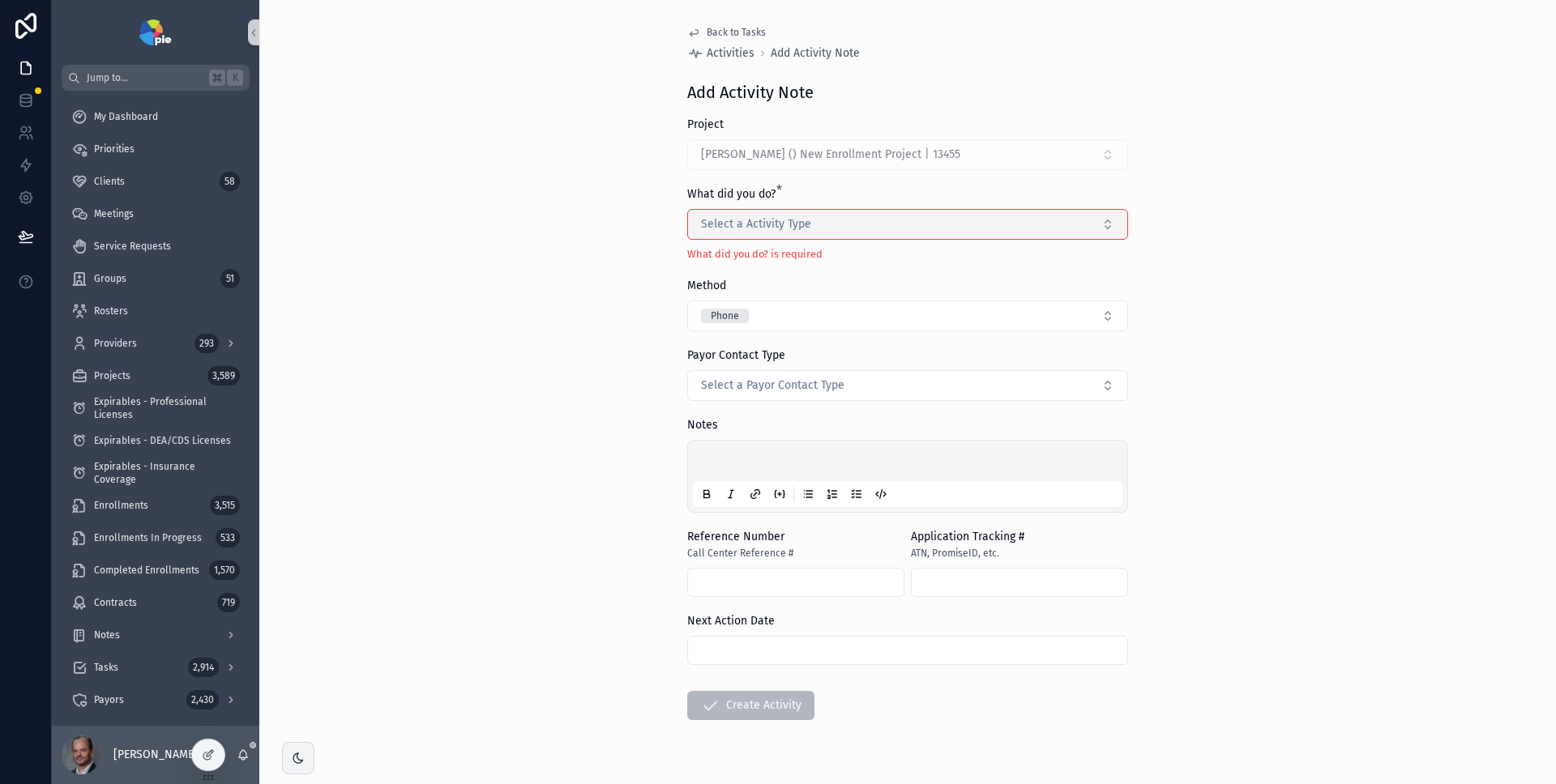
drag, startPoint x: 1137, startPoint y: 257, endPoint x: 1035, endPoint y: 232, distance: 105.0
click at [1136, 257] on div "Back to Tasks Activities Add Activity Note Add Activity Note Project Paul, Alli…" at bounding box center [907, 392] width 1297 height 784
click at [1030, 229] on button "Select a Activity Type" at bounding box center [907, 225] width 441 height 31
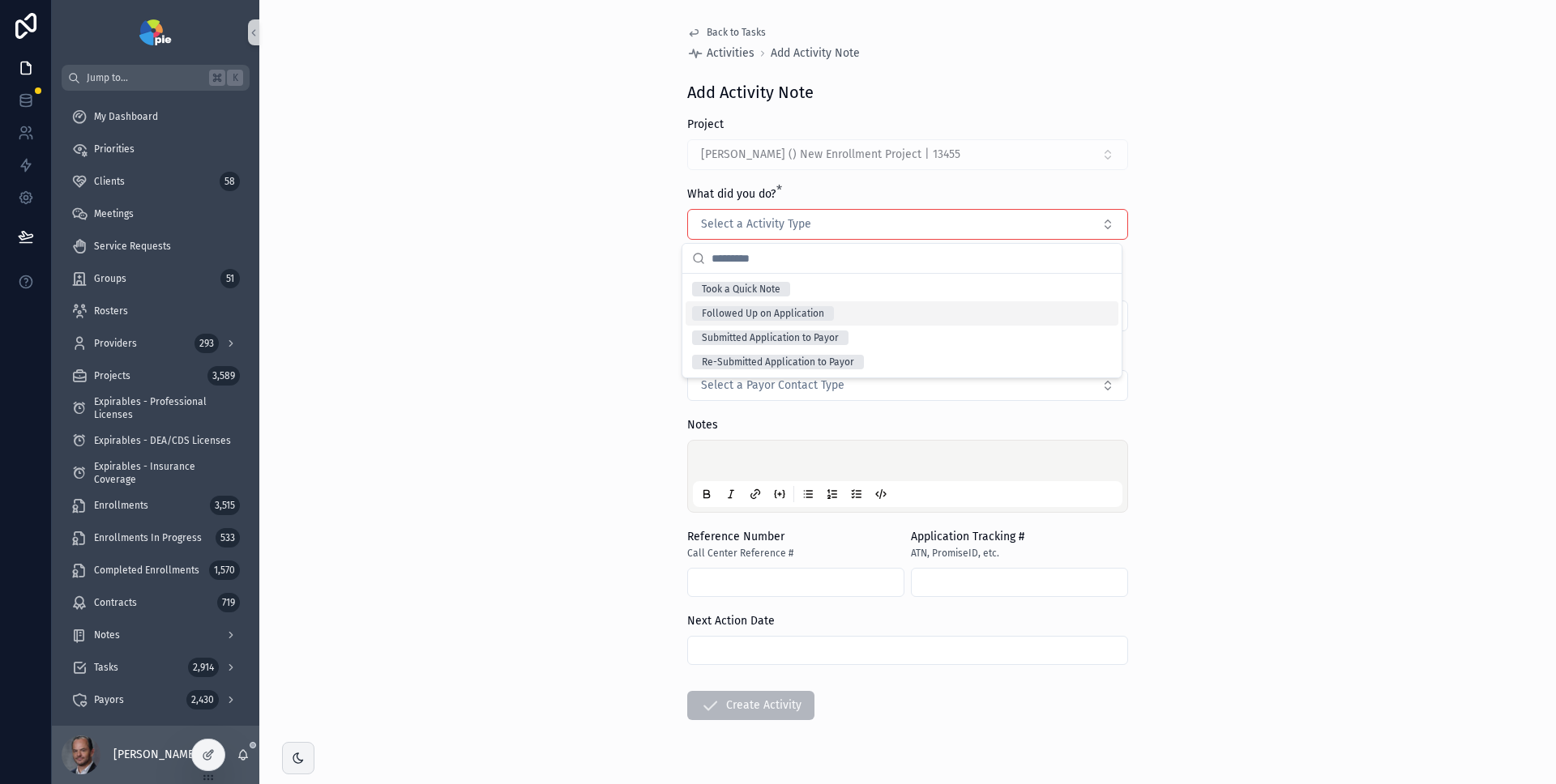
click at [917, 310] on div "Followed Up on Application" at bounding box center [903, 314] width 433 height 25
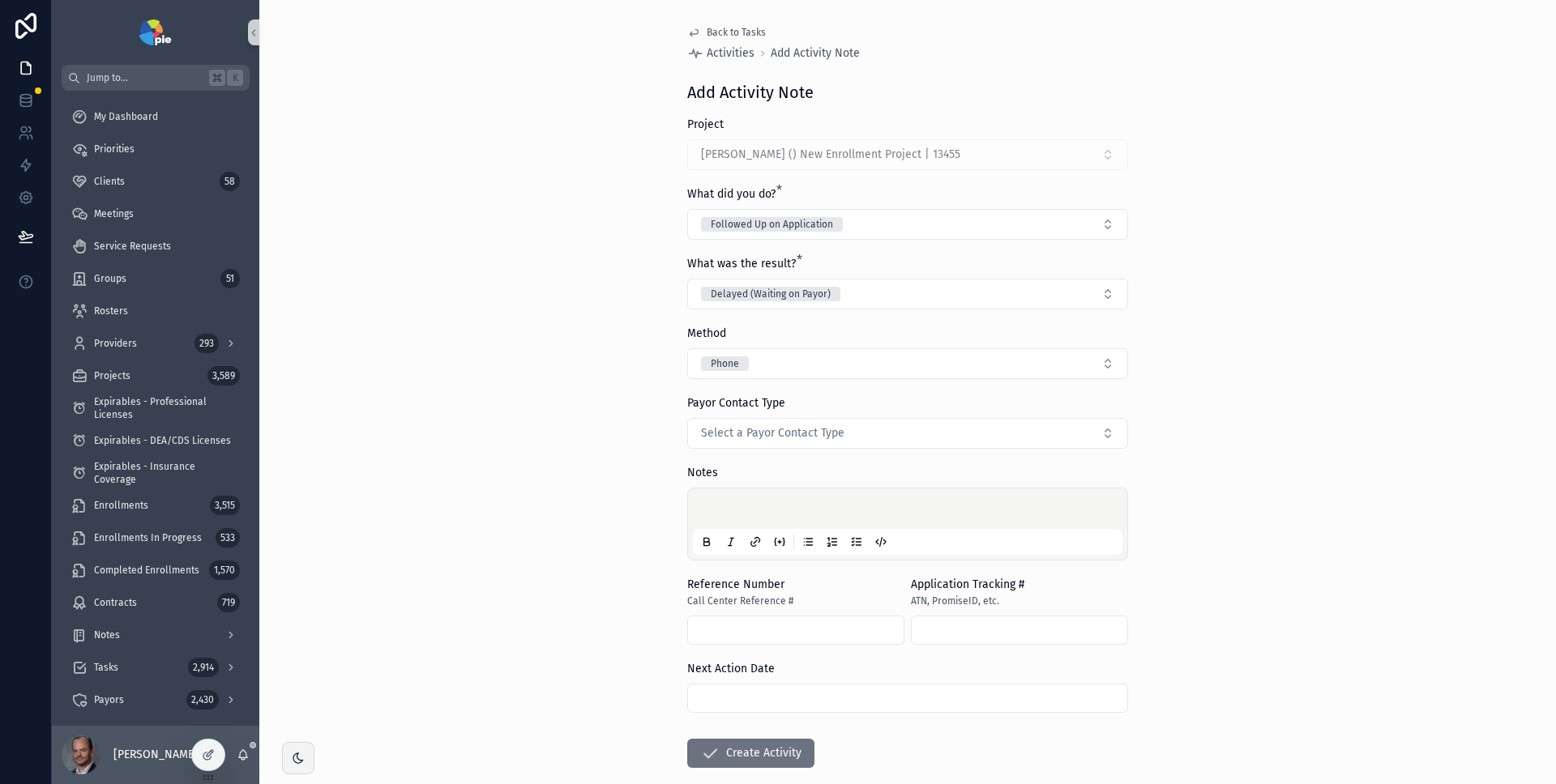
click at [1189, 285] on div "Back to Tasks Activities Add Activity Note Add Activity Note Project Paul, Alli…" at bounding box center [907, 392] width 1297 height 784
click at [1045, 227] on button "Followed Up on Application" at bounding box center [907, 225] width 441 height 31
click at [909, 327] on div "Submitted Application to Payor" at bounding box center [903, 339] width 433 height 25
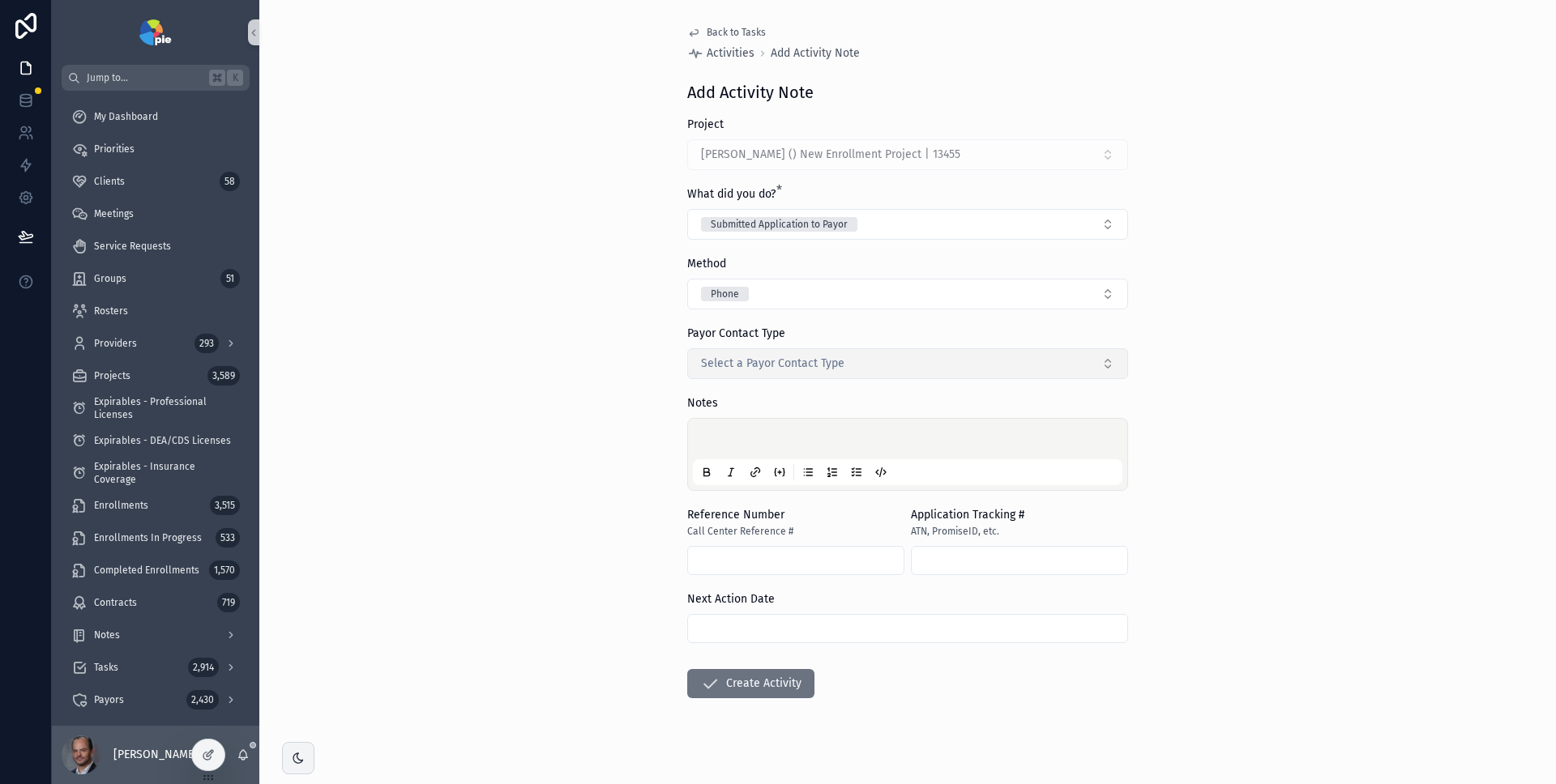
click at [969, 368] on button "Select a Payor Contact Type" at bounding box center [907, 363] width 441 height 31
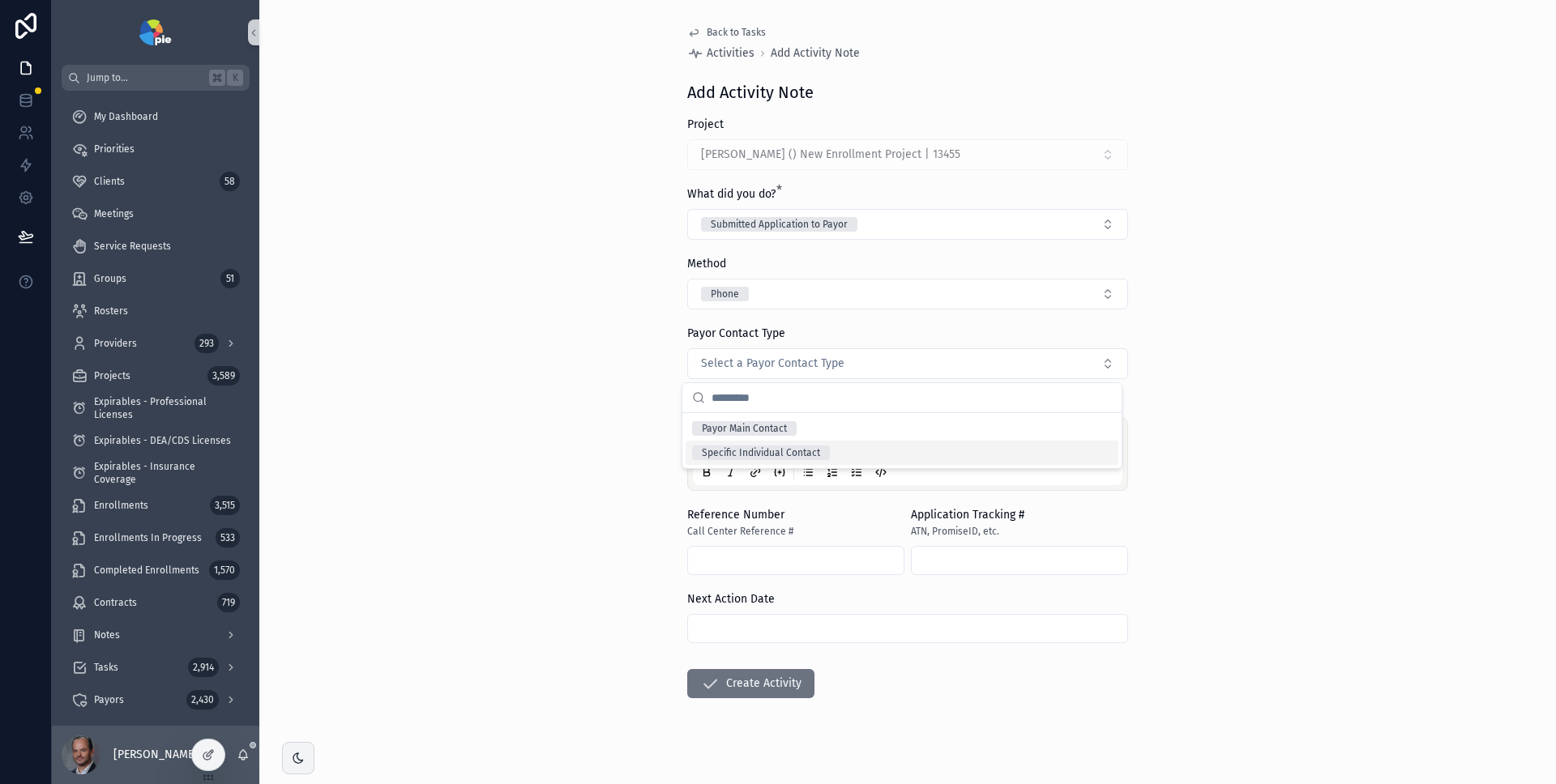
click at [919, 457] on div "Specific Individual Contact" at bounding box center [903, 453] width 433 height 25
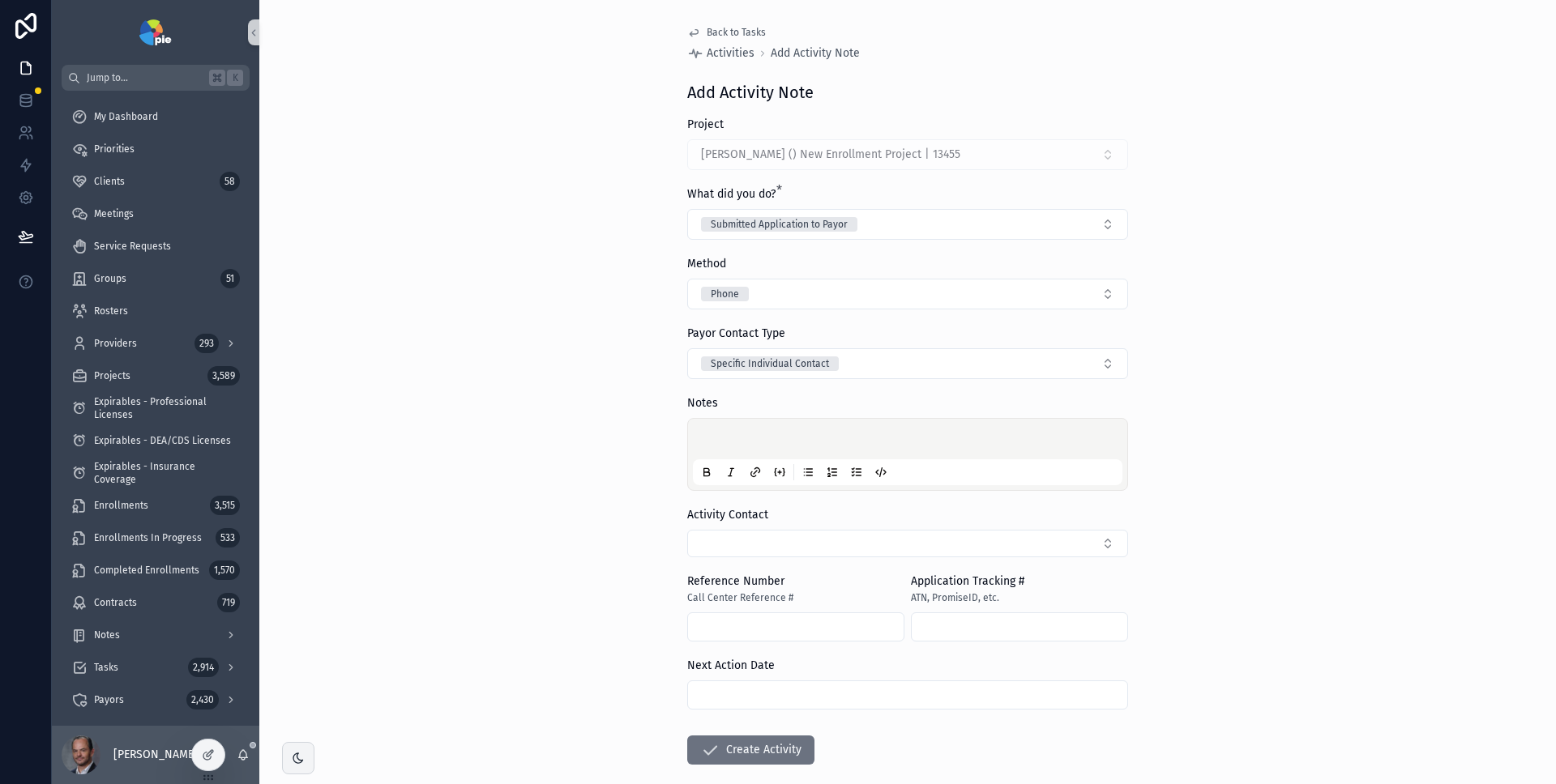
click at [1262, 426] on div "Back to Tasks Activities Add Activity Note Add Activity Note Project Paul, Alli…" at bounding box center [907, 392] width 1297 height 784
click at [1078, 537] on button "Select Button" at bounding box center [907, 544] width 441 height 27
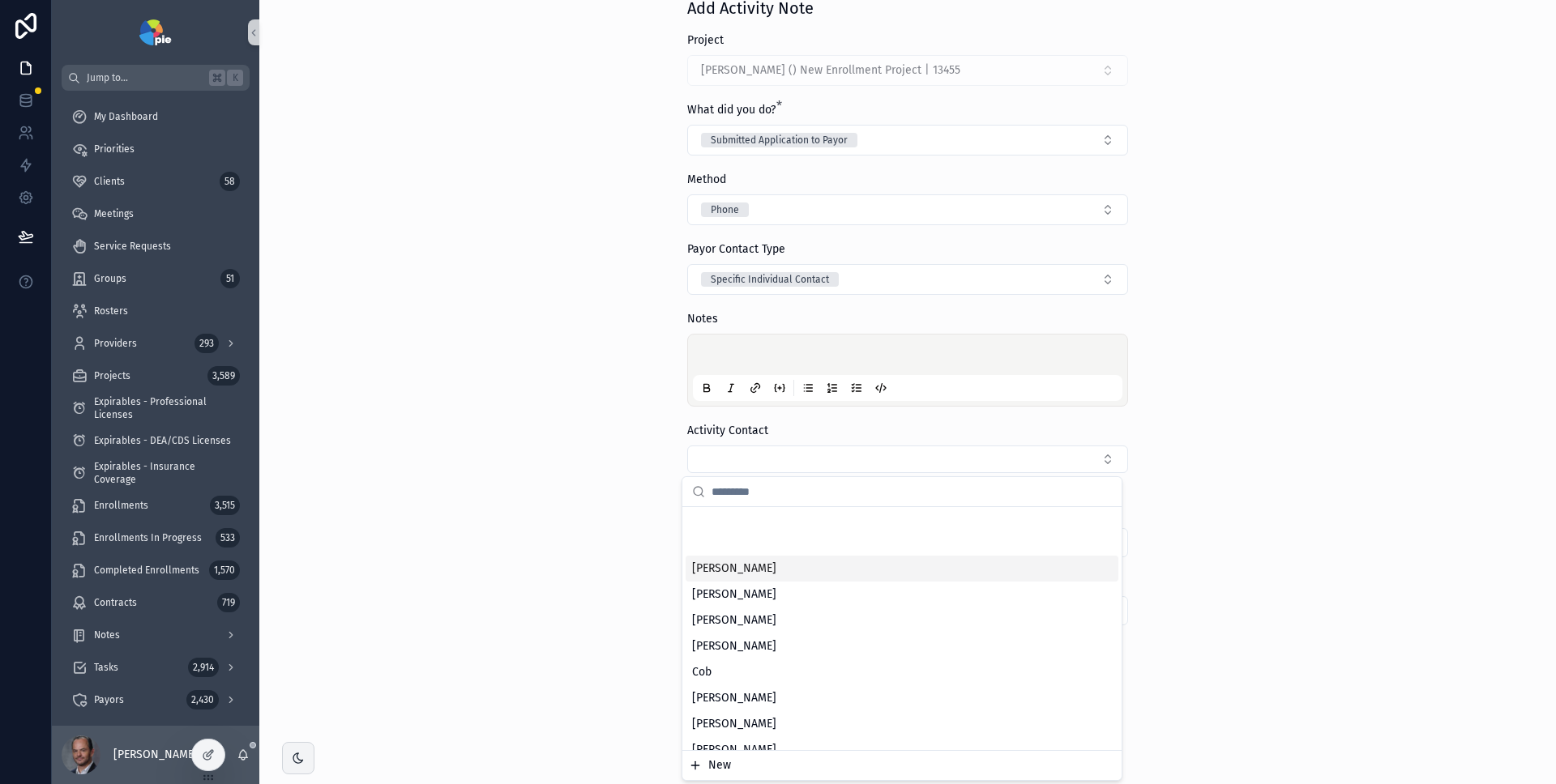
click at [1285, 467] on div "Back to Tasks Activities Add Activity Note Add Activity Note Project Paul, Alli…" at bounding box center [907, 308] width 1297 height 784
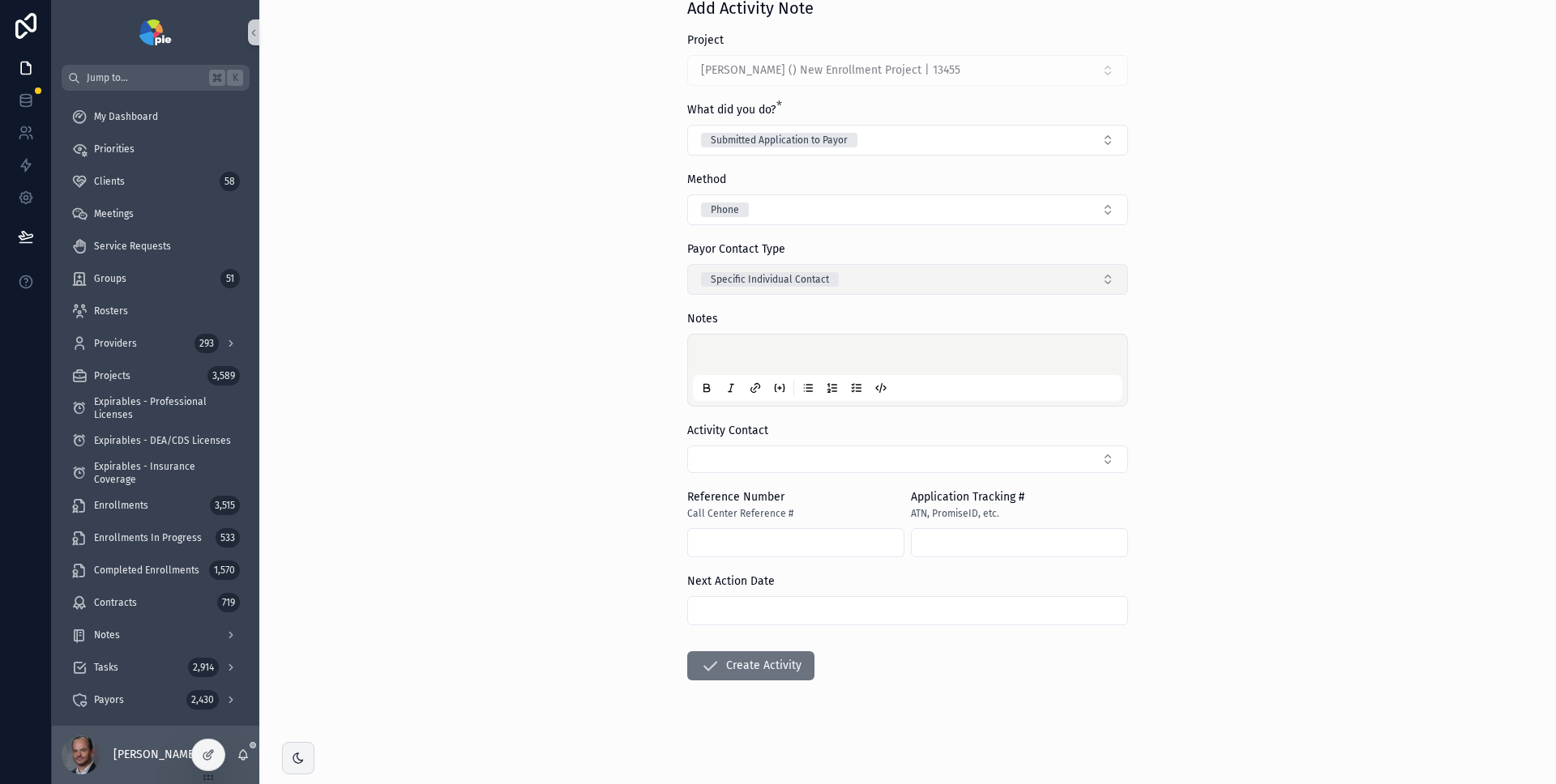
click at [780, 279] on div "Specific Individual Contact" at bounding box center [770, 279] width 118 height 15
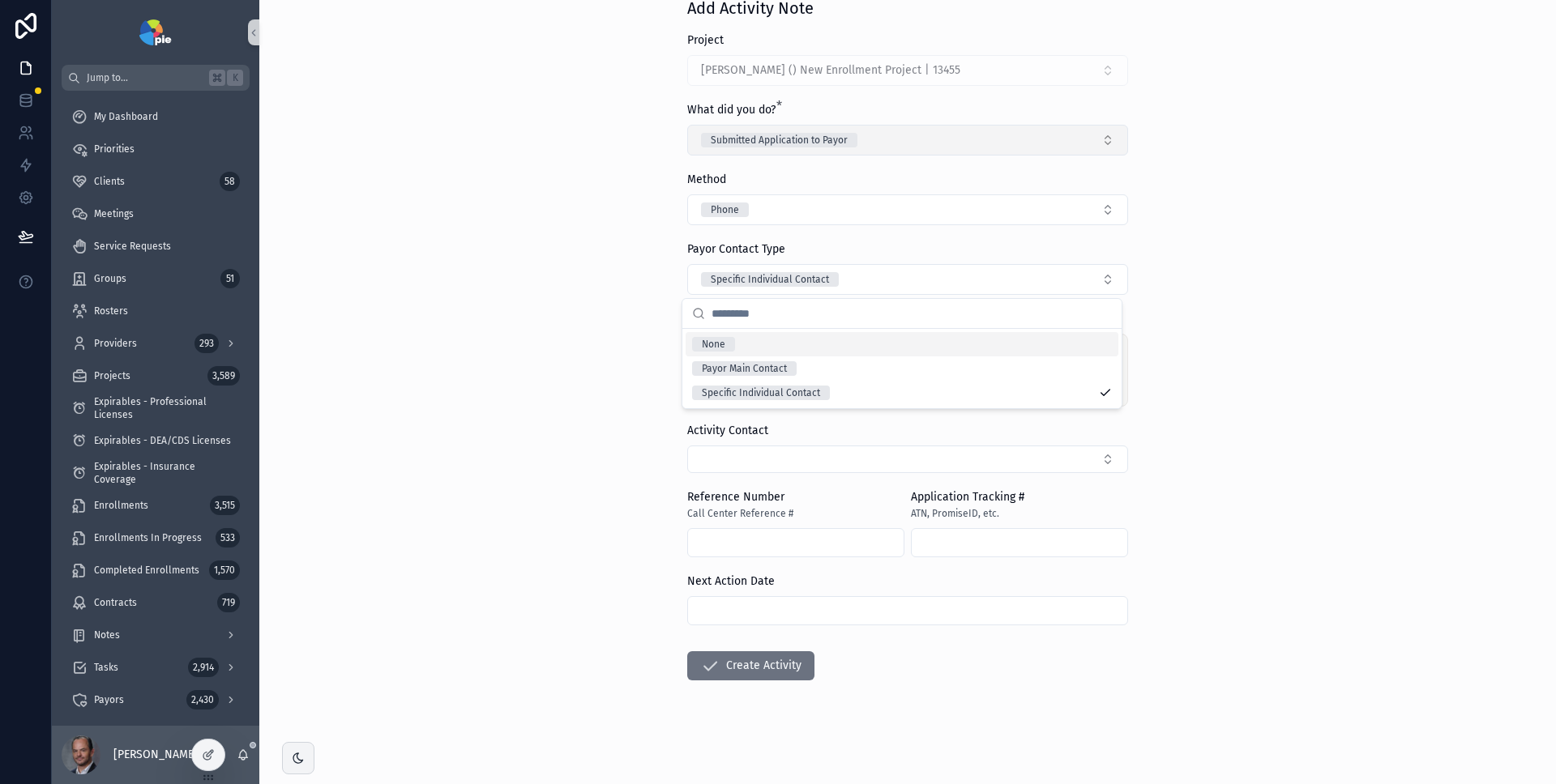
click at [843, 150] on button "Submitted Application to Payor" at bounding box center [907, 140] width 441 height 31
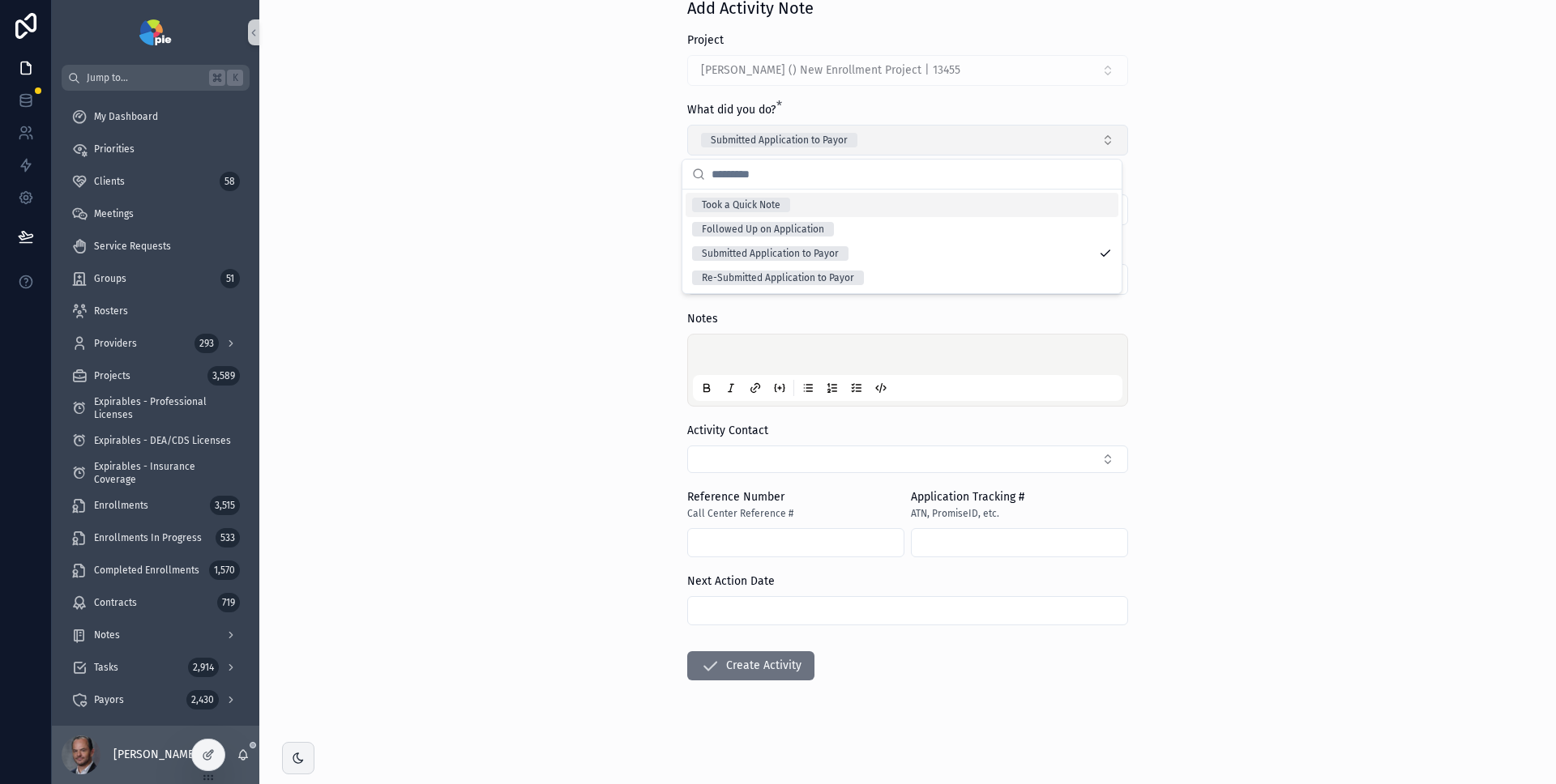
click at [850, 145] on span "Submitted Application to Payor" at bounding box center [779, 140] width 156 height 15
click at [850, 146] on span "Submitted Application to Payor" at bounding box center [779, 140] width 156 height 15
click at [828, 274] on div "Re-Submitted Application to Payor" at bounding box center [778, 278] width 152 height 15
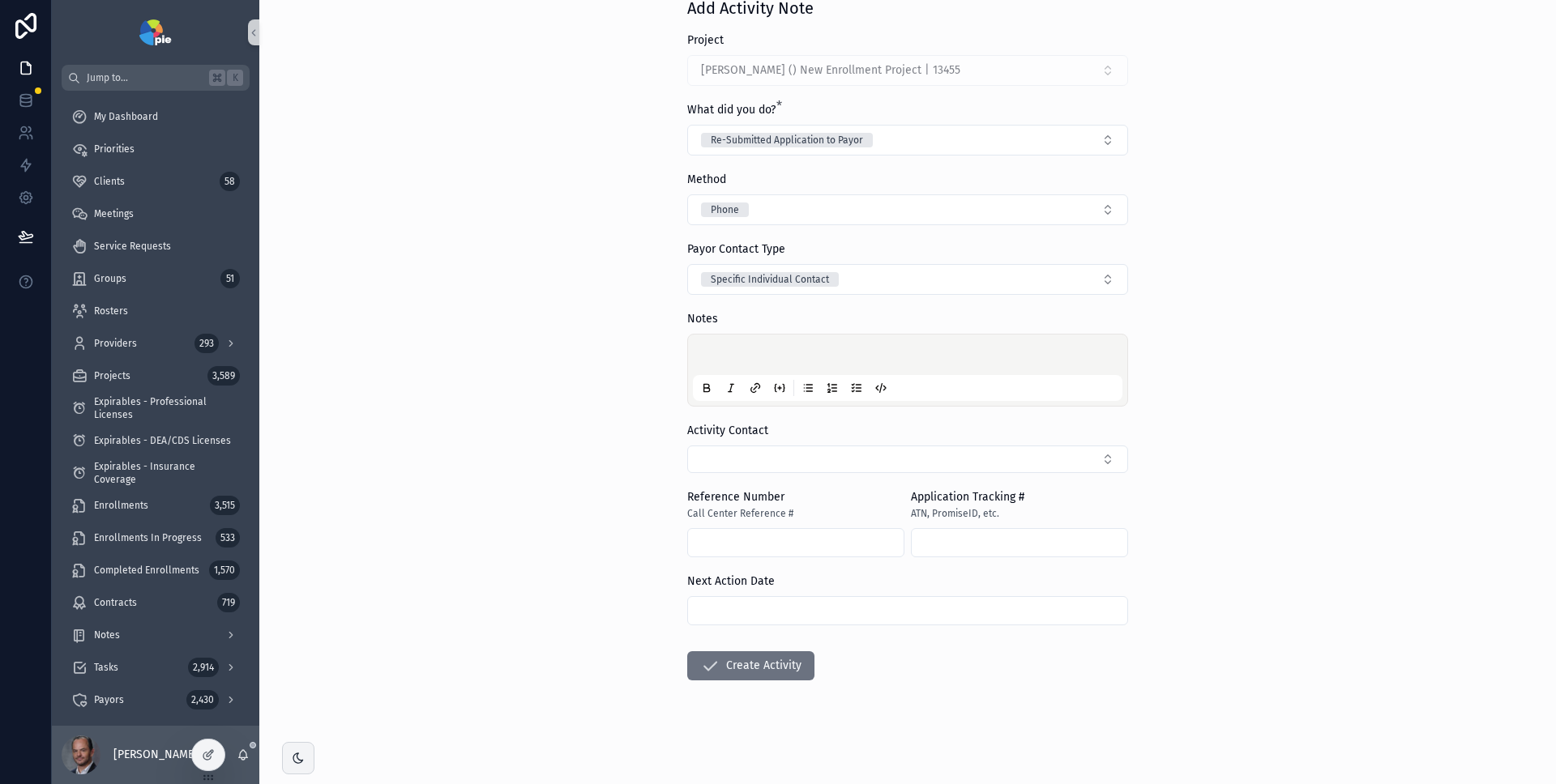
click at [1155, 278] on div "Back to Tasks Activities Add Activity Note Add Activity Note Project Paul, Alli…" at bounding box center [907, 308] width 1297 height 784
click at [970, 143] on button "Re-Submitted Application to Payor" at bounding box center [907, 140] width 441 height 31
click at [920, 226] on div "Followed Up on Application" at bounding box center [903, 230] width 433 height 25
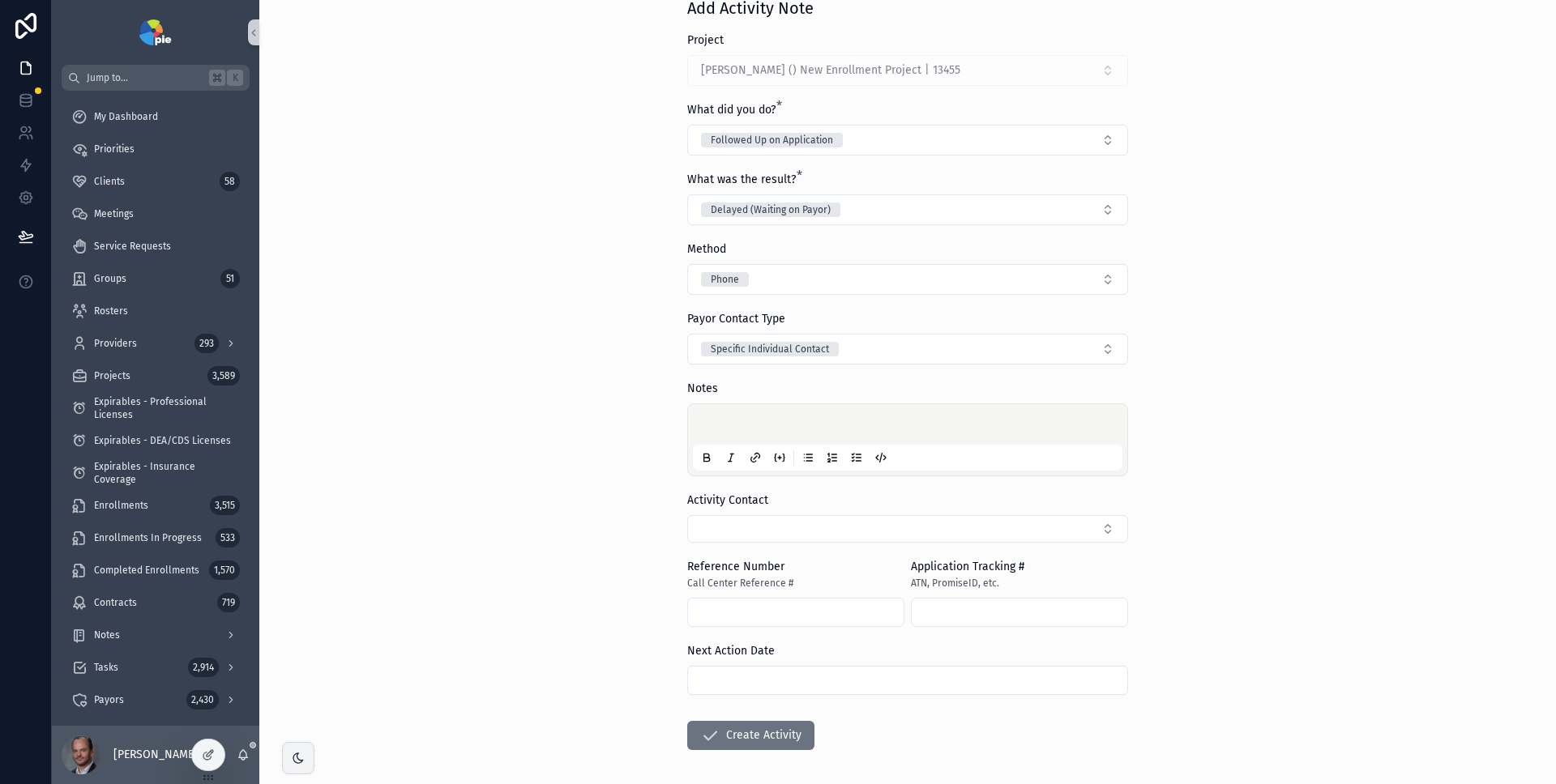
click at [687, 125] on button "Followed Up on Application" at bounding box center [907, 140] width 441 height 31
click at [1361, 418] on div "Back to Tasks Activities Add Activity Note Add Activity Note Project Paul, Alli…" at bounding box center [907, 308] width 1297 height 784
click at [971, 213] on button "Delayed (Waiting on Payor)" at bounding box center [907, 209] width 441 height 31
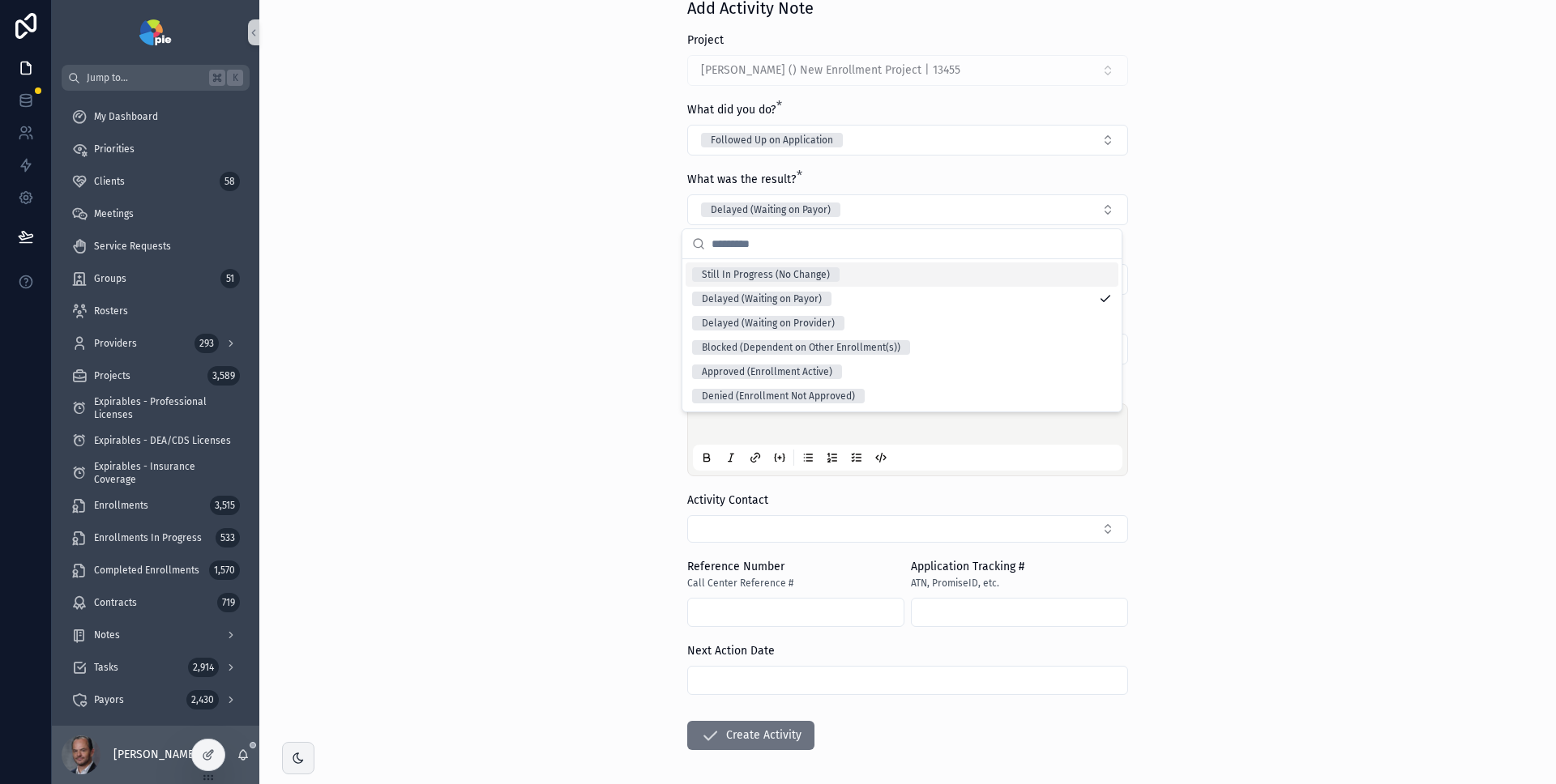
click at [1461, 313] on div "Back to Tasks Activities Add Activity Note Add Activity Note Project Paul, Alli…" at bounding box center [907, 308] width 1297 height 784
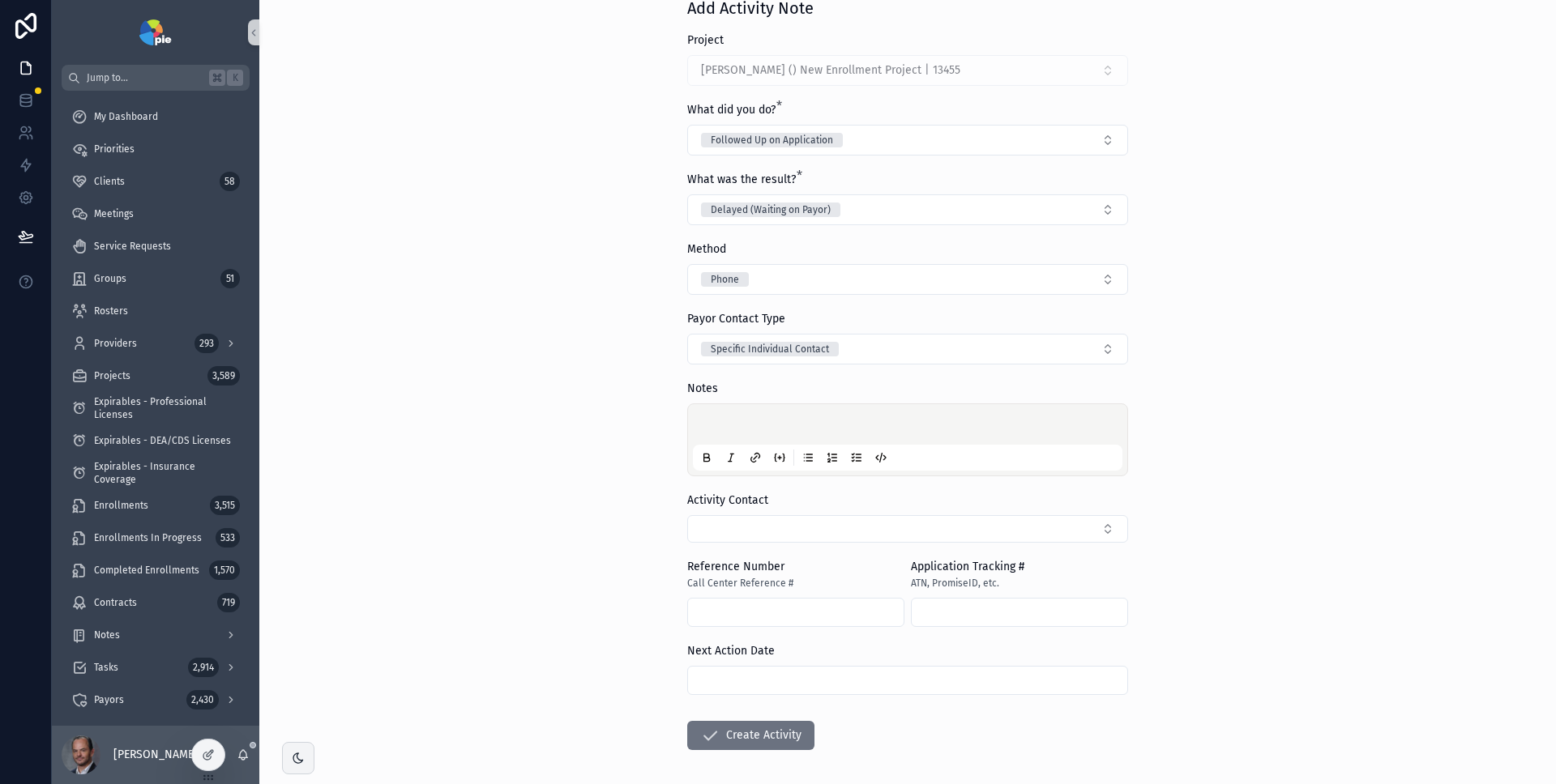
click at [1428, 311] on div "Back to Tasks Activities Add Activity Note Add Activity Note Project Paul, Alli…" at bounding box center [907, 308] width 1297 height 784
click at [845, 346] on button "Specific Individual Contact" at bounding box center [907, 349] width 441 height 31
click at [812, 409] on div "None" at bounding box center [903, 415] width 433 height 25
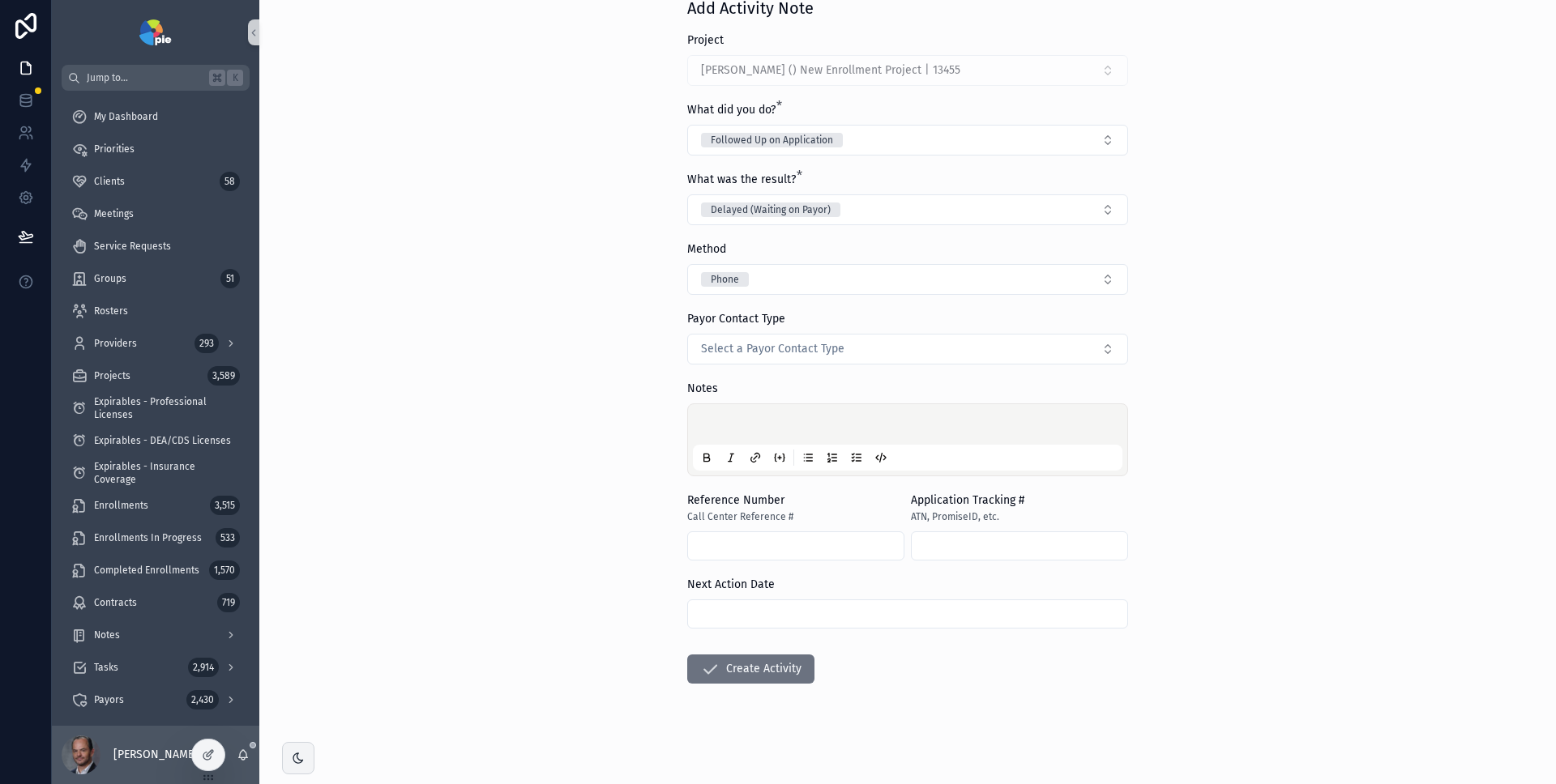
click at [1223, 368] on div "Back to Tasks Activities Add Activity Note Add Activity Note Project Paul, Alli…" at bounding box center [907, 308] width 1297 height 784
click at [996, 216] on button "Delayed (Waiting on Payor)" at bounding box center [907, 209] width 441 height 31
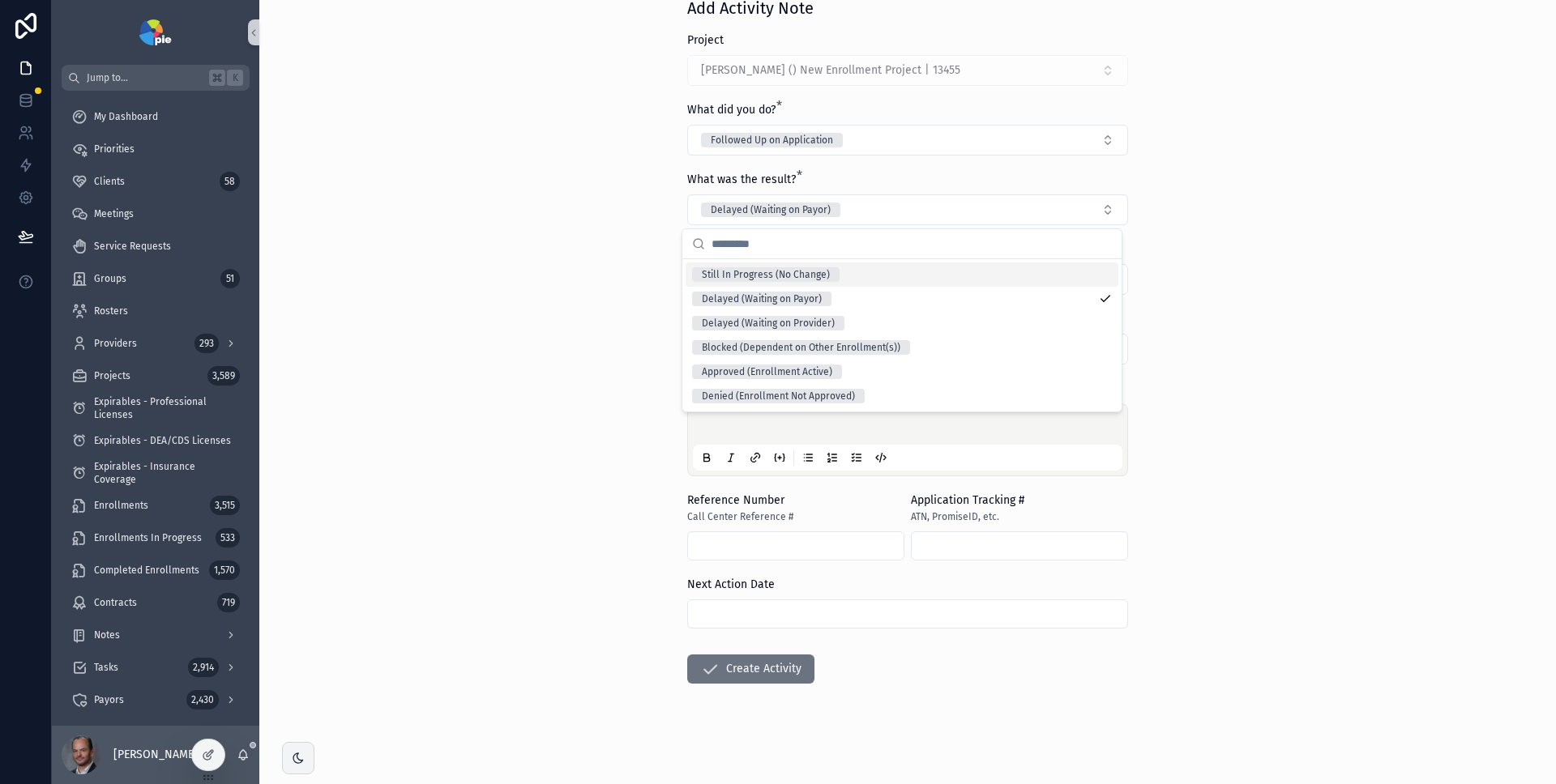
click at [1026, 186] on div "What was the result? *" at bounding box center [907, 179] width 441 height 16
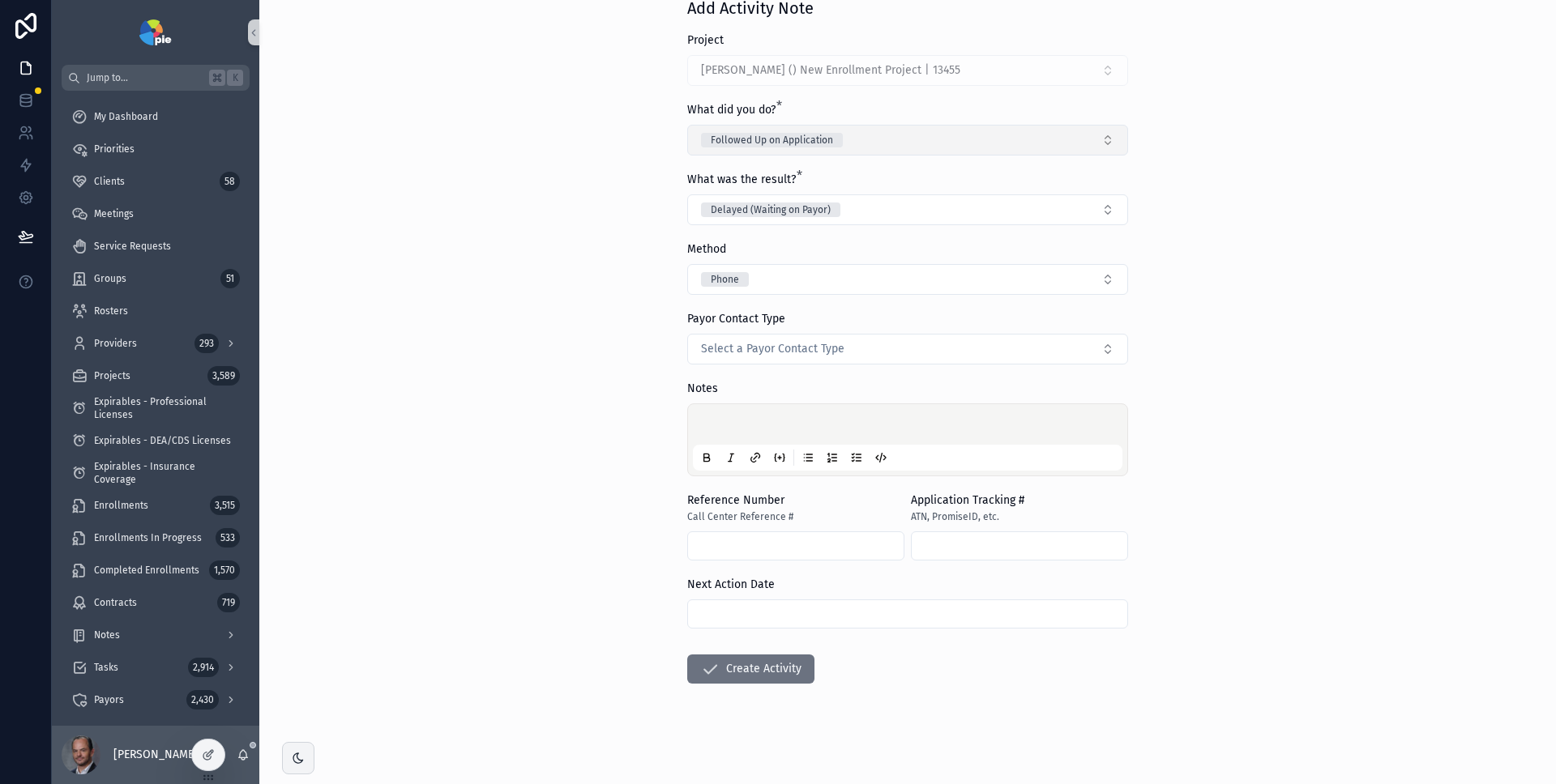
click at [984, 132] on button "Followed Up on Application" at bounding box center [907, 140] width 441 height 31
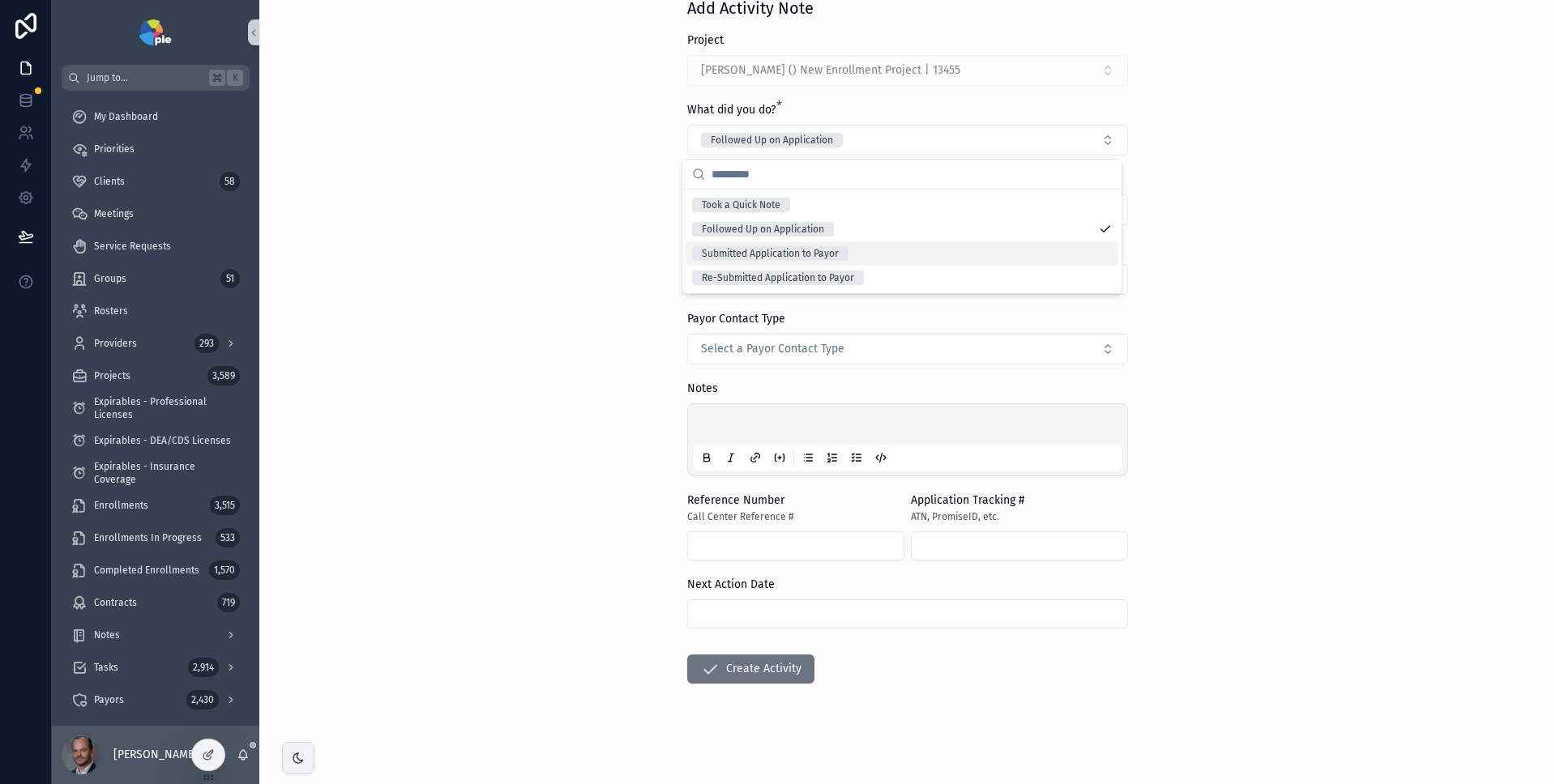
click at [900, 256] on div "Submitted Application to Payor" at bounding box center [903, 254] width 433 height 25
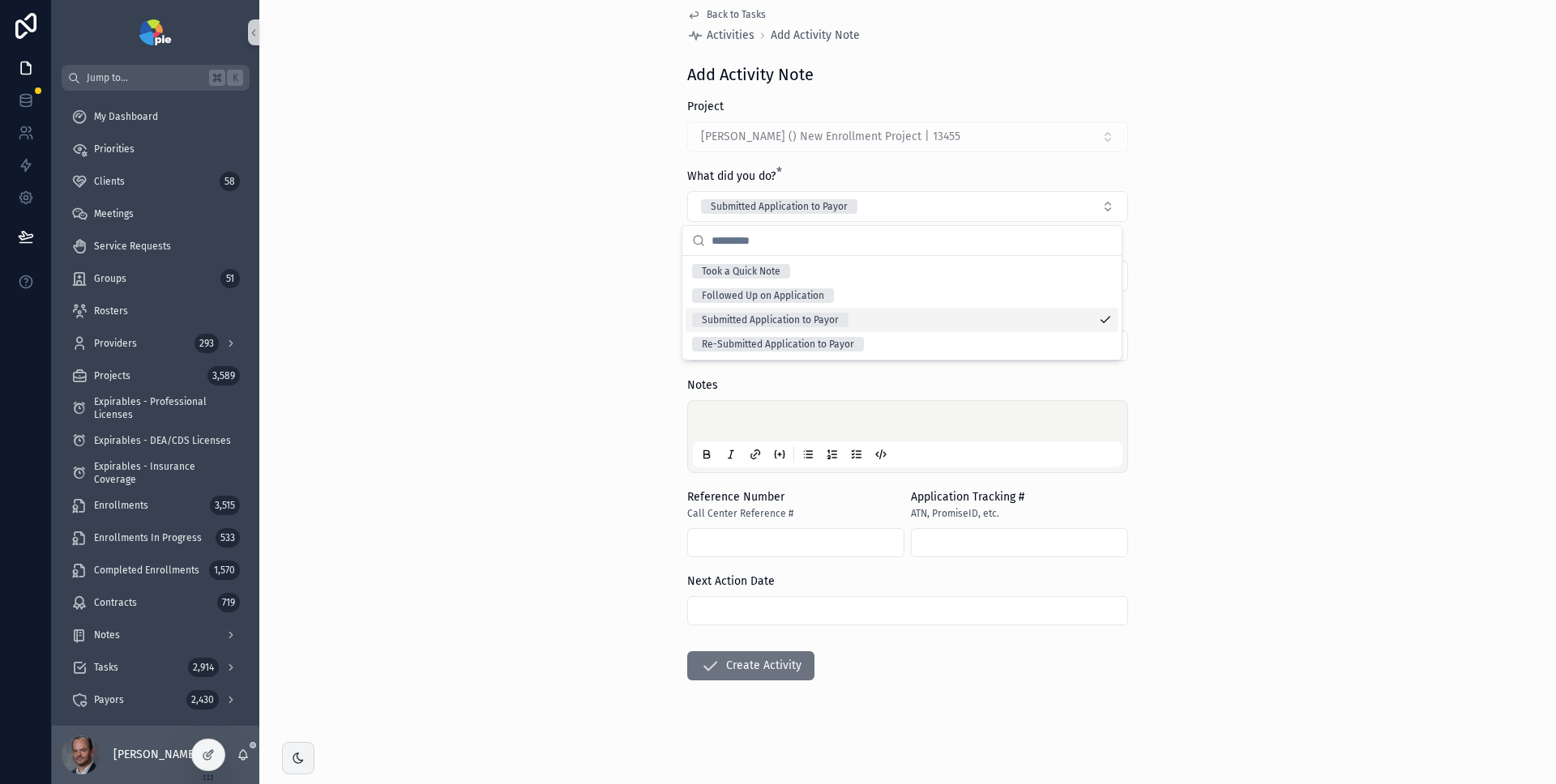
scroll to position [18, 0]
click at [1224, 247] on div "Back to Tasks Activities Add Activity Note Add Activity Note Project Paul, Alli…" at bounding box center [907, 374] width 1297 height 784
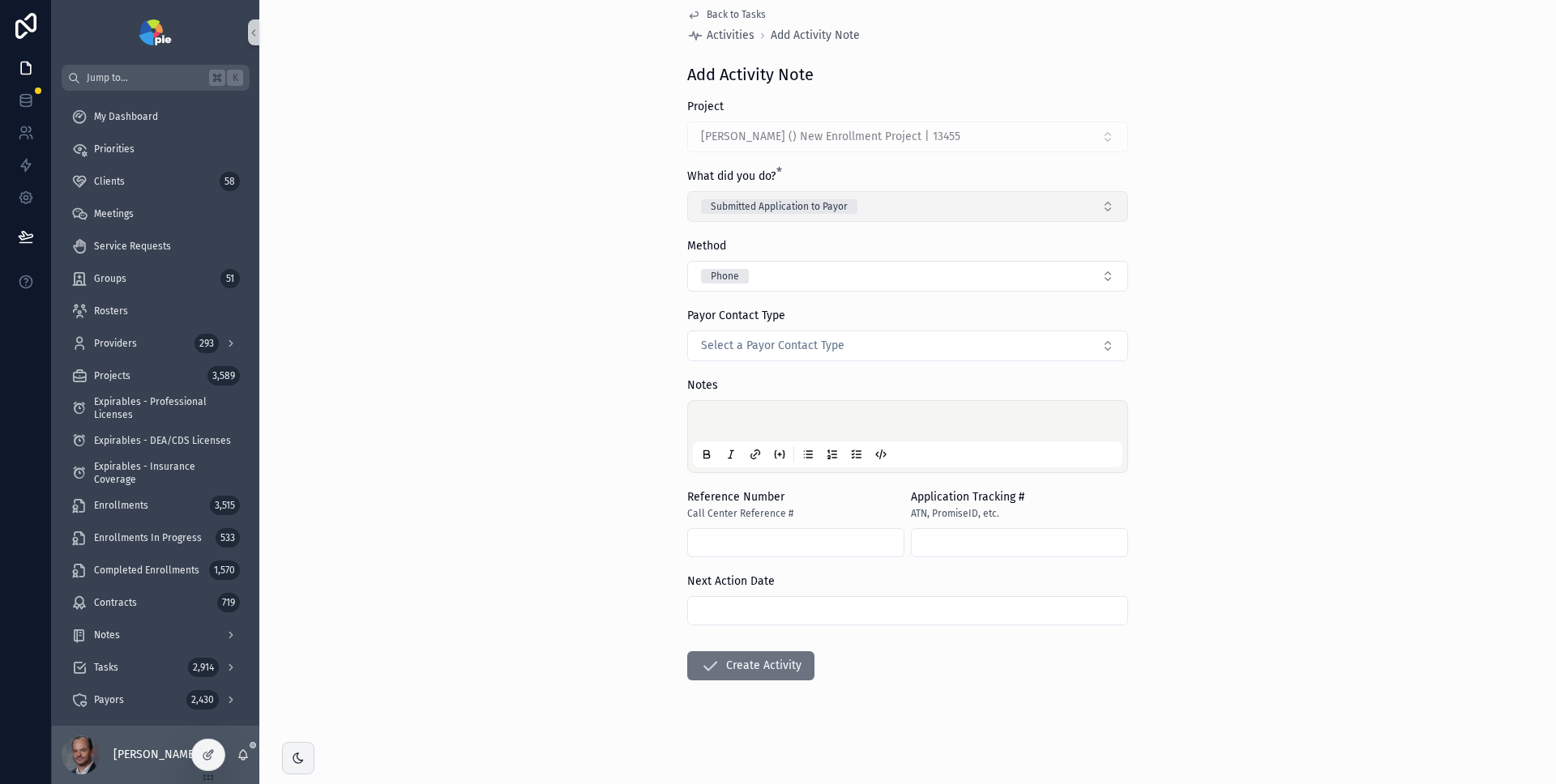
click at [973, 209] on button "Submitted Application to Payor" at bounding box center [907, 206] width 441 height 31
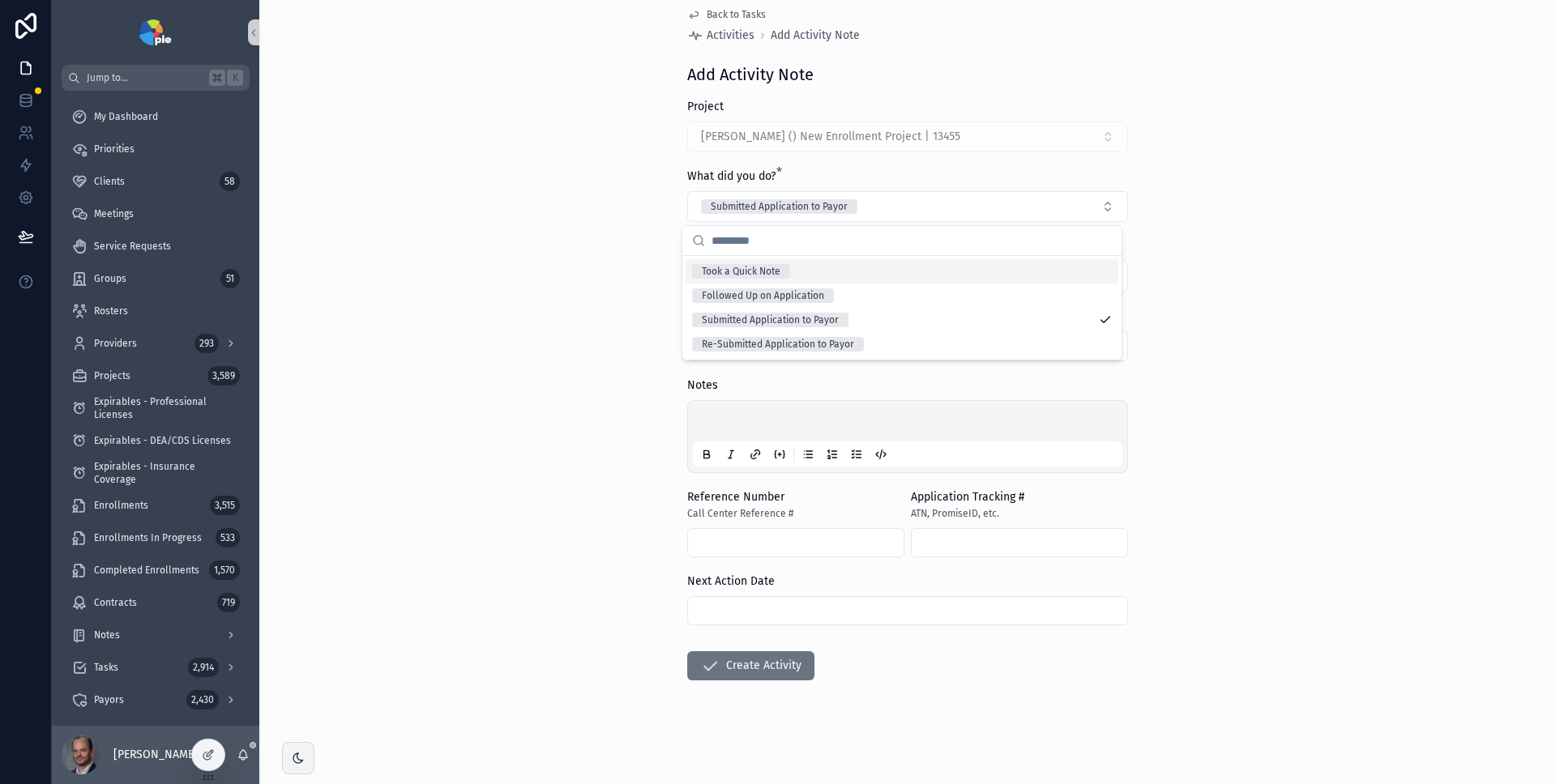
click at [1235, 198] on div "Back to Tasks Activities Add Activity Note Add Activity Note Project Paul, Alli…" at bounding box center [907, 374] width 1297 height 784
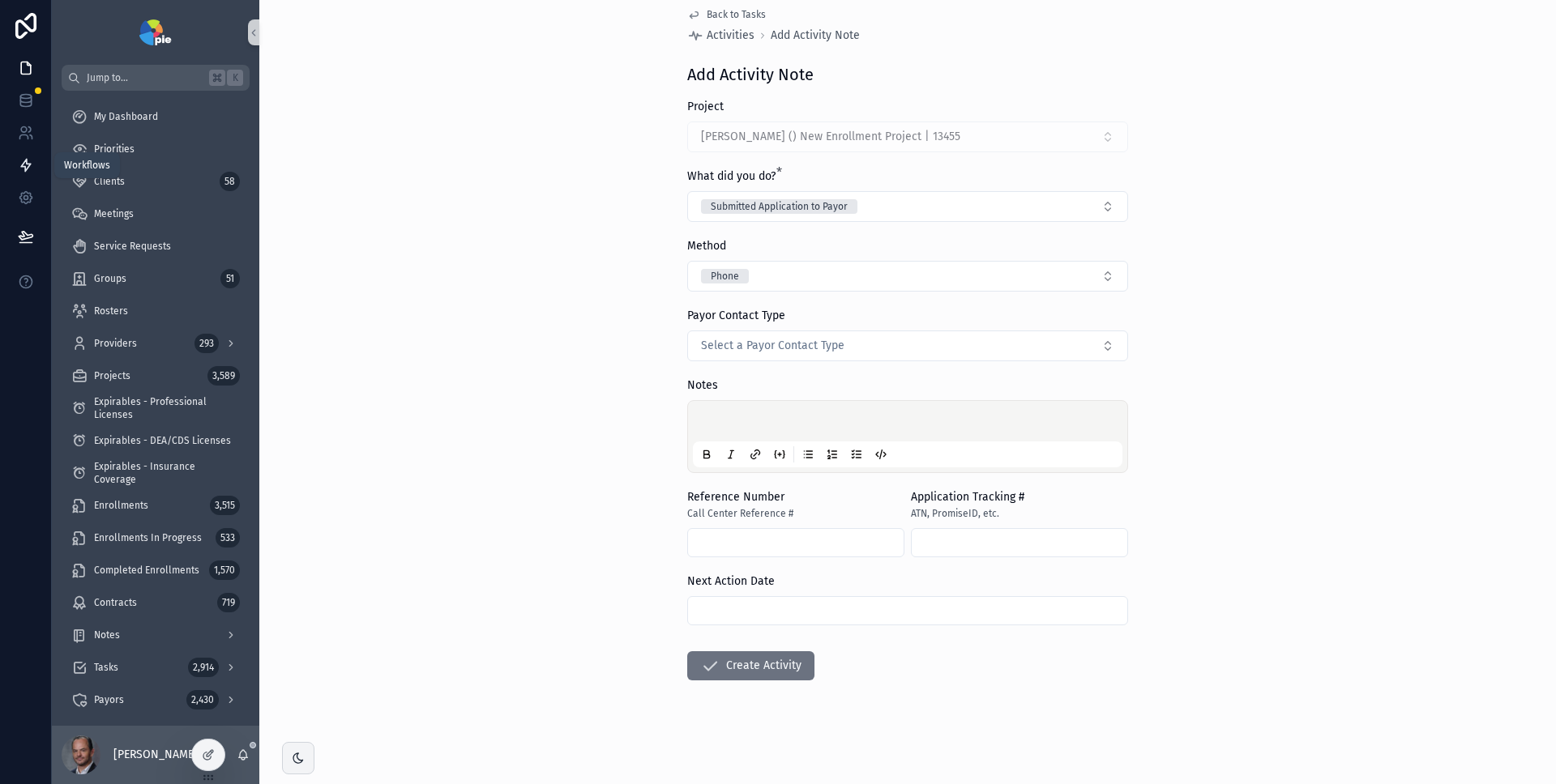
click at [26, 168] on icon at bounding box center [26, 166] width 10 height 12
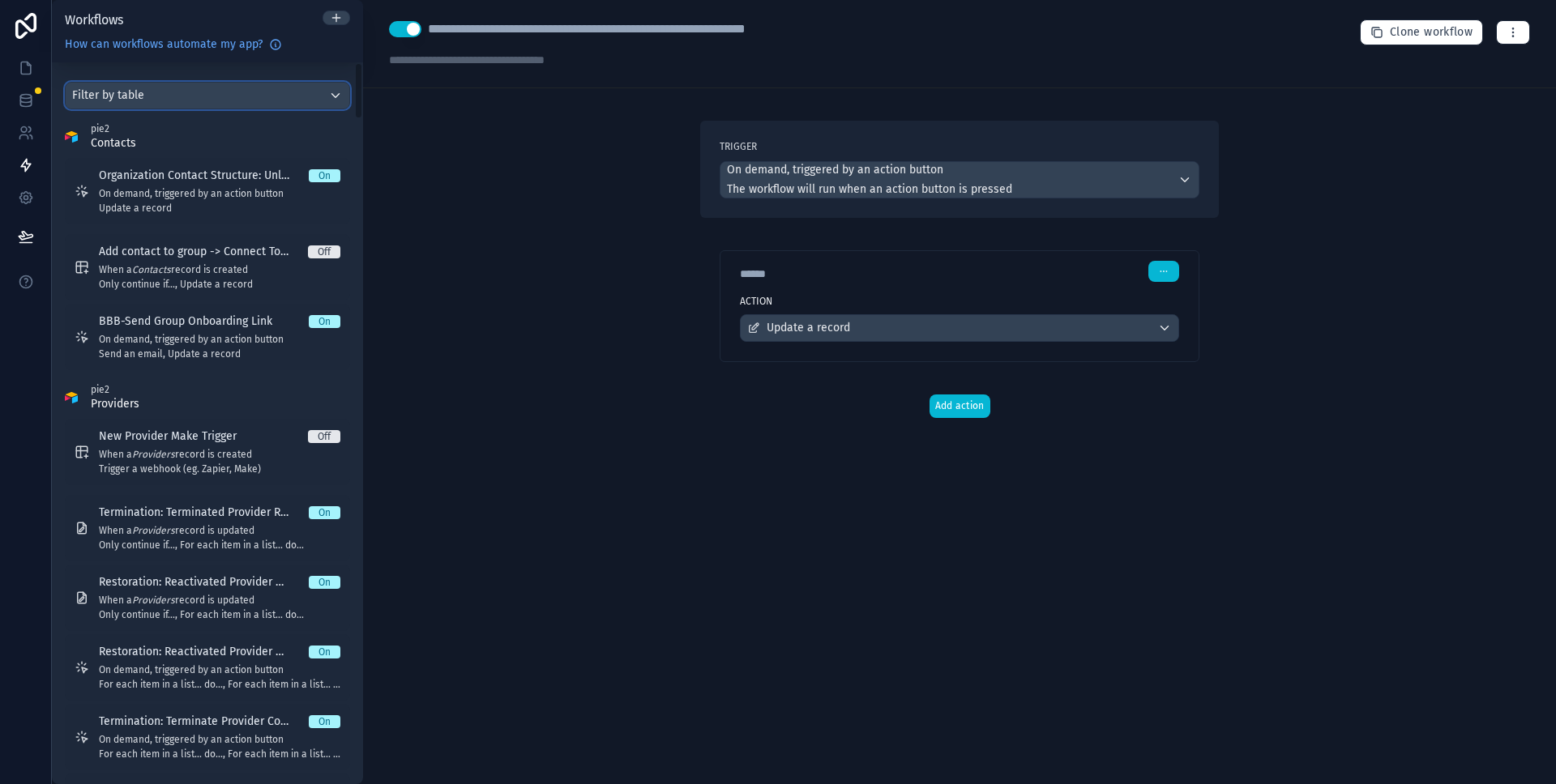
click at [156, 95] on div "Filter by table" at bounding box center [207, 95] width 284 height 26
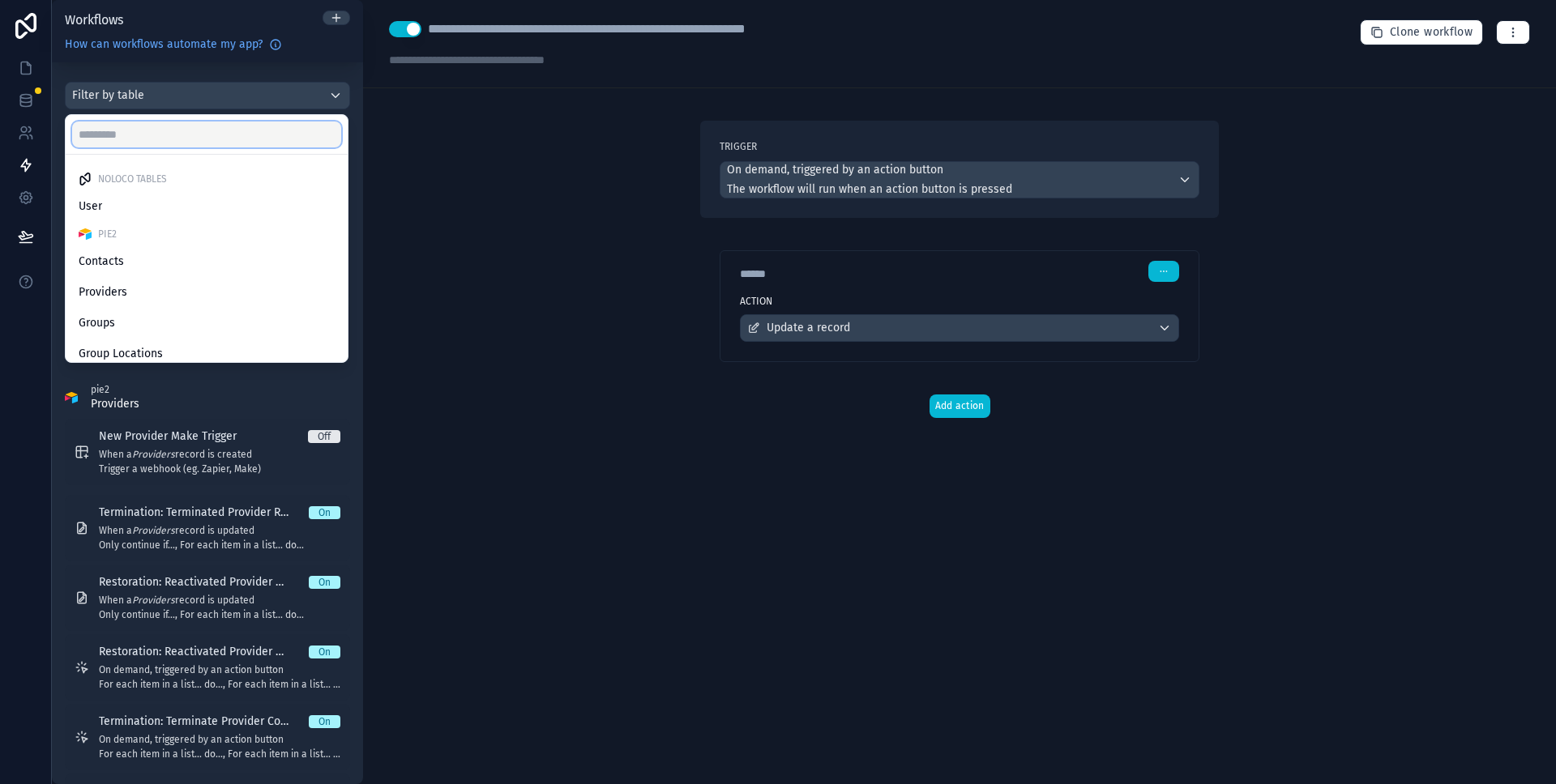
click at [155, 138] on input "text" at bounding box center [207, 134] width 269 height 26
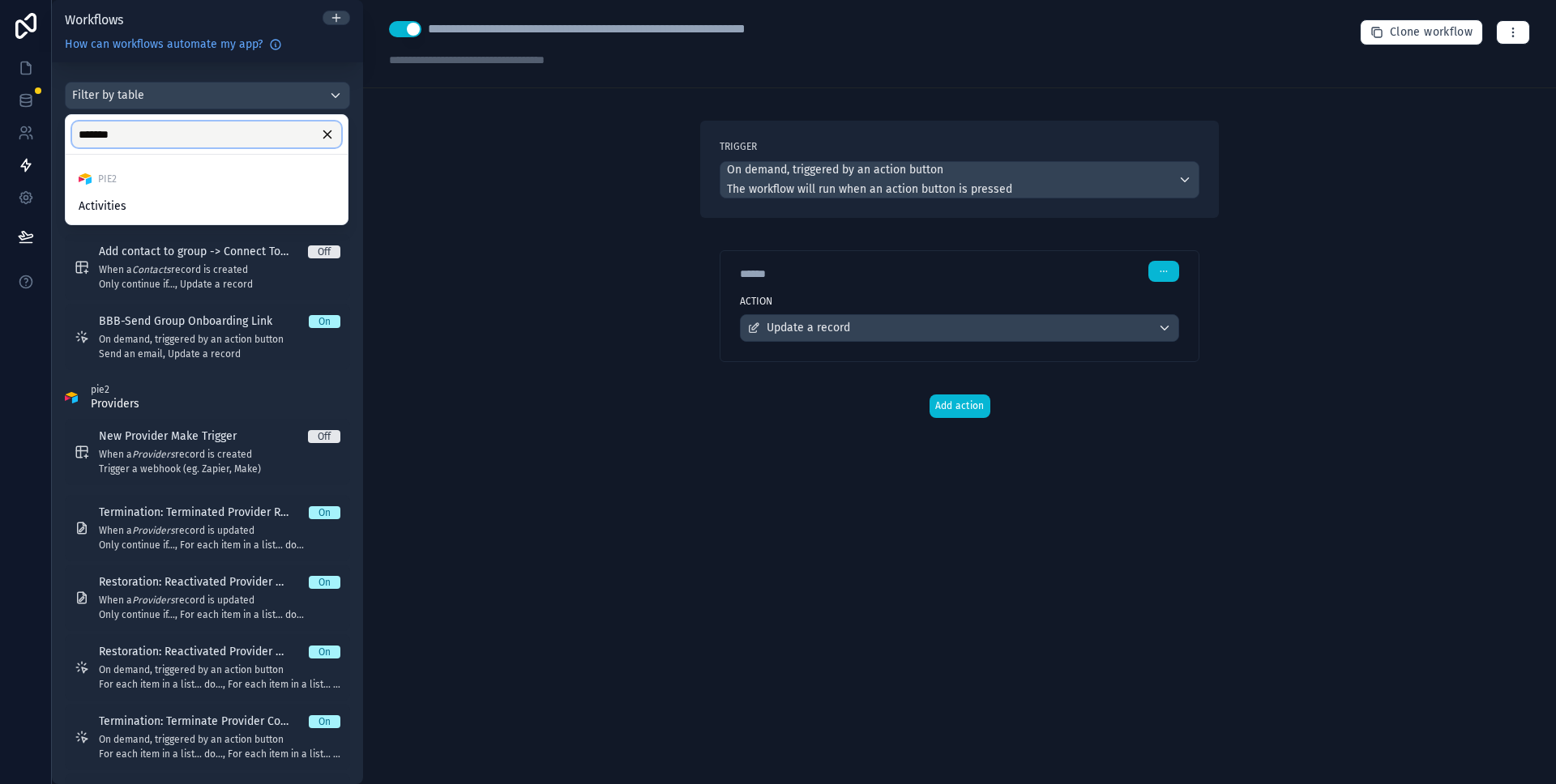
type input "*******"
click at [137, 212] on div "Activities" at bounding box center [207, 207] width 256 height 19
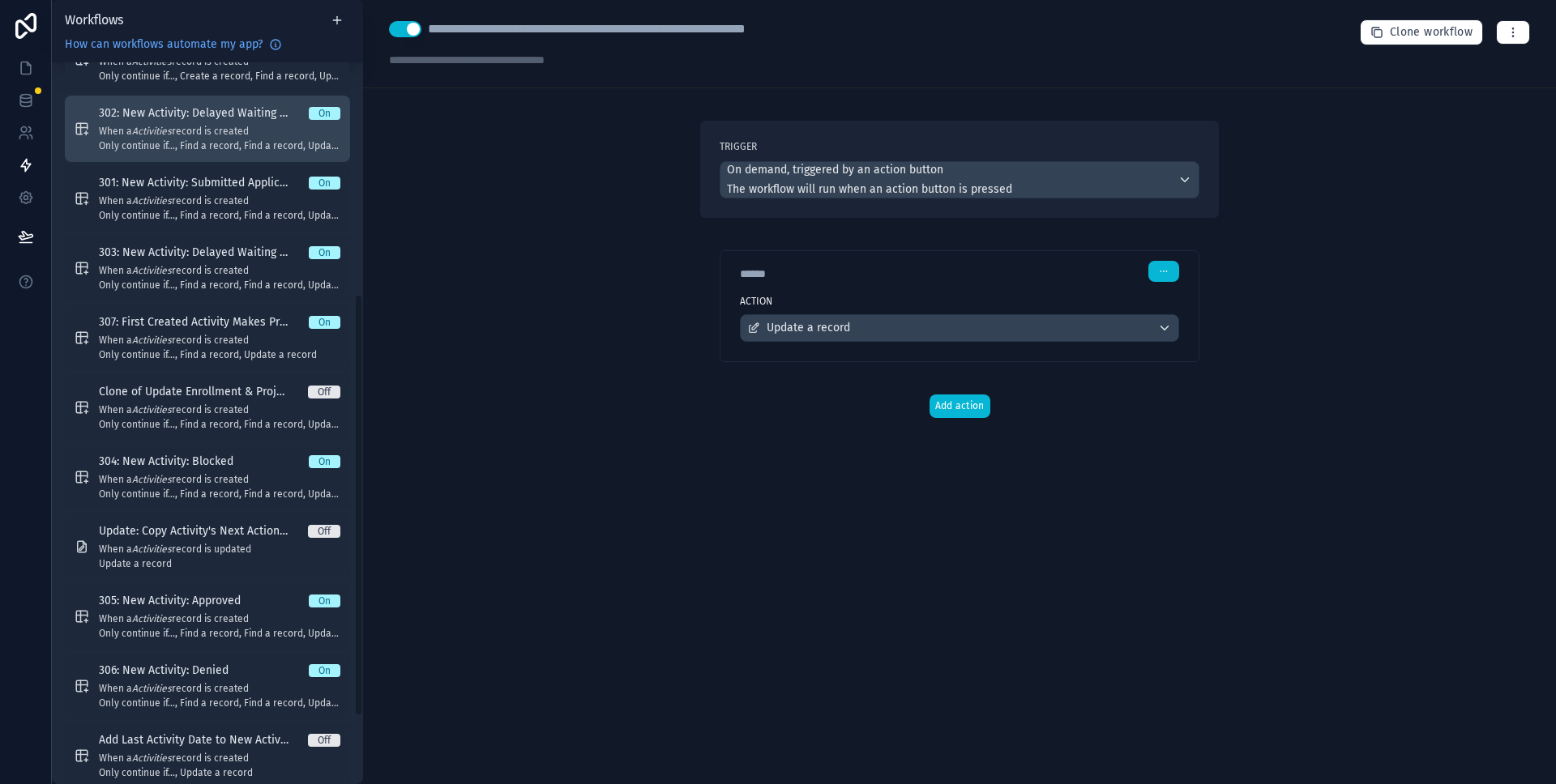
scroll to position [362, 0]
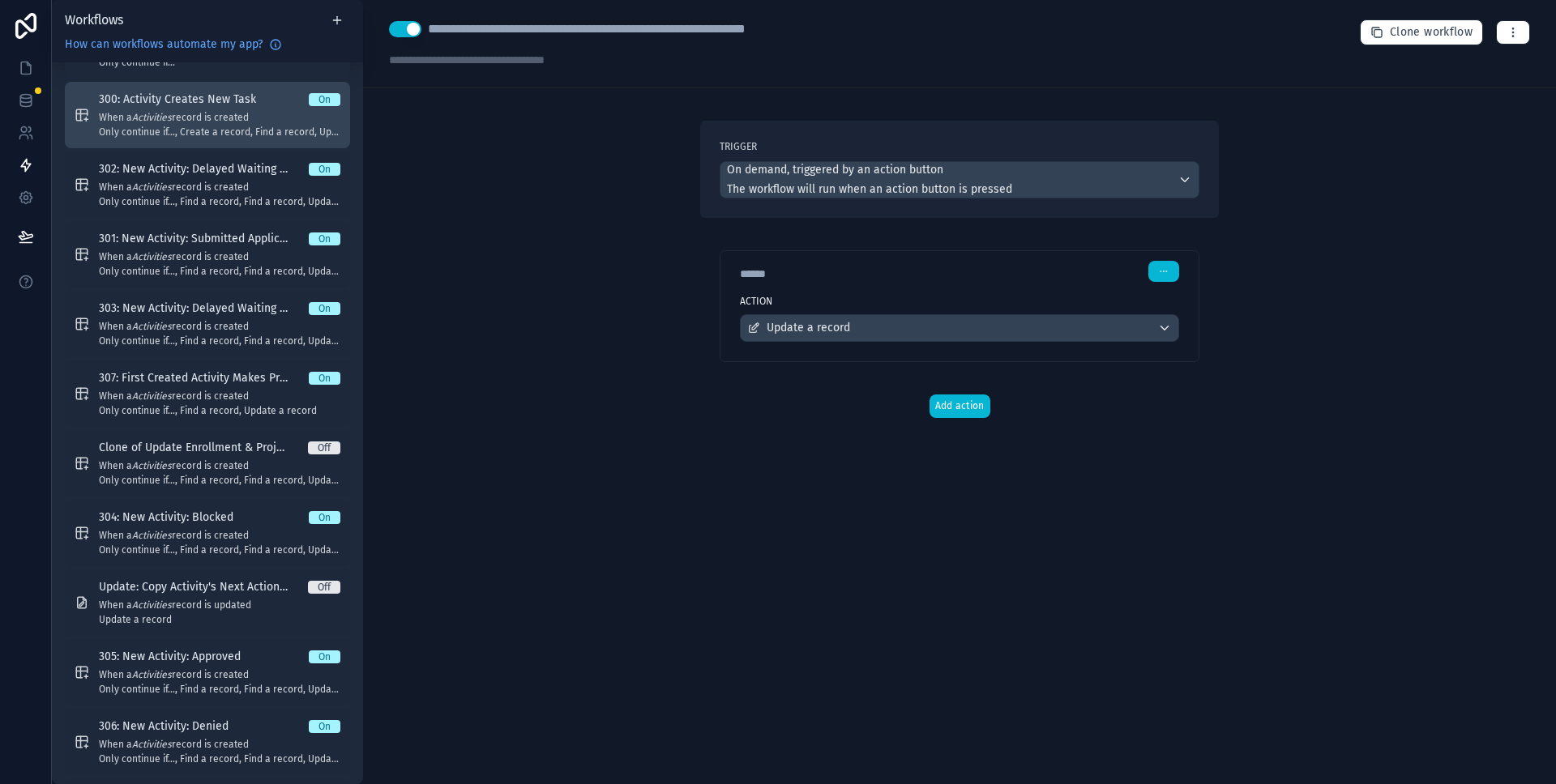
click at [233, 111] on span "When a Activities record is created" at bounding box center [219, 118] width 241 height 13
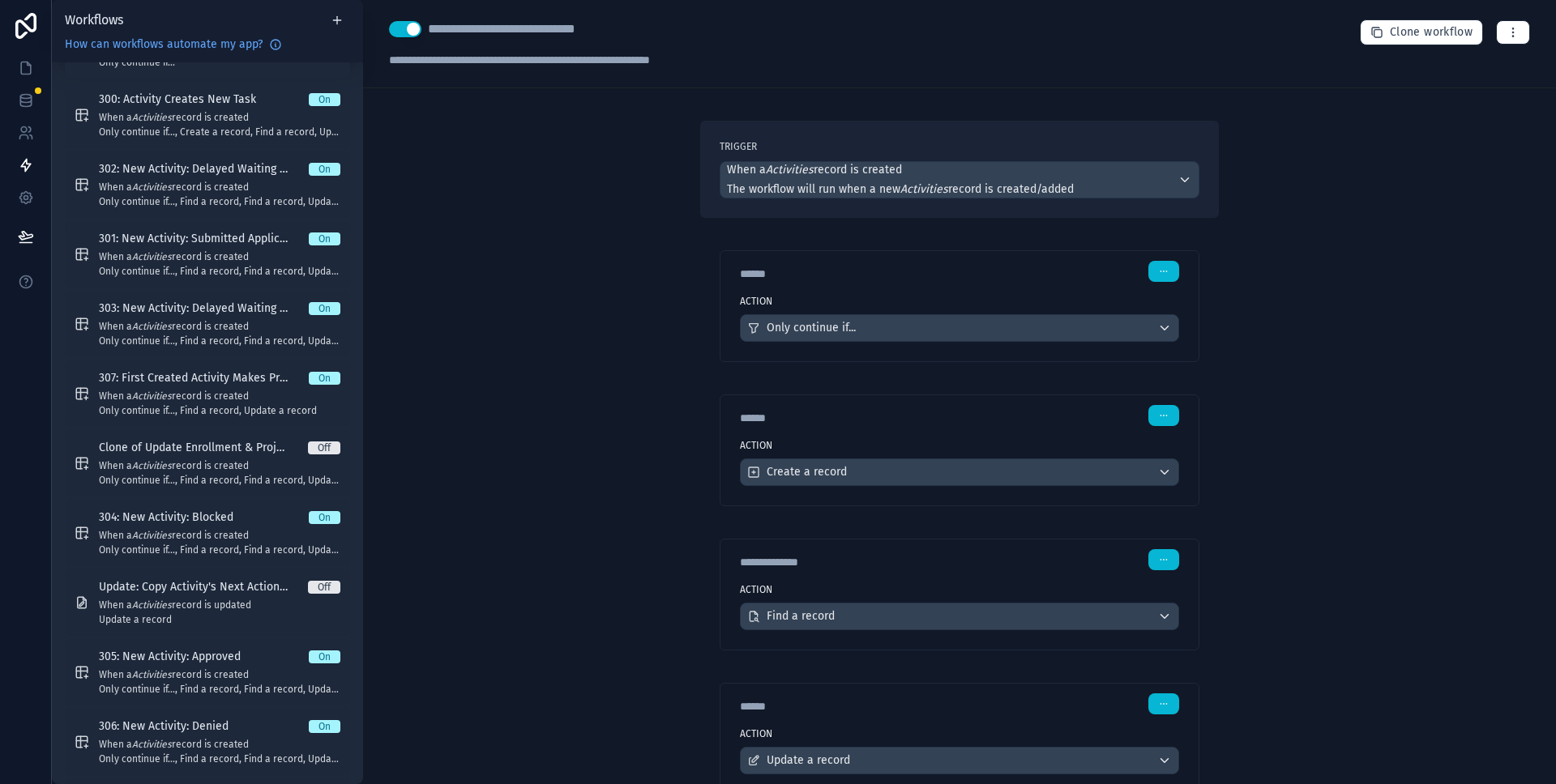
click at [1108, 276] on div "****** Step 1" at bounding box center [959, 271] width 439 height 21
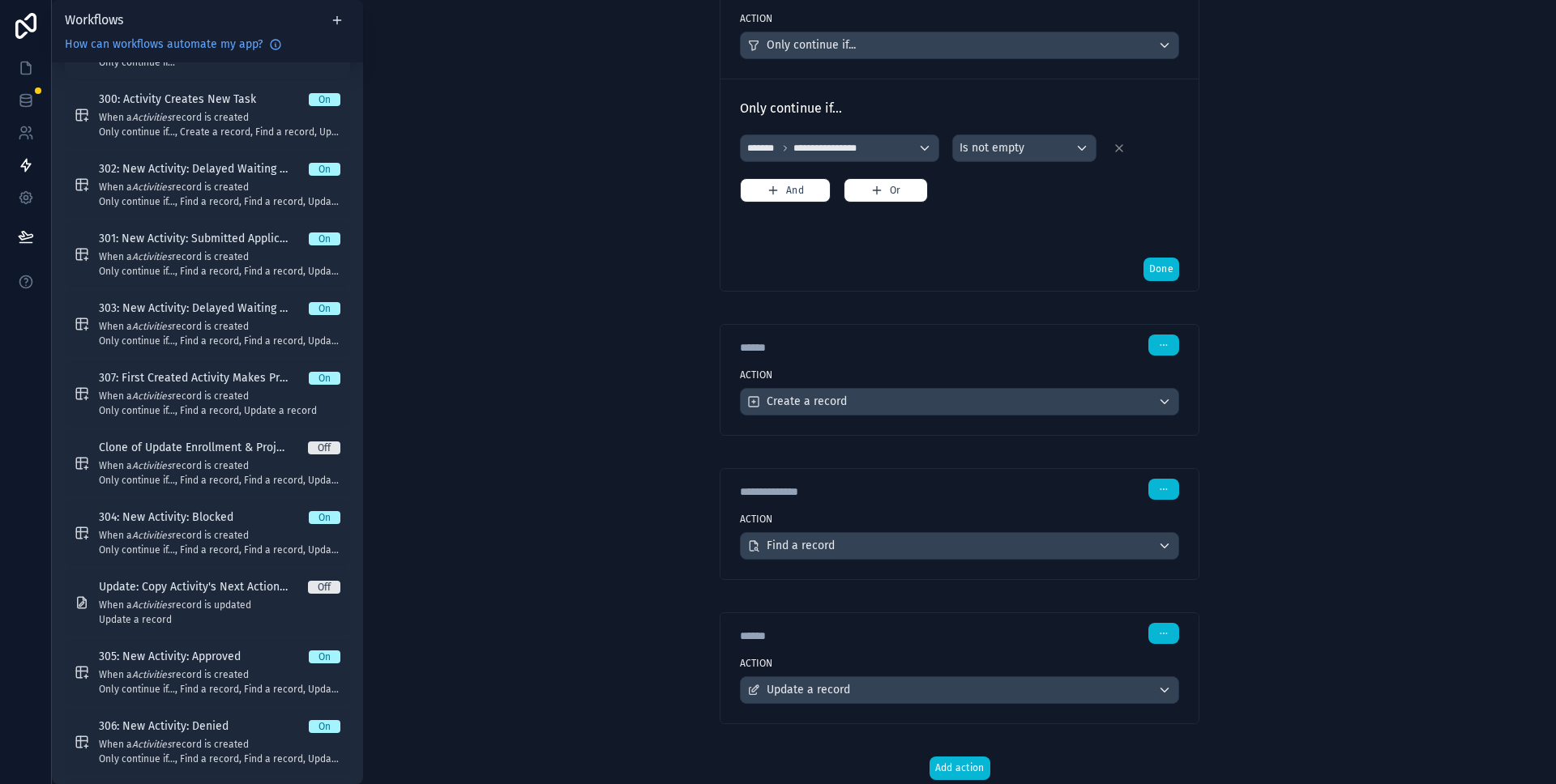
scroll to position [331, 0]
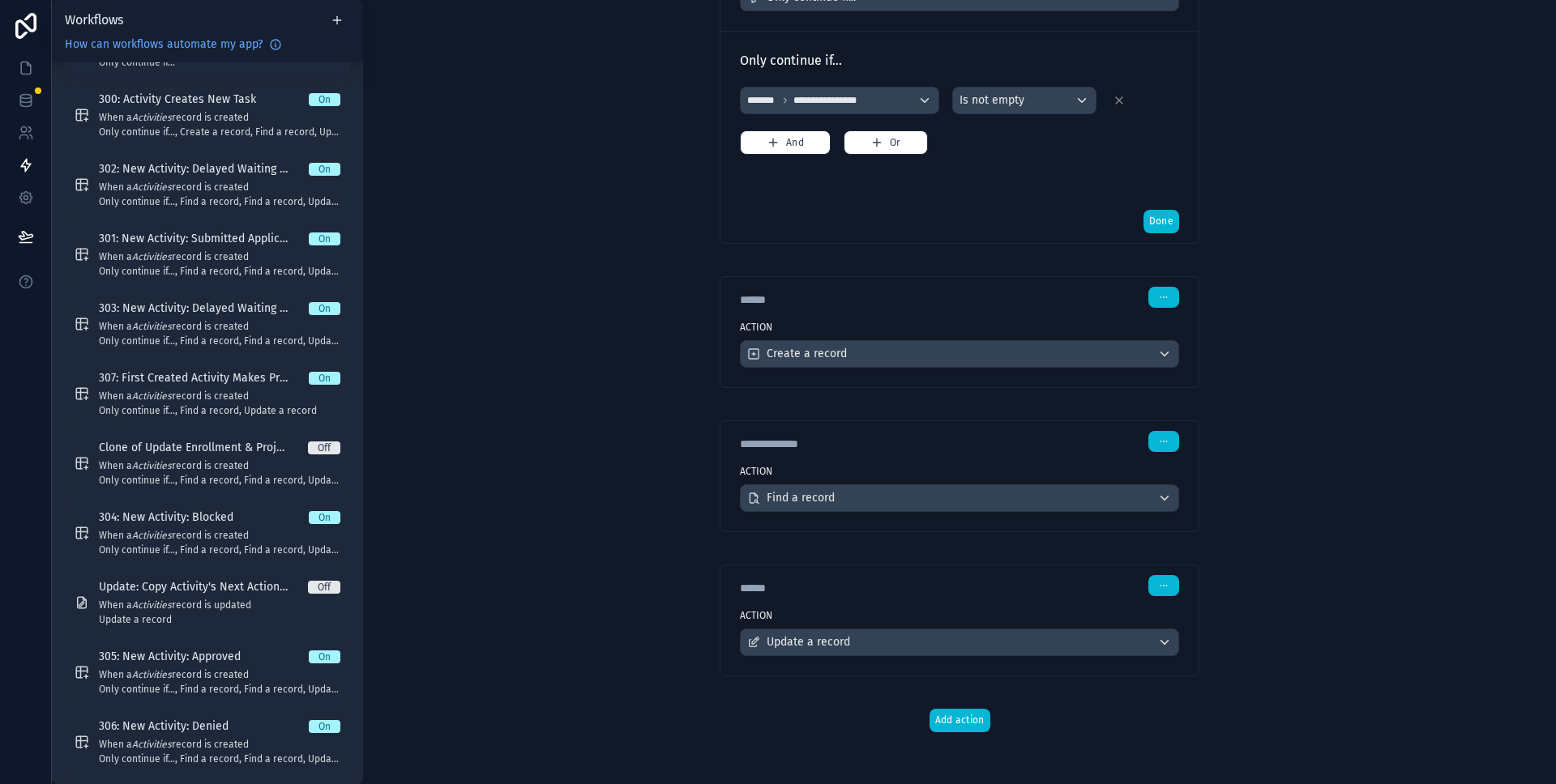
click at [1035, 445] on div "**********" at bounding box center [959, 442] width 439 height 21
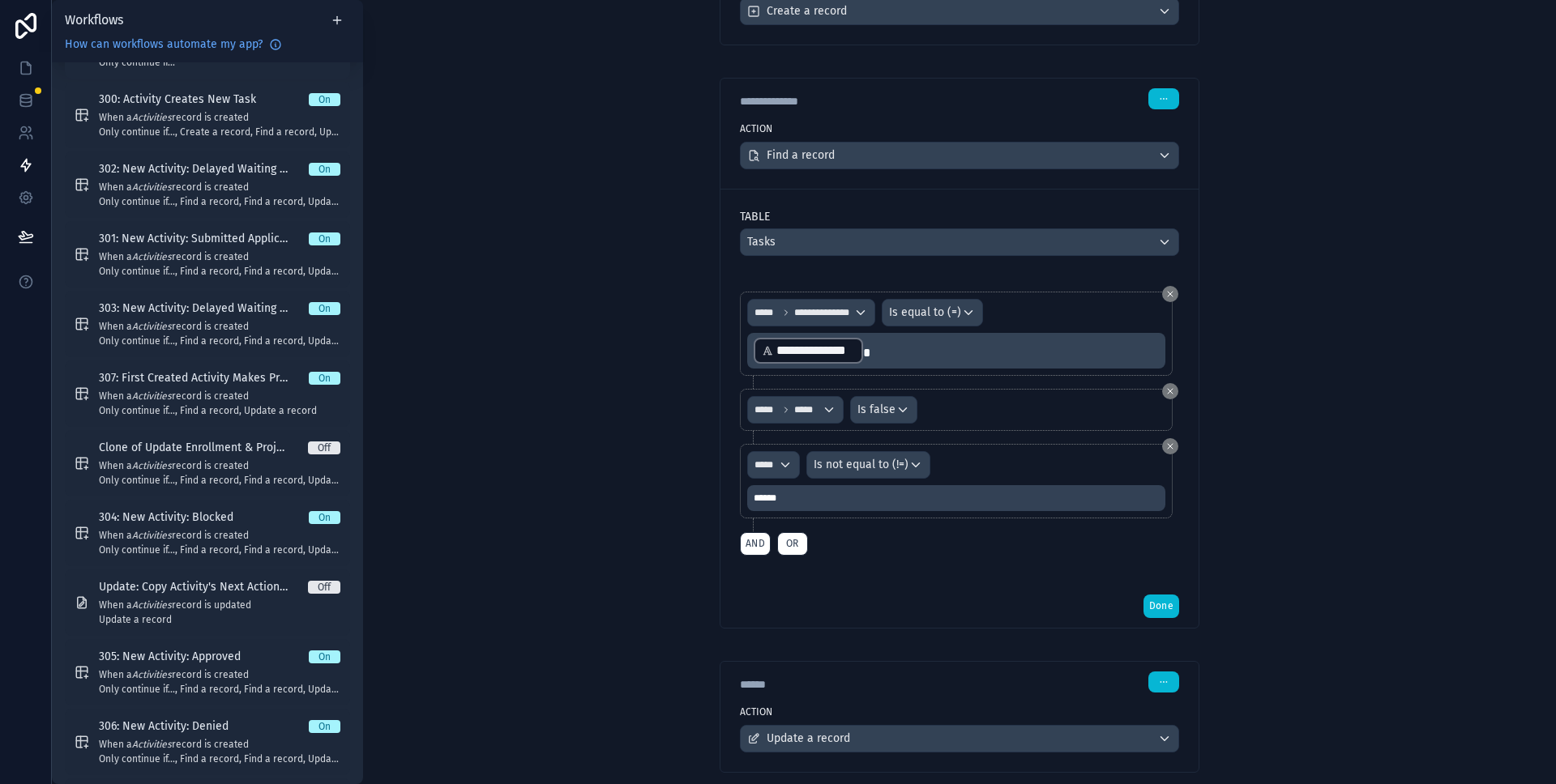
scroll to position [770, 0]
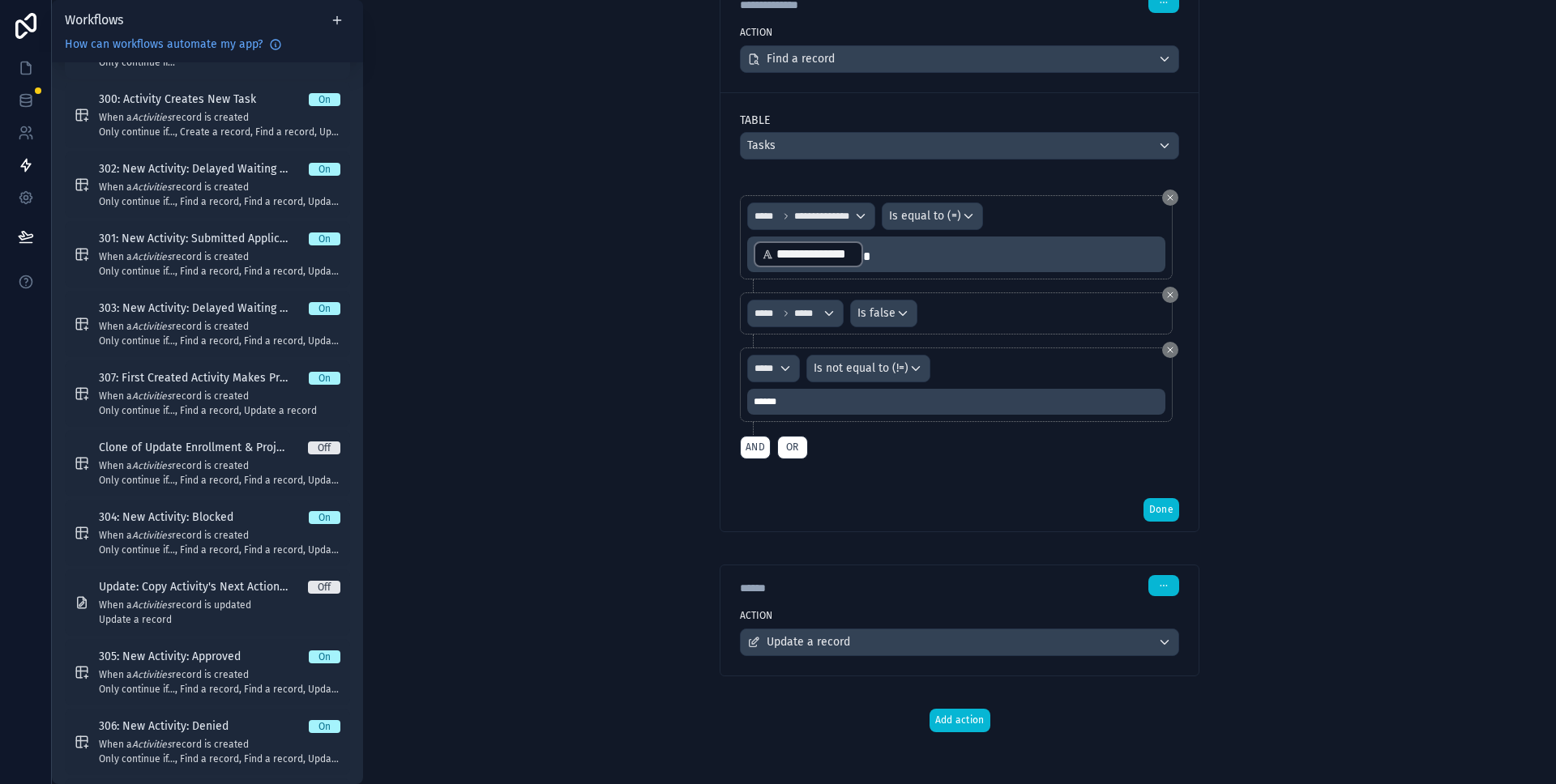
click at [1085, 592] on div "****** Step 4" at bounding box center [959, 586] width 439 height 21
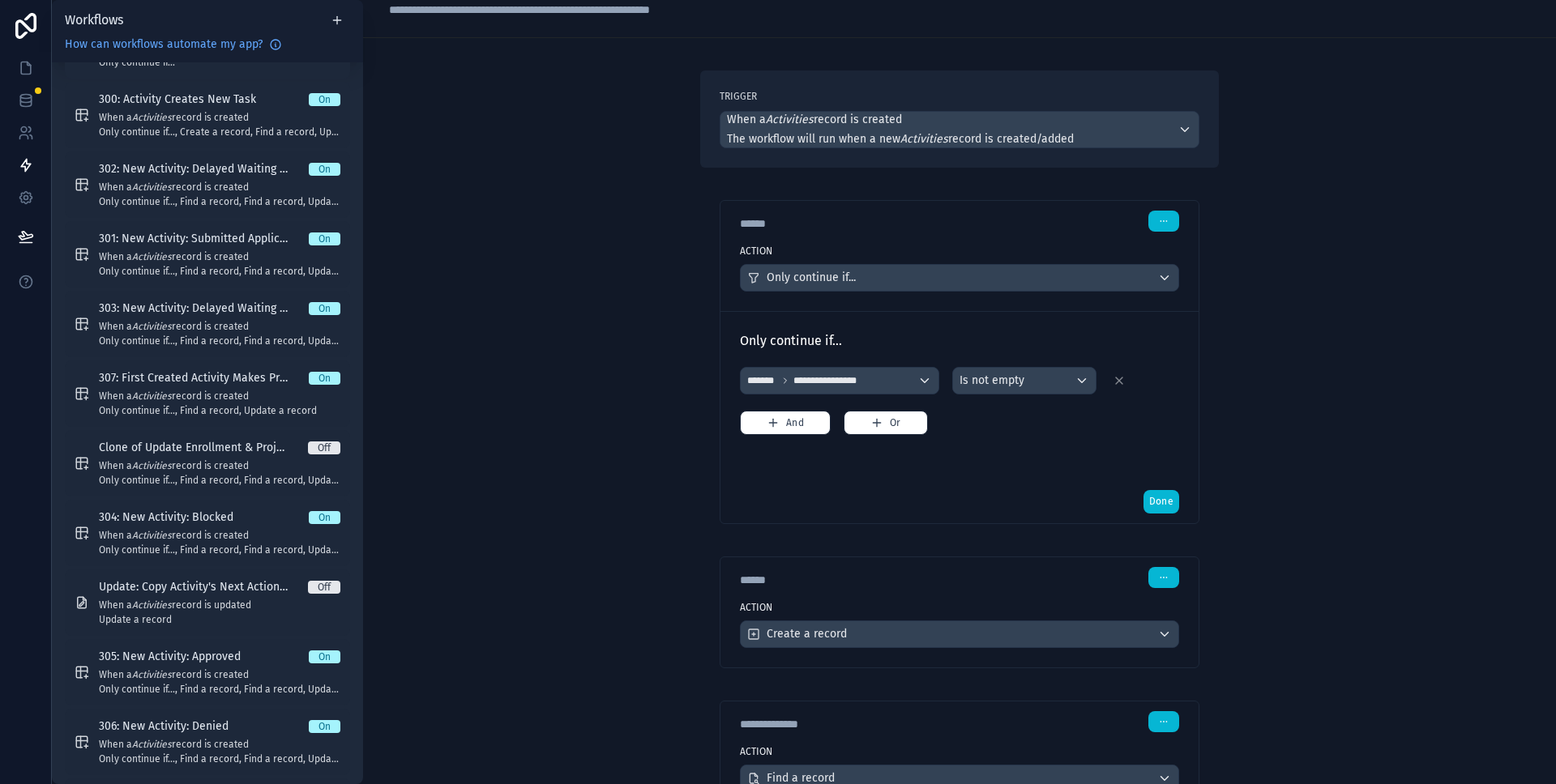
scroll to position [0, 0]
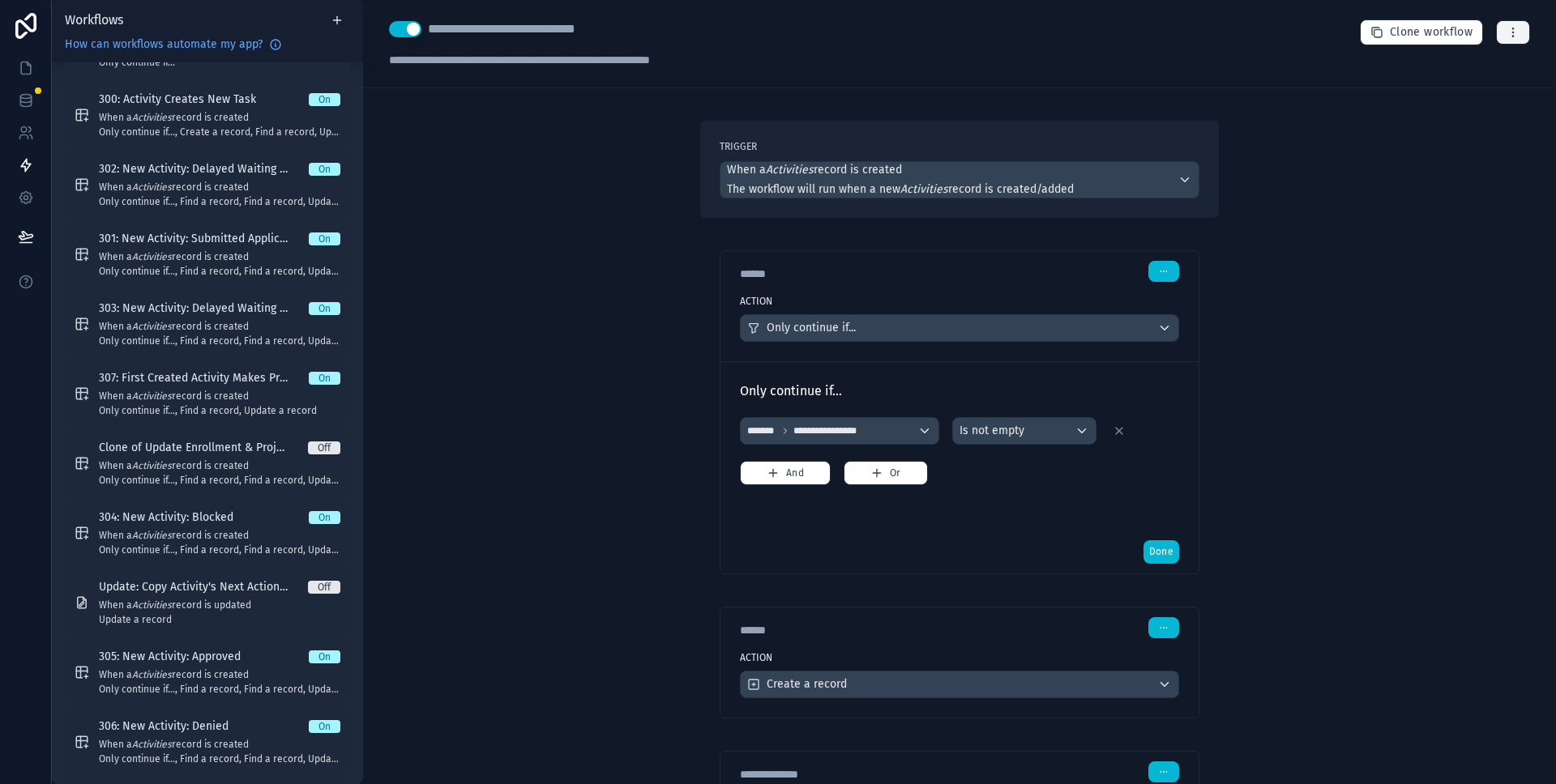
click at [1496, 34] on button "button" at bounding box center [1513, 33] width 34 height 25
click at [1466, 95] on span "Run history" at bounding box center [1458, 96] width 78 height 13
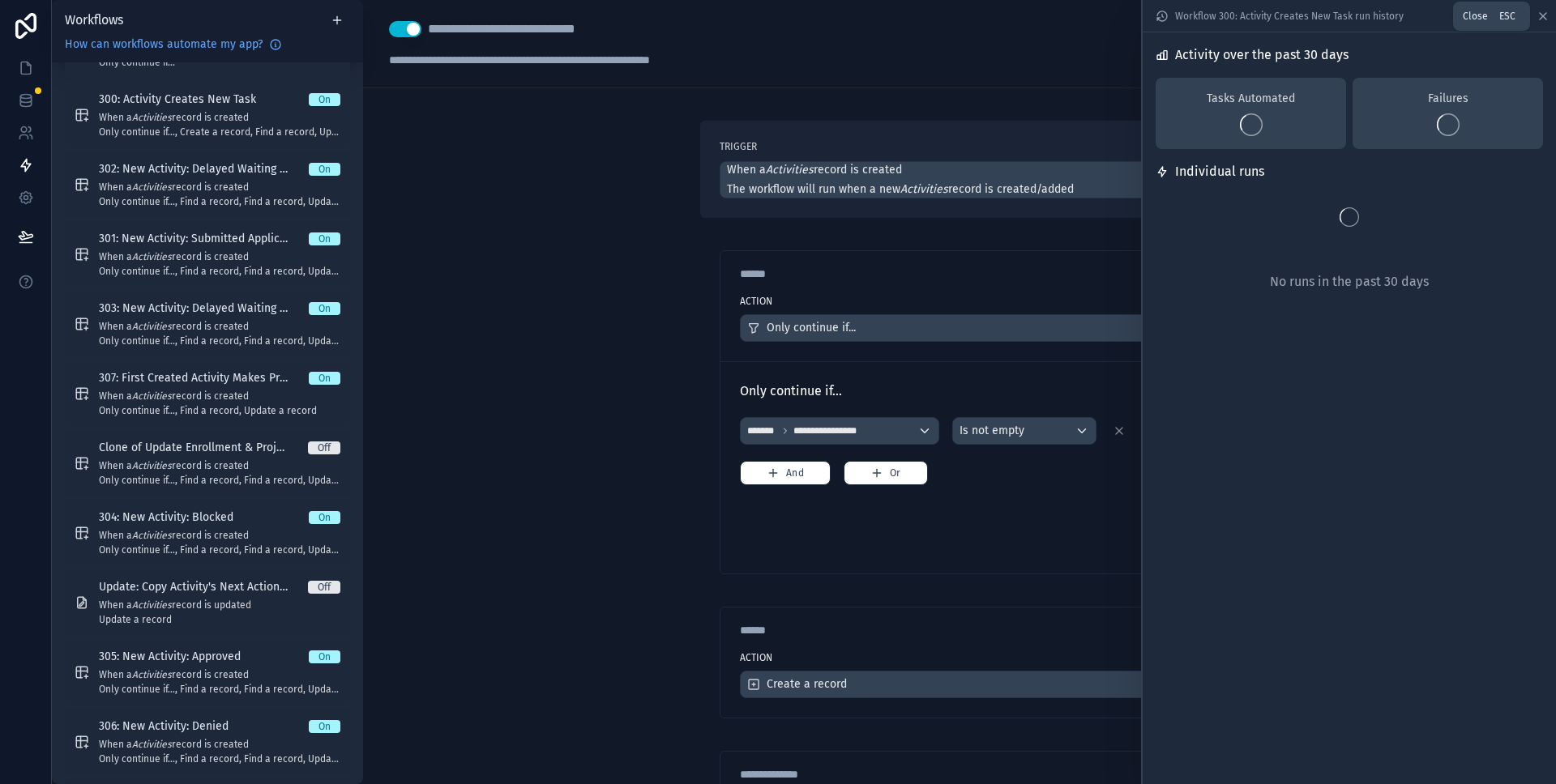
click at [1544, 15] on icon at bounding box center [1543, 16] width 6 height 6
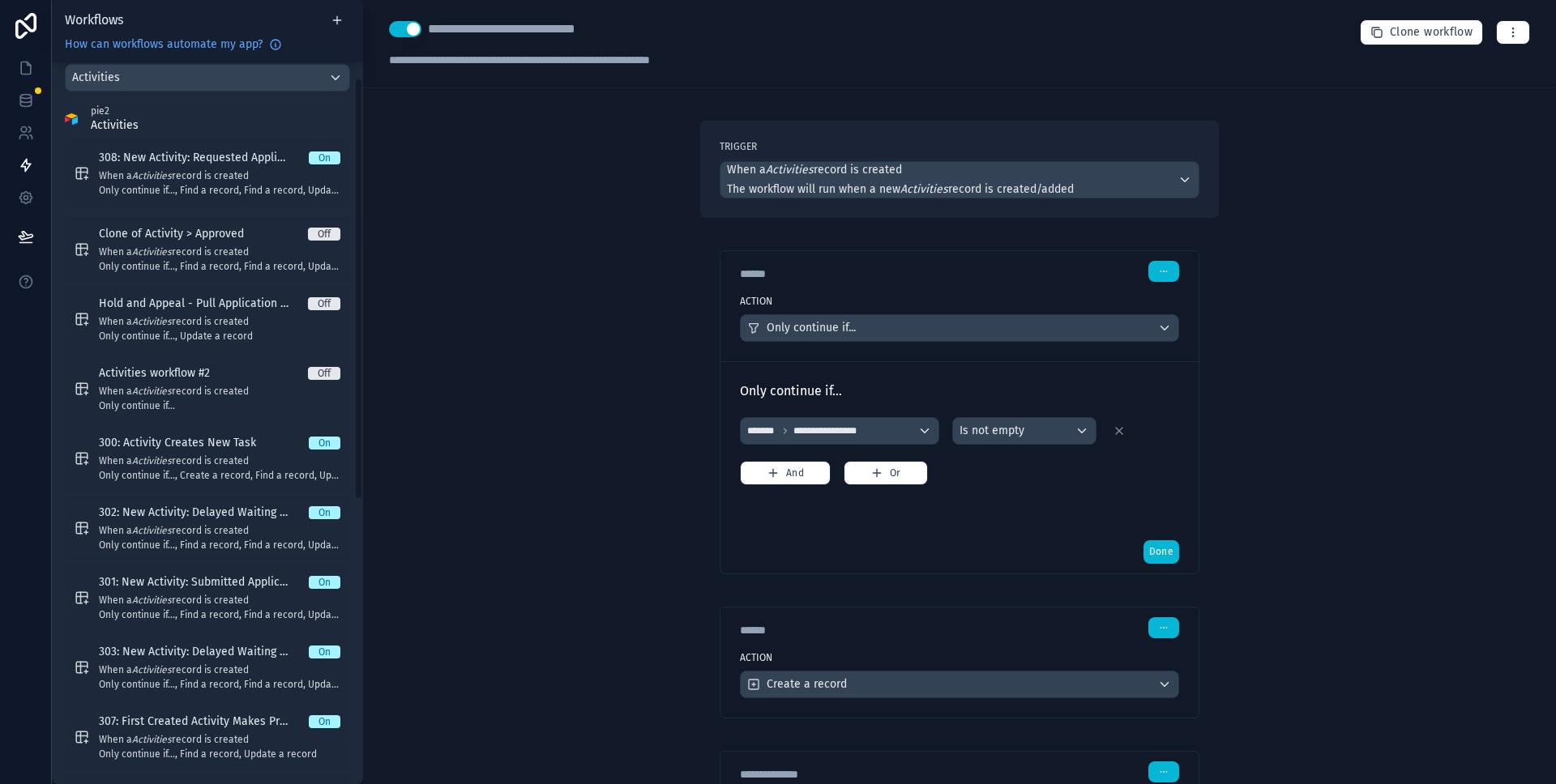
scroll to position [161, 0]
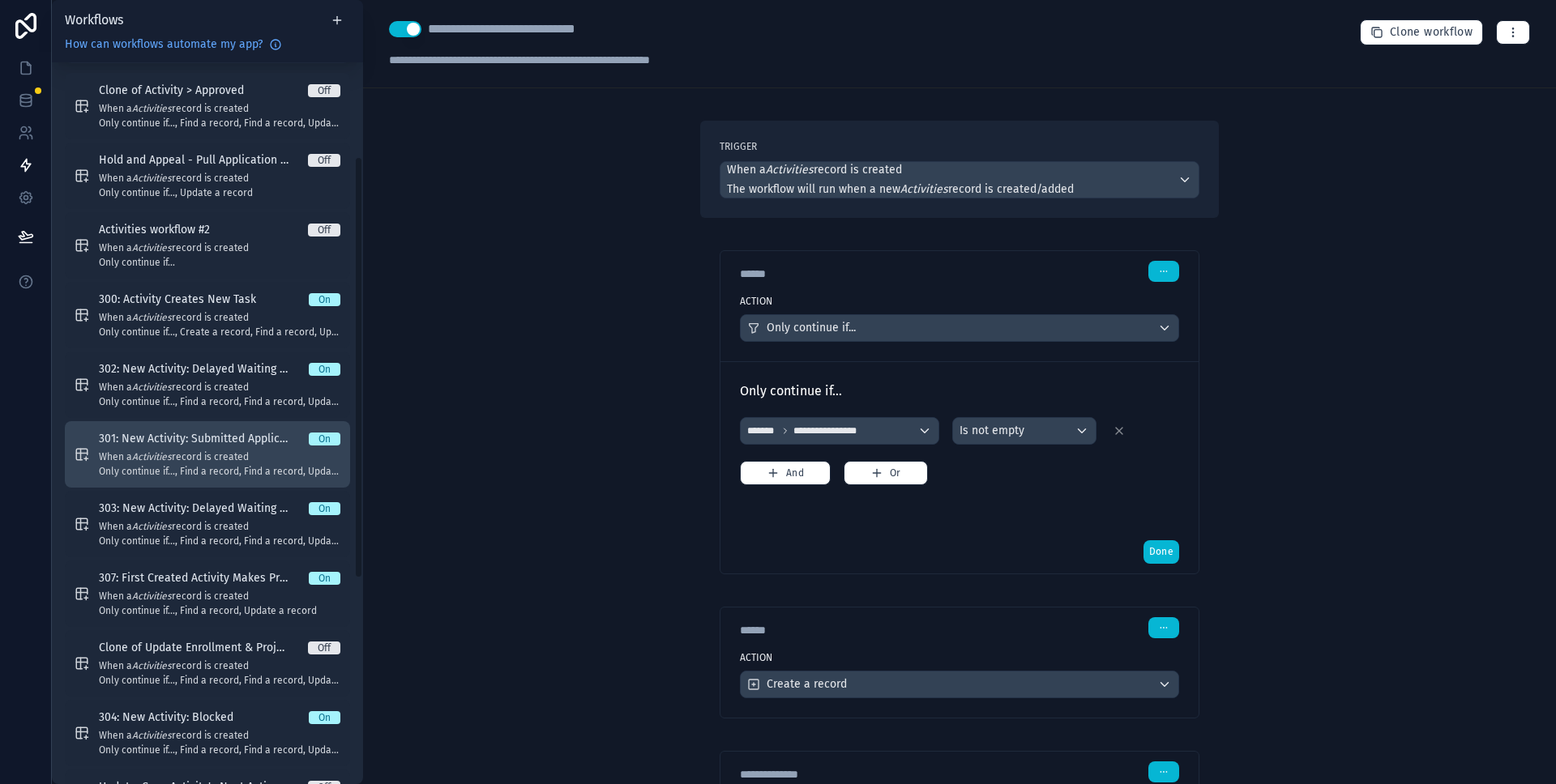
click at [198, 442] on span "301: New Activity: Submitted Application to Payor" at bounding box center [203, 439] width 210 height 16
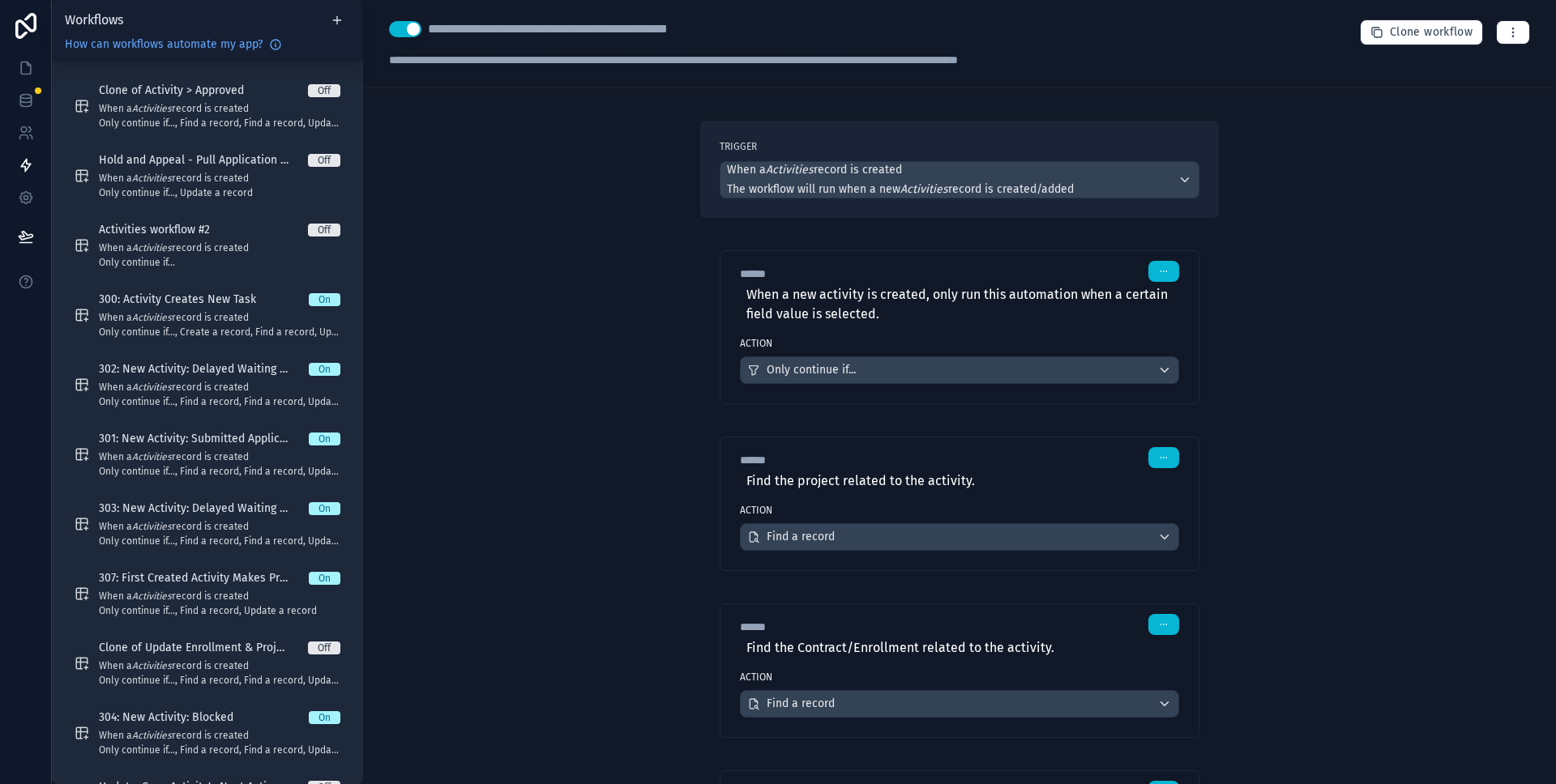
click at [592, 34] on div "**********" at bounding box center [577, 29] width 300 height 19
type div "**********"
copy div "**********"
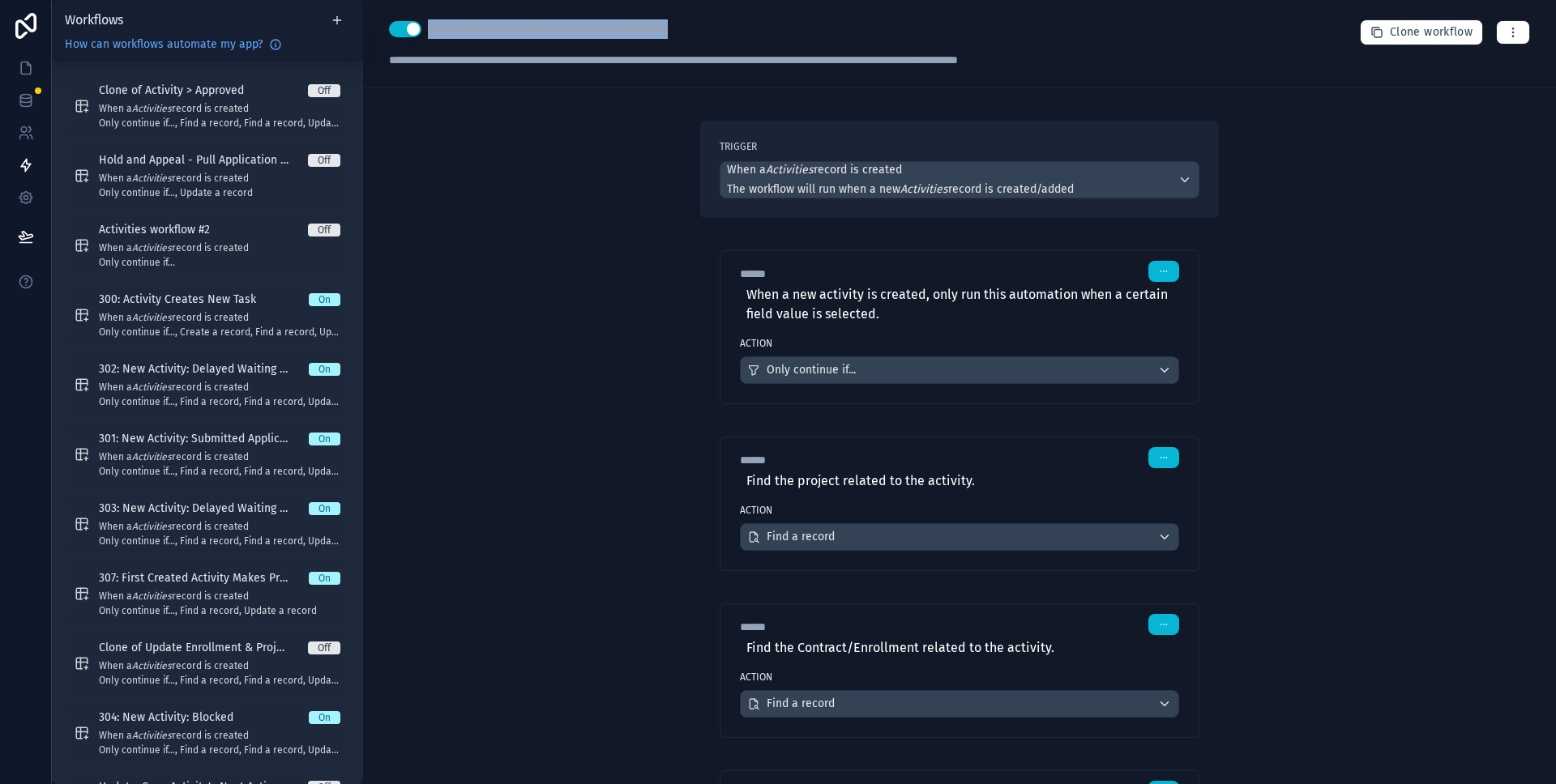
click at [775, 56] on div "**********" at bounding box center [759, 60] width 740 height 16
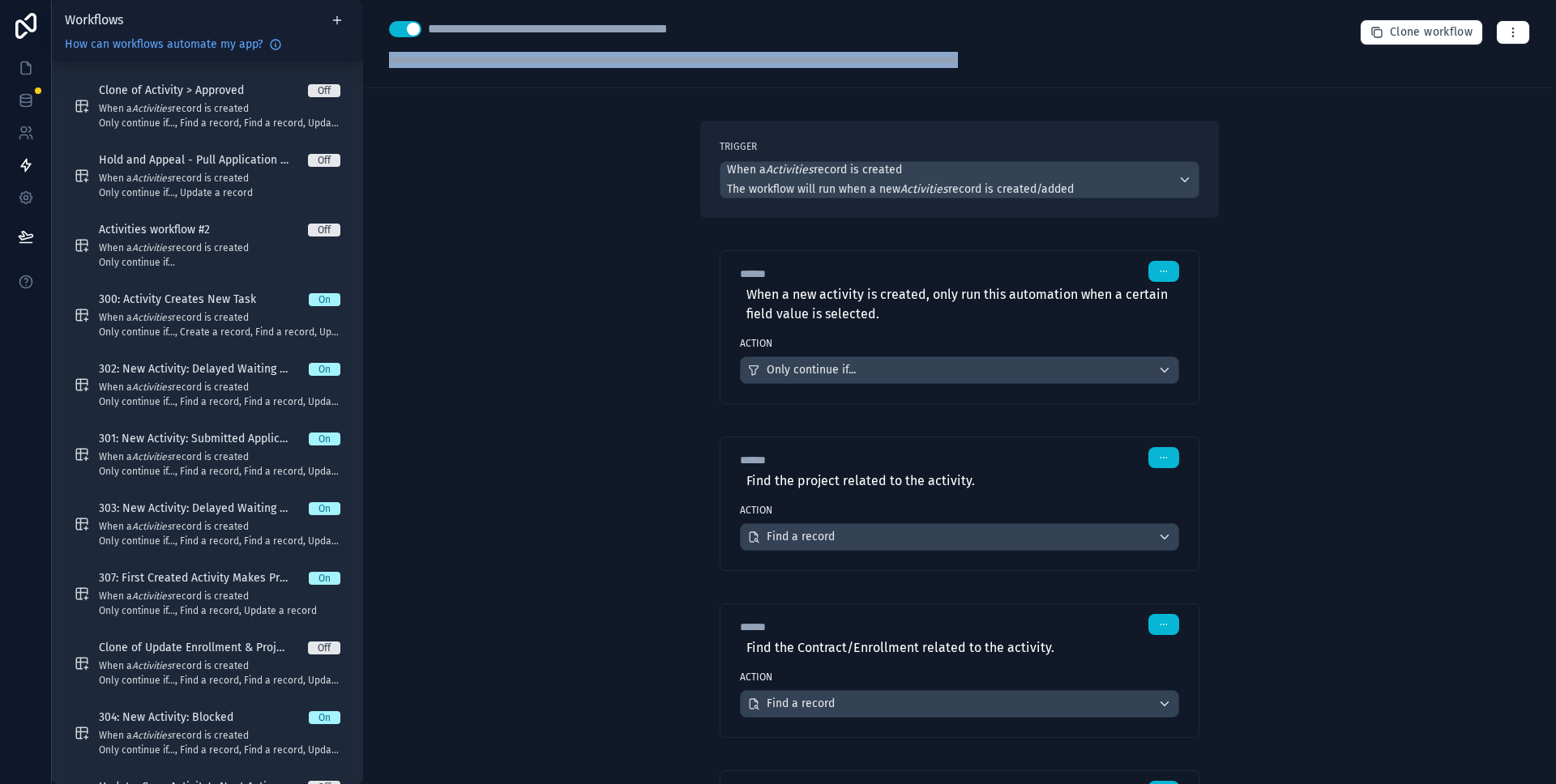
click at [775, 56] on div "**********" at bounding box center [759, 60] width 740 height 16
type div "**********"
copy div "**********"
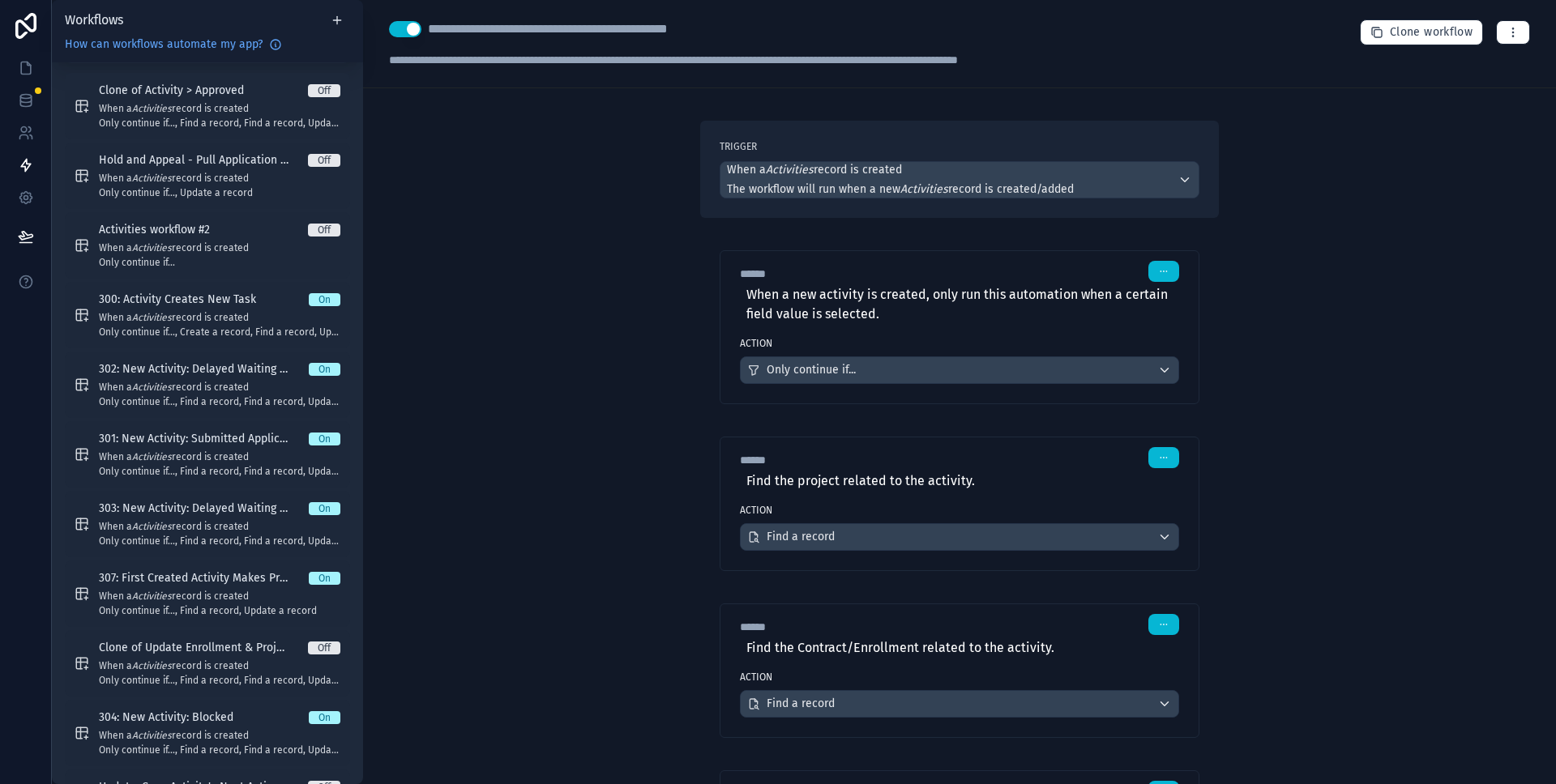
click at [1090, 277] on div "****** Step 1" at bounding box center [959, 271] width 439 height 21
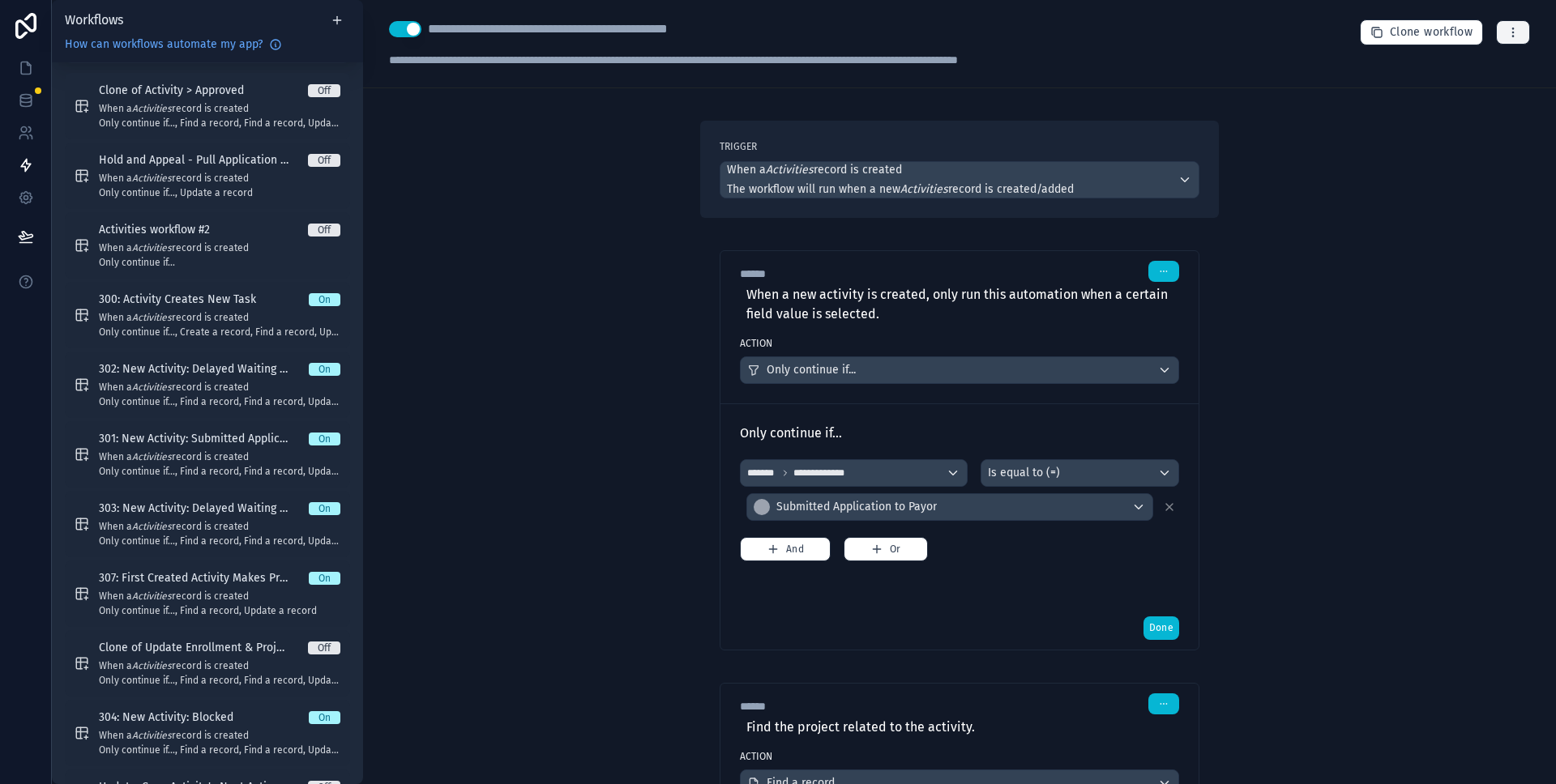
click at [1509, 40] on button "button" at bounding box center [1513, 33] width 34 height 25
click at [1448, 97] on span "Run history" at bounding box center [1458, 96] width 78 height 13
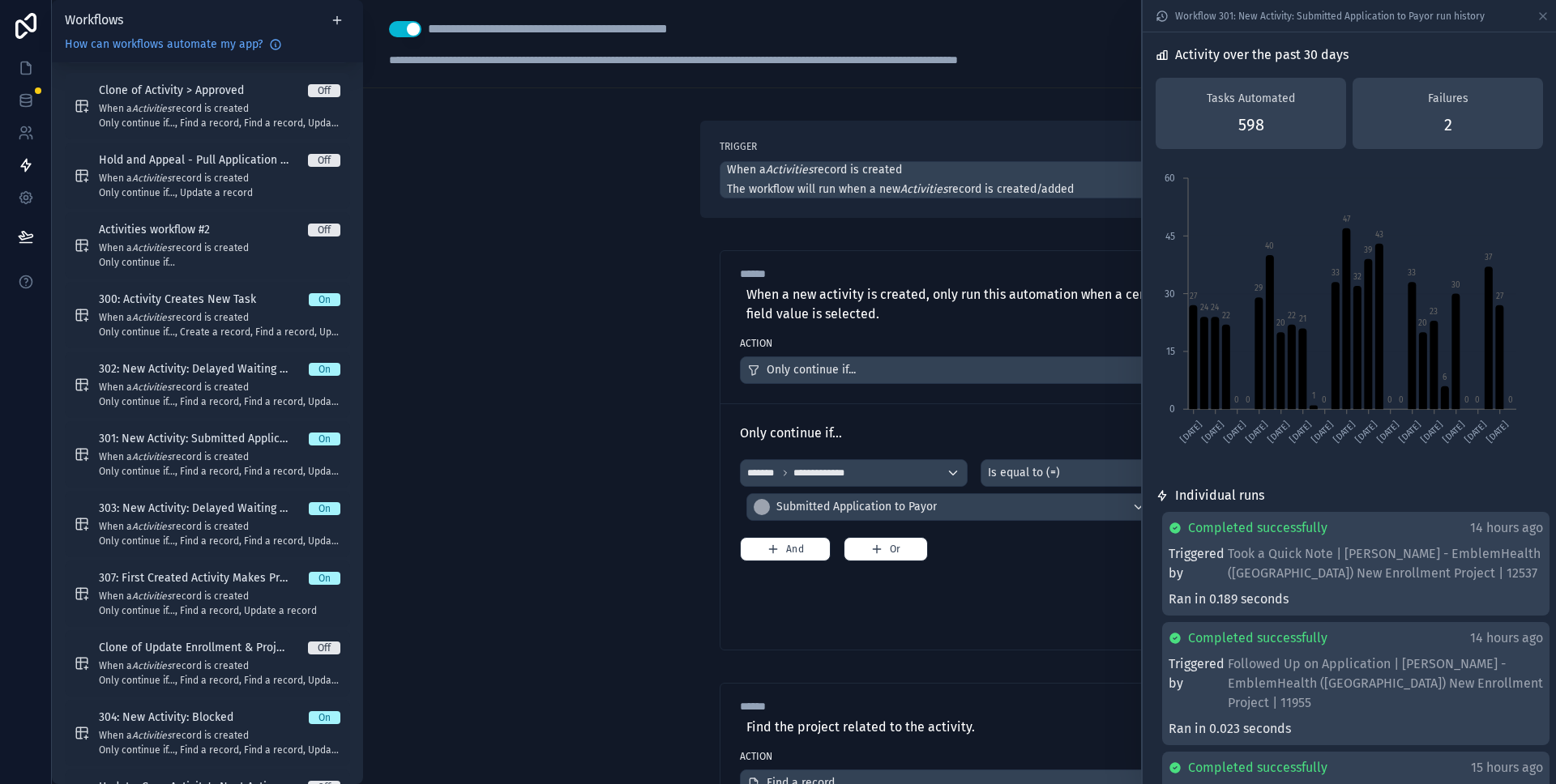
click at [636, 327] on div "**********" at bounding box center [960, 392] width 1194 height 784
click at [638, 317] on div "**********" at bounding box center [960, 392] width 1194 height 784
click at [1543, 15] on icon at bounding box center [1543, 16] width 6 height 6
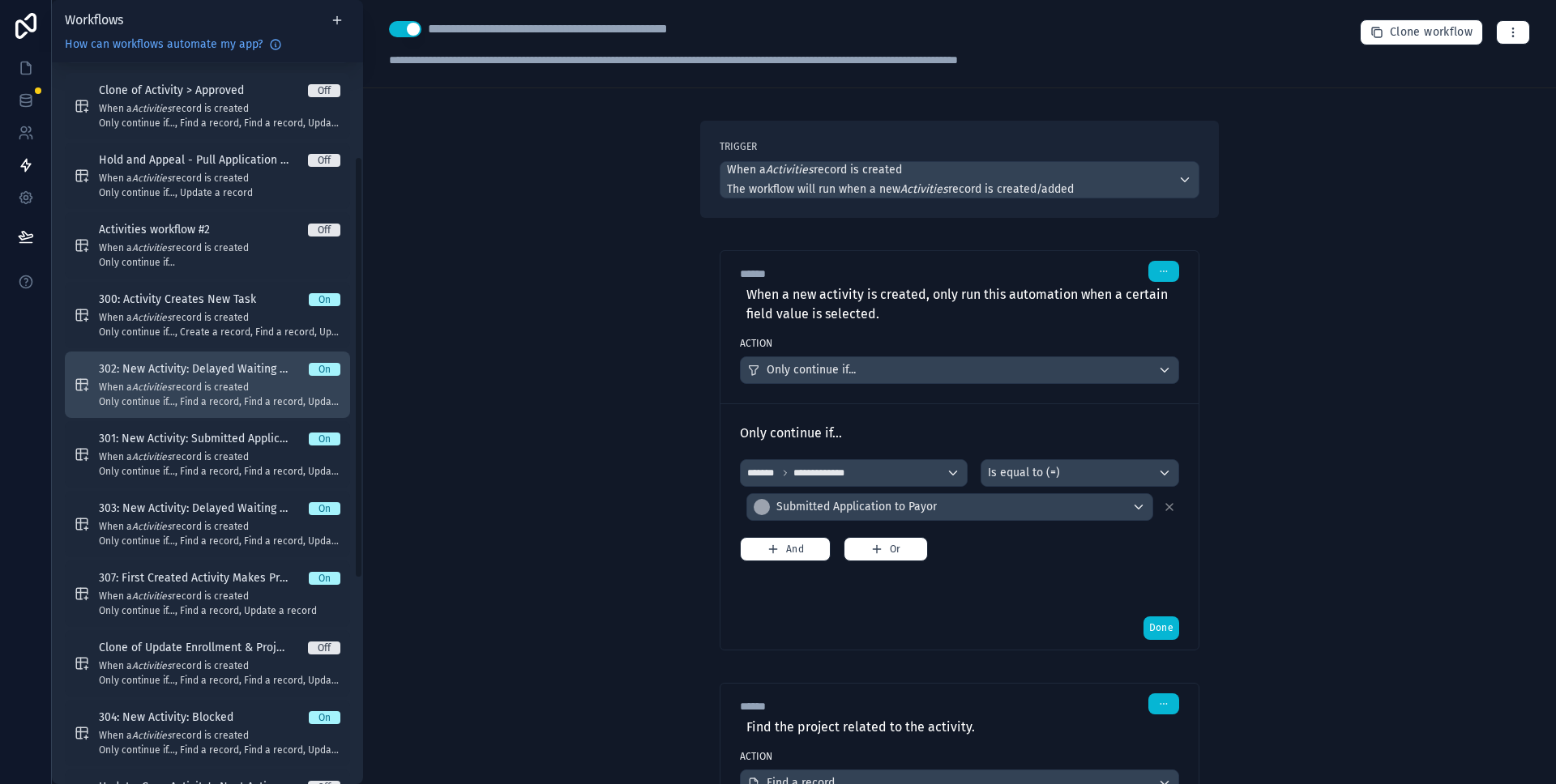
click at [226, 368] on span "302: New Activity: Delayed Waiting on Payor" at bounding box center [203, 369] width 210 height 16
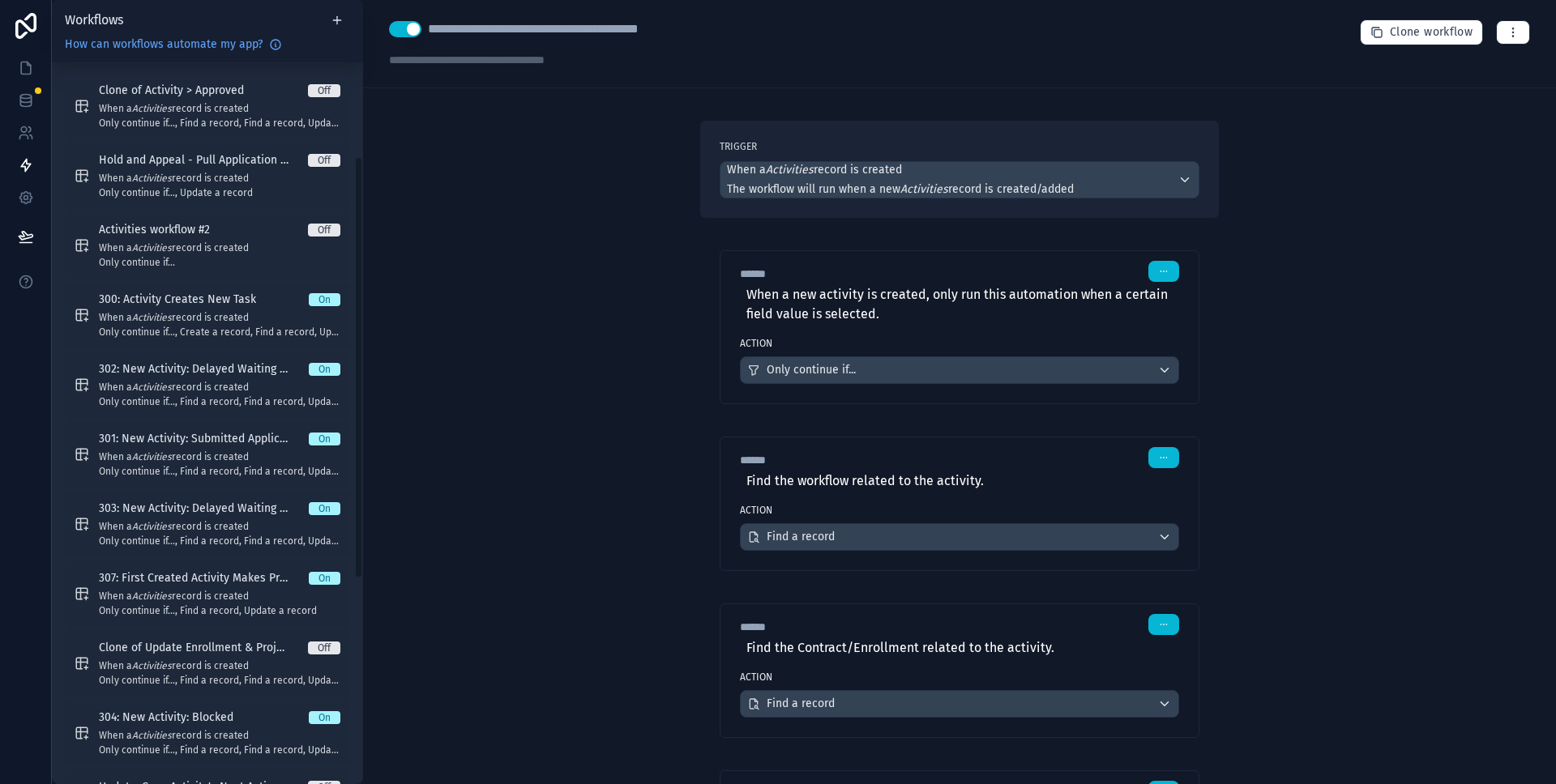
click at [562, 33] on div "**********" at bounding box center [561, 29] width 267 height 19
copy div "**********"
click at [1087, 346] on label "Action" at bounding box center [959, 343] width 439 height 13
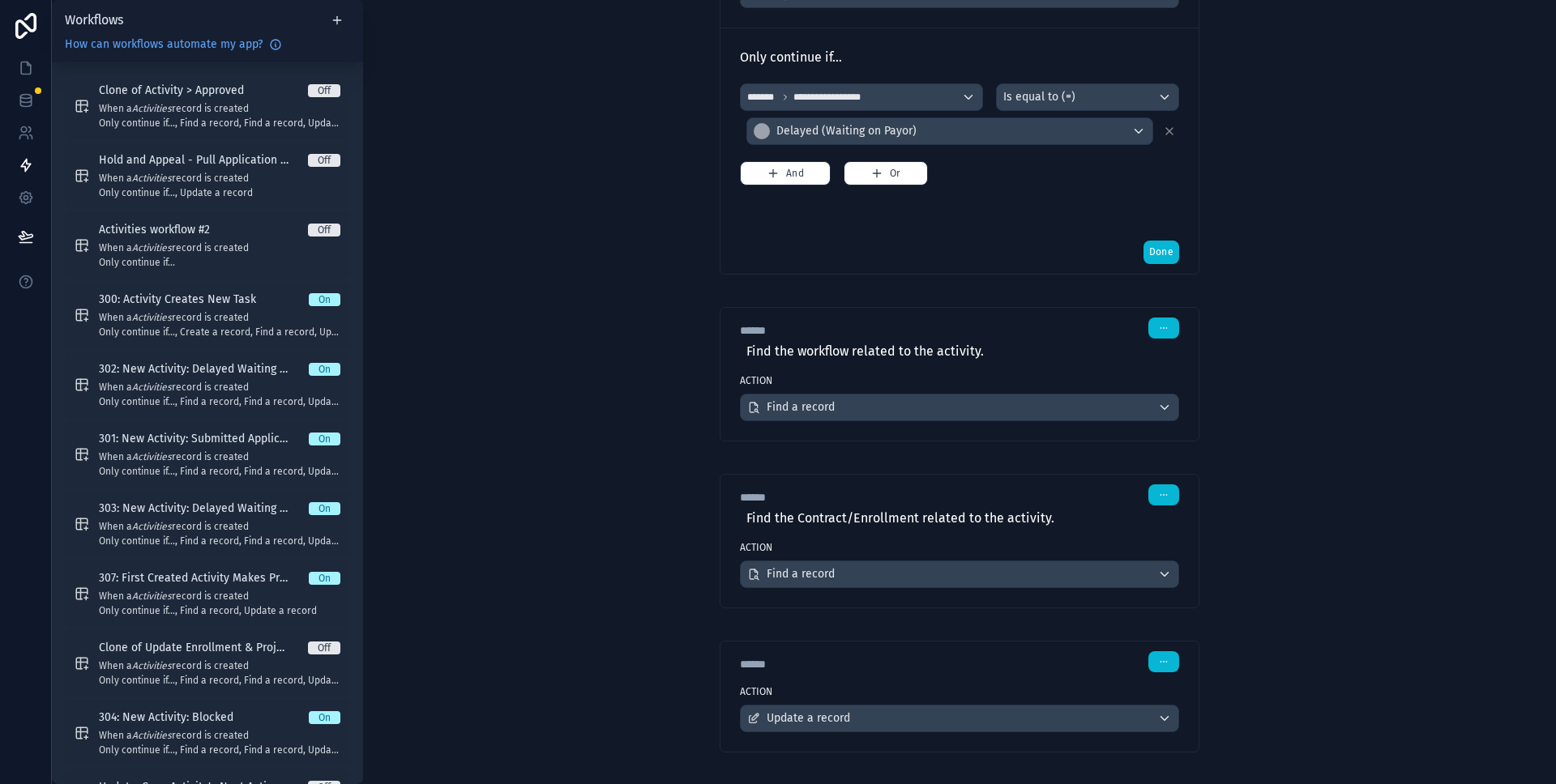
scroll to position [396, 0]
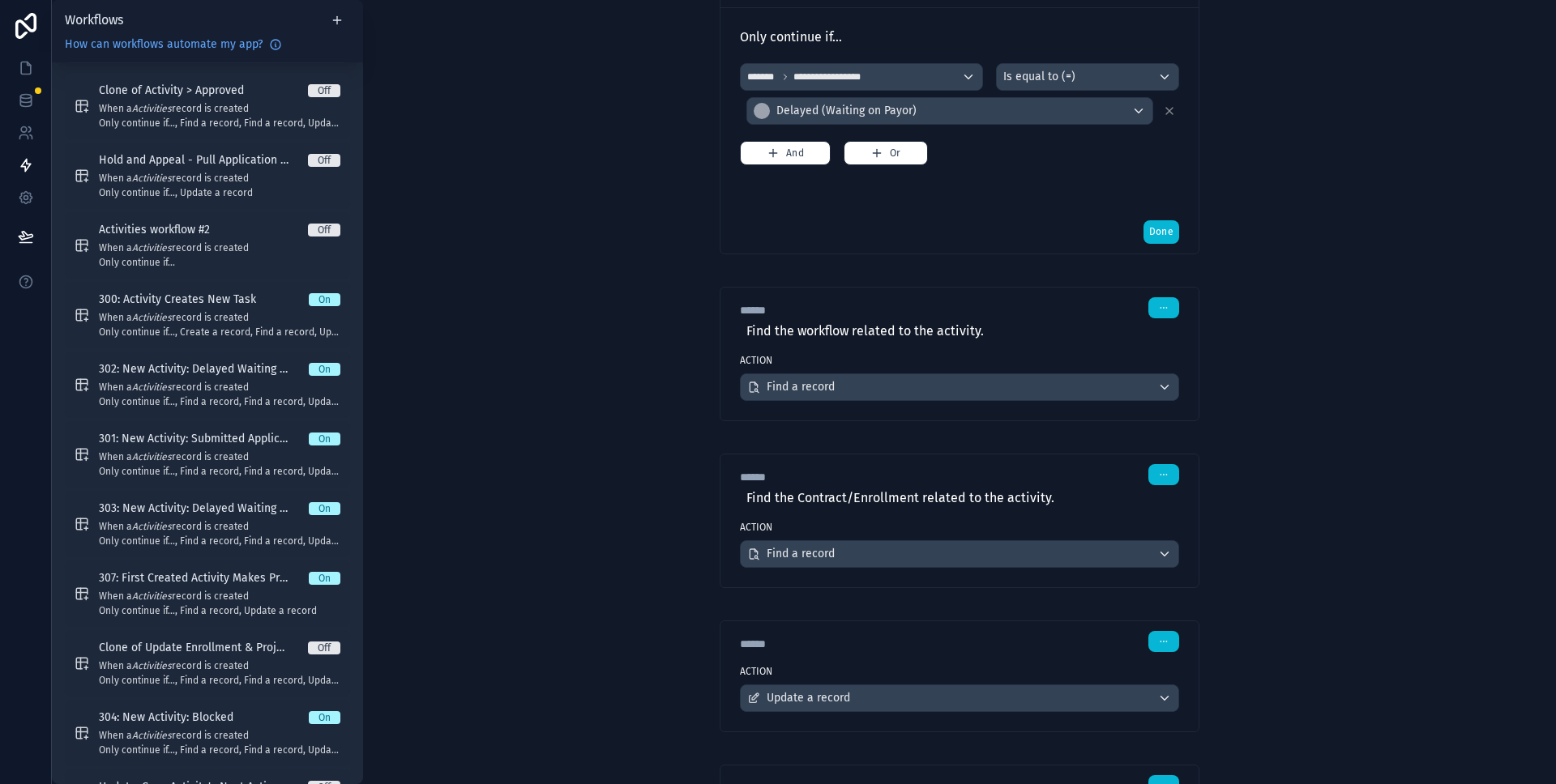
click at [1123, 308] on div "****** Step 2" at bounding box center [959, 308] width 439 height 21
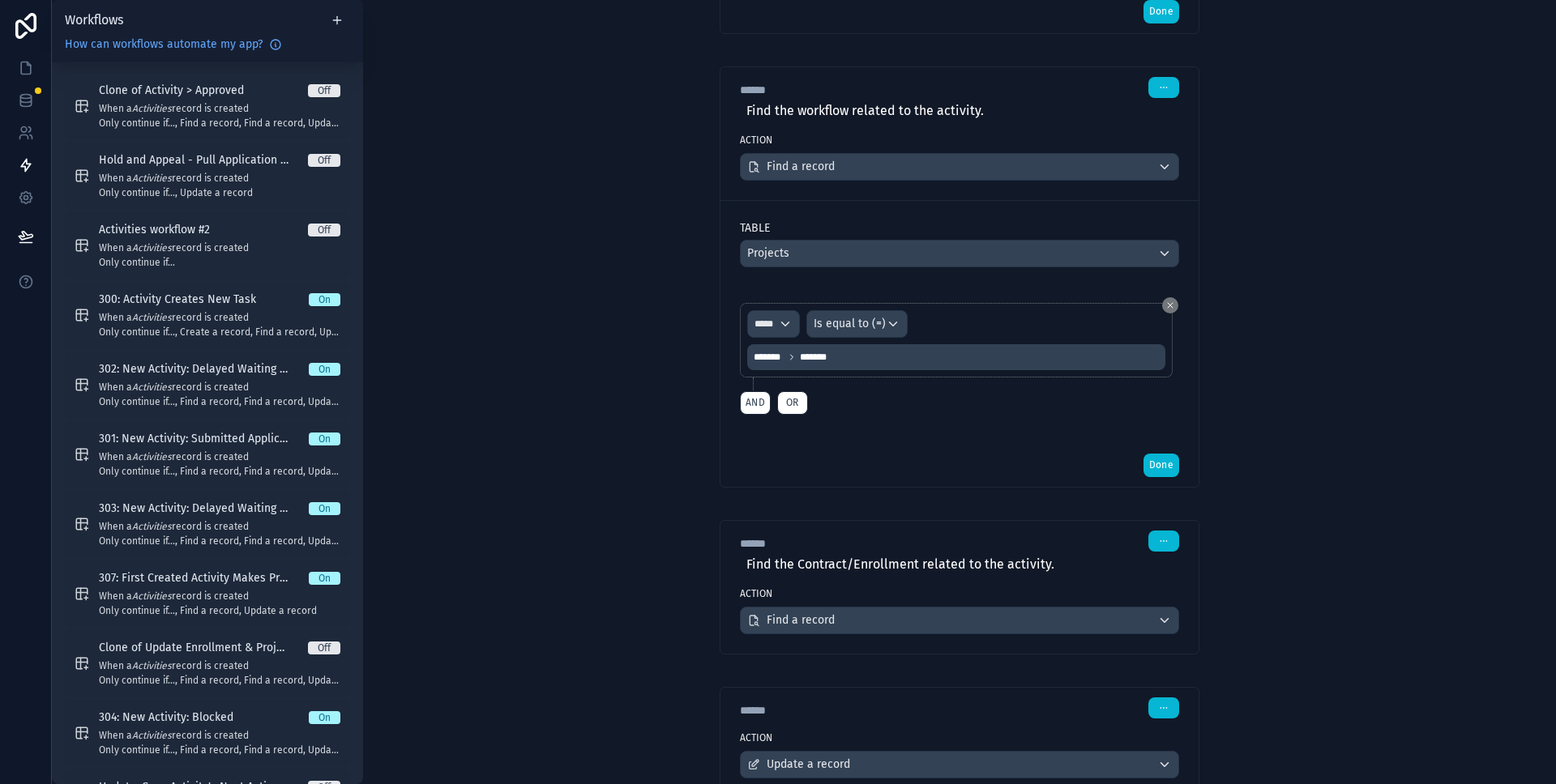
scroll to position [700, 0]
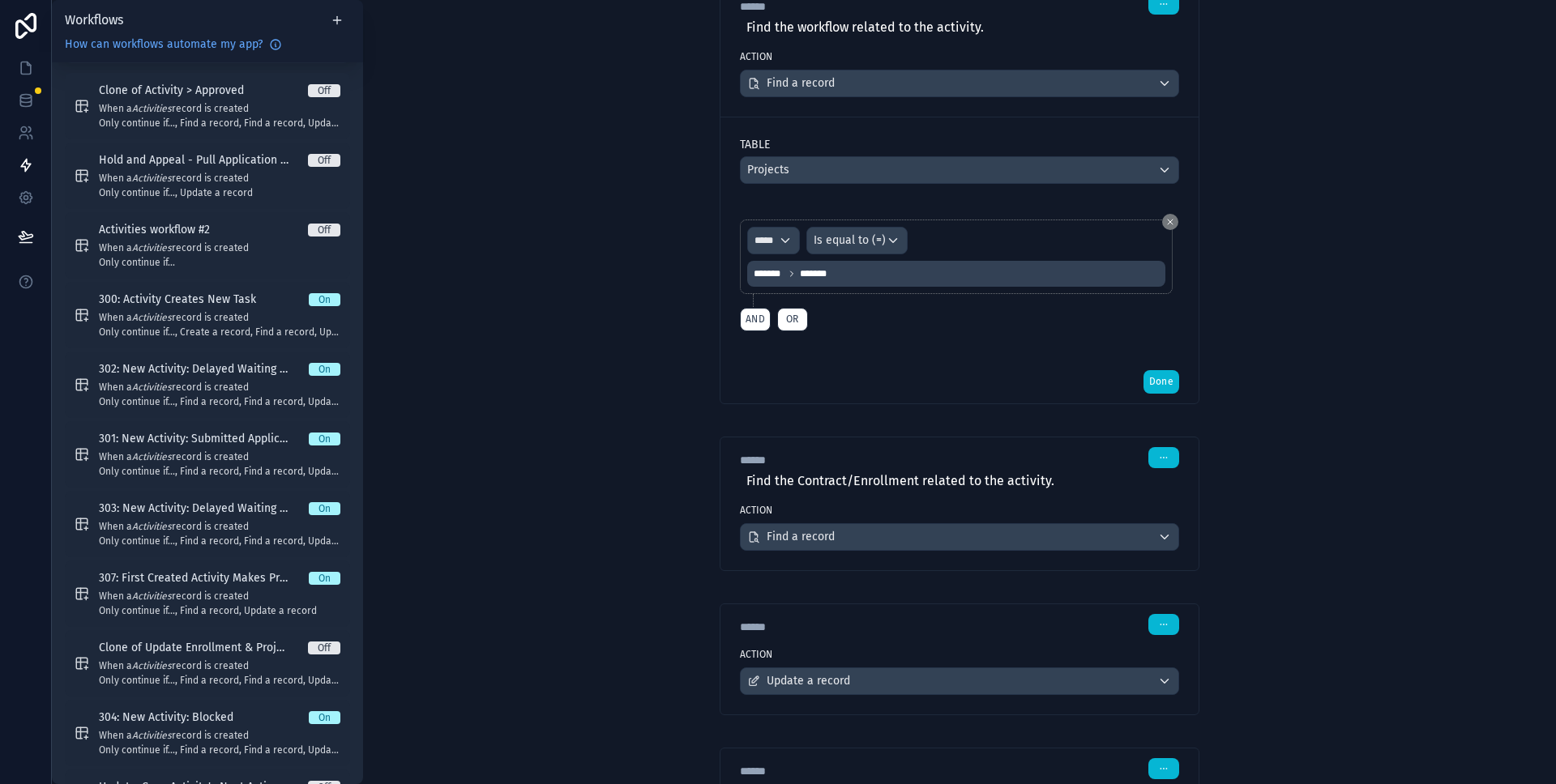
click at [1102, 457] on div "****** Step 3" at bounding box center [959, 458] width 439 height 21
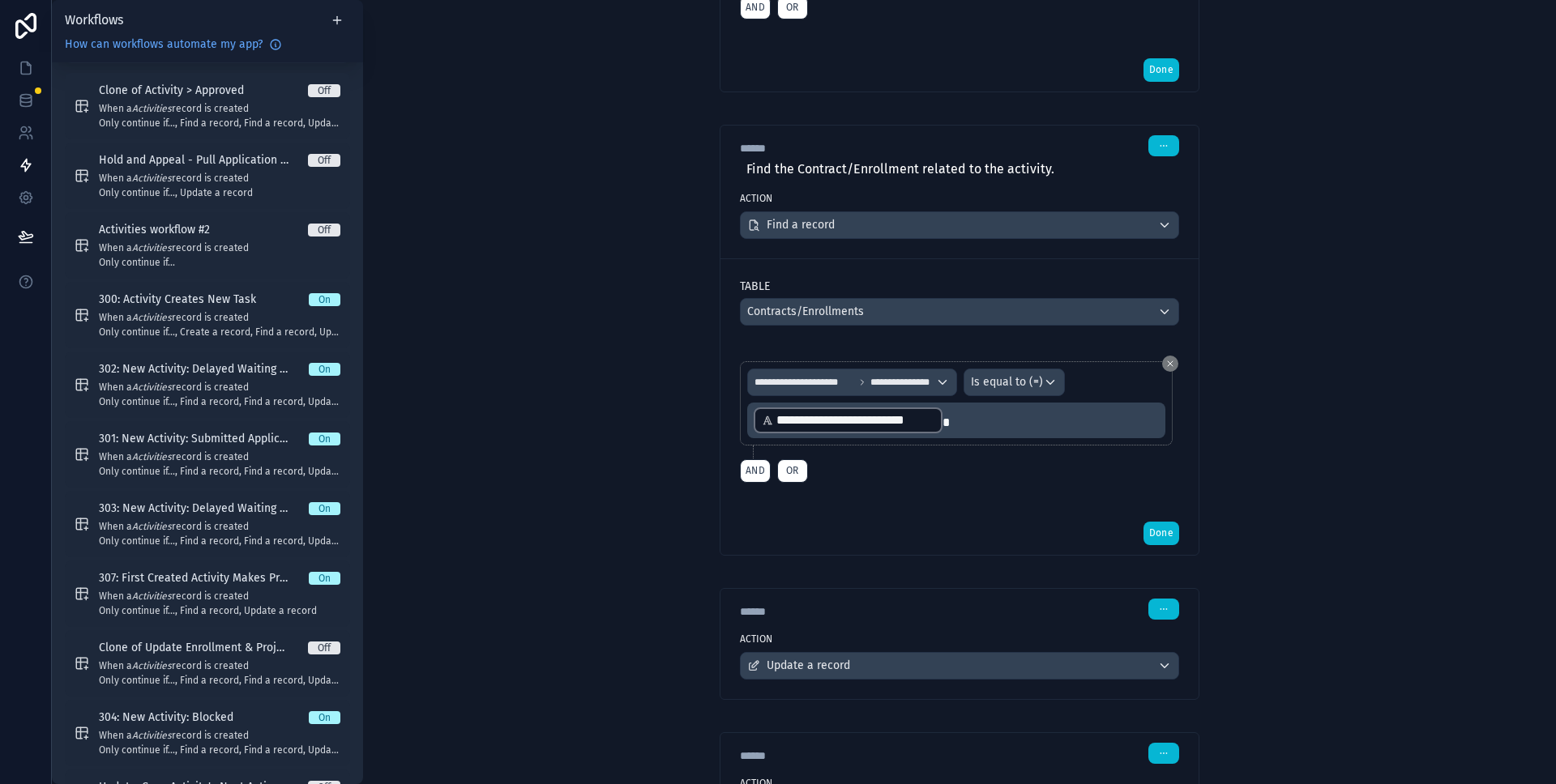
scroll to position [1033, 0]
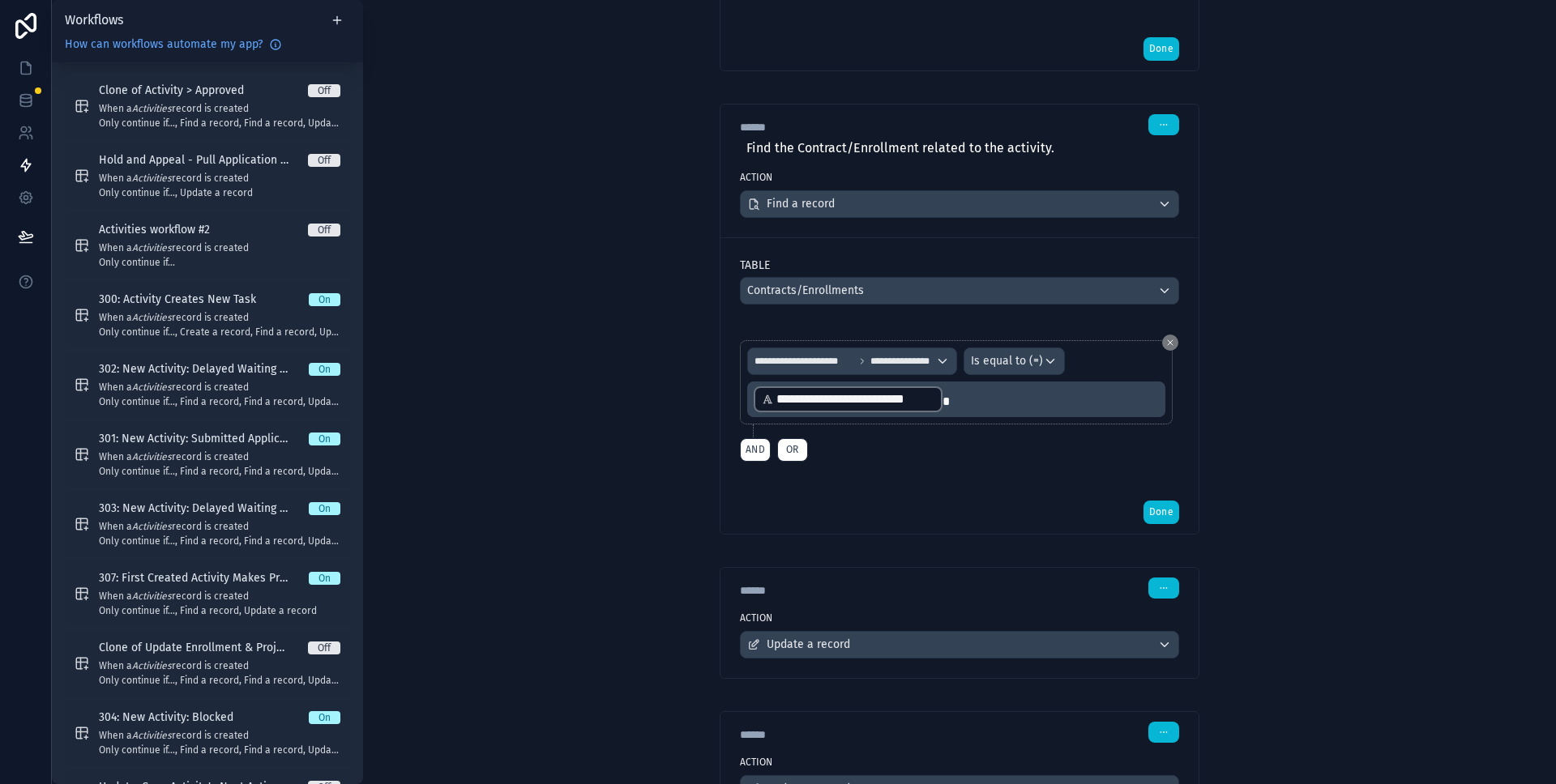
drag, startPoint x: 1090, startPoint y: 590, endPoint x: 1098, endPoint y: 589, distance: 8.1
click at [1091, 590] on div "****** Step 4" at bounding box center [959, 589] width 439 height 21
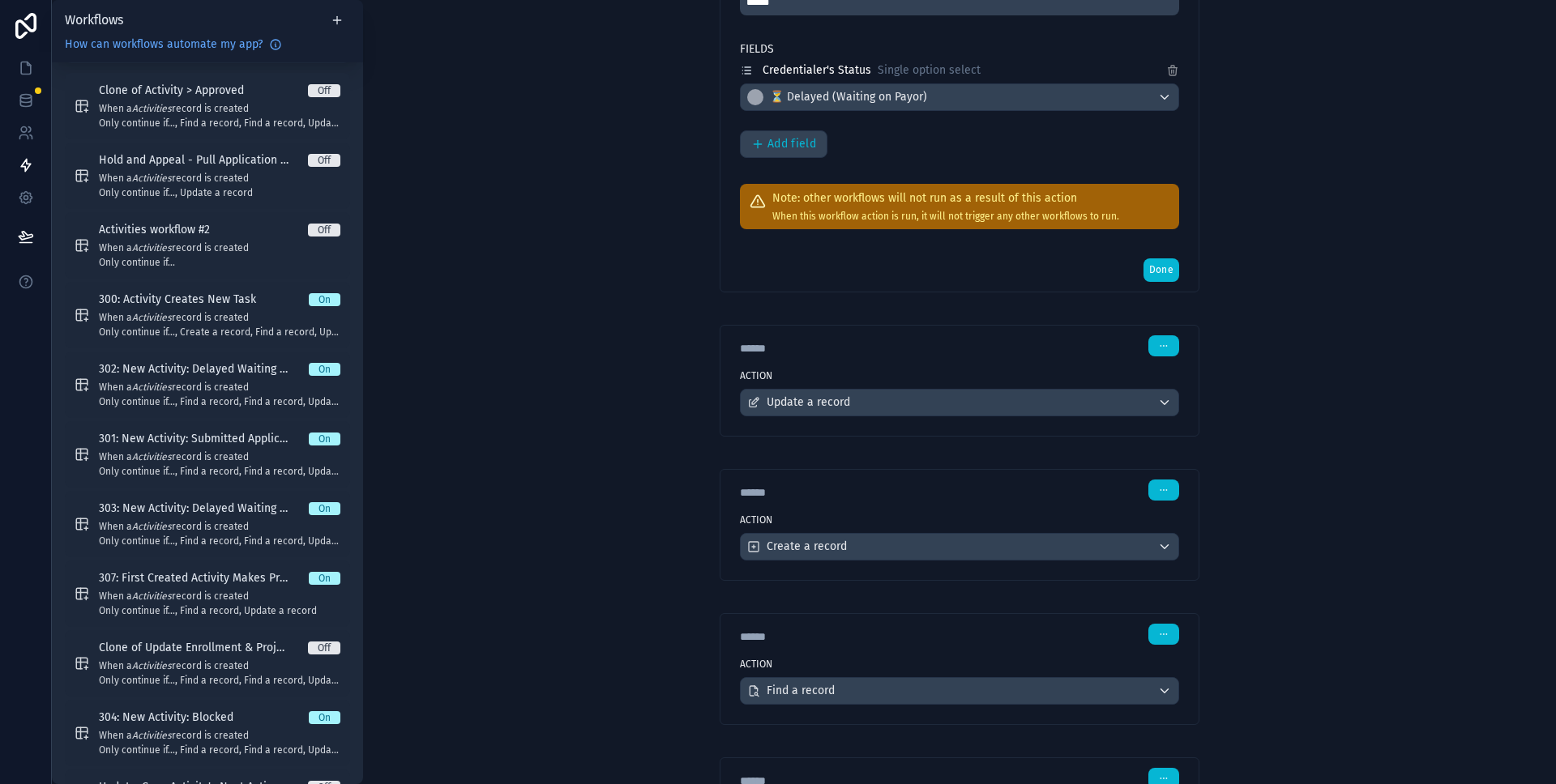
scroll to position [1934, 0]
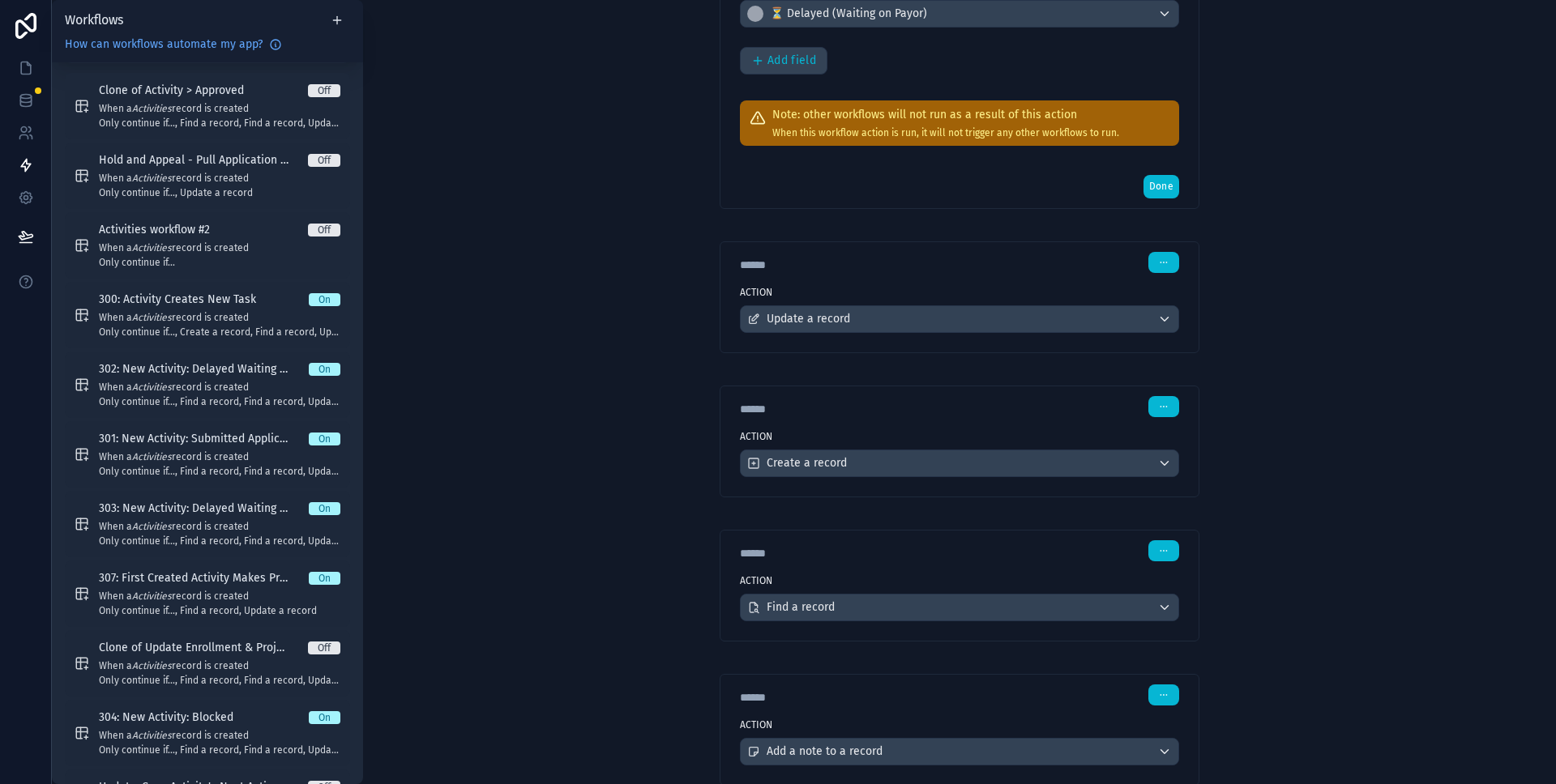
click at [1110, 258] on div "****** Step 5" at bounding box center [959, 263] width 439 height 21
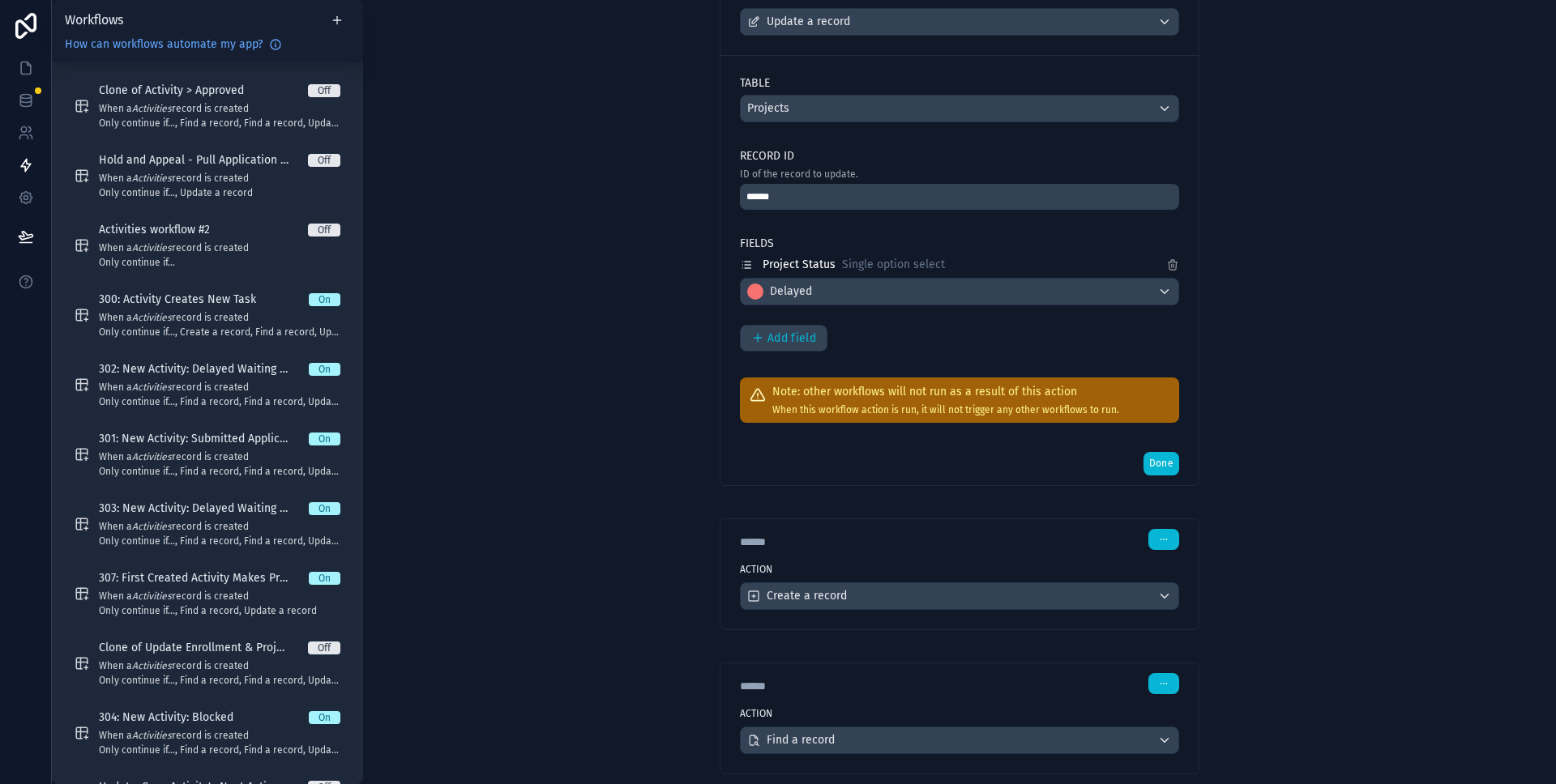
scroll to position [2326, 0]
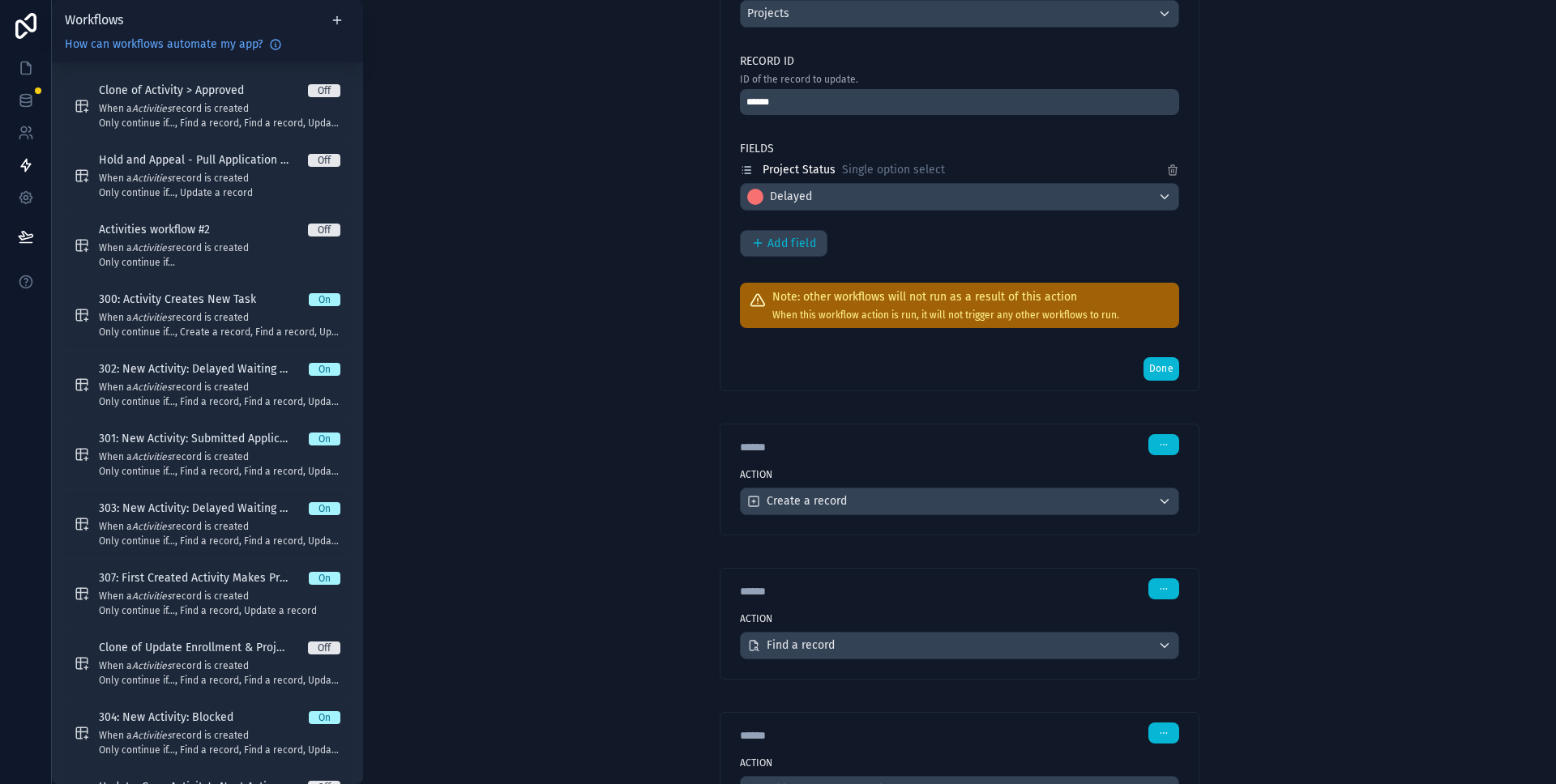
click at [1104, 443] on div "****** Step 6" at bounding box center [959, 445] width 439 height 21
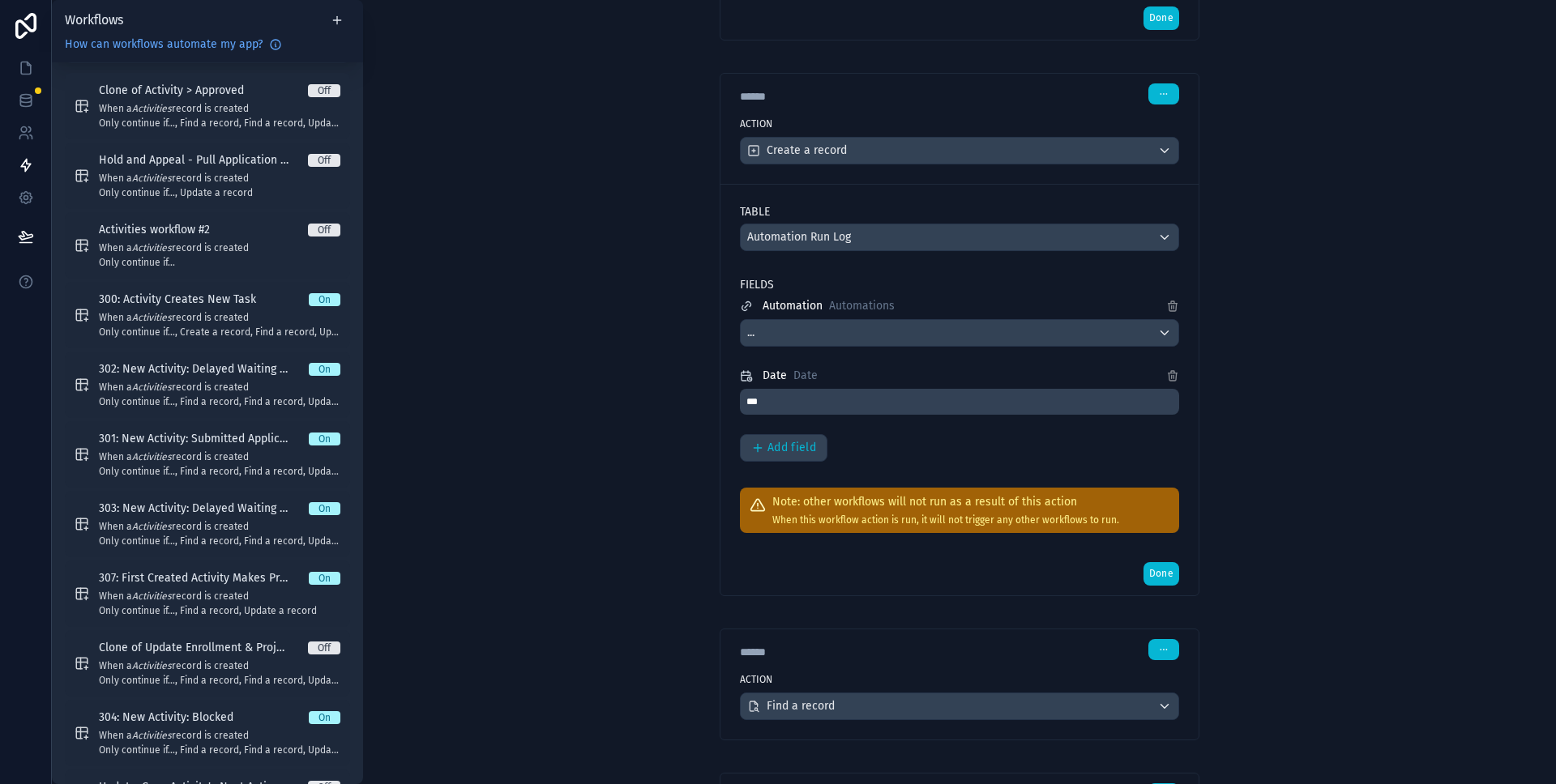
scroll to position [2735, 0]
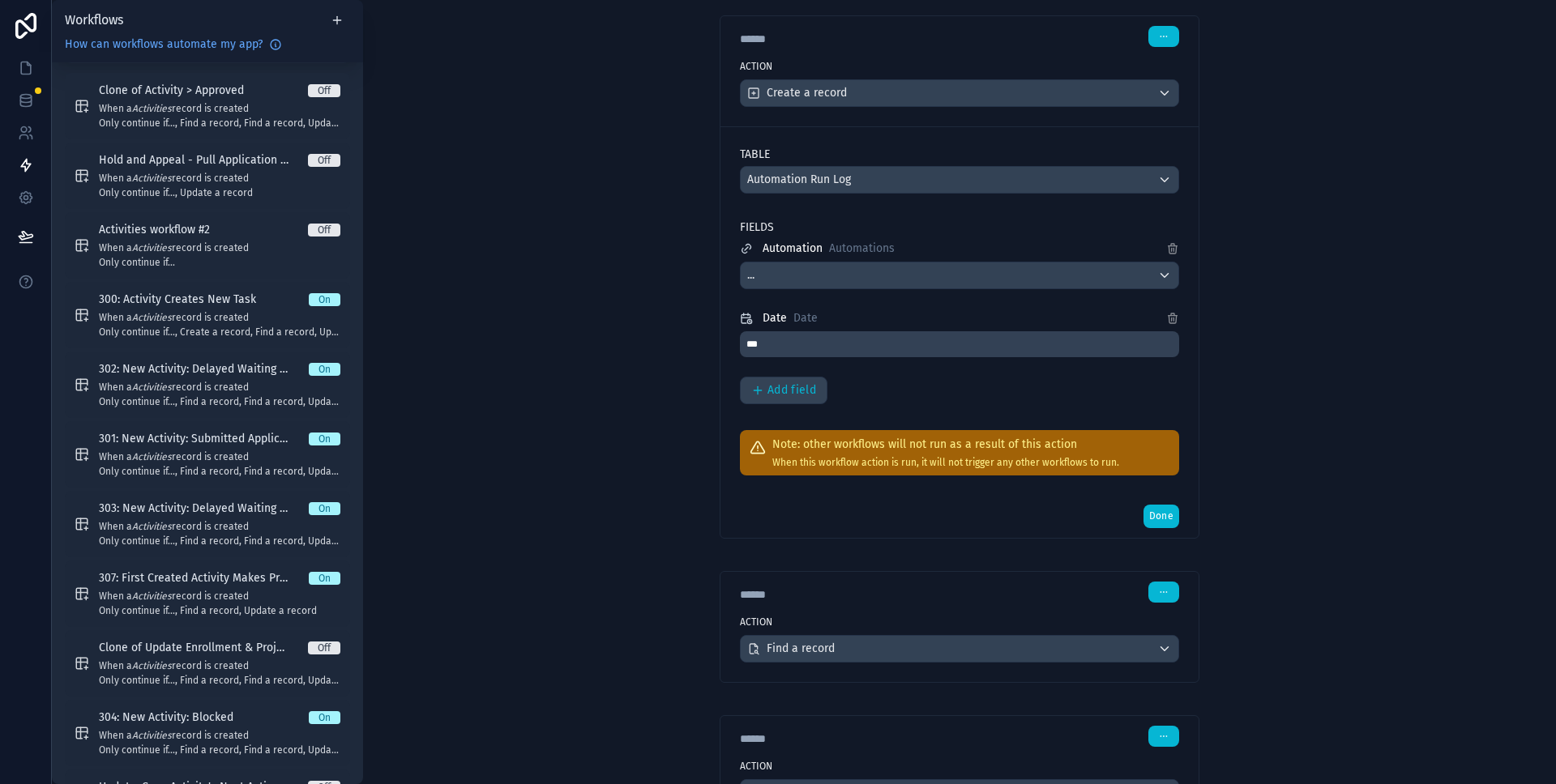
click at [1116, 597] on div "****** Step 7" at bounding box center [959, 592] width 439 height 21
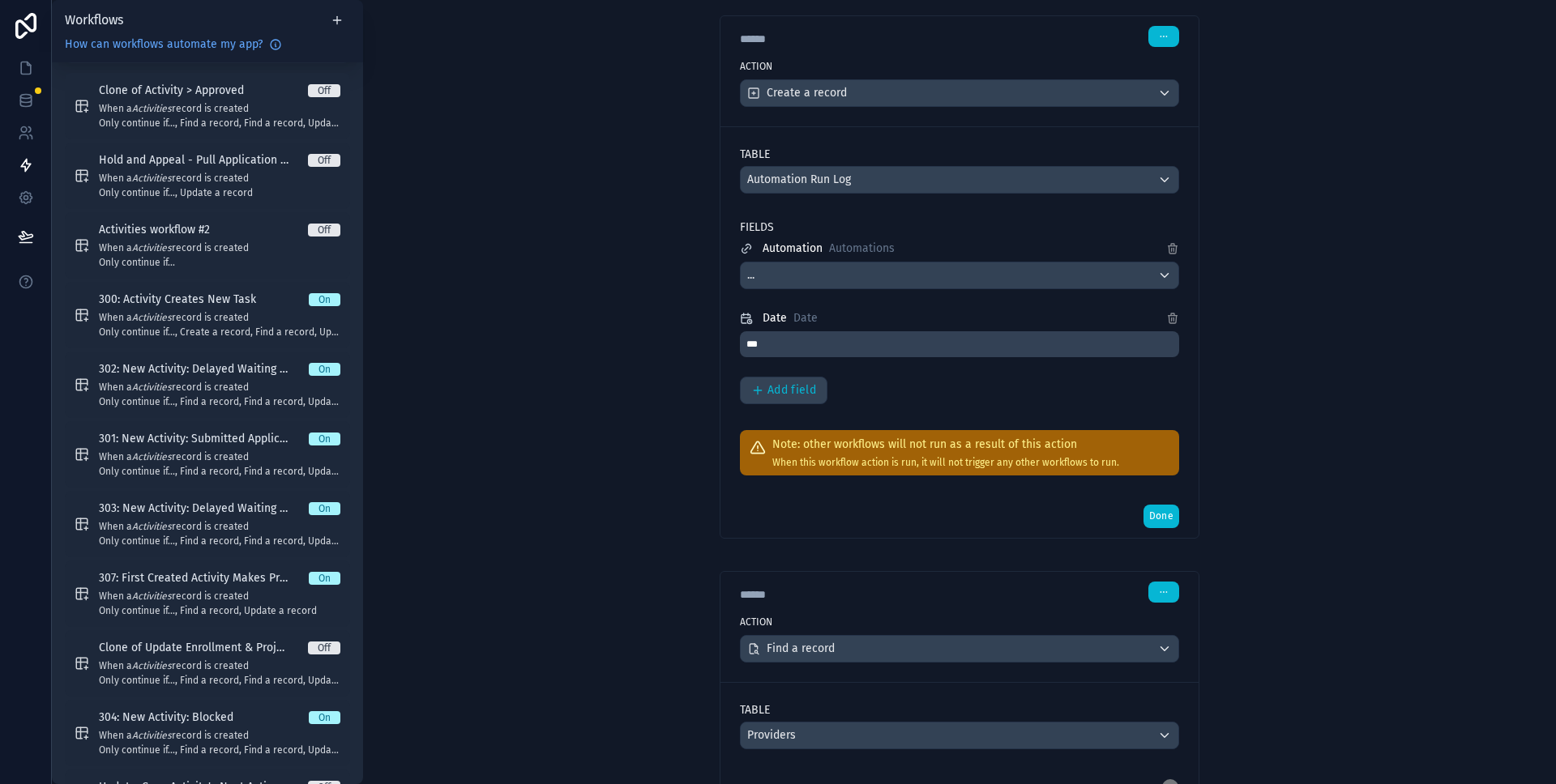
click at [1114, 593] on div "****** Step 7" at bounding box center [959, 592] width 439 height 21
click at [1103, 595] on div "****** Step 7" at bounding box center [959, 592] width 439 height 21
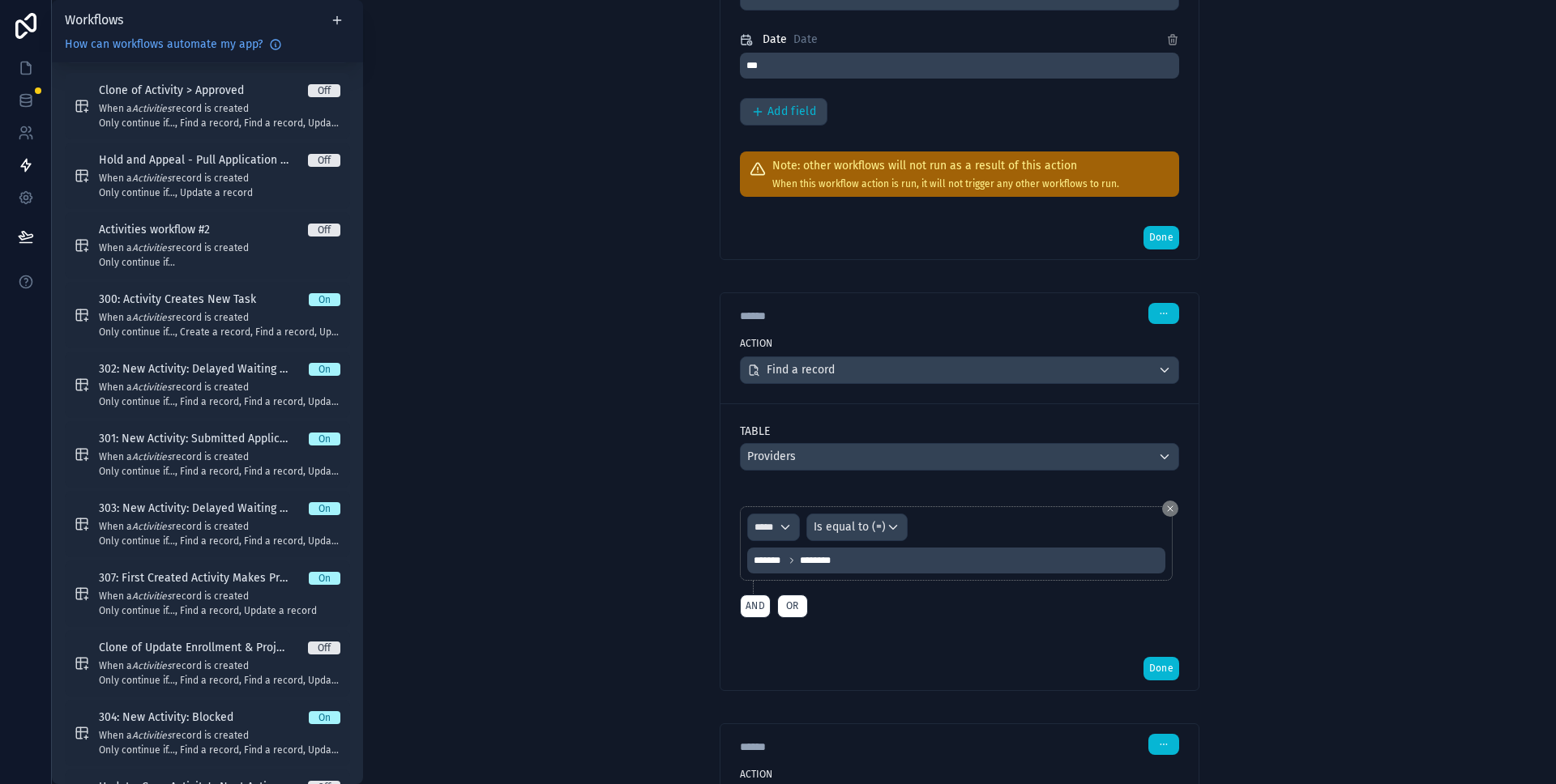
scroll to position [3089, 0]
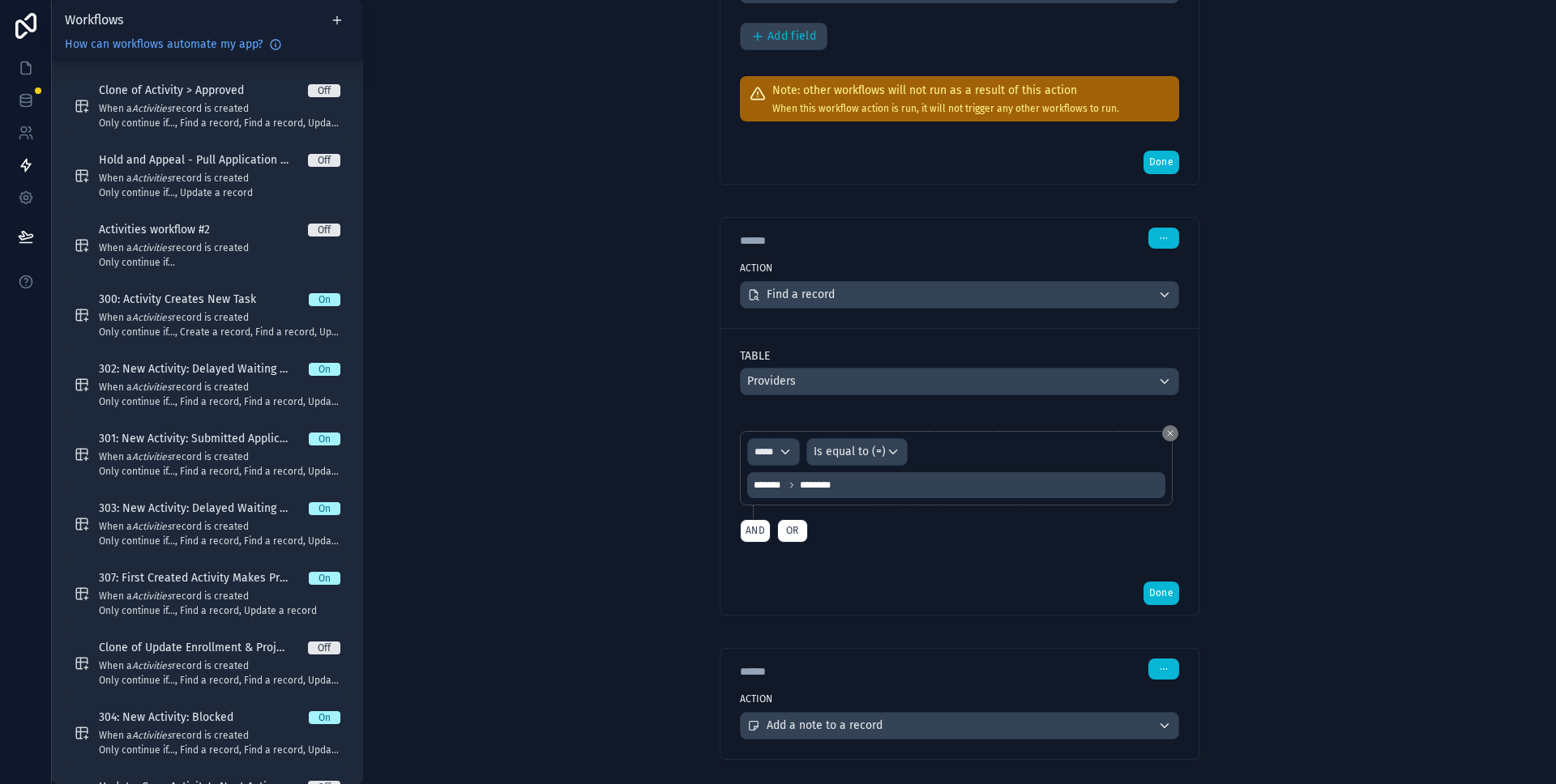
click at [1118, 681] on div "****** Step 8" at bounding box center [959, 667] width 478 height 37
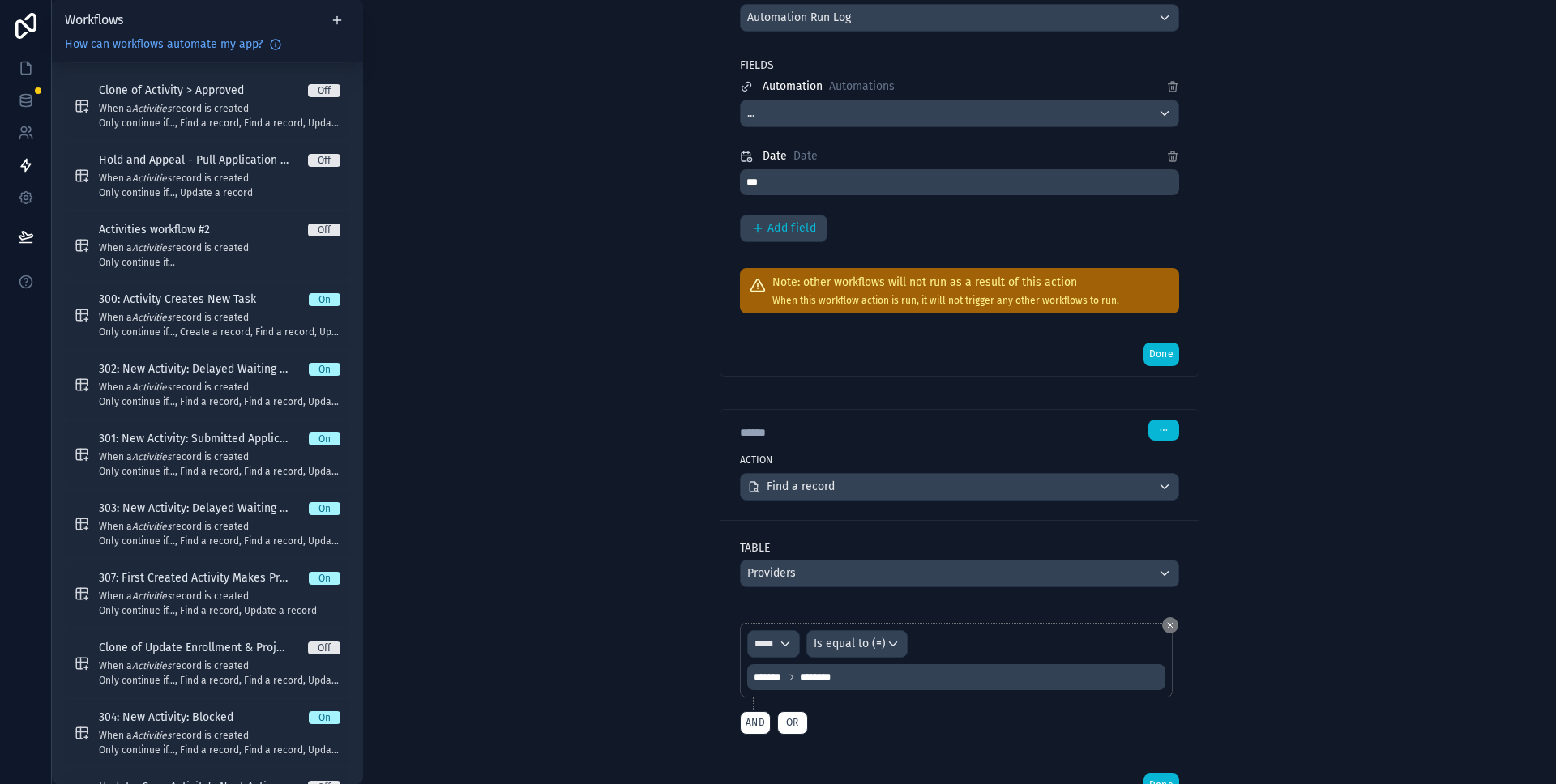
scroll to position [2876, 0]
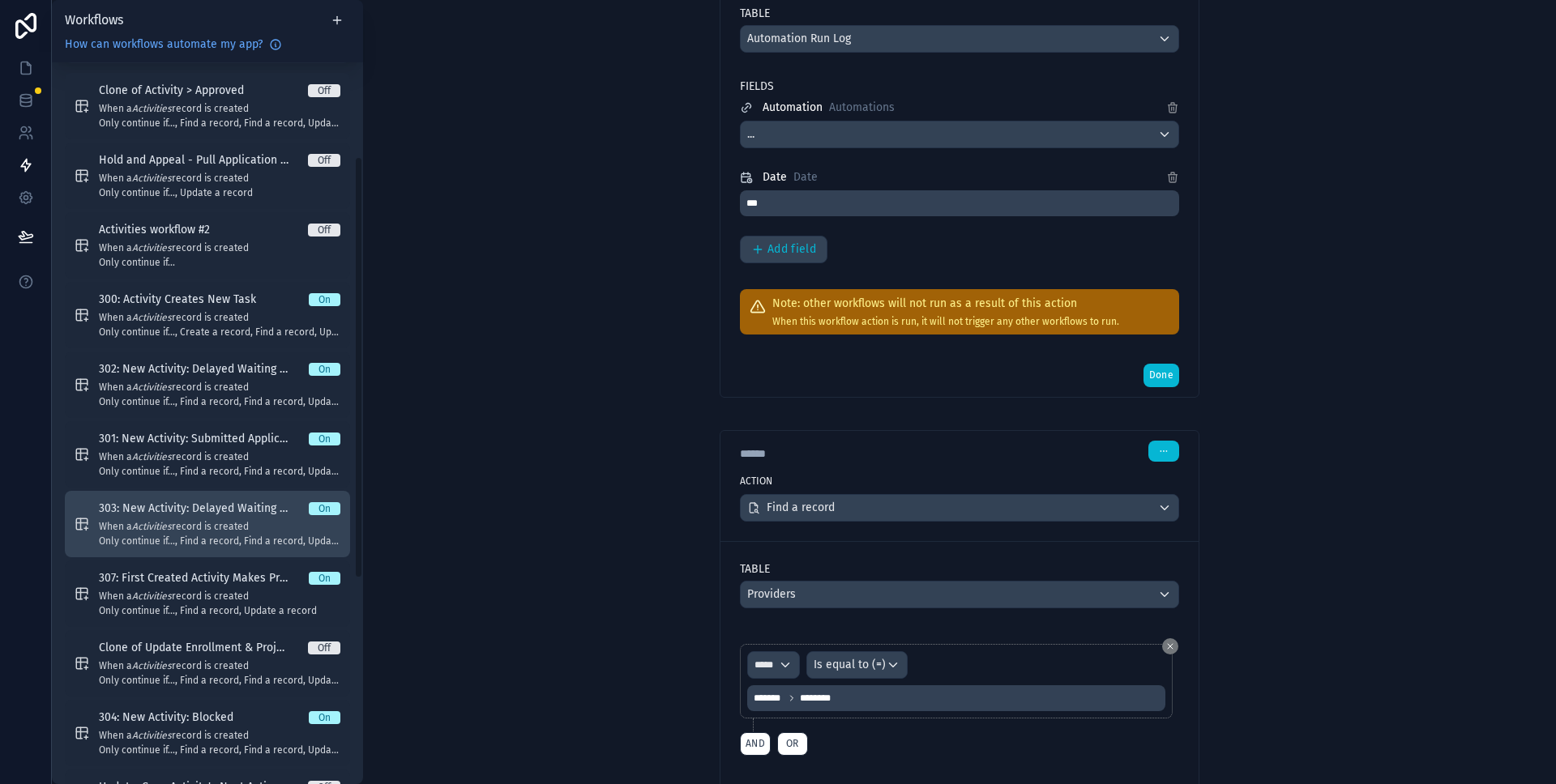
click at [194, 521] on span "When a Activities record is created" at bounding box center [219, 527] width 241 height 13
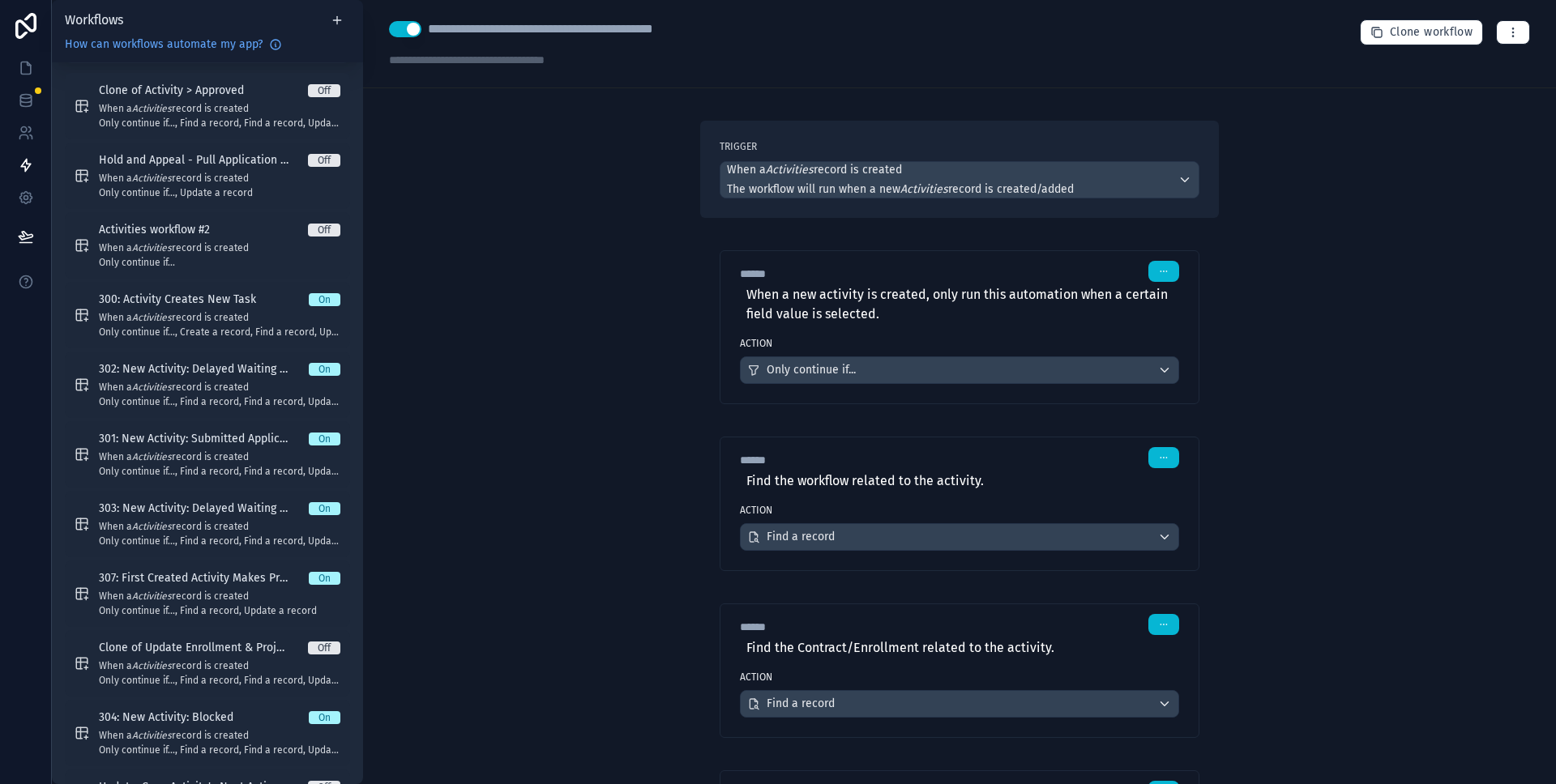
click at [624, 32] on div "**********" at bounding box center [569, 29] width 284 height 19
type div "**********"
copy div "**********"
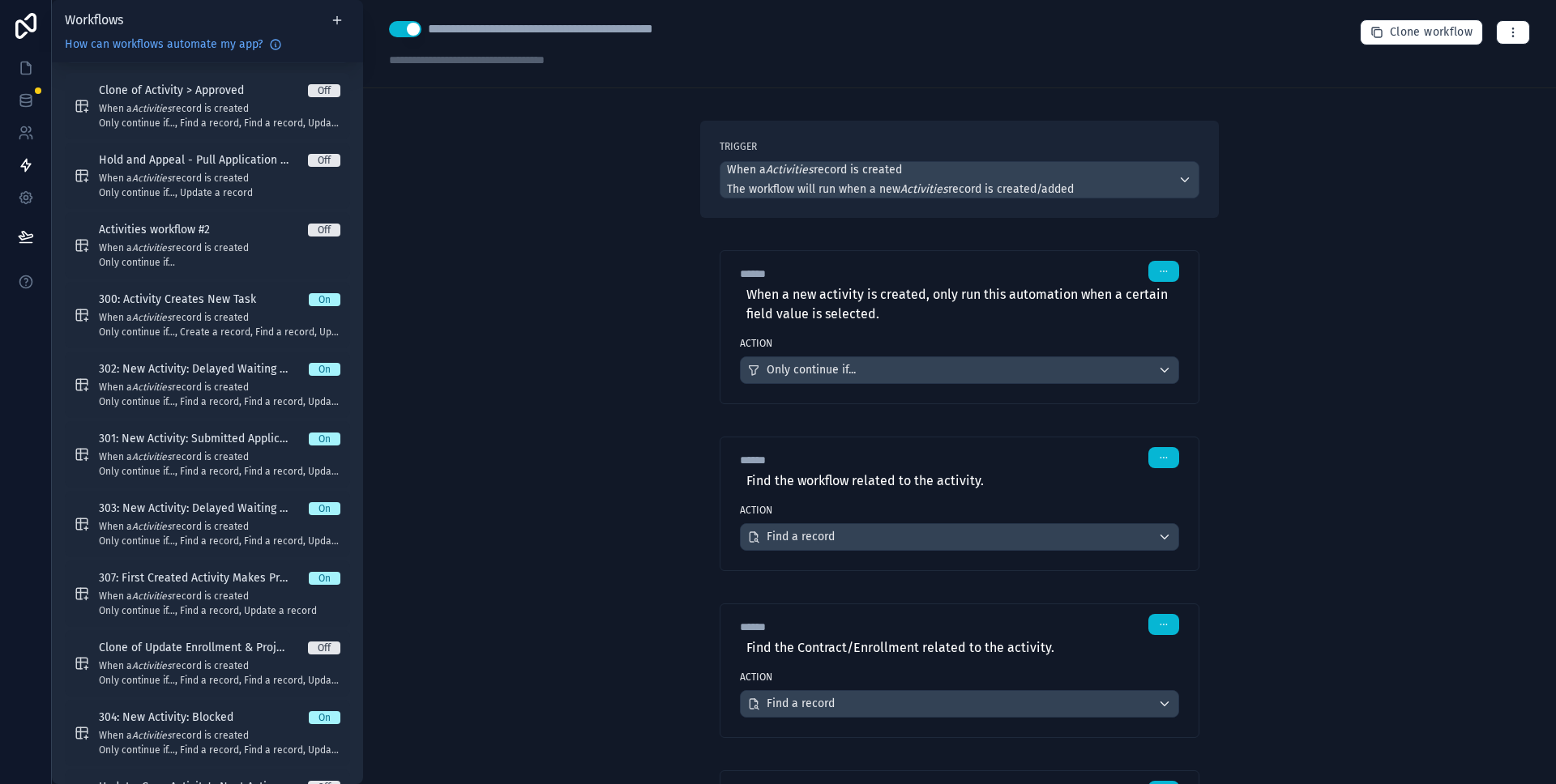
click at [1100, 273] on div "****** Step 1" at bounding box center [959, 271] width 439 height 21
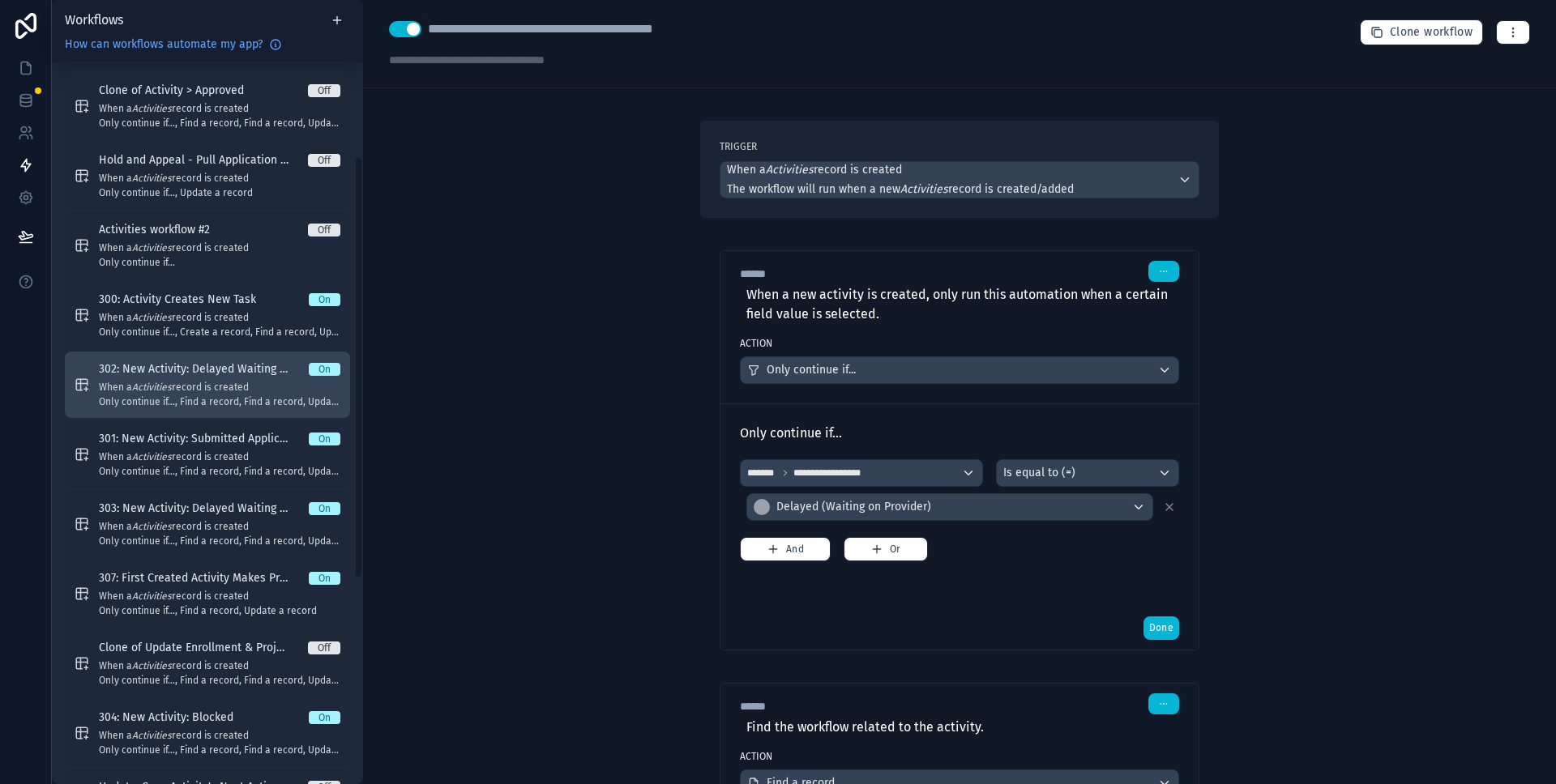
click at [236, 382] on span "When a Activities record is created" at bounding box center [219, 387] width 241 height 13
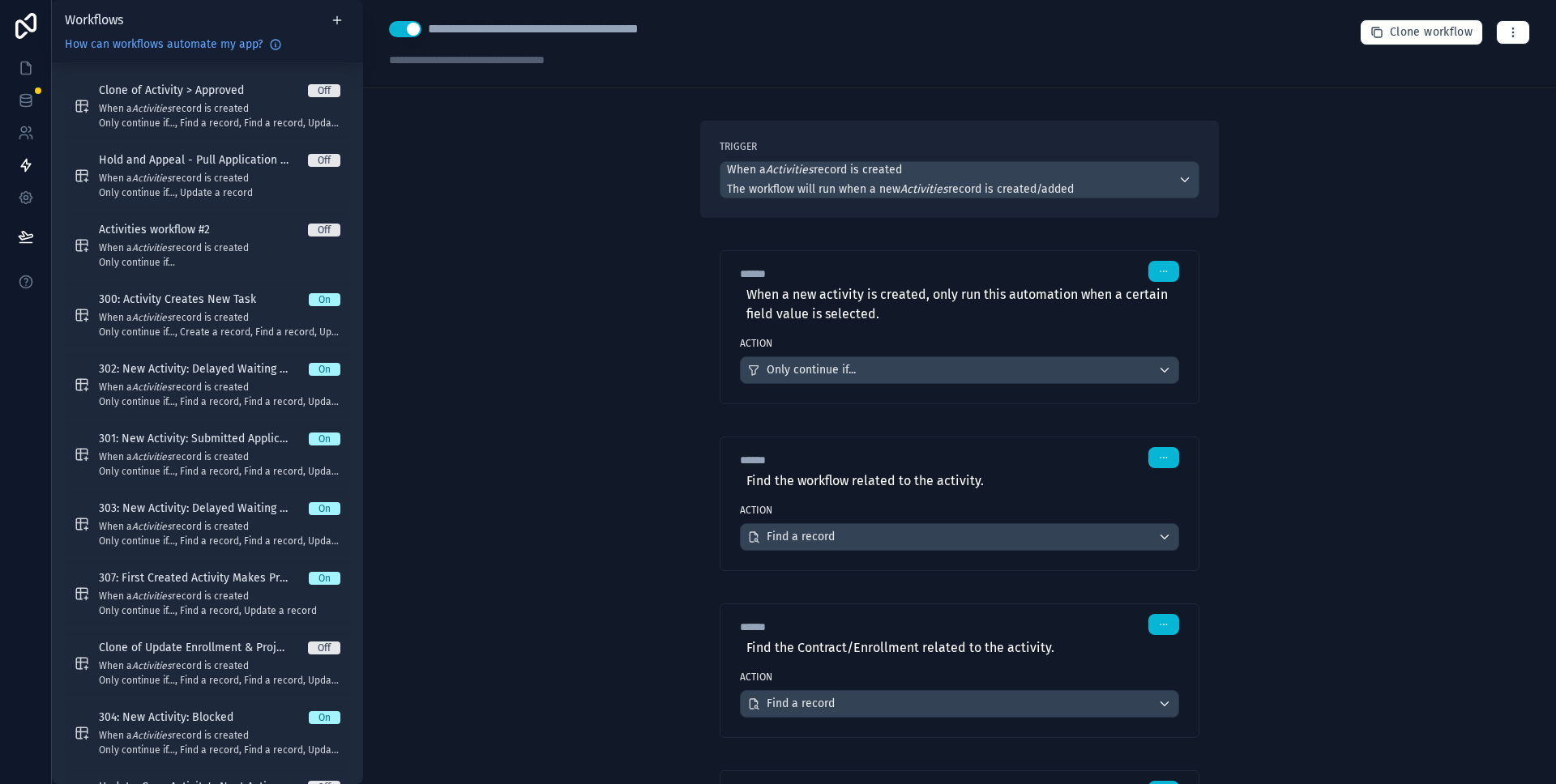
click at [1077, 275] on div "****** Step 1" at bounding box center [959, 271] width 439 height 21
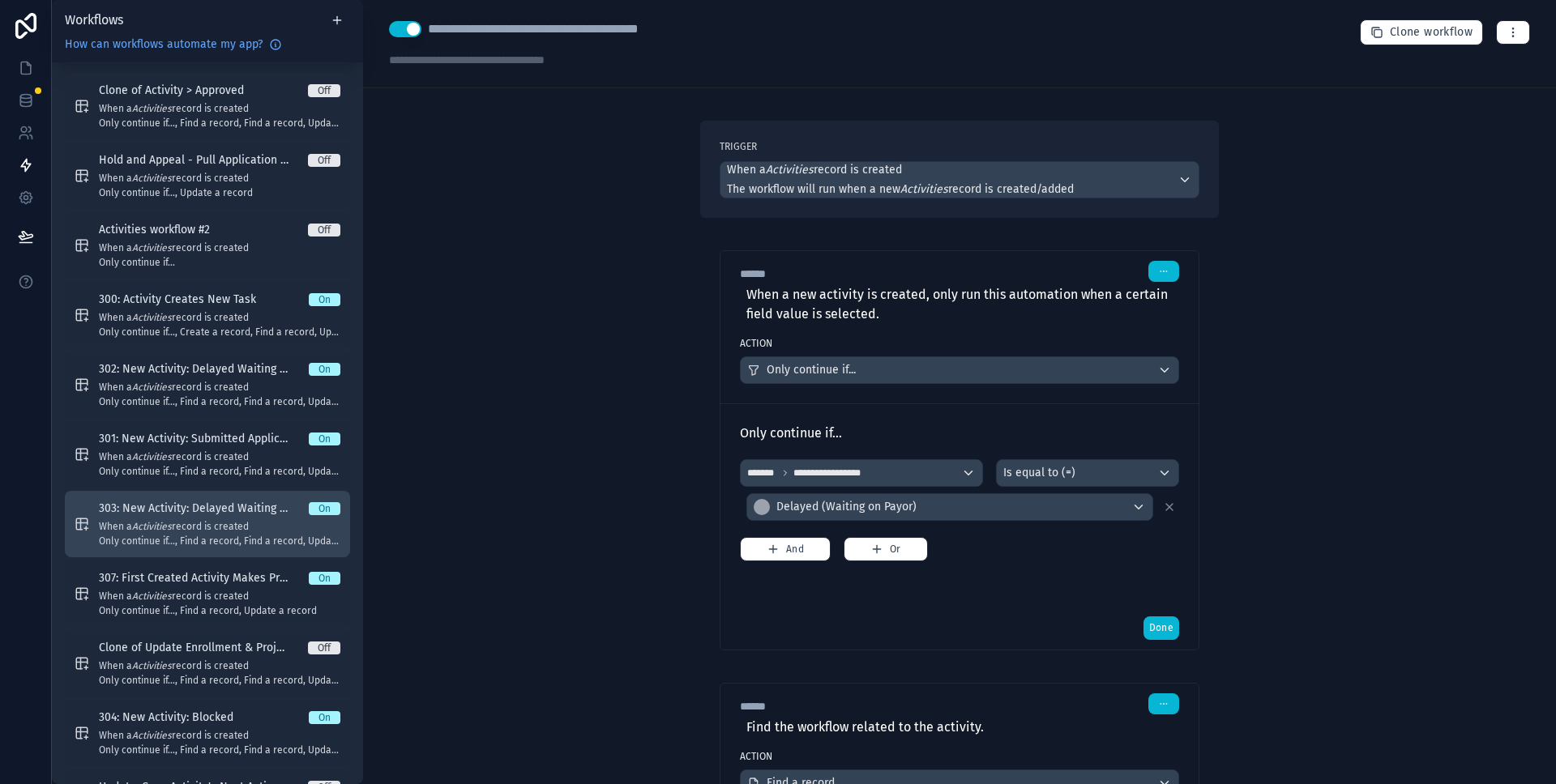
click at [204, 511] on span "303: New Activity: Delayed Waiting on Provider" at bounding box center [203, 509] width 210 height 16
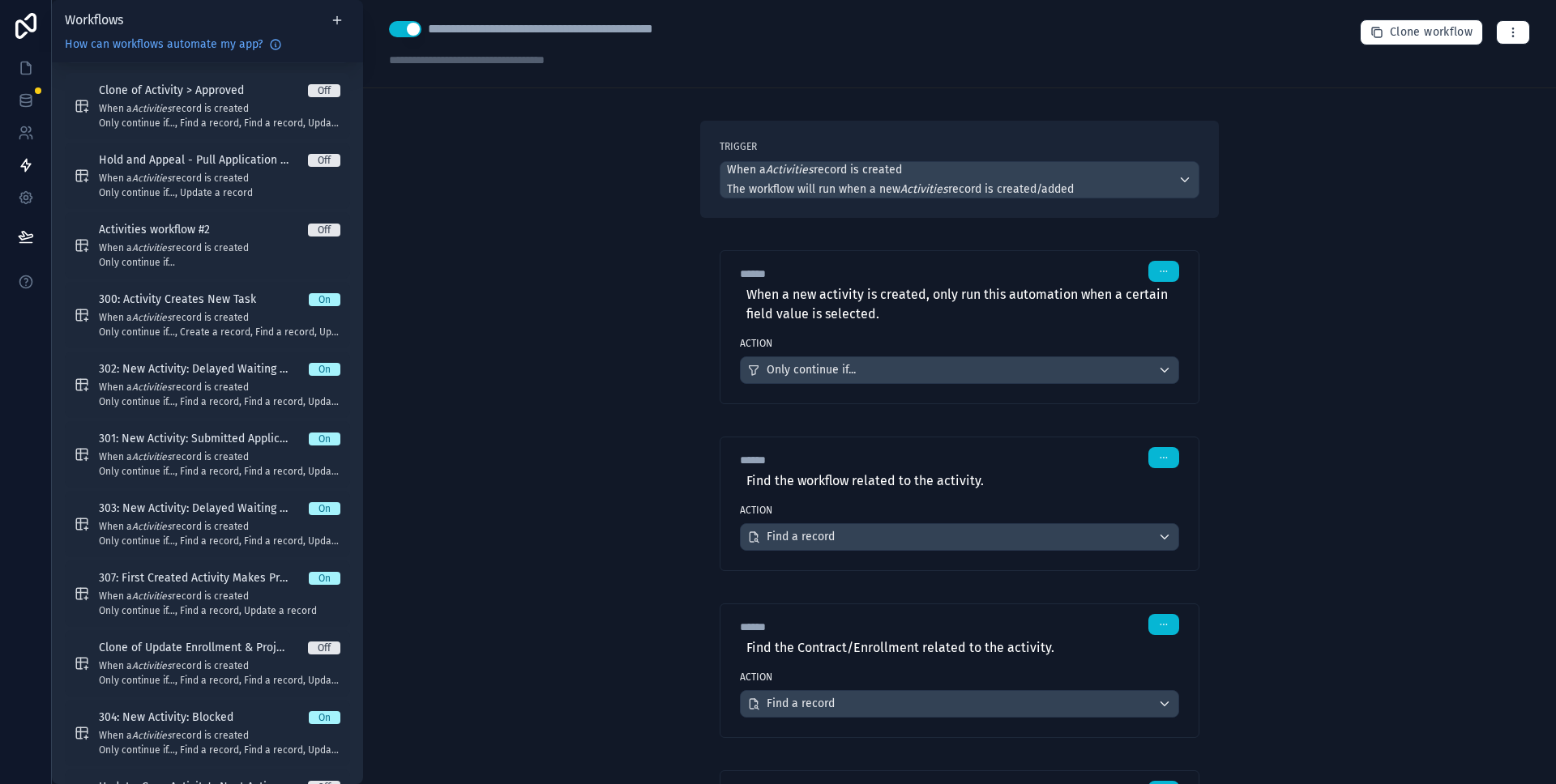
click at [1097, 270] on div "****** Step 1" at bounding box center [959, 271] width 439 height 21
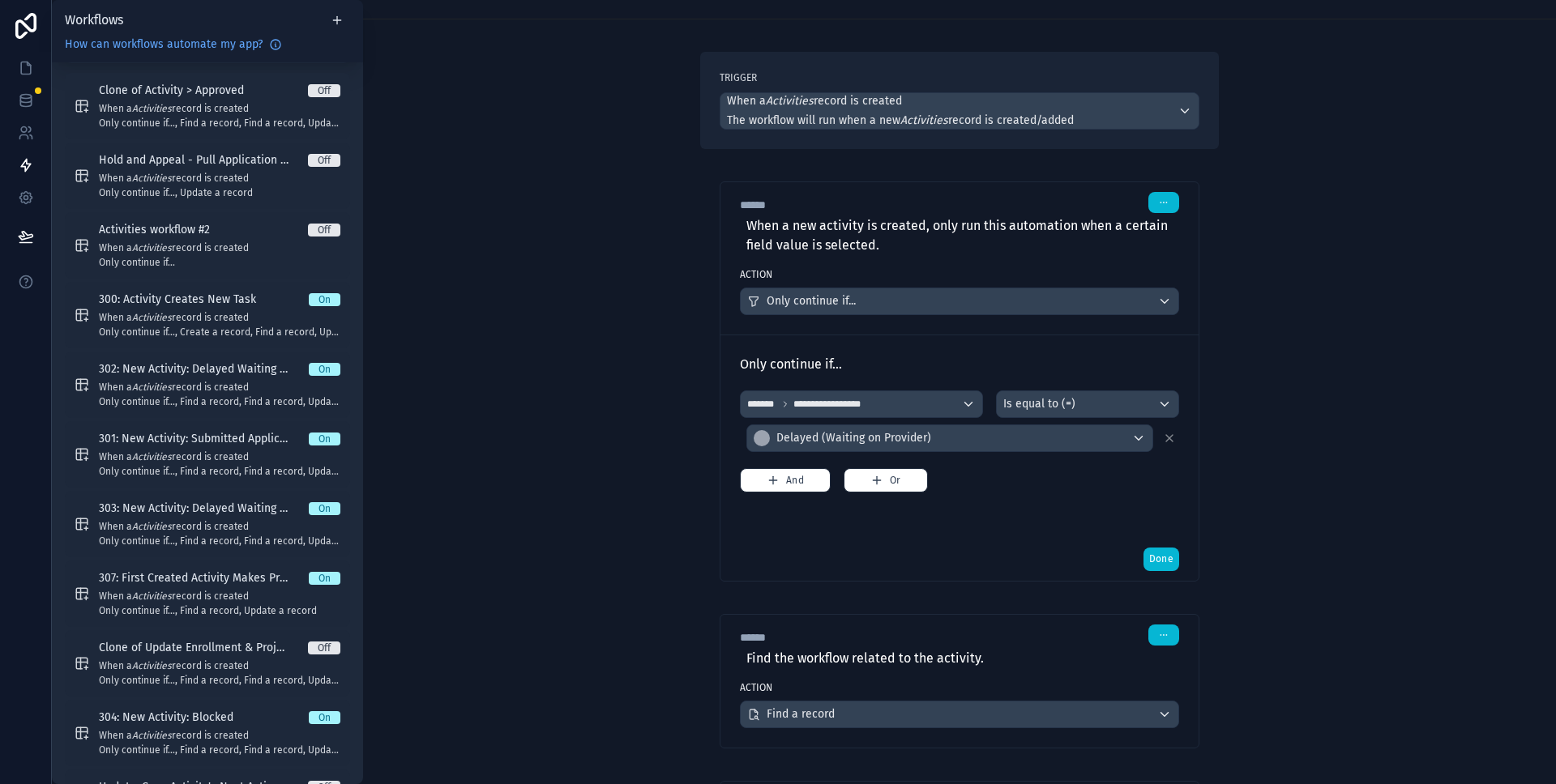
scroll to position [105, 0]
